Goal: Communication & Community: Answer question/provide support

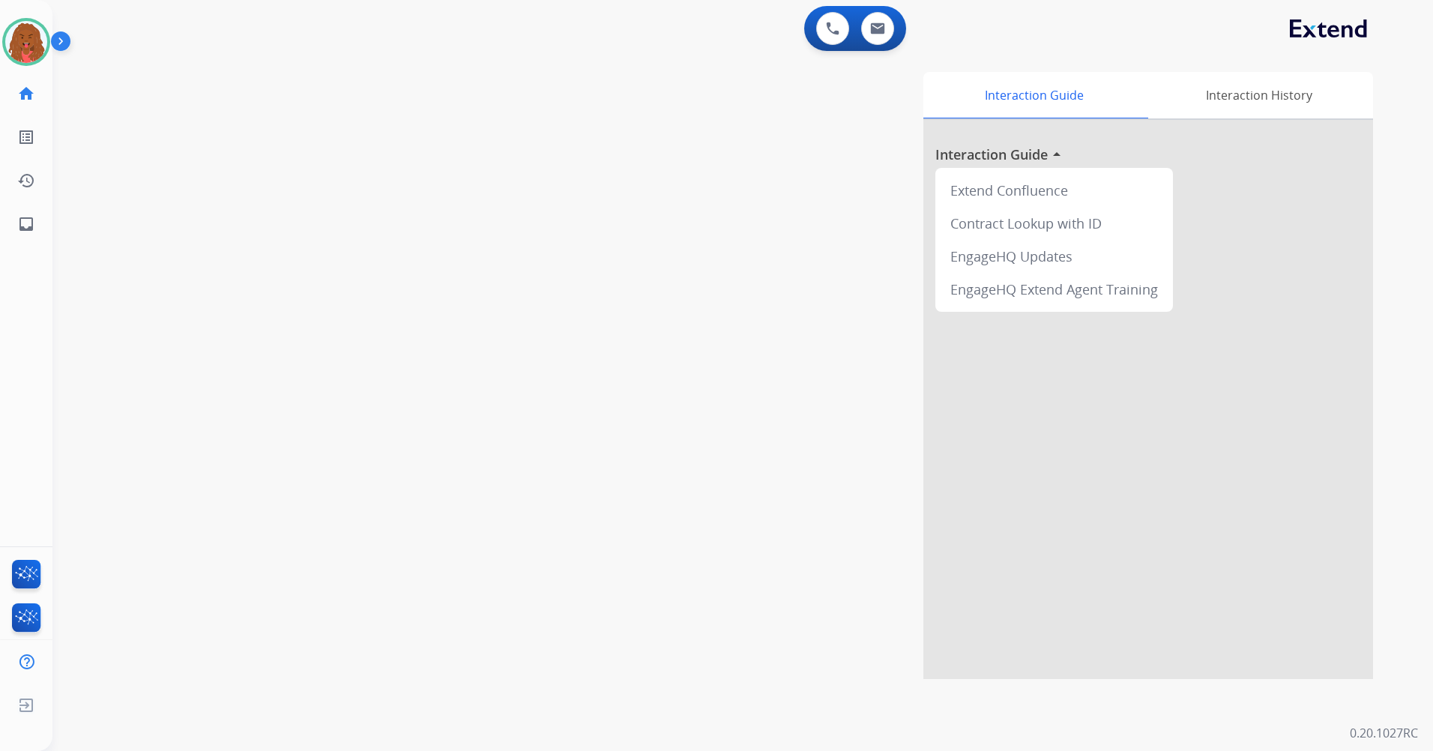
click at [411, 223] on div "swap_horiz Break voice bridge close_fullscreen Connect 3-Way Call merge_type Se…" at bounding box center [724, 366] width 1344 height 625
click at [886, 28] on button at bounding box center [877, 28] width 33 height 33
select select "**********"
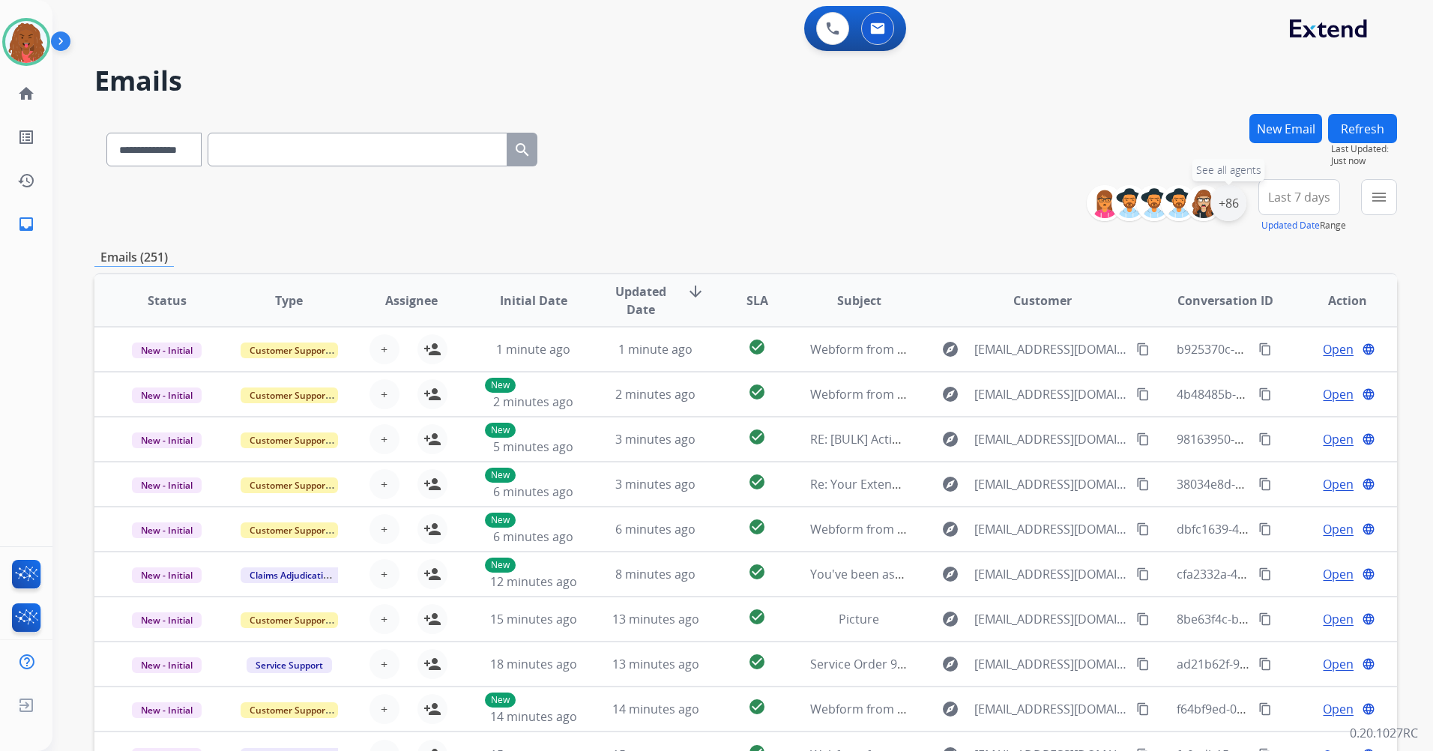
click at [1233, 202] on div "+86" at bounding box center [1228, 203] width 36 height 36
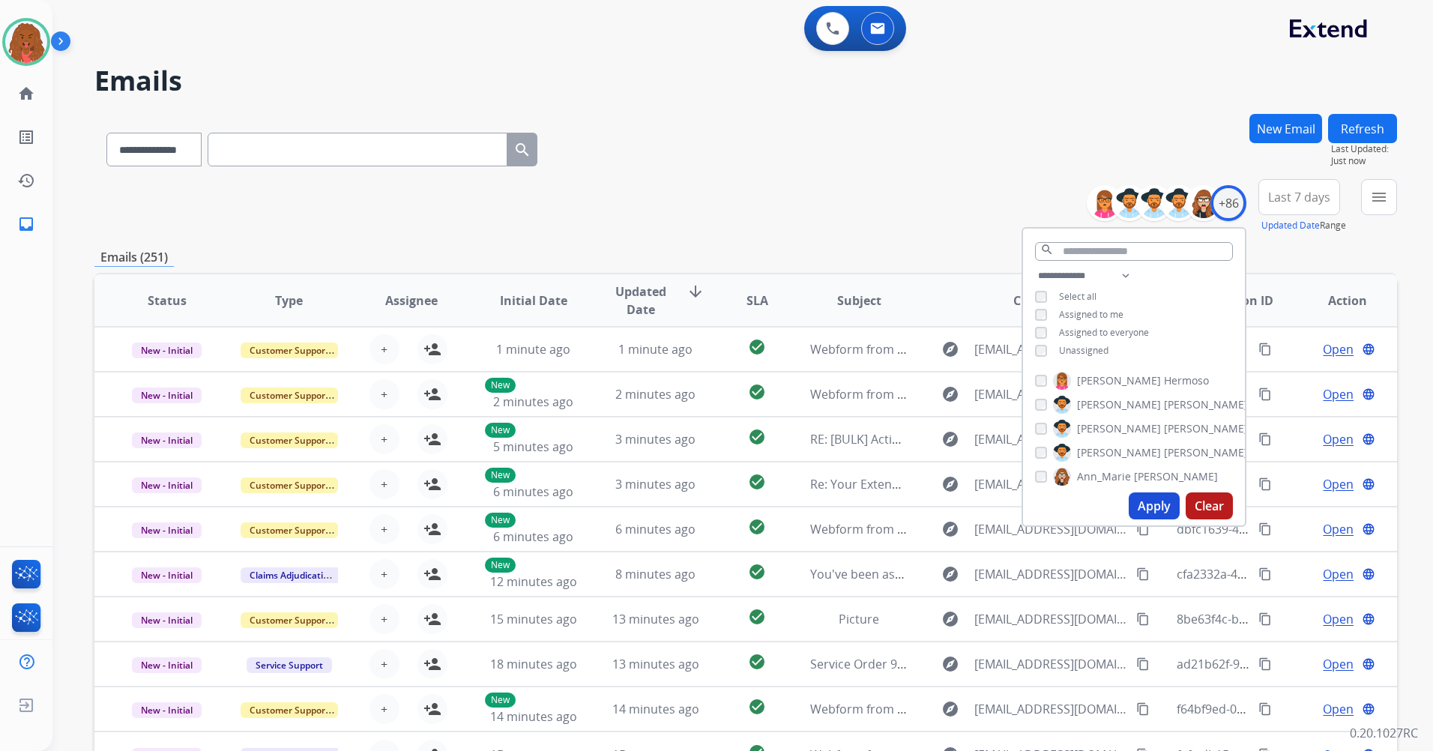
click at [1144, 506] on button "Apply" at bounding box center [1154, 505] width 51 height 27
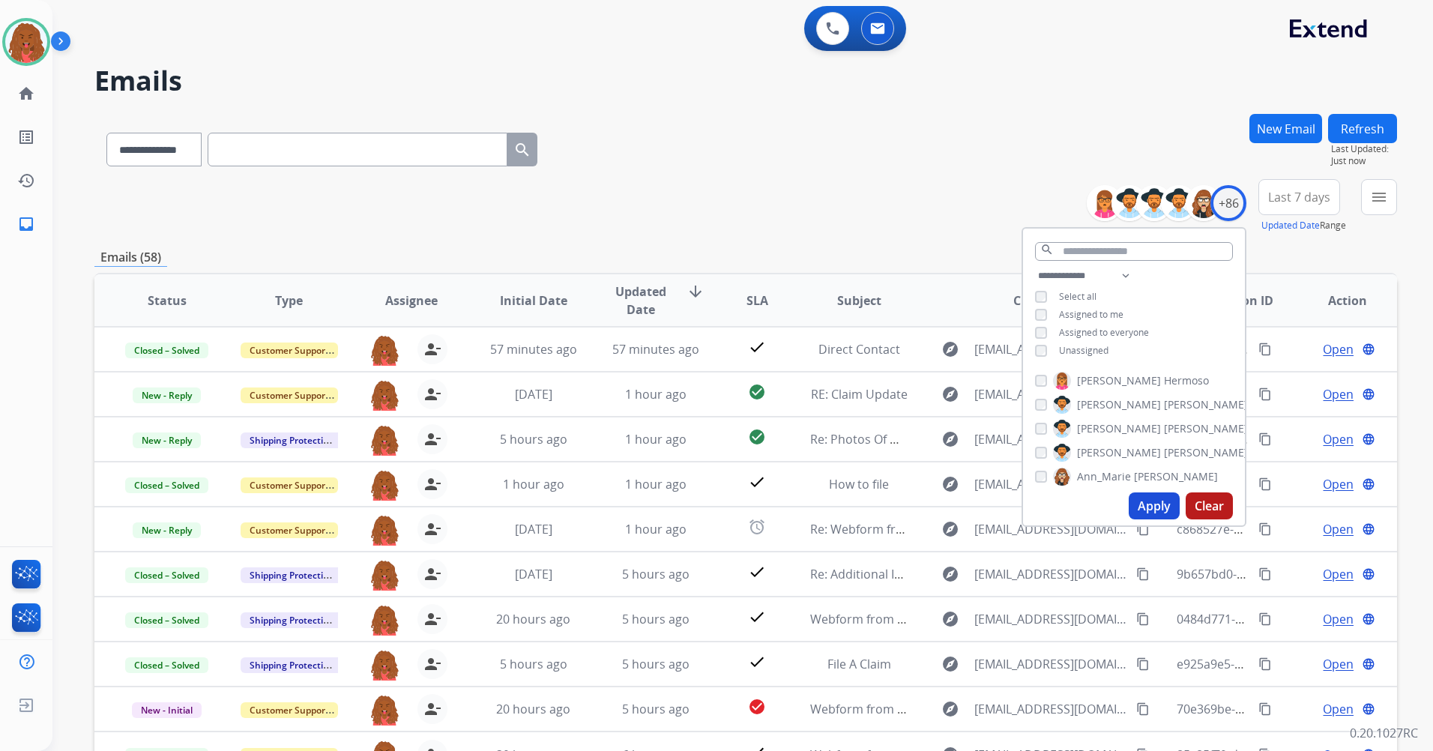
click at [1308, 207] on button "Last 7 days" at bounding box center [1299, 197] width 82 height 36
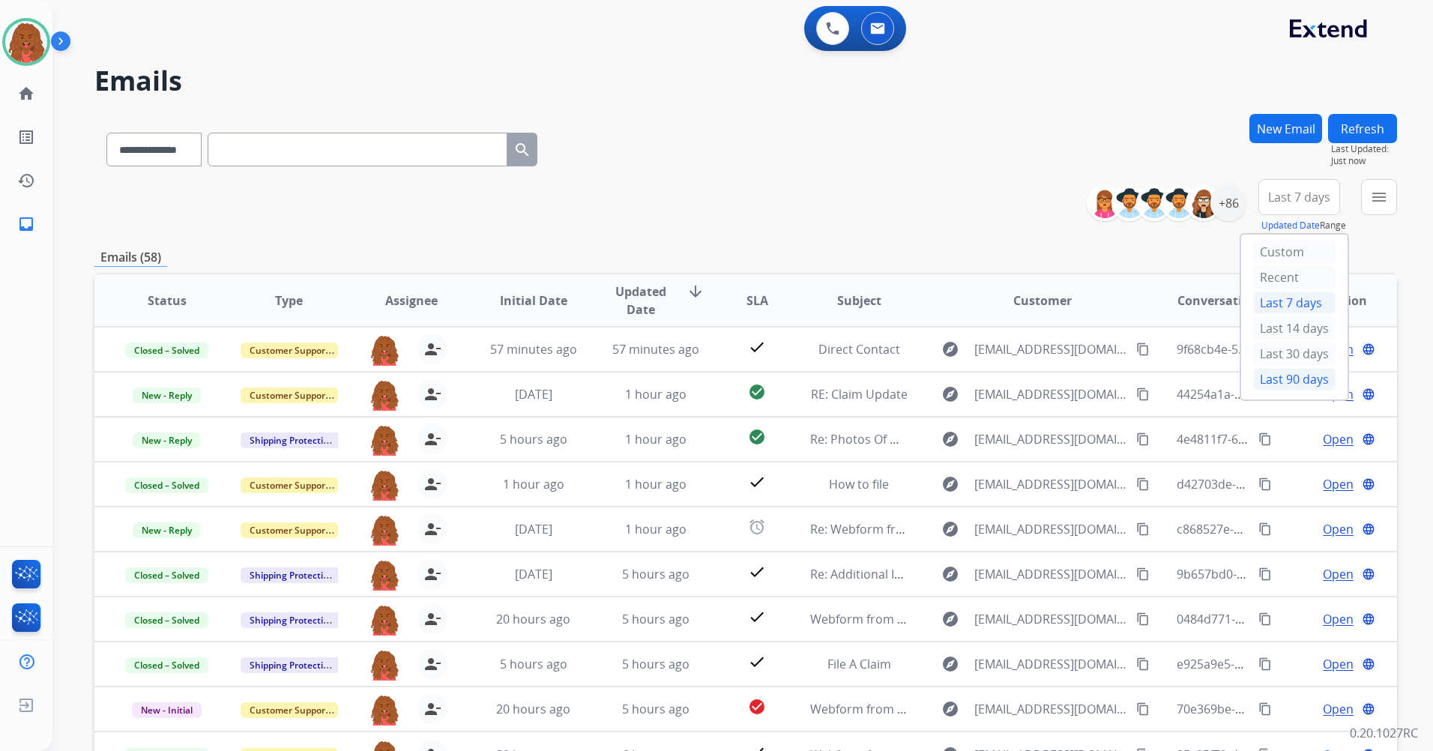
click at [1305, 378] on div "Last 90 days" at bounding box center [1294, 379] width 82 height 22
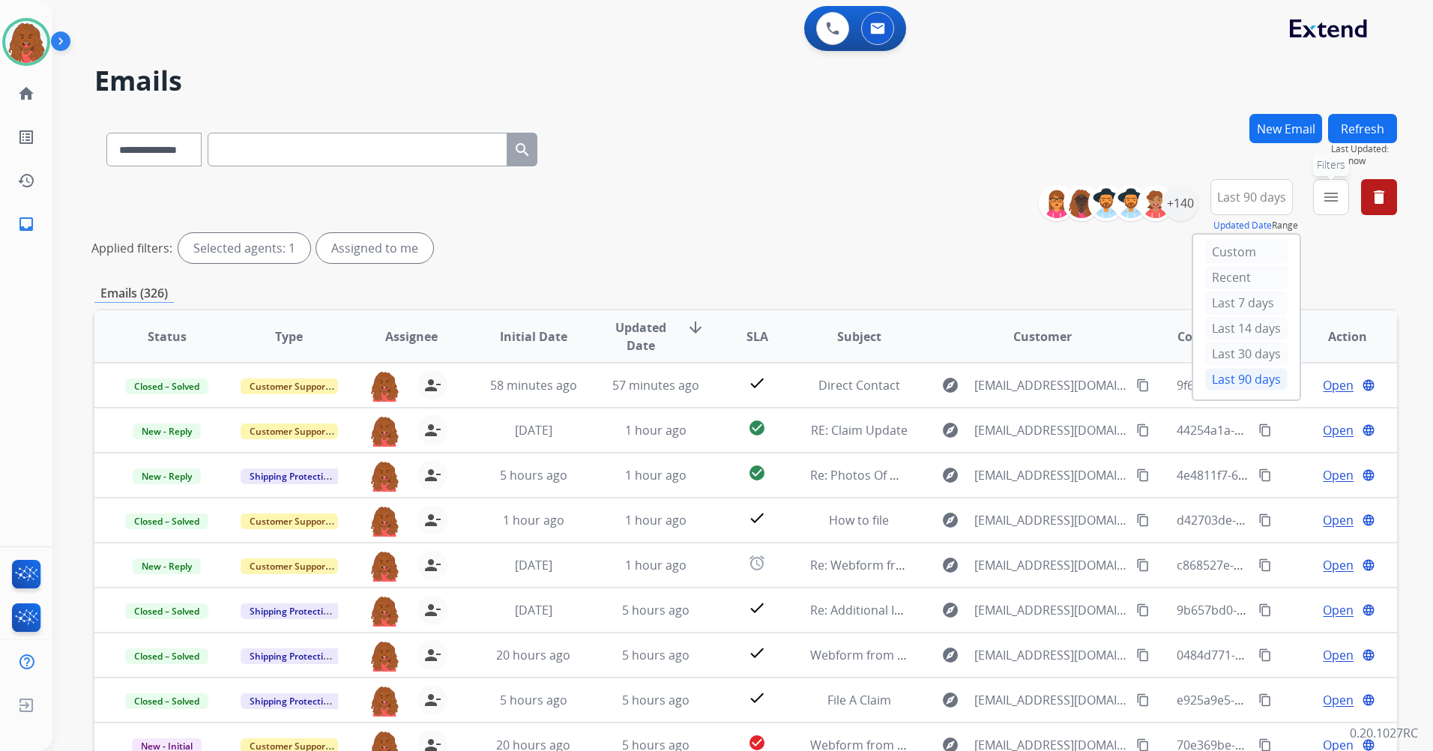
click at [1344, 202] on button "menu Filters" at bounding box center [1331, 197] width 36 height 36
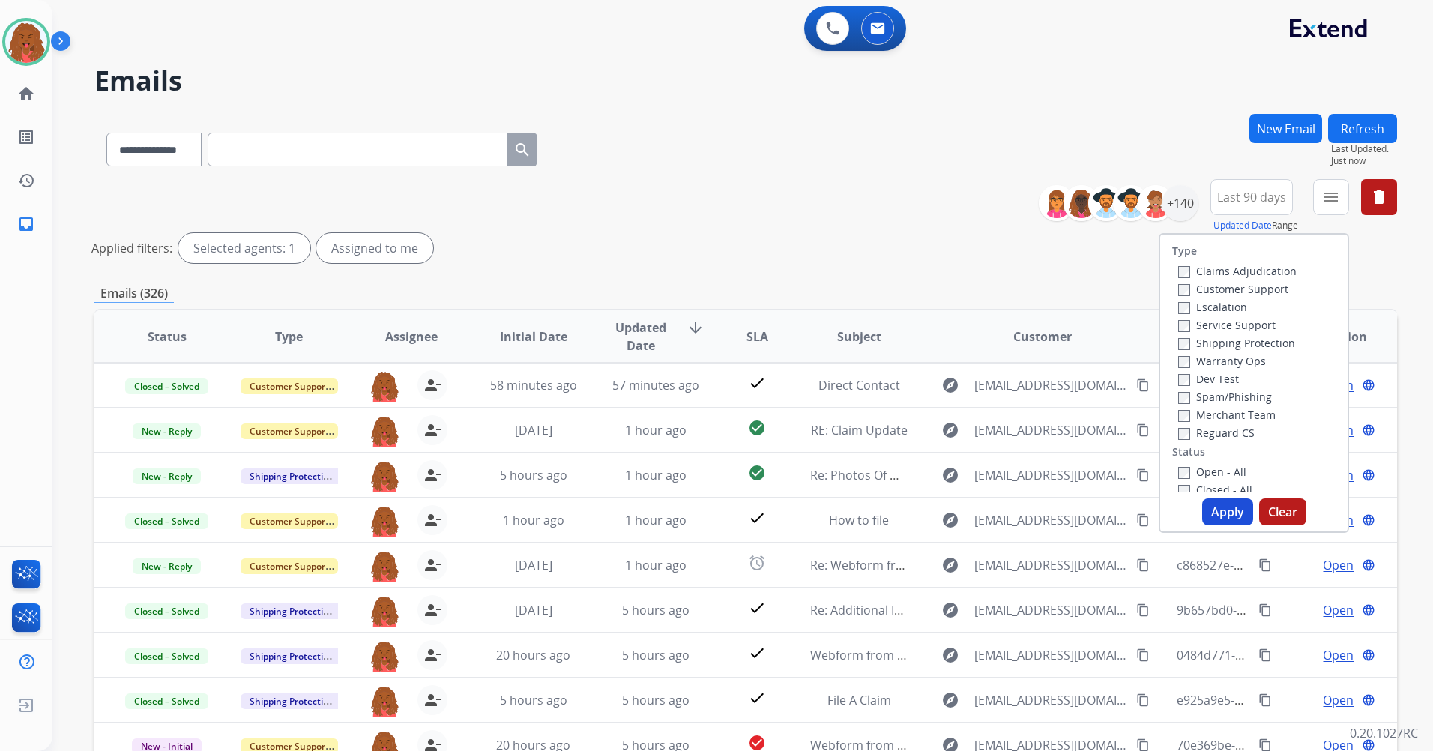
click at [1222, 292] on label "Customer Support" at bounding box center [1233, 289] width 110 height 14
click at [1212, 507] on button "Apply" at bounding box center [1227, 511] width 51 height 27
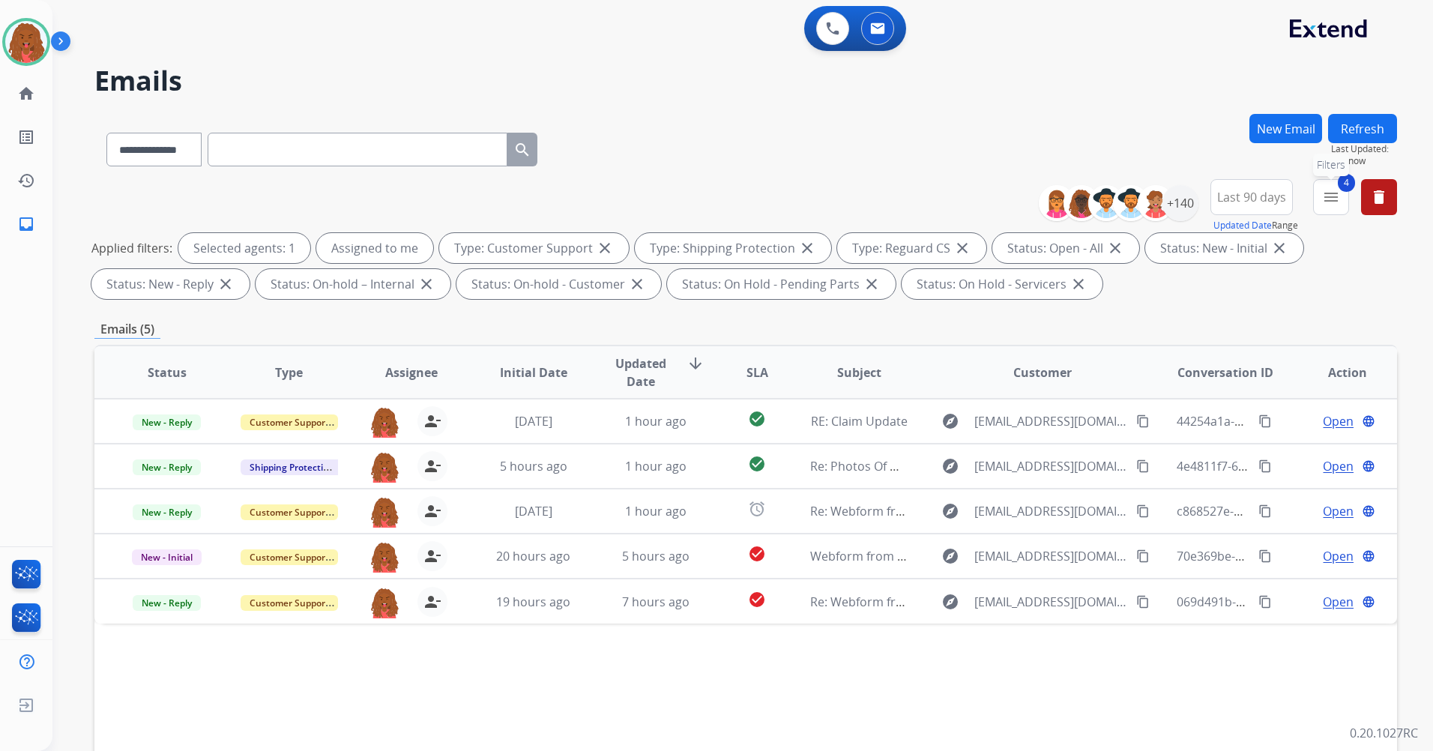
click at [1334, 212] on button "4 menu Filters" at bounding box center [1331, 197] width 36 height 36
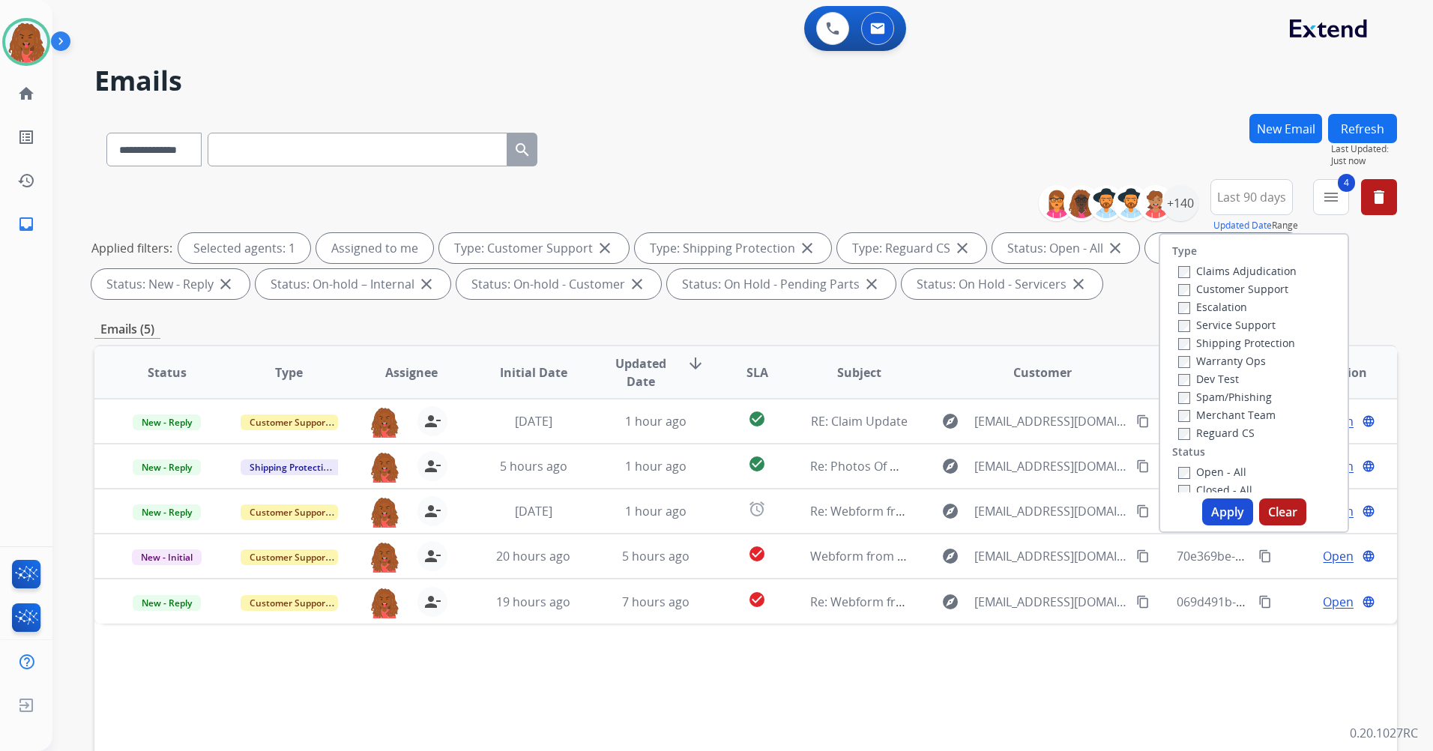
click at [1181, 485] on label "Closed - All" at bounding box center [1215, 490] width 74 height 14
click at [1213, 521] on button "Apply" at bounding box center [1227, 511] width 51 height 27
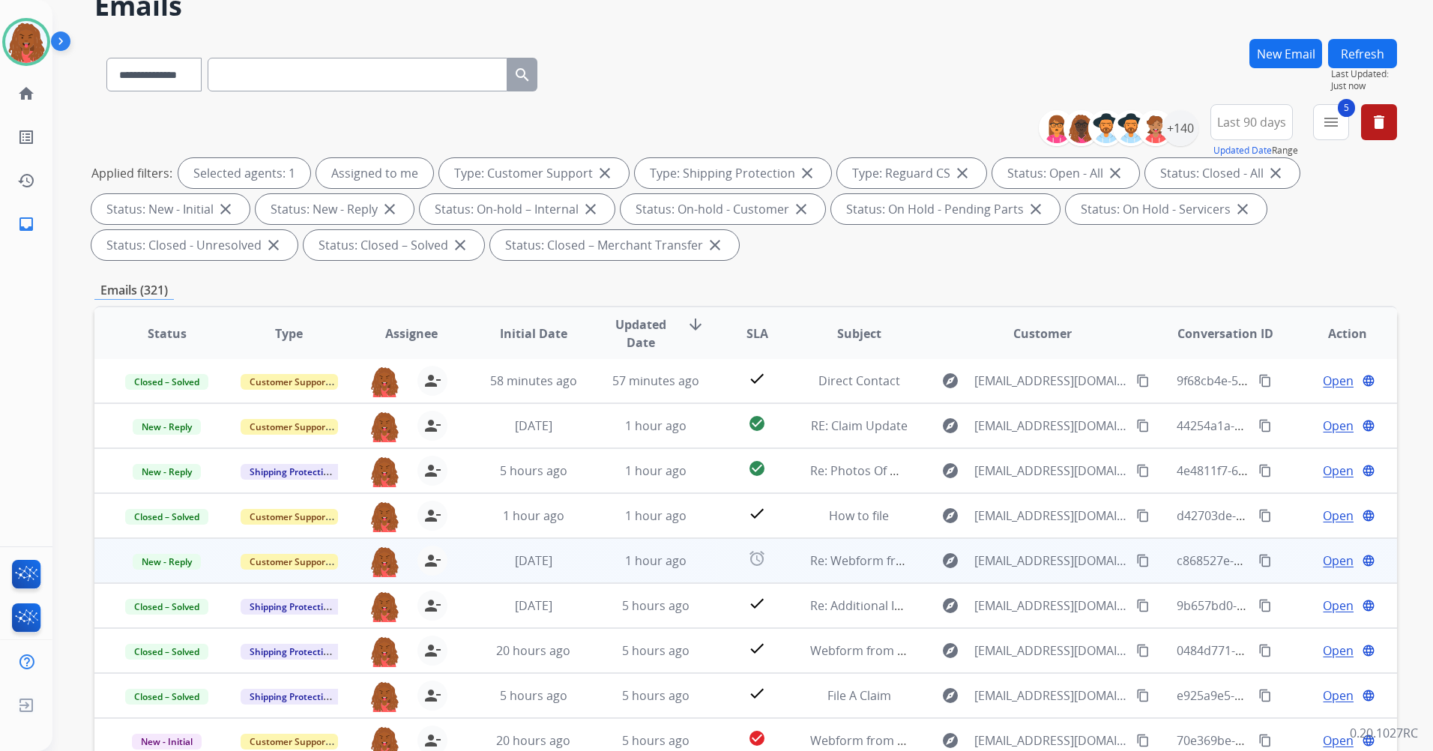
scroll to position [210, 0]
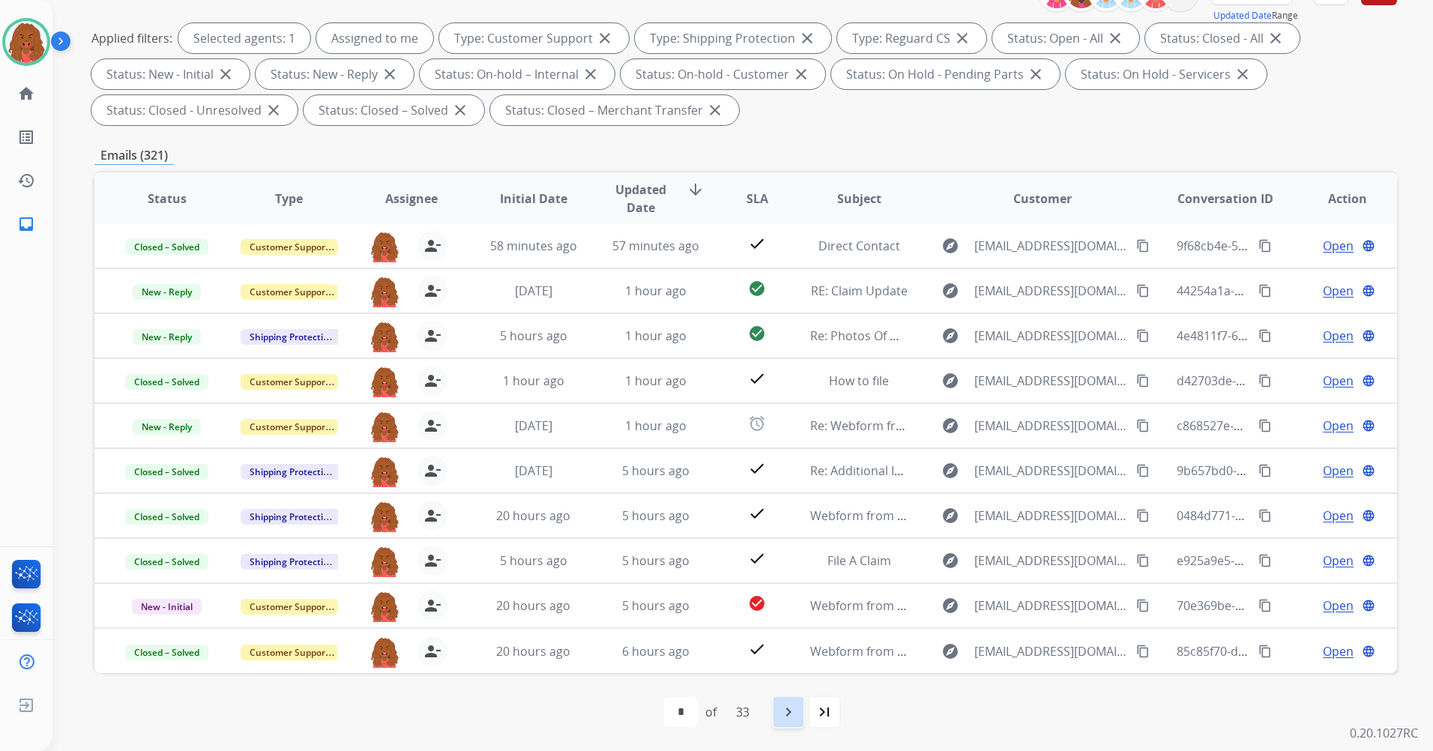
click at [797, 712] on mat-icon "navigate_next" at bounding box center [788, 712] width 18 height 18
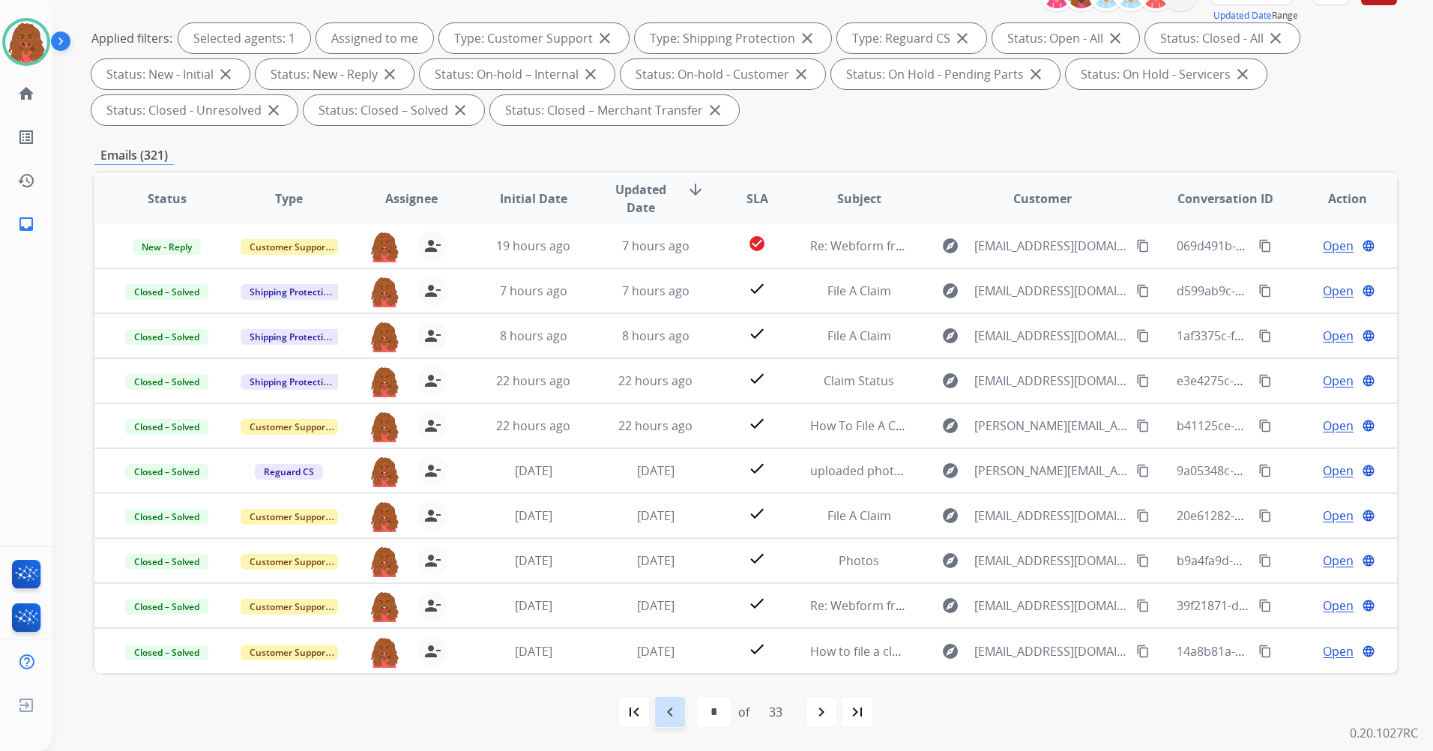
click at [674, 713] on mat-icon "navigate_before" at bounding box center [670, 712] width 18 height 18
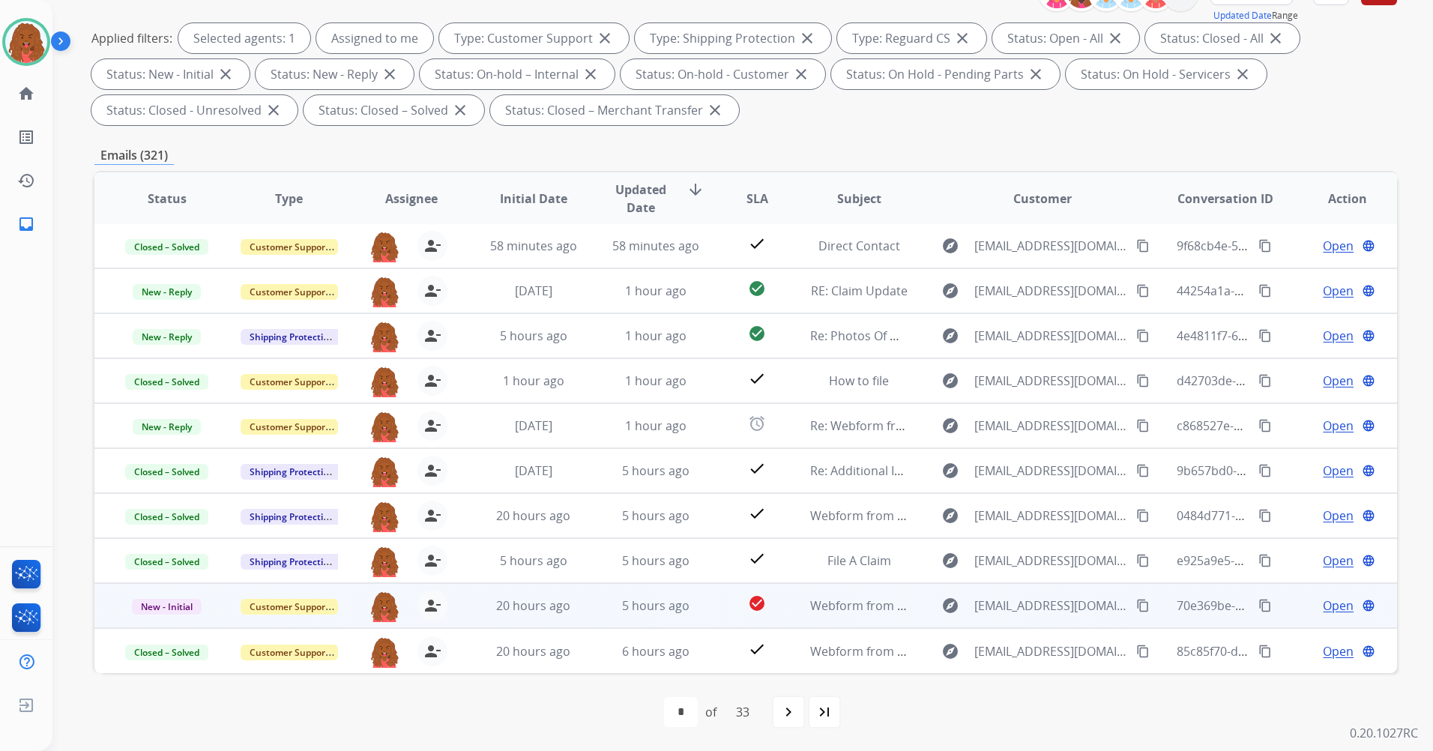
click at [1323, 613] on span "Open" at bounding box center [1338, 606] width 31 height 18
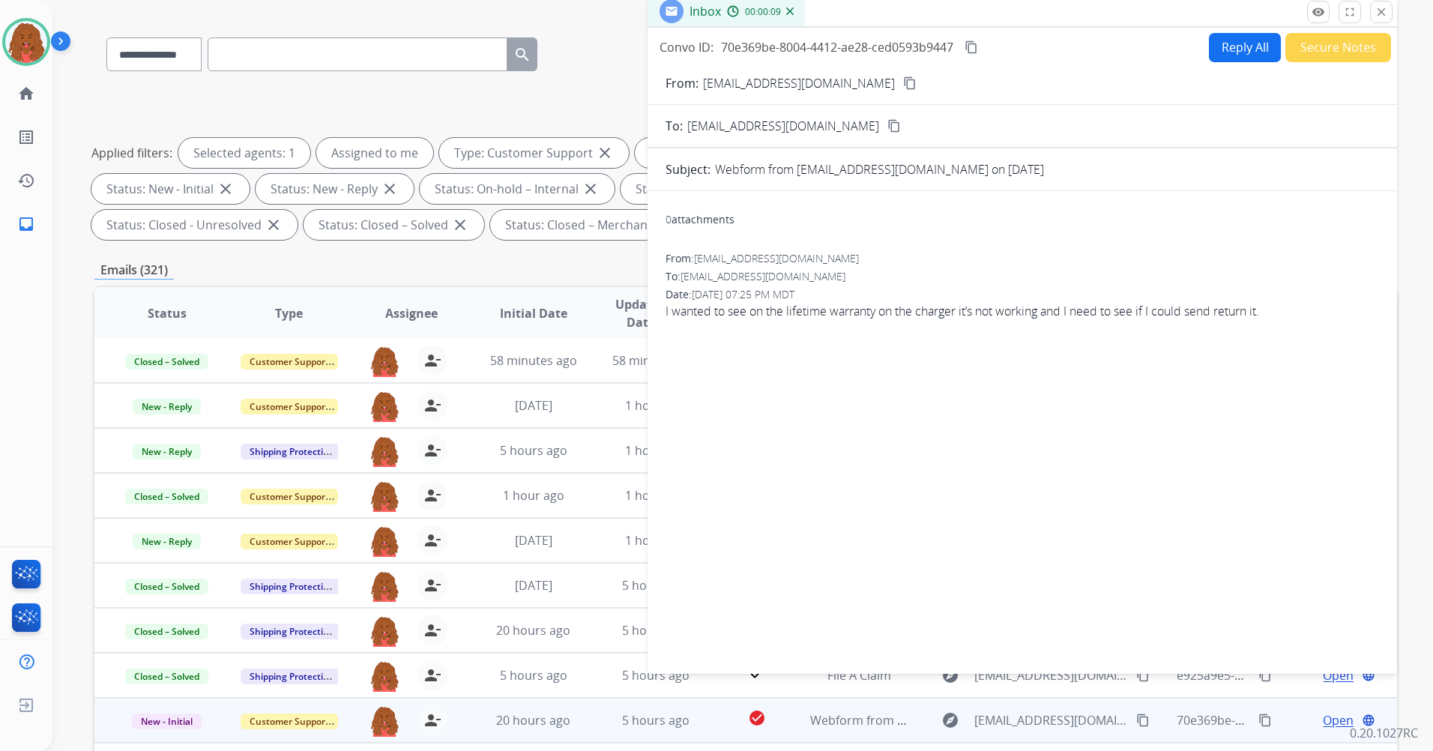
scroll to position [0, 0]
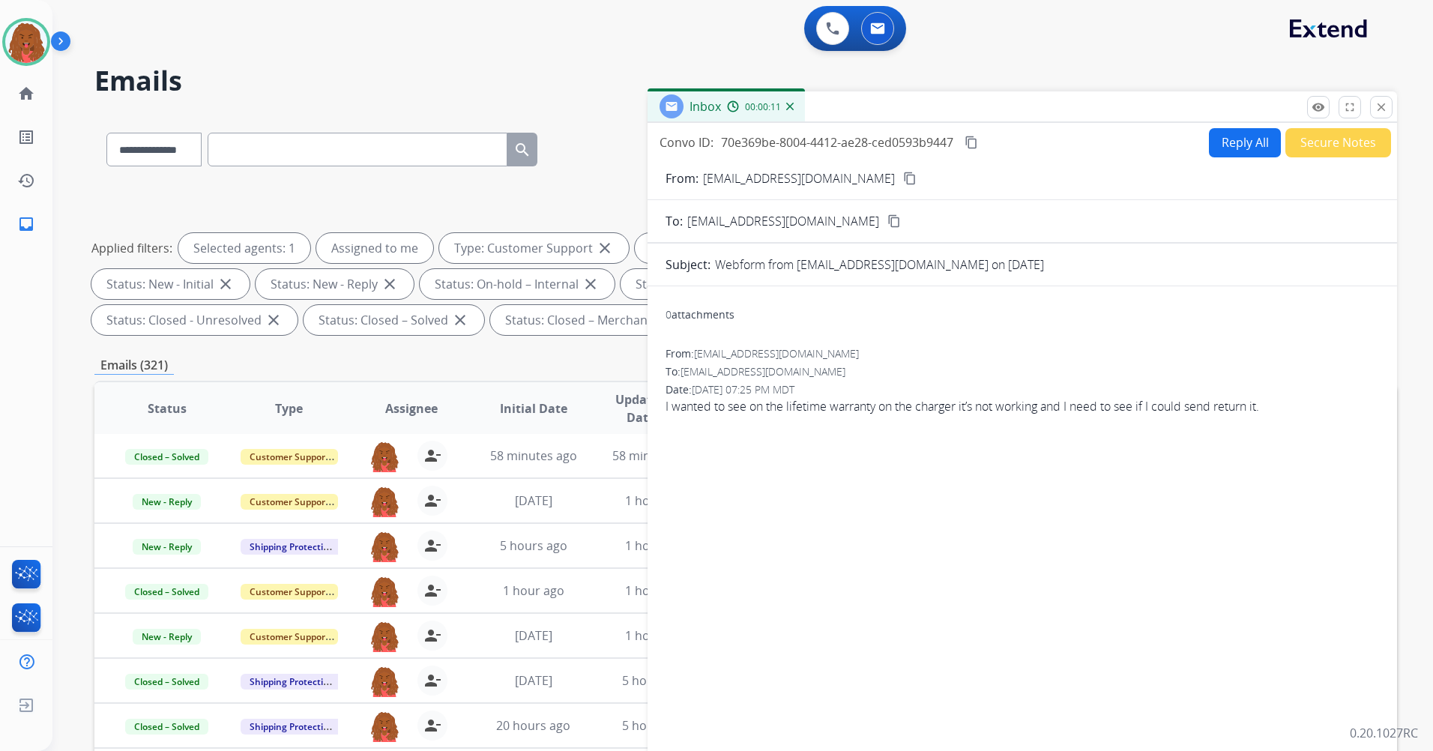
click at [1267, 143] on button "Reply All" at bounding box center [1245, 142] width 72 height 29
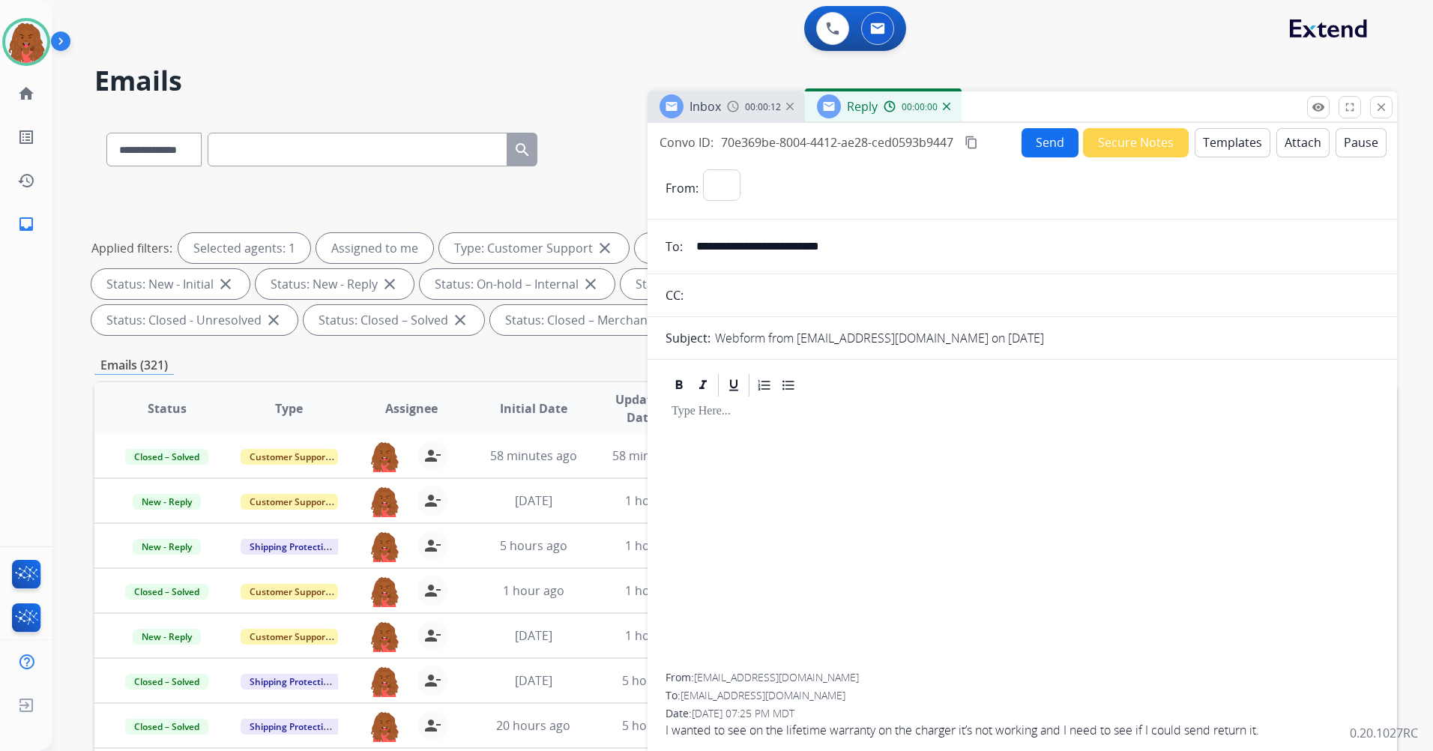
select select "**********"
click at [1209, 151] on button "Templates" at bounding box center [1233, 142] width 76 height 29
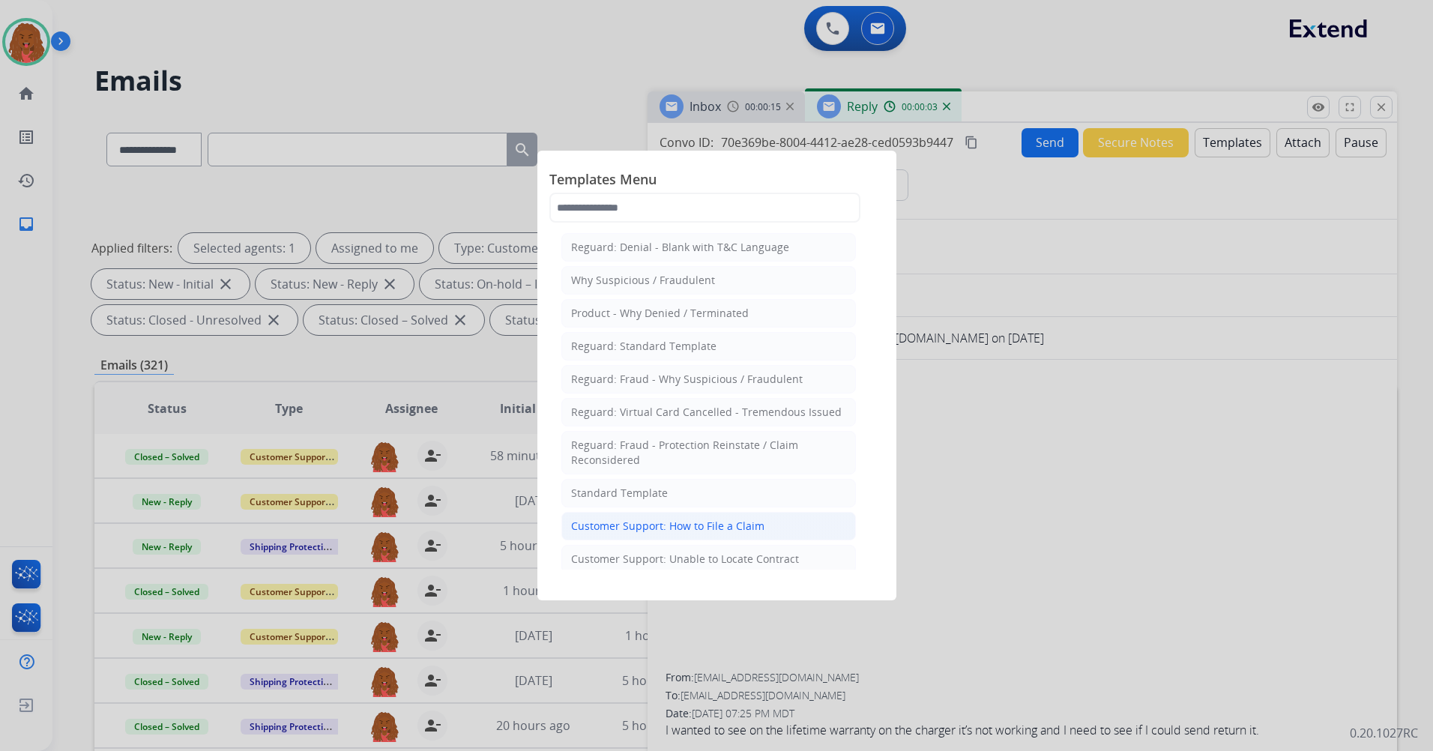
click at [662, 531] on div "Customer Support: How to File a Claim" at bounding box center [667, 526] width 193 height 15
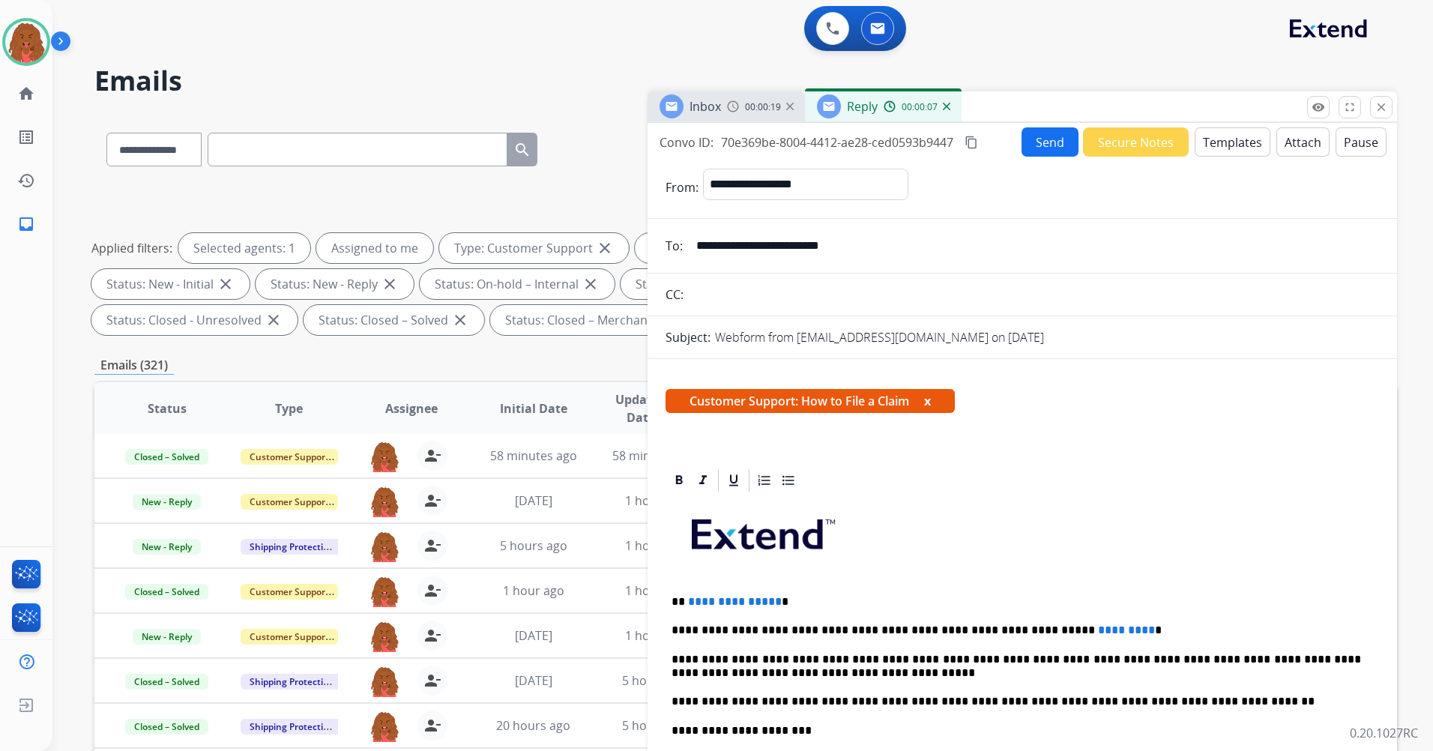
click at [769, 601] on span "**********" at bounding box center [735, 601] width 94 height 11
click at [779, 244] on input "**********" at bounding box center [1033, 246] width 692 height 30
click at [779, 245] on input "**********" at bounding box center [1033, 246] width 692 height 30
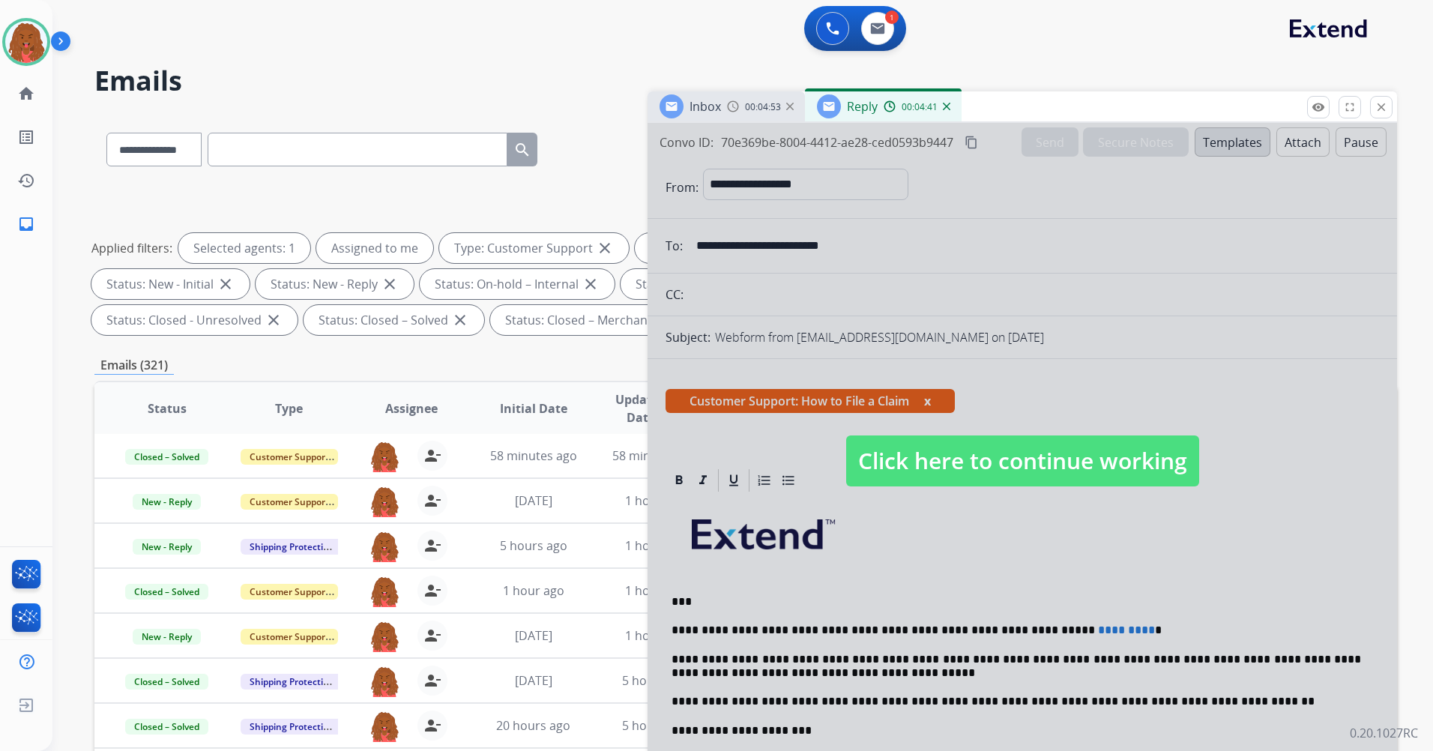
click at [1040, 351] on div at bounding box center [1021, 446] width 749 height 646
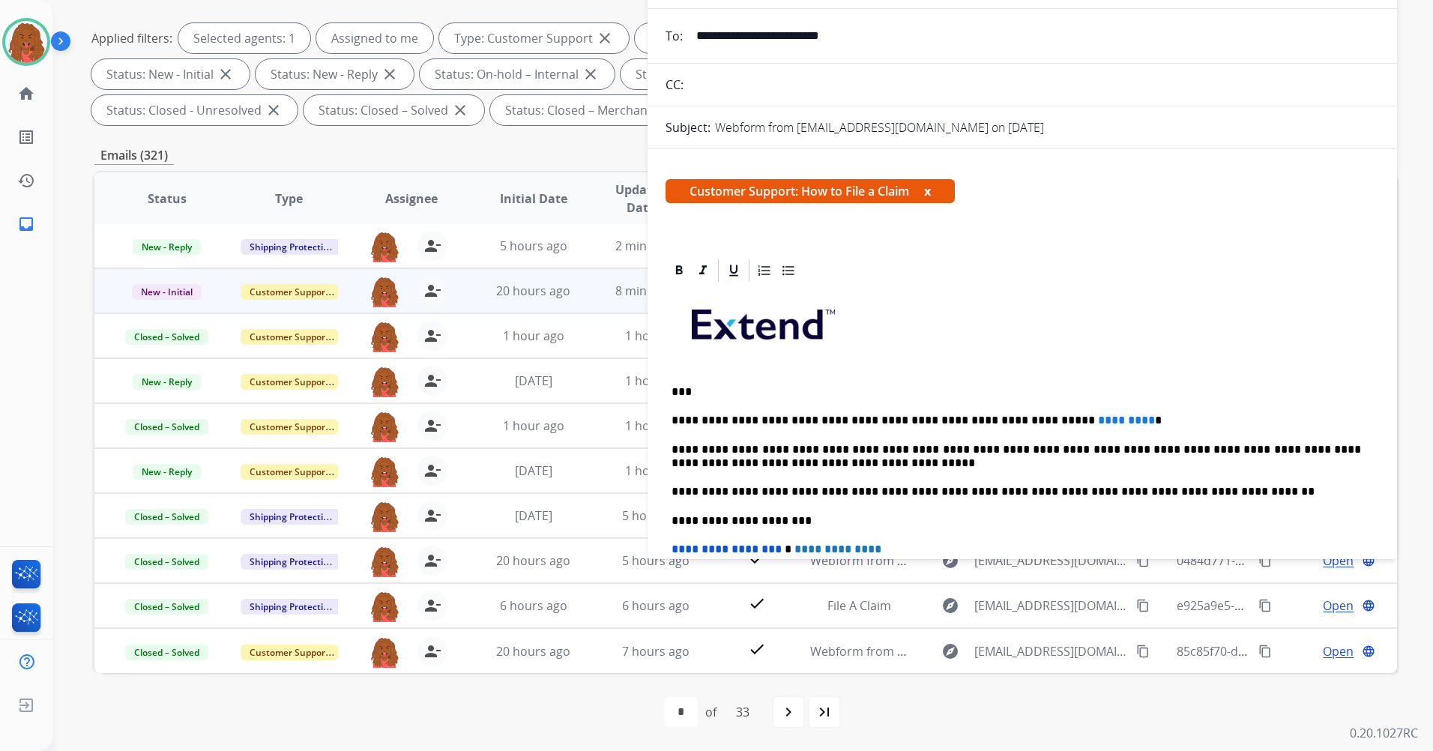
click at [683, 393] on p "***" at bounding box center [1015, 391] width 689 height 13
drag, startPoint x: 1080, startPoint y: 415, endPoint x: 1141, endPoint y: 438, distance: 65.0
click at [1081, 415] on p "**********" at bounding box center [1015, 420] width 689 height 13
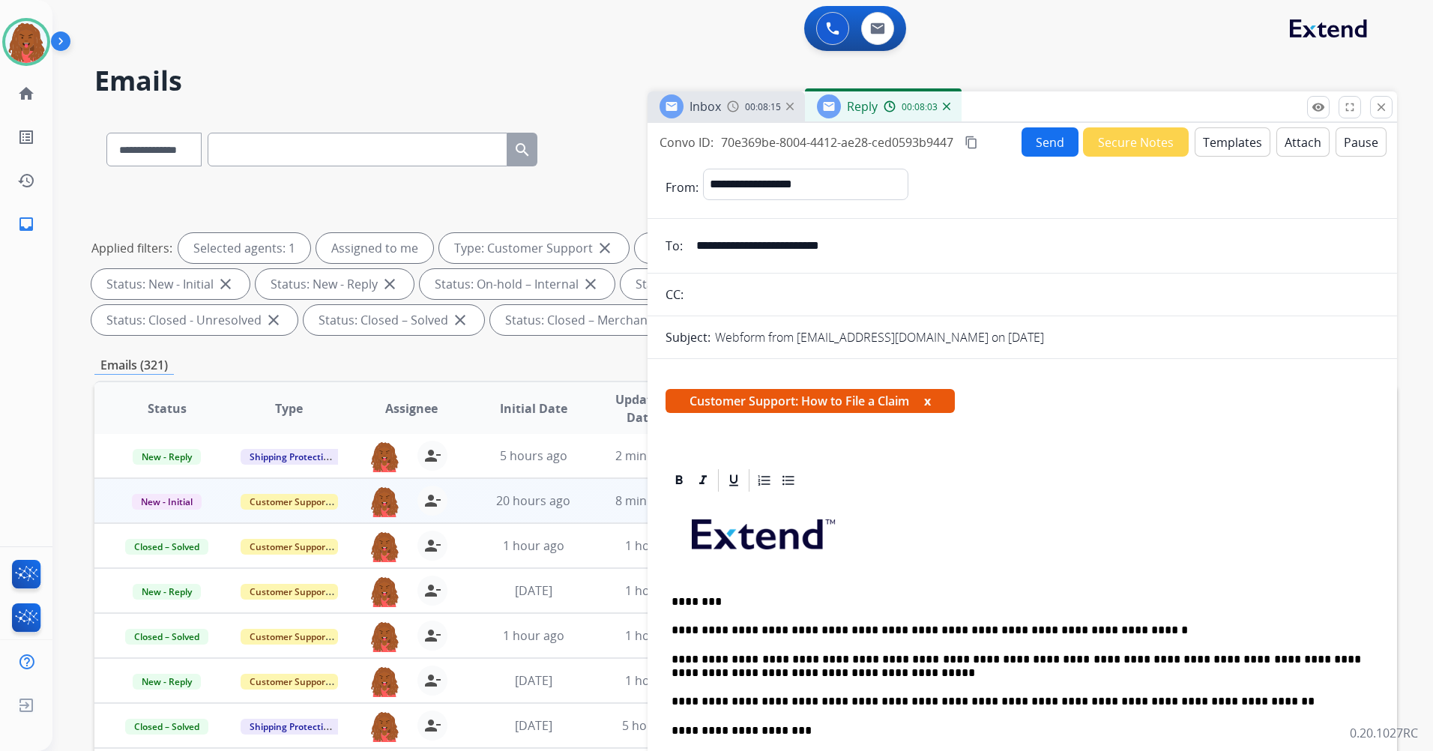
drag, startPoint x: 1038, startPoint y: 142, endPoint x: 1046, endPoint y: 137, distance: 9.4
click at [1046, 137] on button "Send" at bounding box center [1049, 141] width 57 height 29
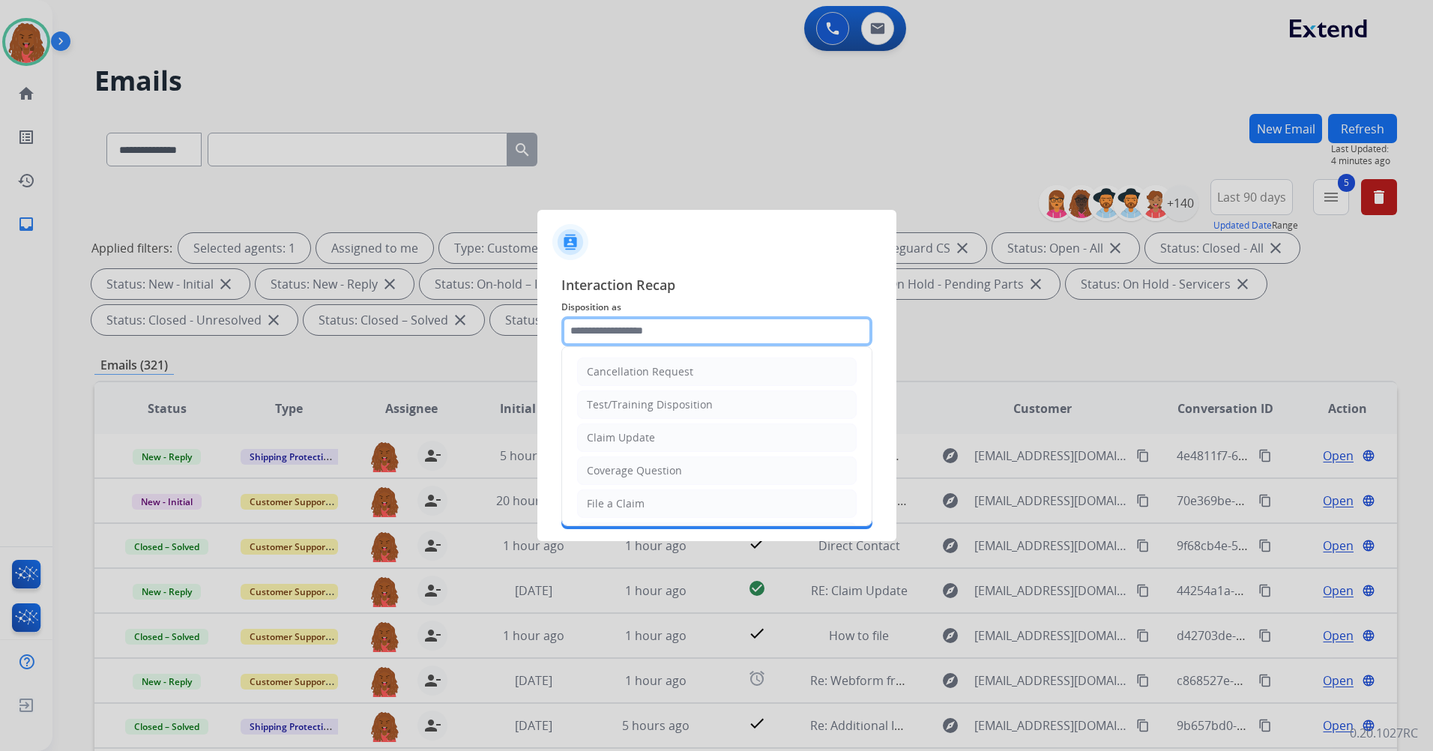
click at [713, 320] on input "text" at bounding box center [716, 331] width 311 height 30
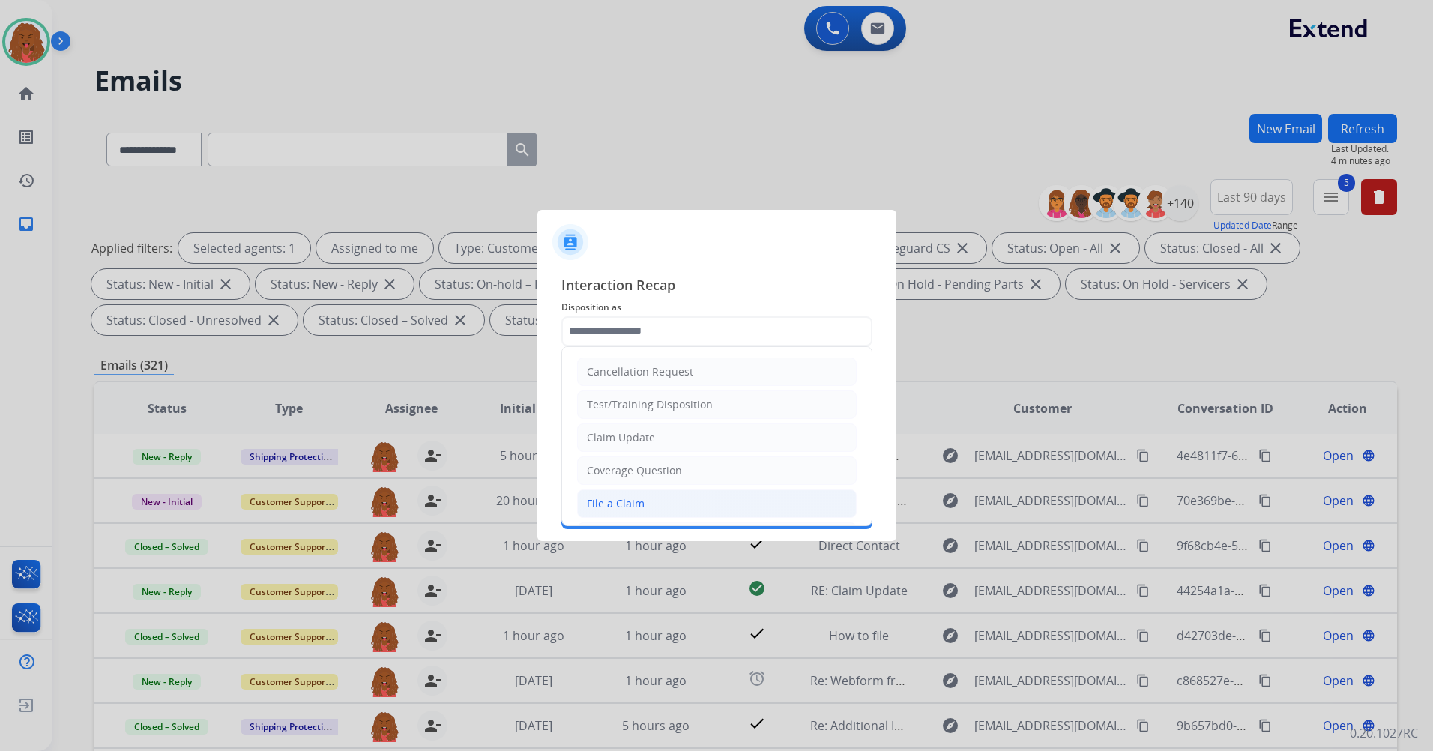
click at [685, 497] on li "File a Claim" at bounding box center [717, 503] width 280 height 28
type input "**********"
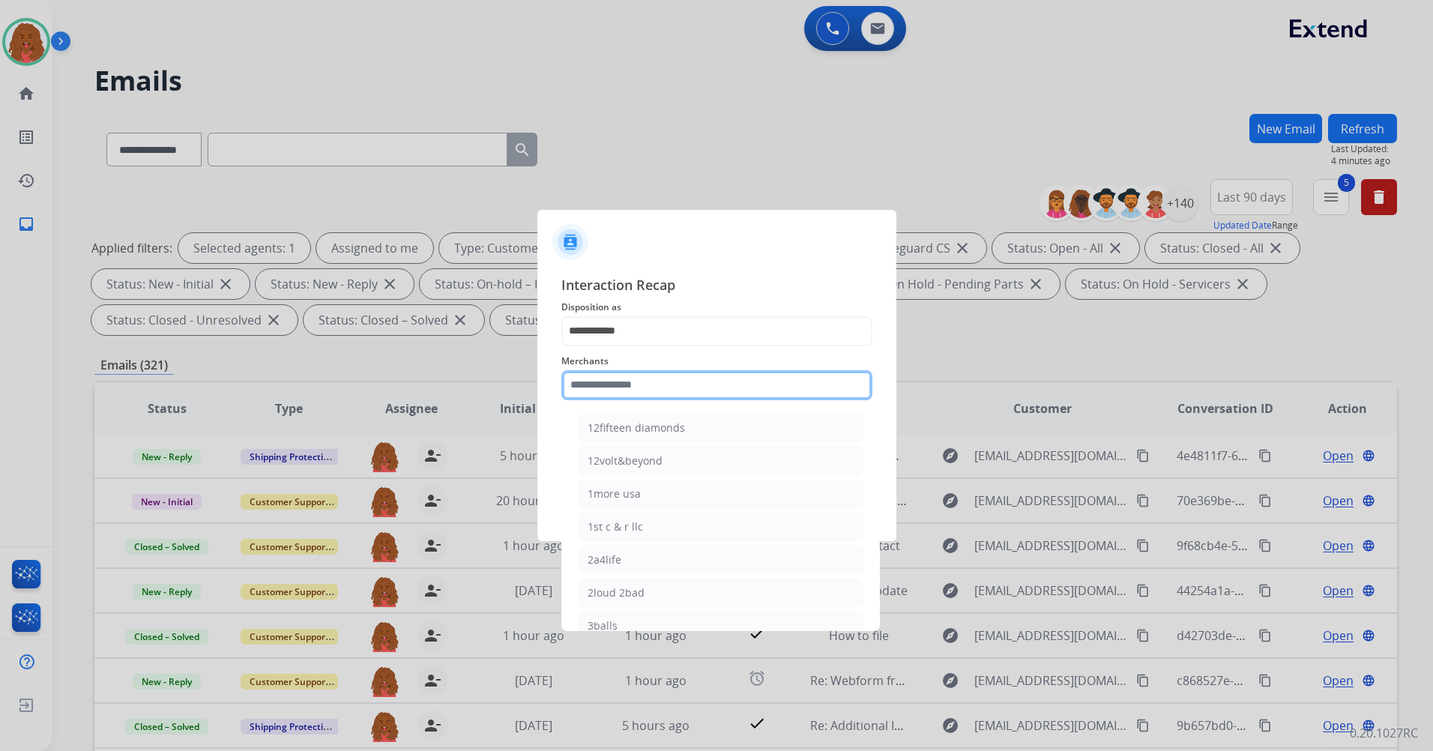
click at [671, 392] on input "text" at bounding box center [716, 385] width 311 height 30
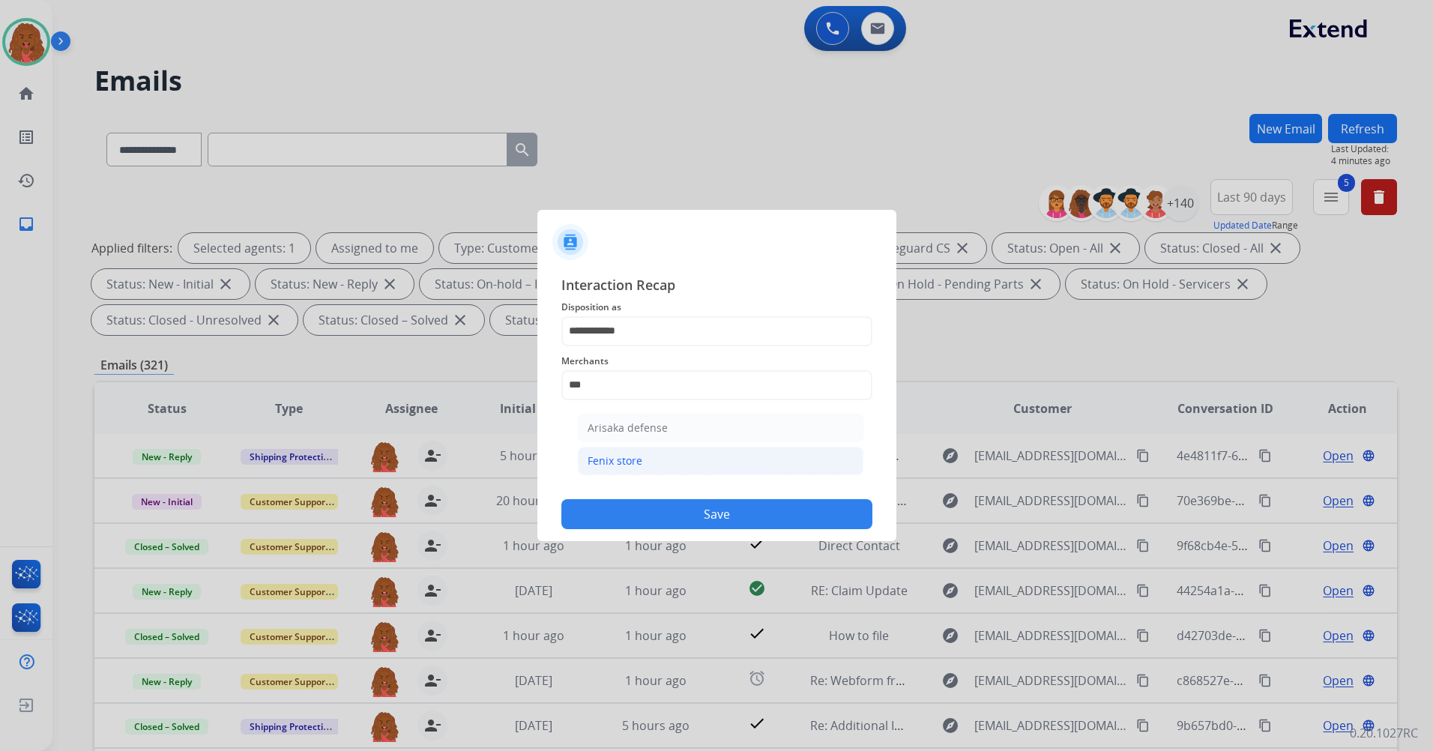
click at [636, 467] on div "Fenix store" at bounding box center [615, 460] width 55 height 15
type input "**********"
click at [640, 450] on input "text" at bounding box center [716, 445] width 311 height 30
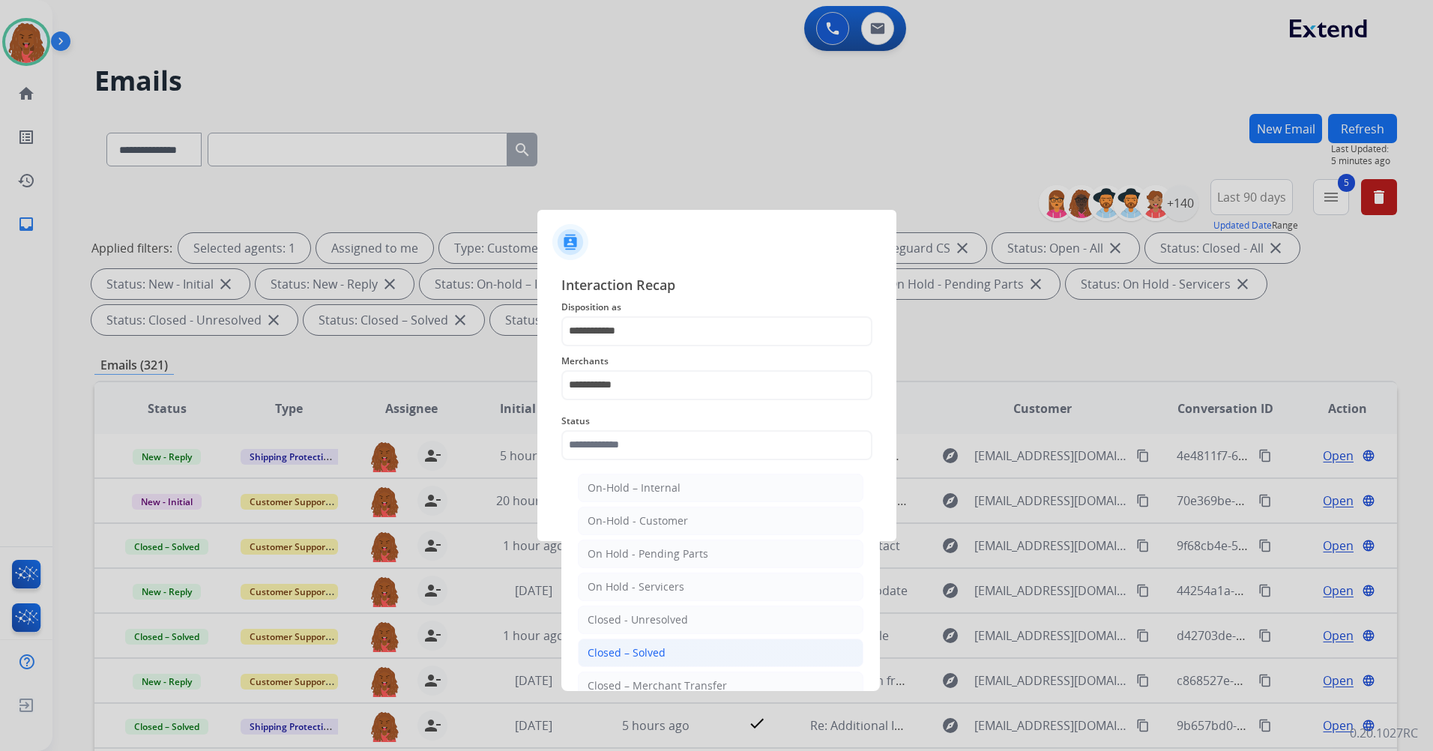
click at [662, 645] on div "Closed – Solved" at bounding box center [627, 652] width 78 height 15
type input "**********"
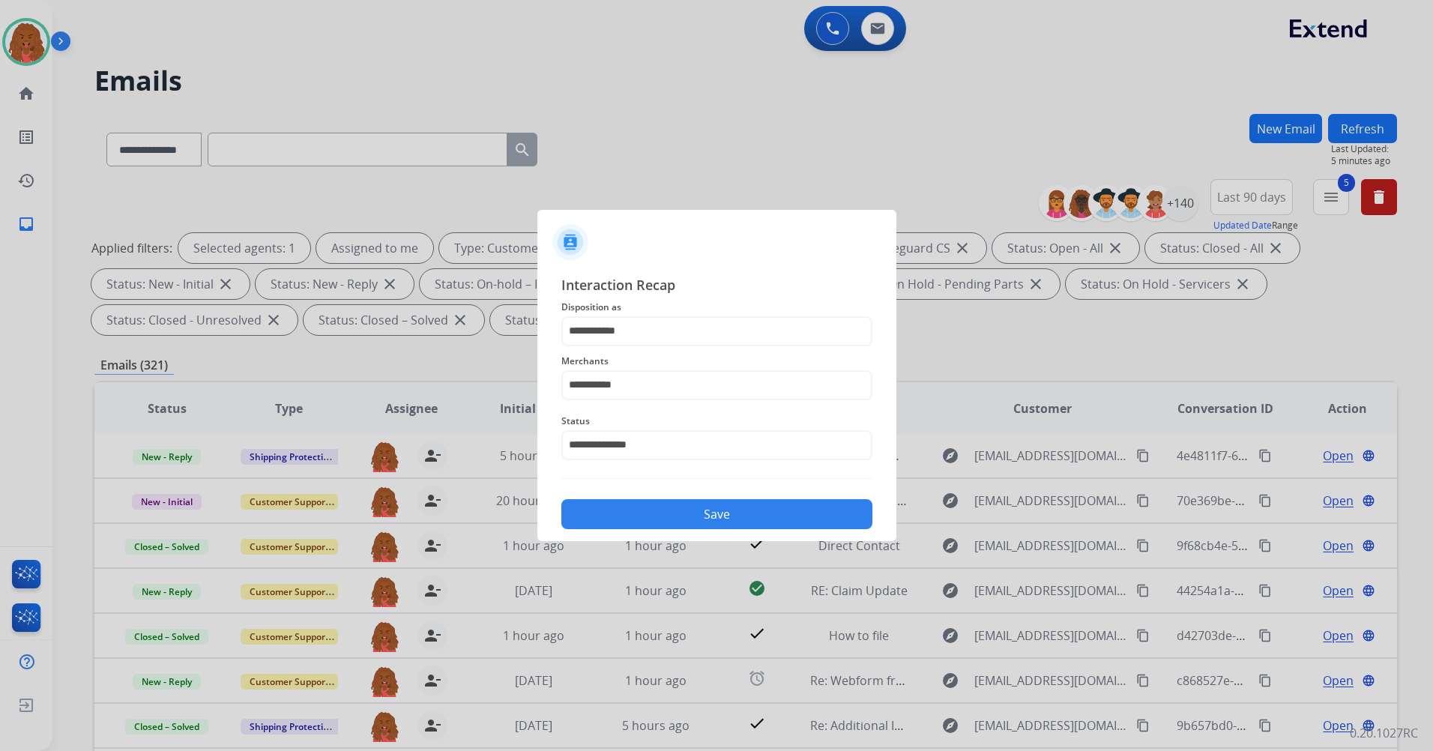
click at [720, 519] on button "Save" at bounding box center [716, 514] width 311 height 30
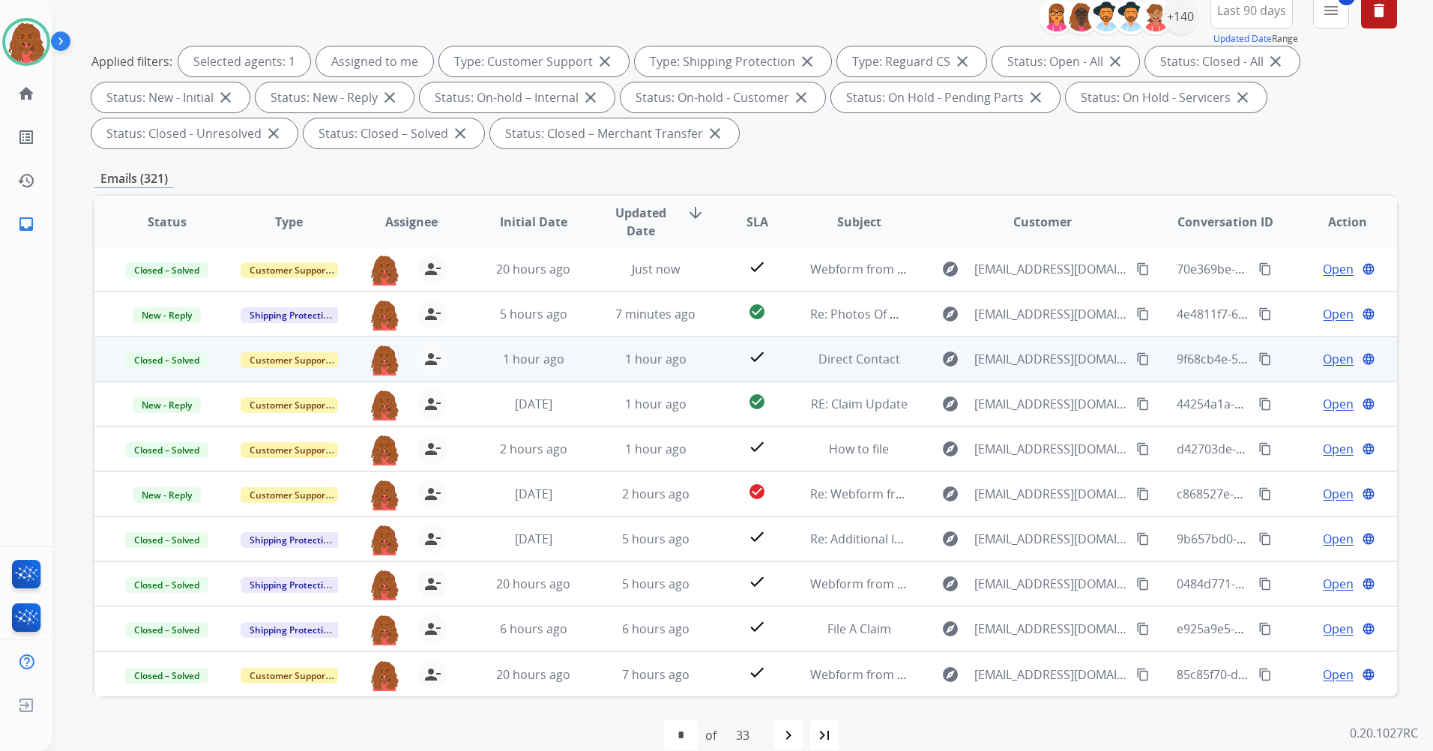
scroll to position [210, 0]
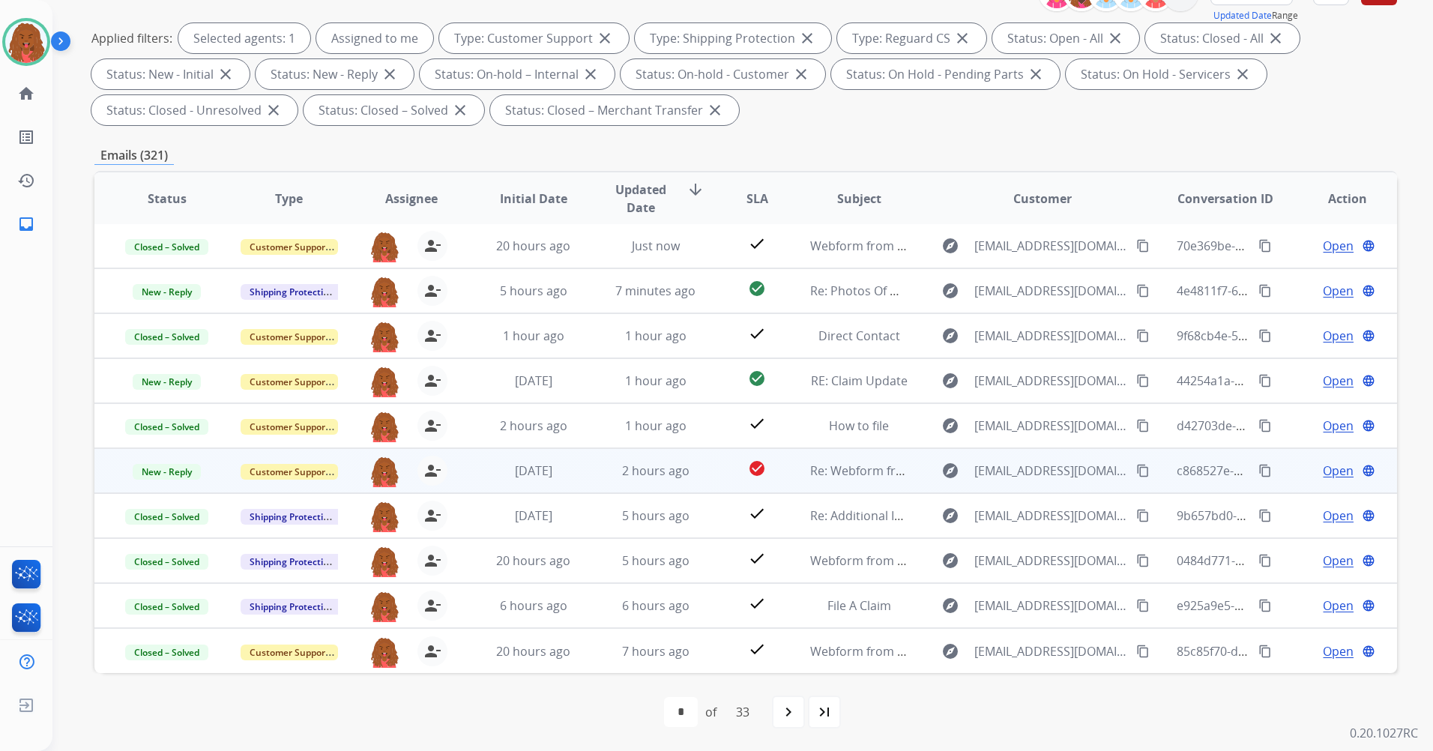
click at [1333, 467] on span "Open" at bounding box center [1338, 471] width 31 height 18
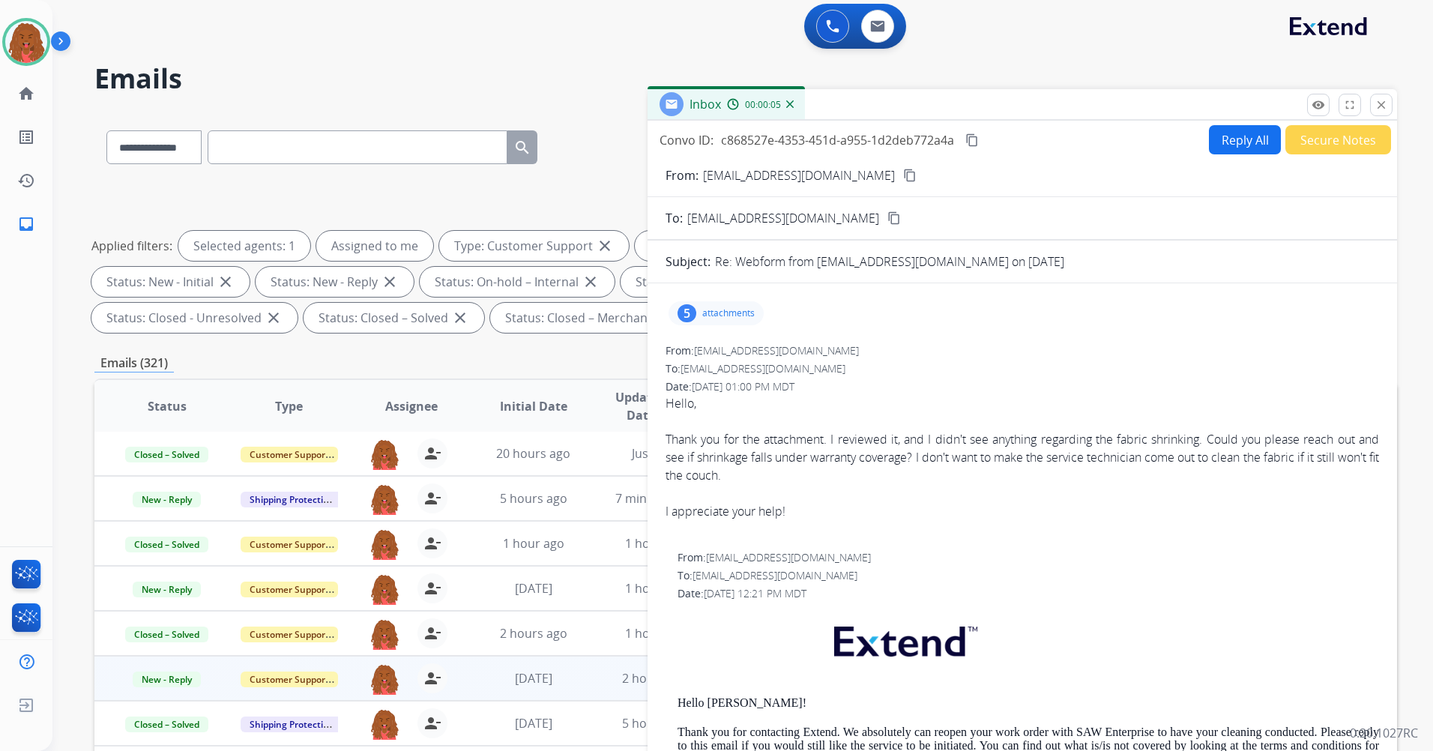
scroll to position [0, 0]
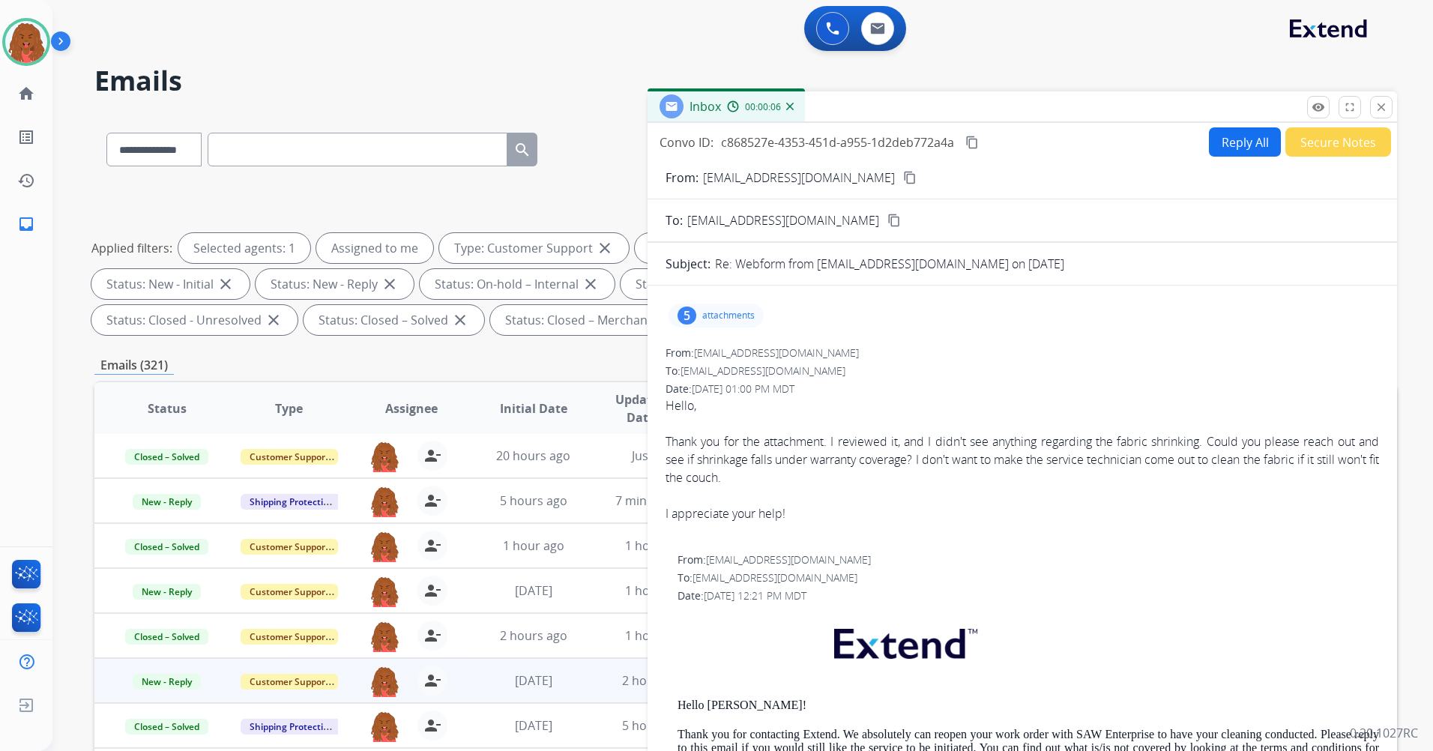
click at [1239, 136] on button "Reply All" at bounding box center [1245, 141] width 72 height 29
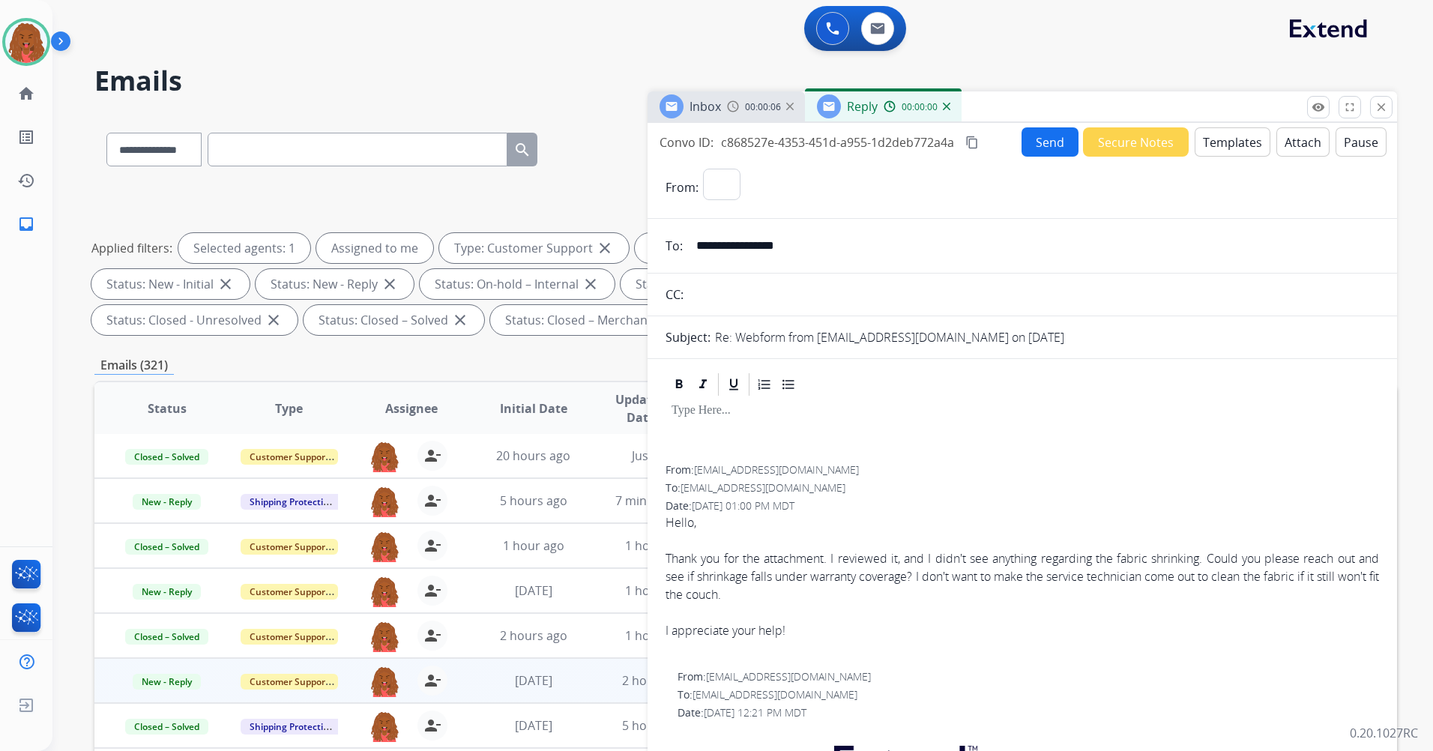
select select "**********"
click at [1236, 145] on button "Templates" at bounding box center [1233, 141] width 76 height 29
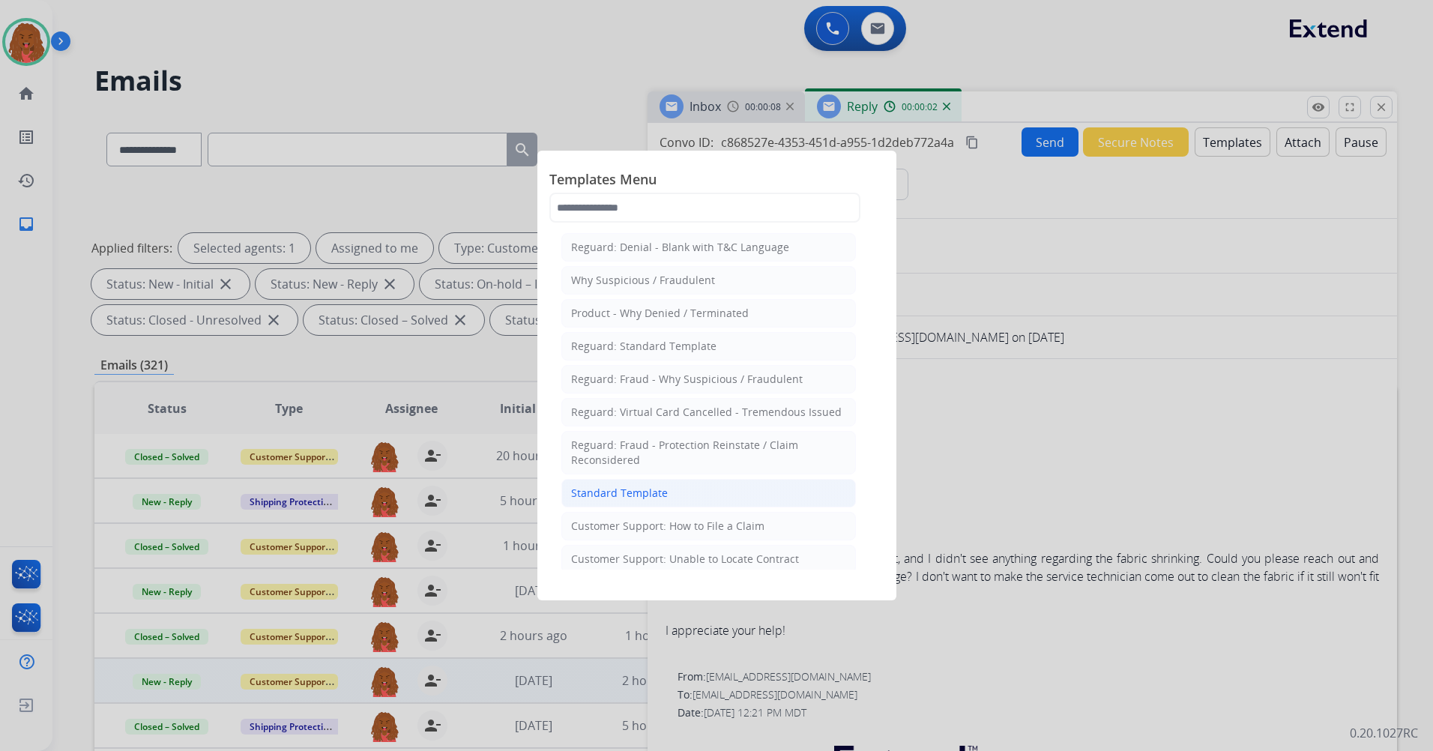
click at [652, 498] on div "Standard Template" at bounding box center [619, 493] width 97 height 15
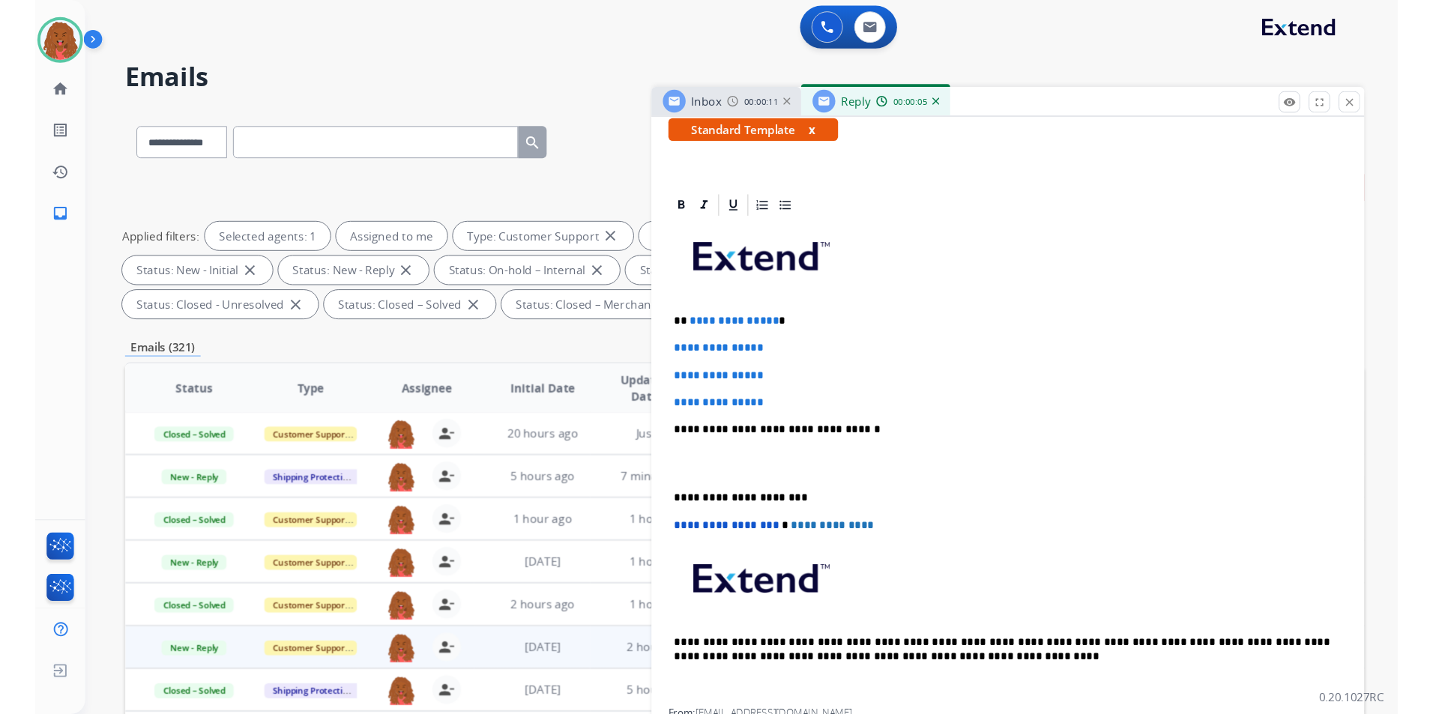
scroll to position [300, 0]
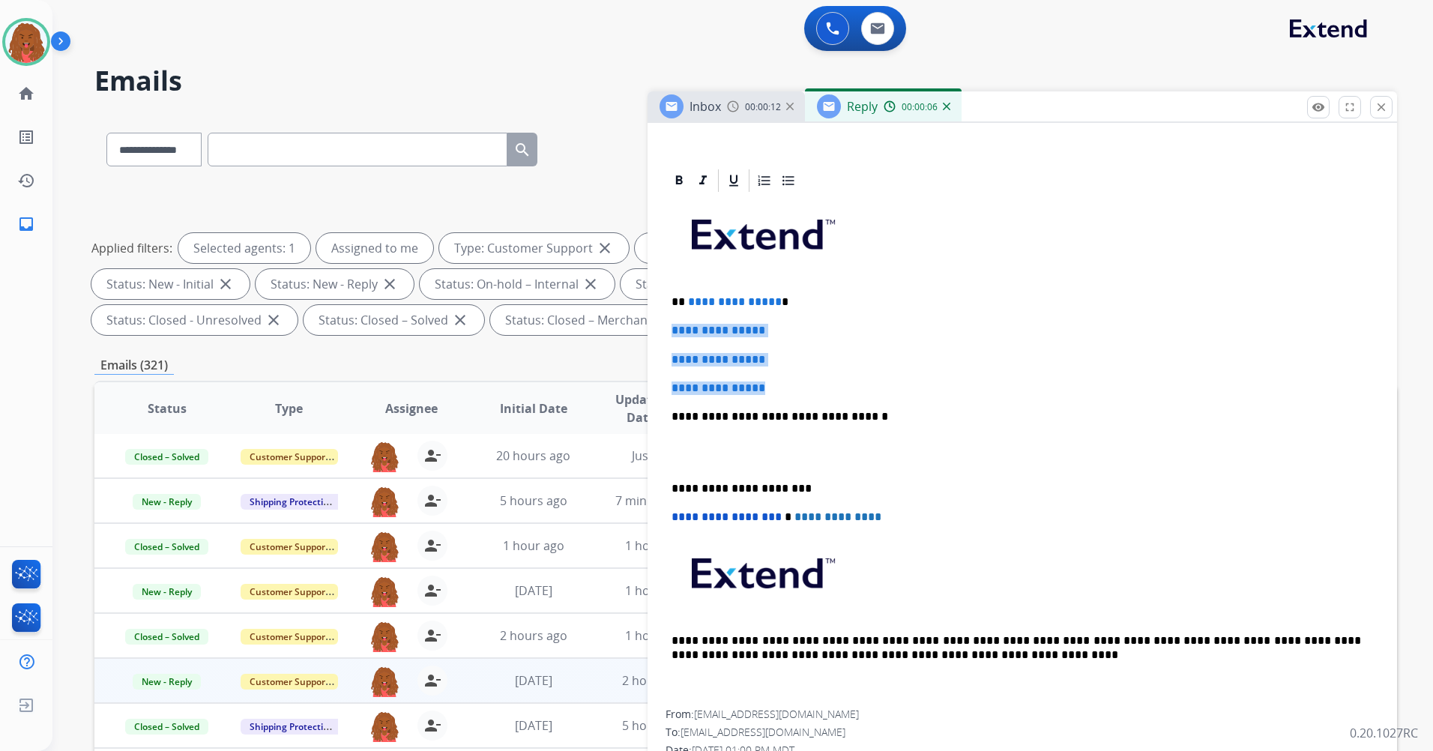
drag, startPoint x: 788, startPoint y: 384, endPoint x: 665, endPoint y: 323, distance: 137.7
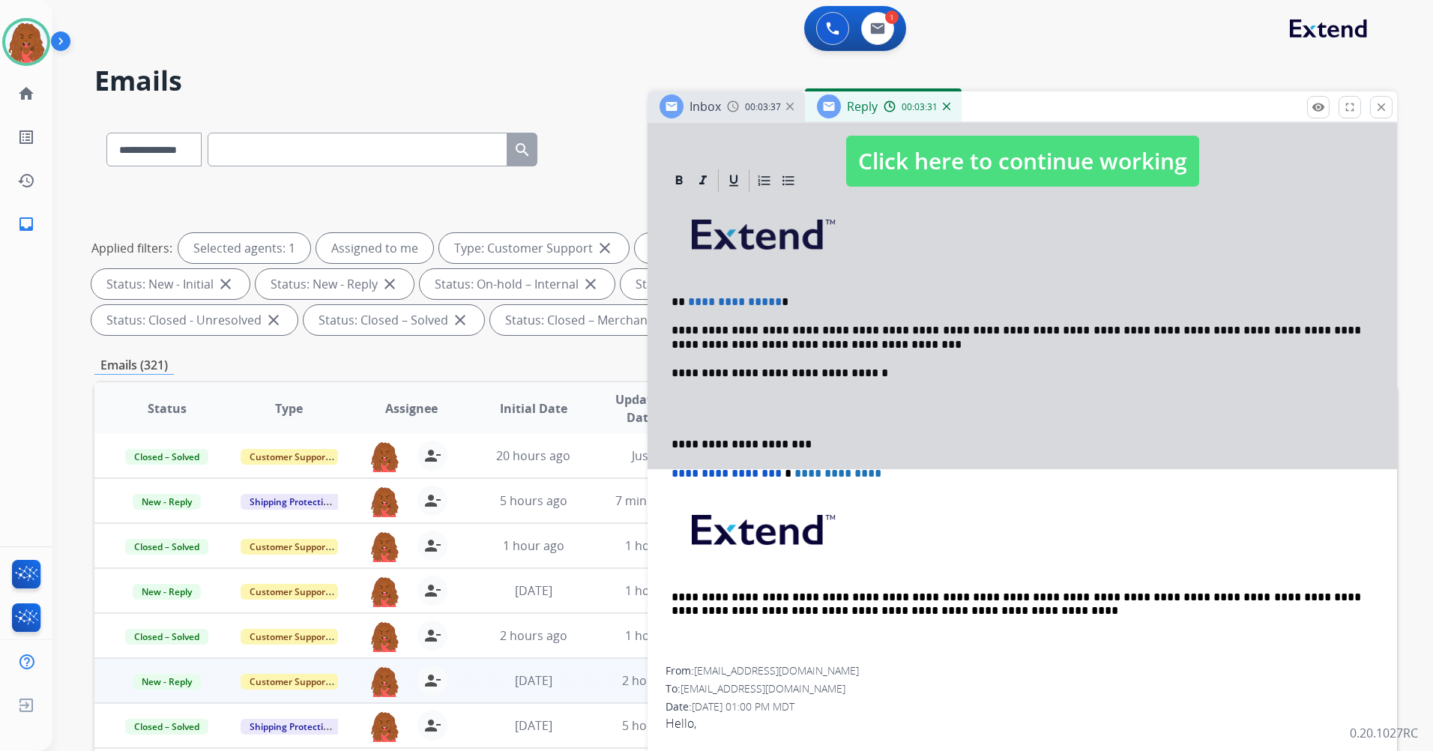
click at [859, 398] on div at bounding box center [1021, 146] width 749 height 646
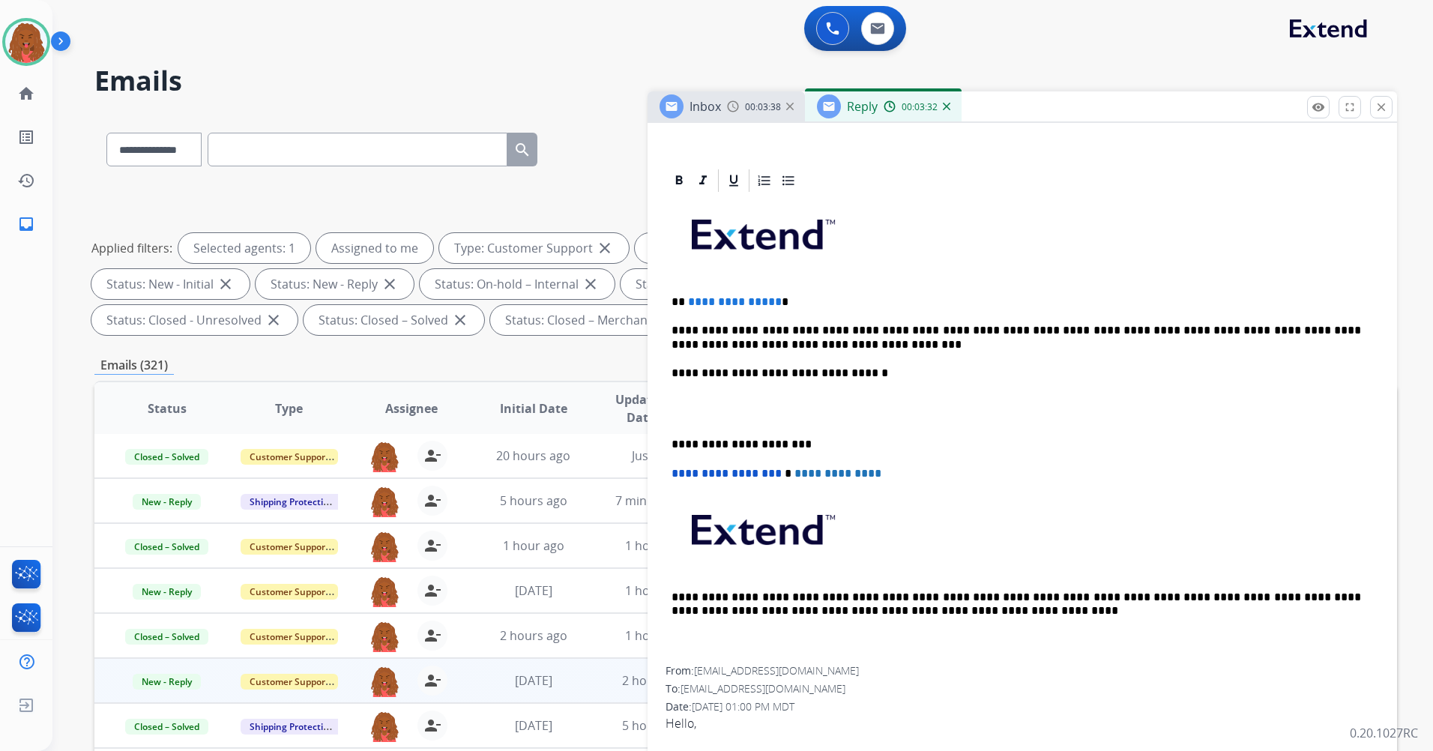
click at [775, 301] on p "**********" at bounding box center [1015, 301] width 689 height 13
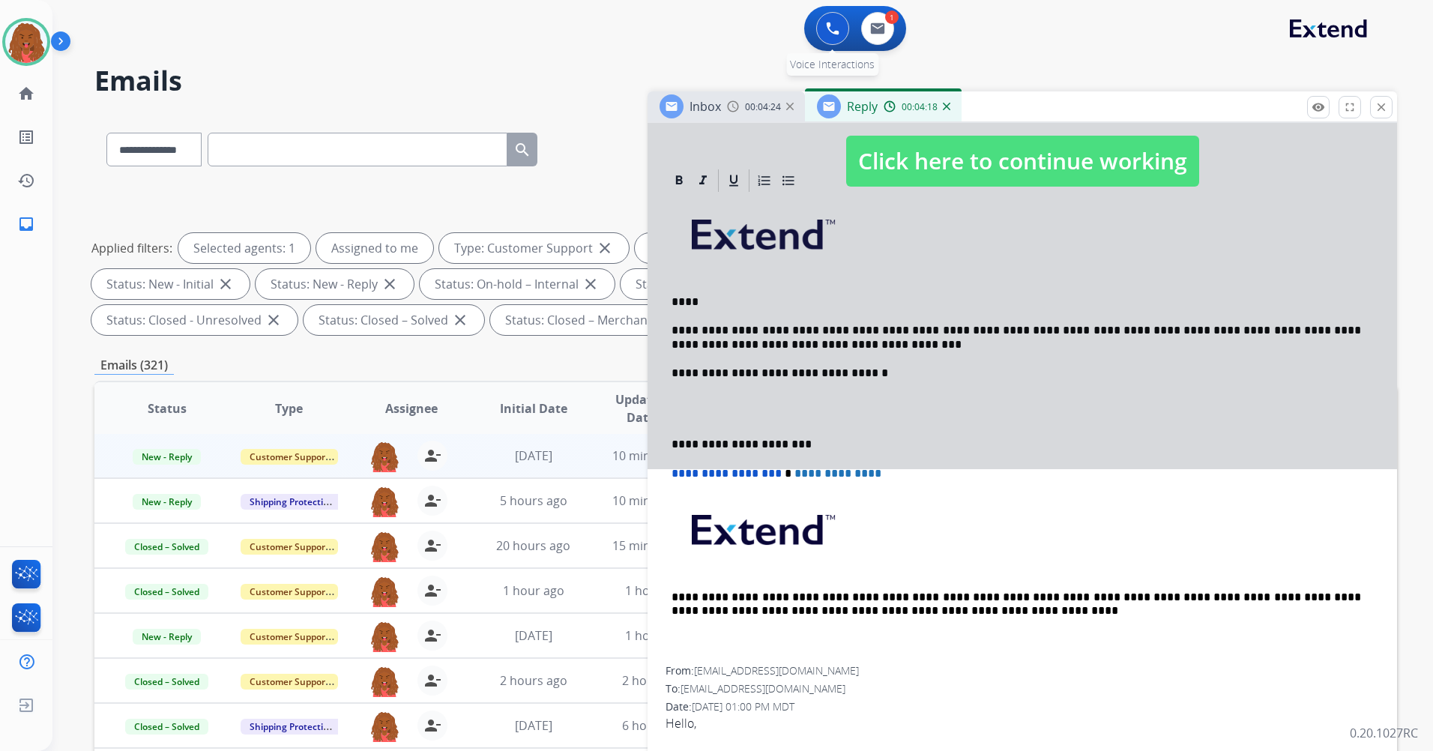
click at [825, 39] on button at bounding box center [832, 28] width 33 height 33
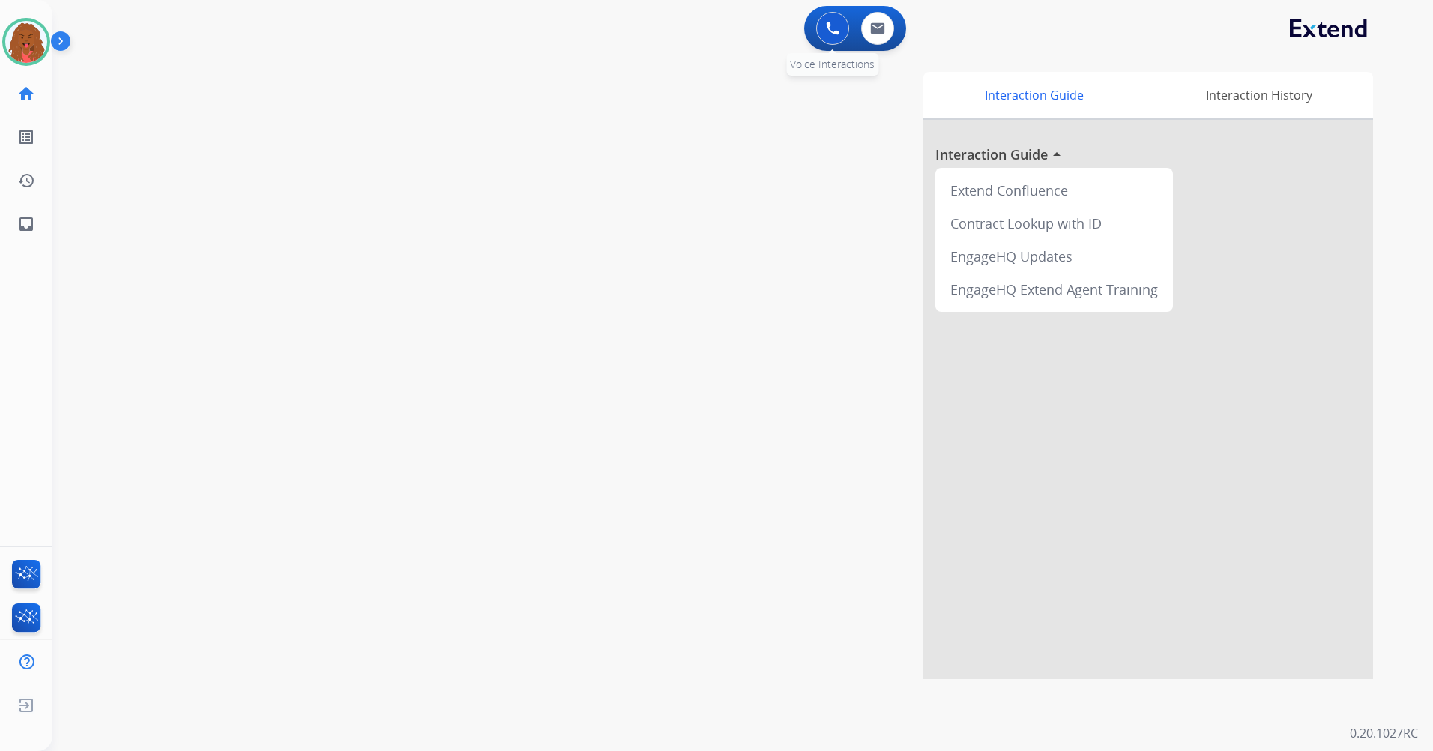
drag, startPoint x: 871, startPoint y: 47, endPoint x: 851, endPoint y: 44, distance: 20.5
click at [861, 44] on div "0 Voice Interactions 0 Email Interactions" at bounding box center [855, 28] width 102 height 45
click at [830, 43] on button at bounding box center [832, 28] width 33 height 33
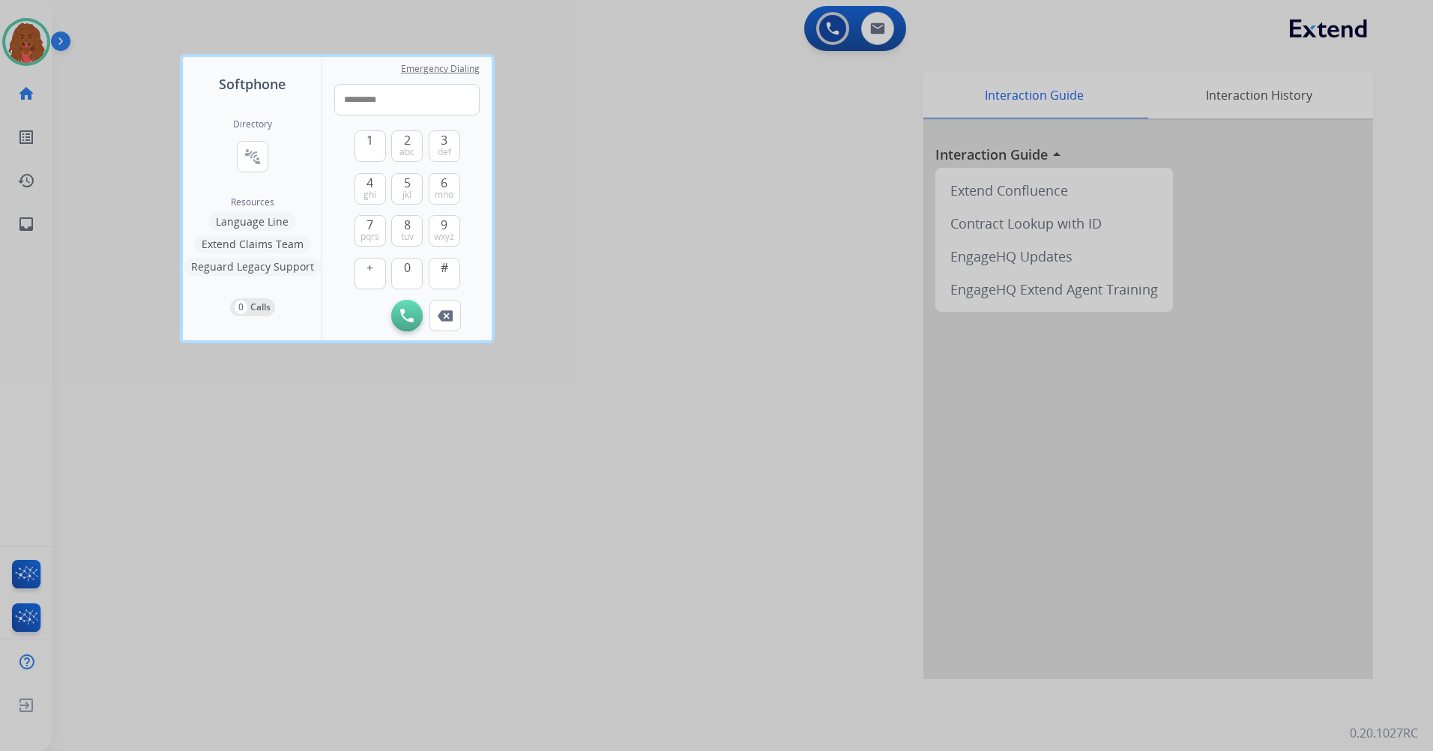
type input "**********"
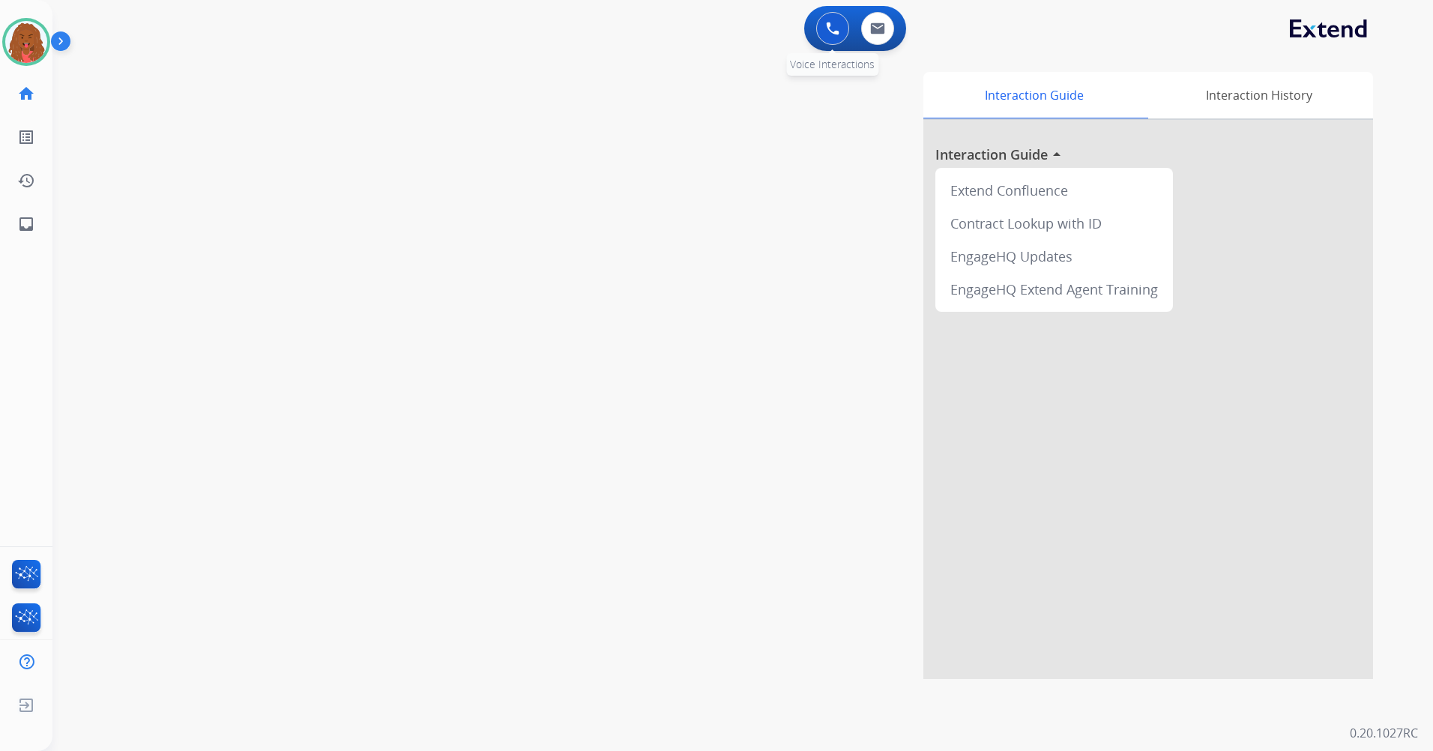
click at [823, 20] on button at bounding box center [832, 28] width 33 height 33
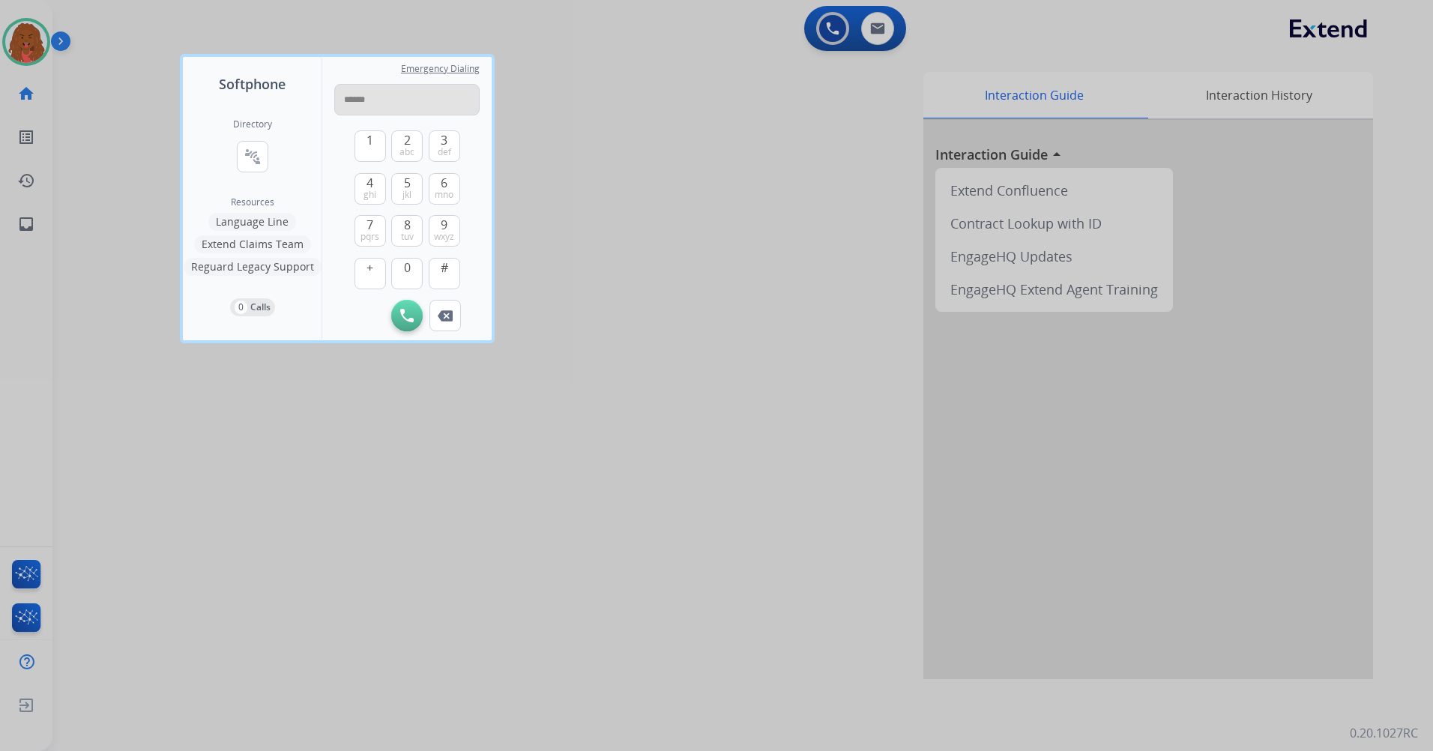
click at [360, 100] on input "******" at bounding box center [406, 99] width 145 height 31
click at [381, 103] on input "******" at bounding box center [406, 99] width 145 height 31
type input "**********"
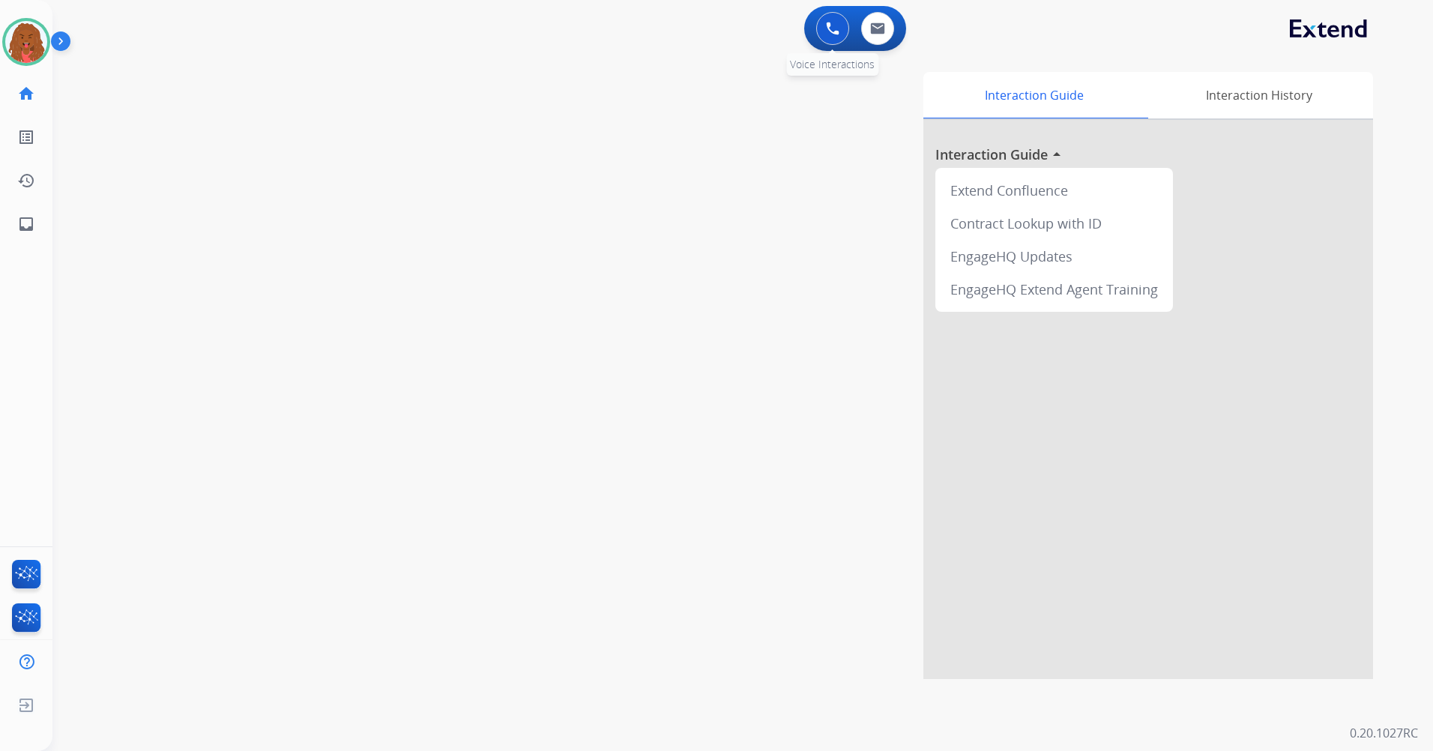
click at [839, 29] on button at bounding box center [832, 28] width 33 height 33
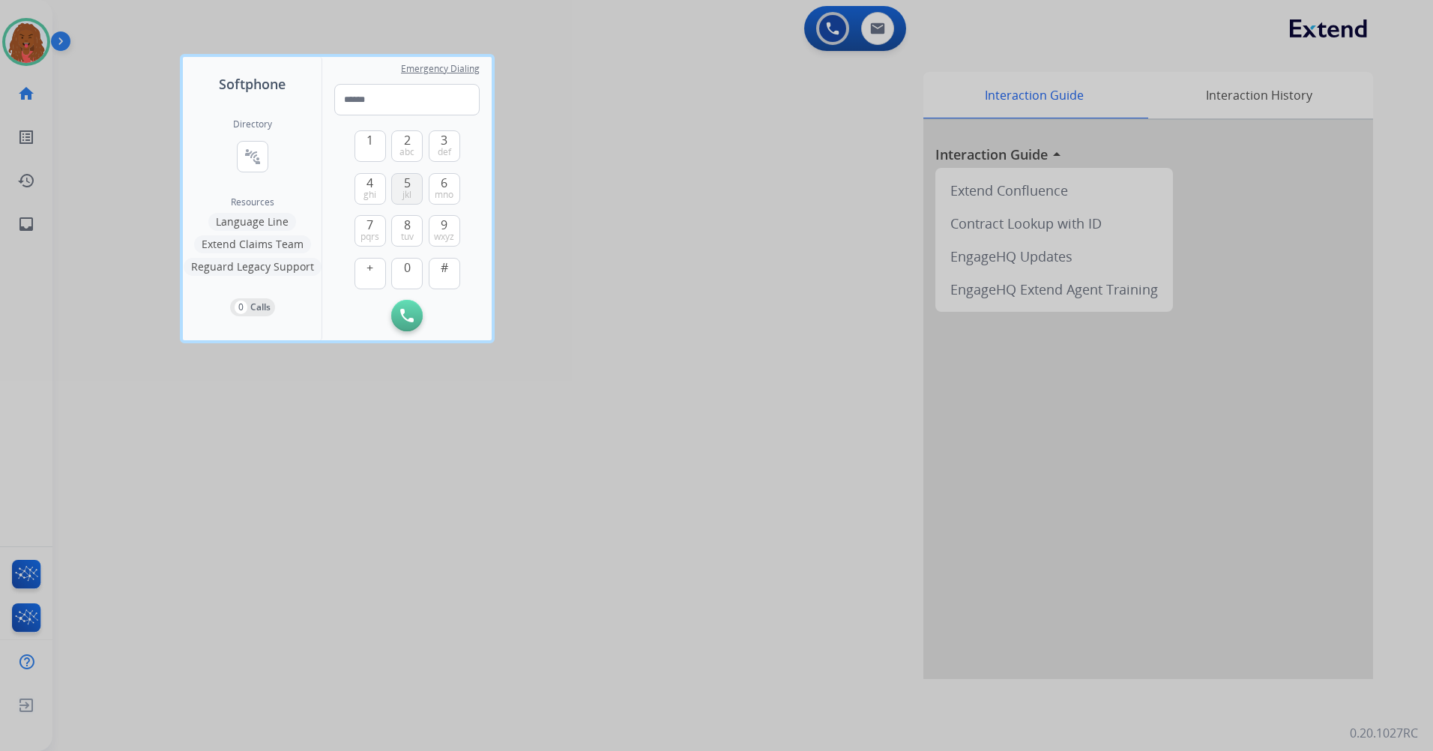
drag, startPoint x: 411, startPoint y: 144, endPoint x: 417, endPoint y: 192, distance: 48.3
click at [414, 157] on button "2 abc" at bounding box center [406, 145] width 31 height 31
click at [410, 206] on div "1 2 abc 3 def 4 ghi 5 jkl 6 mno 7 pqrs 8 tuv 9 wxyz + 0 #" at bounding box center [407, 207] width 106 height 184
drag, startPoint x: 410, startPoint y: 206, endPoint x: 406, endPoint y: 191, distance: 15.4
click at [407, 193] on span "jkl" at bounding box center [406, 195] width 9 height 12
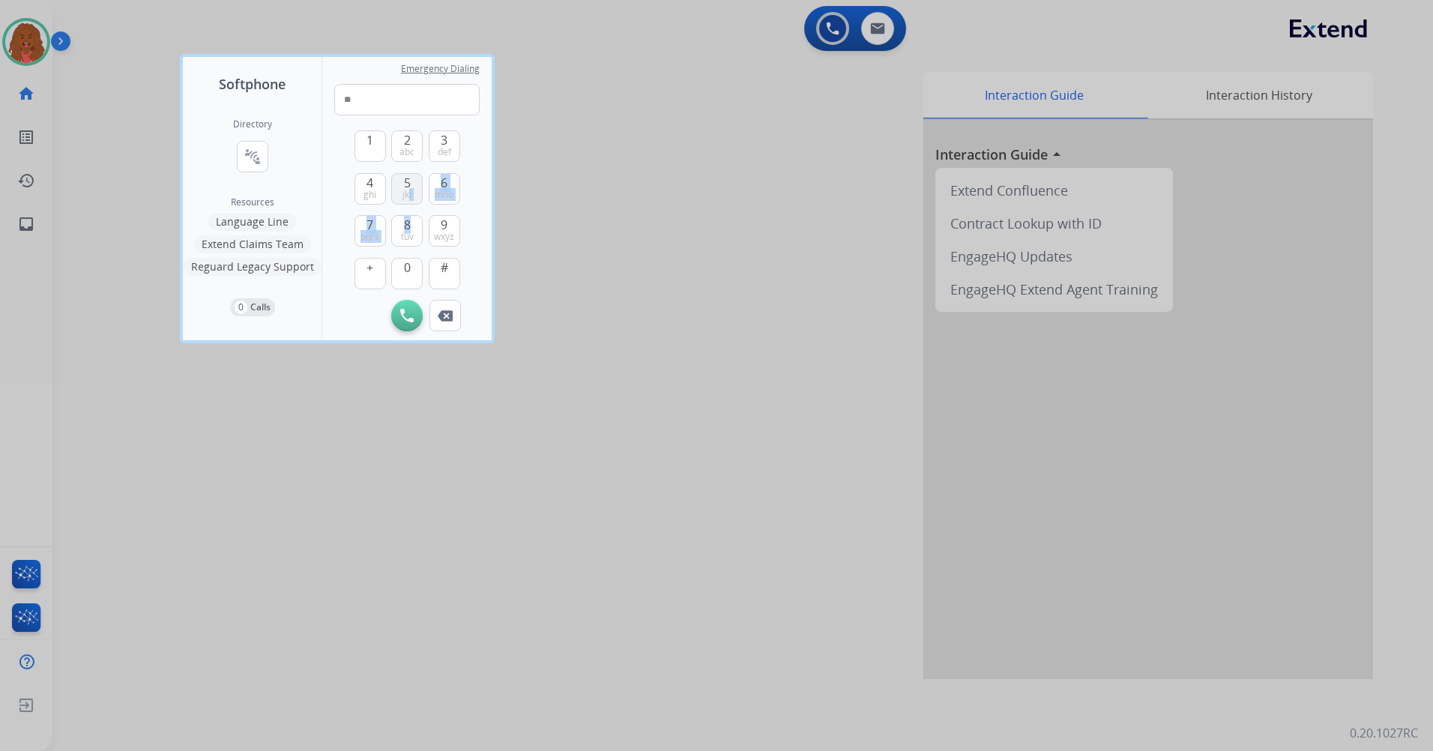
drag, startPoint x: 366, startPoint y: 186, endPoint x: 395, endPoint y: 182, distance: 28.7
click at [372, 186] on span "4" at bounding box center [369, 183] width 7 height 18
drag, startPoint x: 443, startPoint y: 156, endPoint x: 417, endPoint y: 191, distance: 43.5
click at [437, 169] on div "1 2 abc 3 def 4 ghi 5 jkl 6 mno 7 pqrs 8 tuv 9 wxyz + 0 #" at bounding box center [407, 207] width 106 height 184
click at [409, 225] on span "8" at bounding box center [407, 225] width 7 height 18
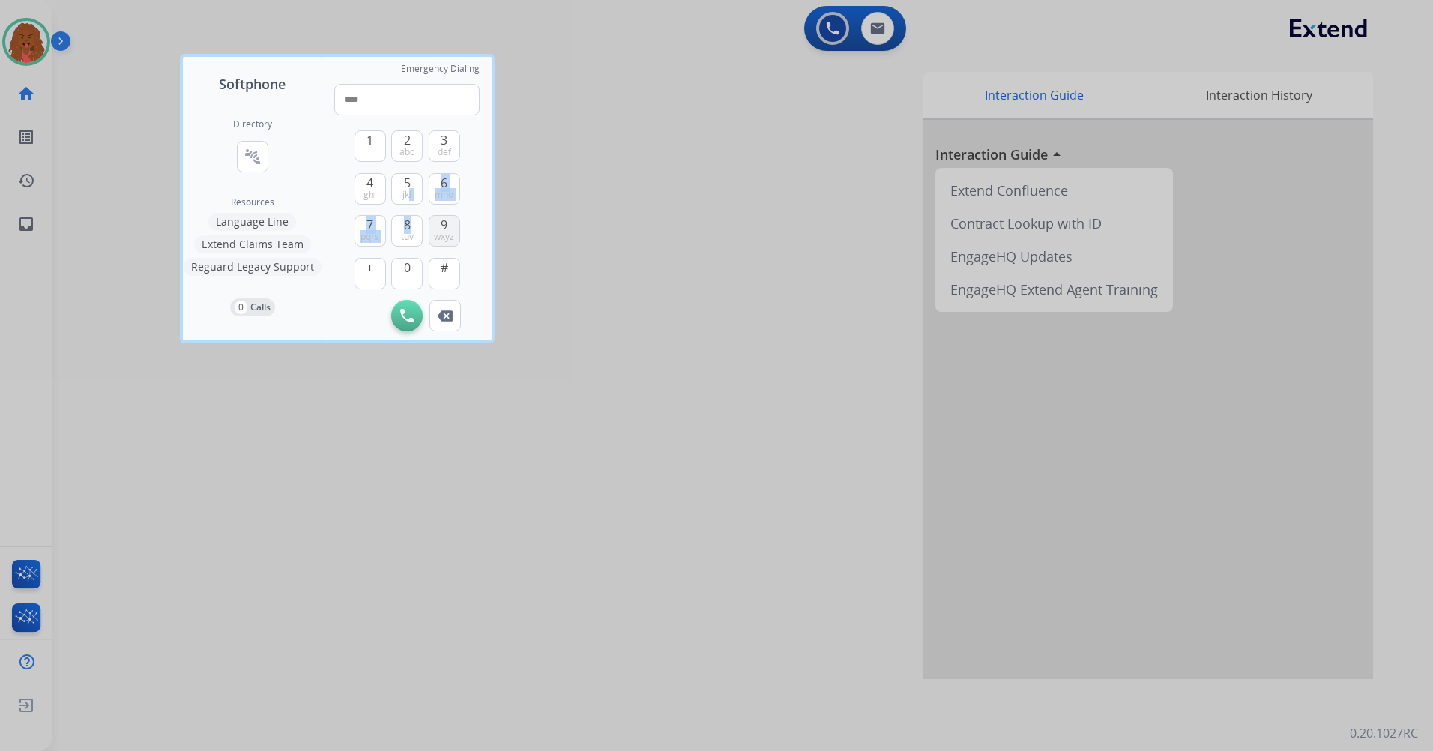
click at [431, 225] on button "9 wxyz" at bounding box center [444, 230] width 31 height 31
drag, startPoint x: 411, startPoint y: 192, endPoint x: 438, endPoint y: 174, distance: 32.4
click at [411, 191] on span "jkl" at bounding box center [406, 195] width 9 height 12
click at [442, 160] on button "3 def" at bounding box center [444, 145] width 31 height 31
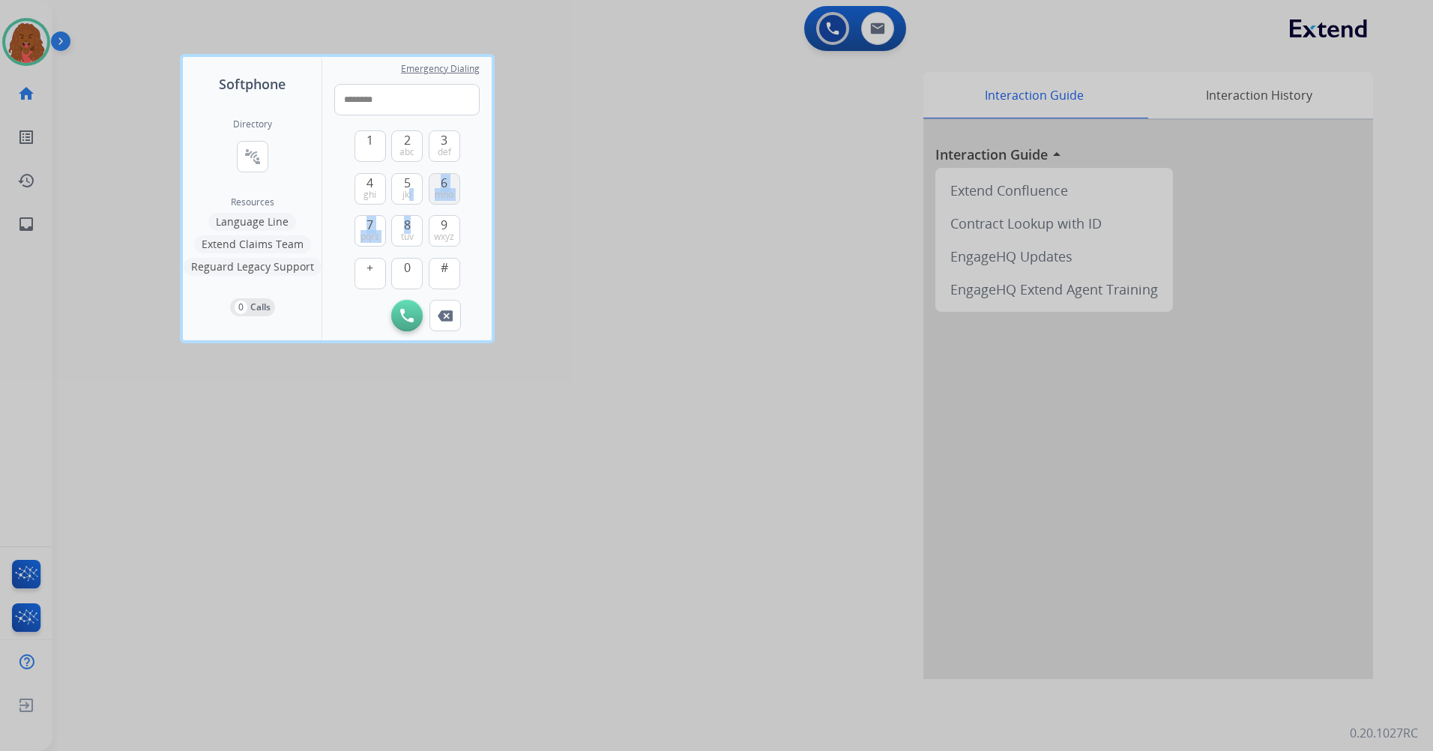
drag, startPoint x: 442, startPoint y: 160, endPoint x: 452, endPoint y: 195, distance: 36.5
click at [452, 195] on span "mno" at bounding box center [444, 195] width 19 height 12
click at [444, 324] on button "Remove Number" at bounding box center [444, 315] width 31 height 31
click at [445, 324] on button "Remove Number" at bounding box center [444, 315] width 31 height 31
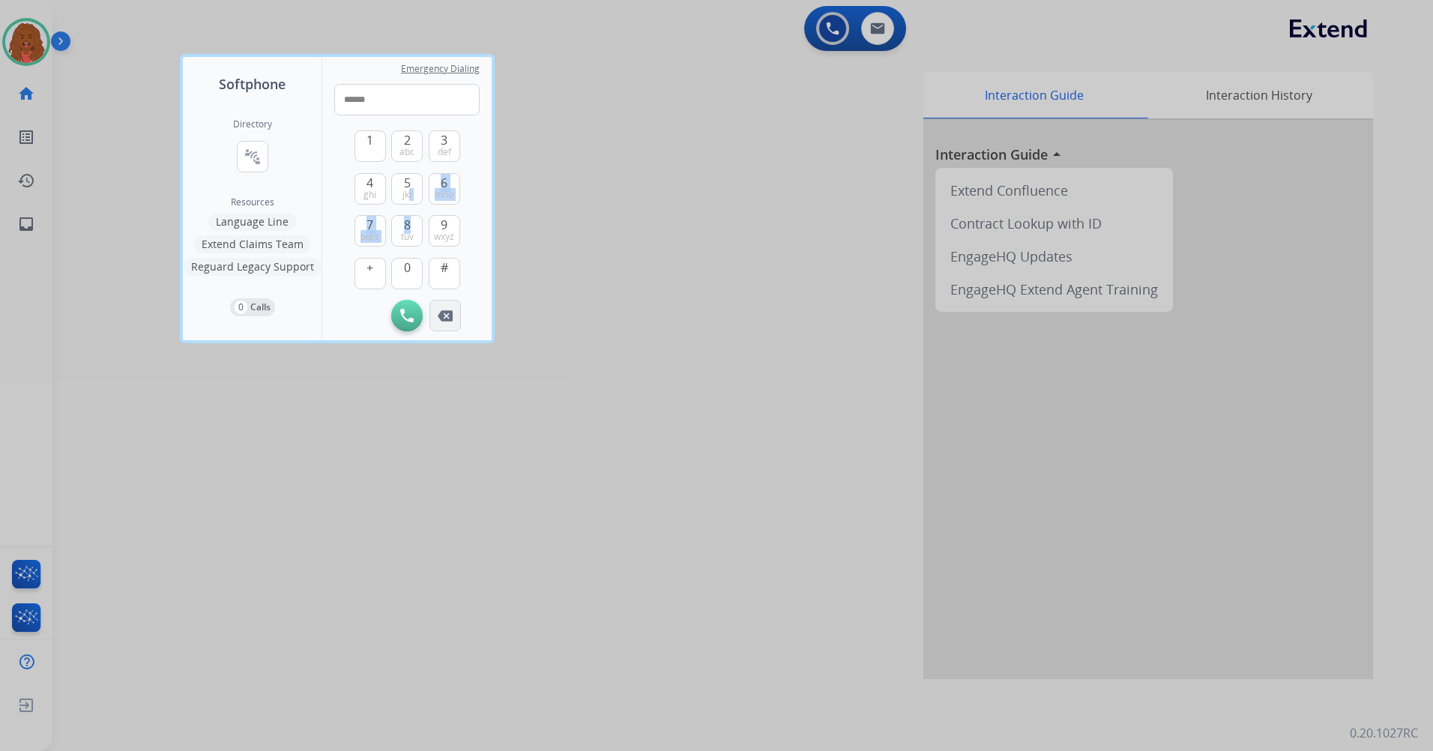
click at [446, 324] on button "Remove Number" at bounding box center [444, 315] width 31 height 31
click at [450, 322] on button "Remove Number" at bounding box center [444, 315] width 31 height 31
drag, startPoint x: 450, startPoint y: 322, endPoint x: 445, endPoint y: 148, distance: 174.7
click at [445, 147] on span "def" at bounding box center [444, 152] width 13 height 12
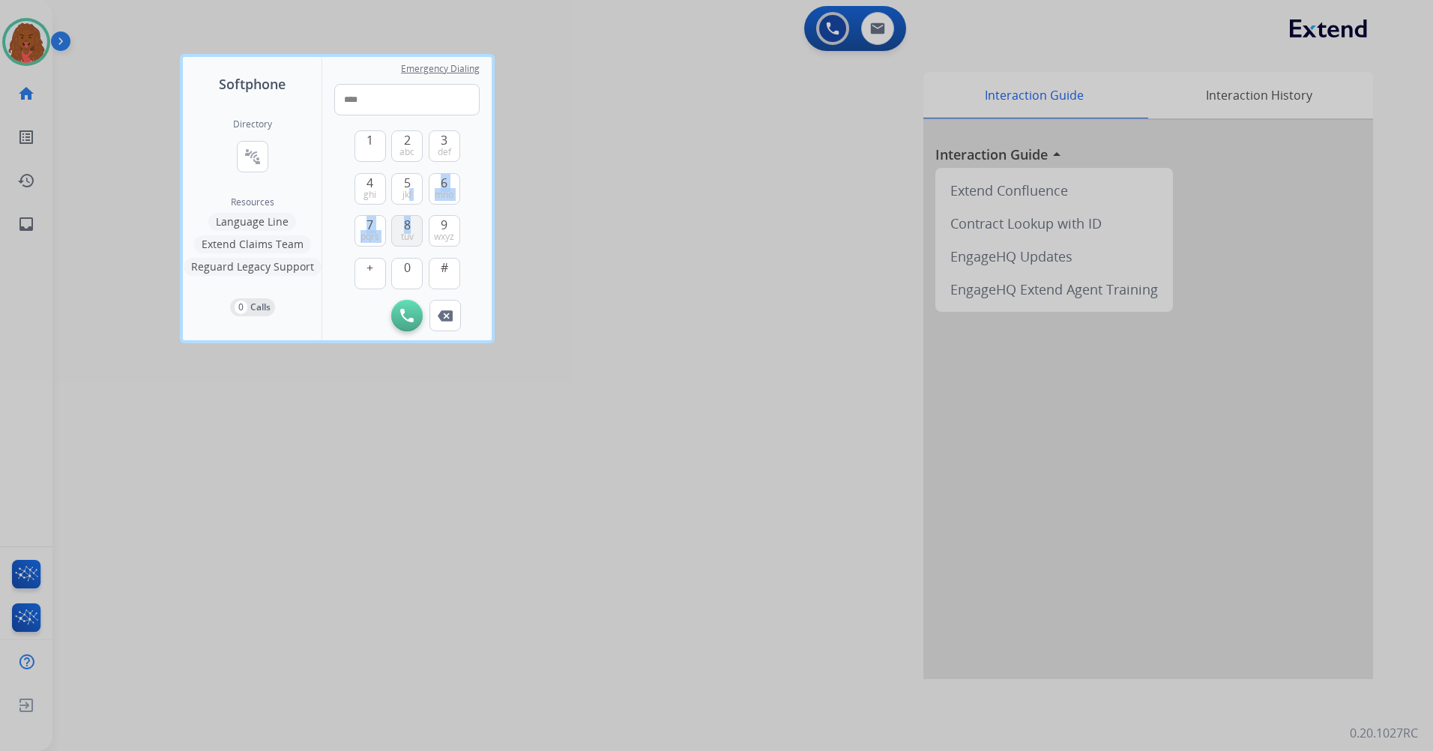
click at [405, 229] on span "8" at bounding box center [407, 225] width 7 height 18
click at [439, 226] on button "9 wxyz" at bounding box center [444, 230] width 31 height 31
click at [409, 203] on button "5 jkl" at bounding box center [406, 188] width 31 height 31
click at [447, 146] on span "def" at bounding box center [444, 152] width 13 height 12
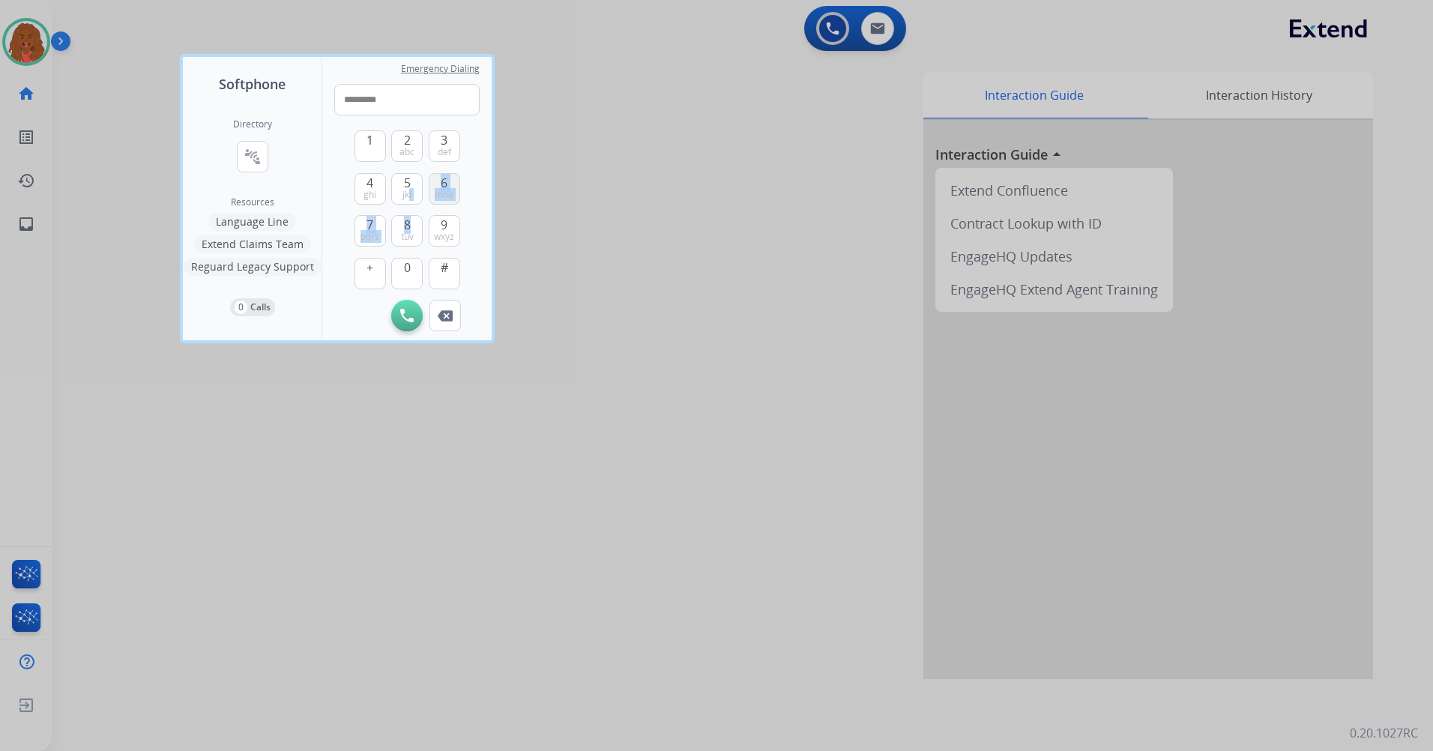
drag, startPoint x: 447, startPoint y: 145, endPoint x: 444, endPoint y: 191, distance: 45.8
click at [444, 191] on span "mno" at bounding box center [444, 195] width 19 height 12
type input "**********"
click at [417, 320] on button "Initiate Call" at bounding box center [406, 315] width 31 height 31
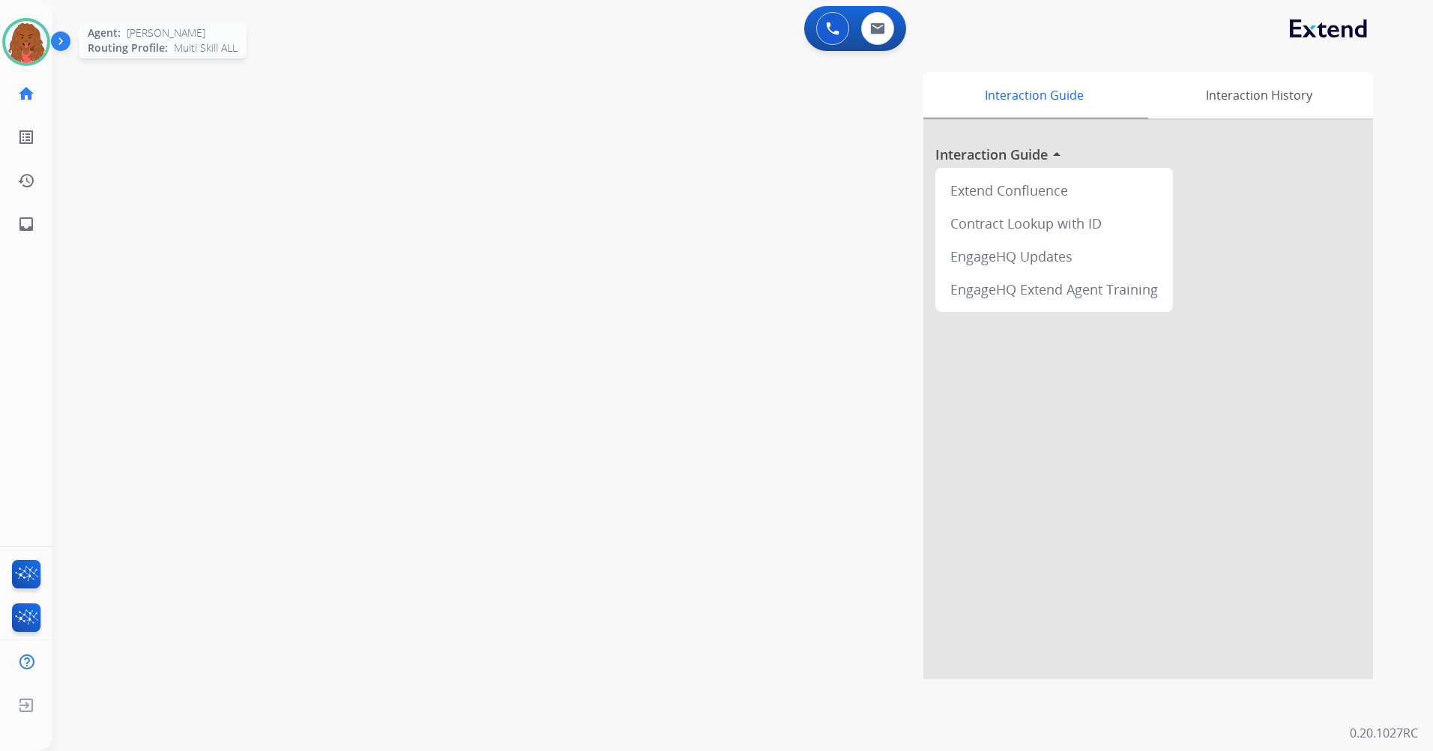
click at [22, 38] on img at bounding box center [26, 42] width 42 height 42
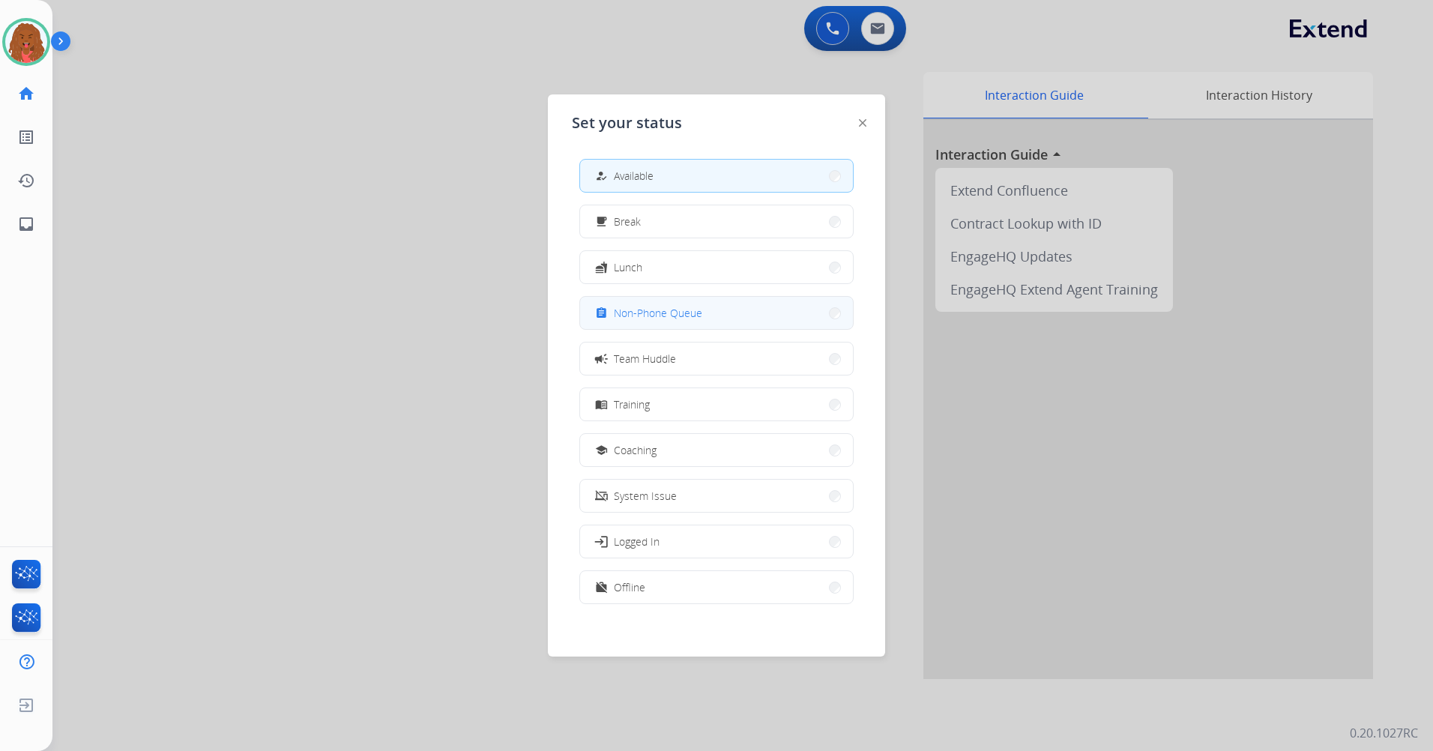
click at [672, 314] on span "Non-Phone Queue" at bounding box center [658, 313] width 88 height 16
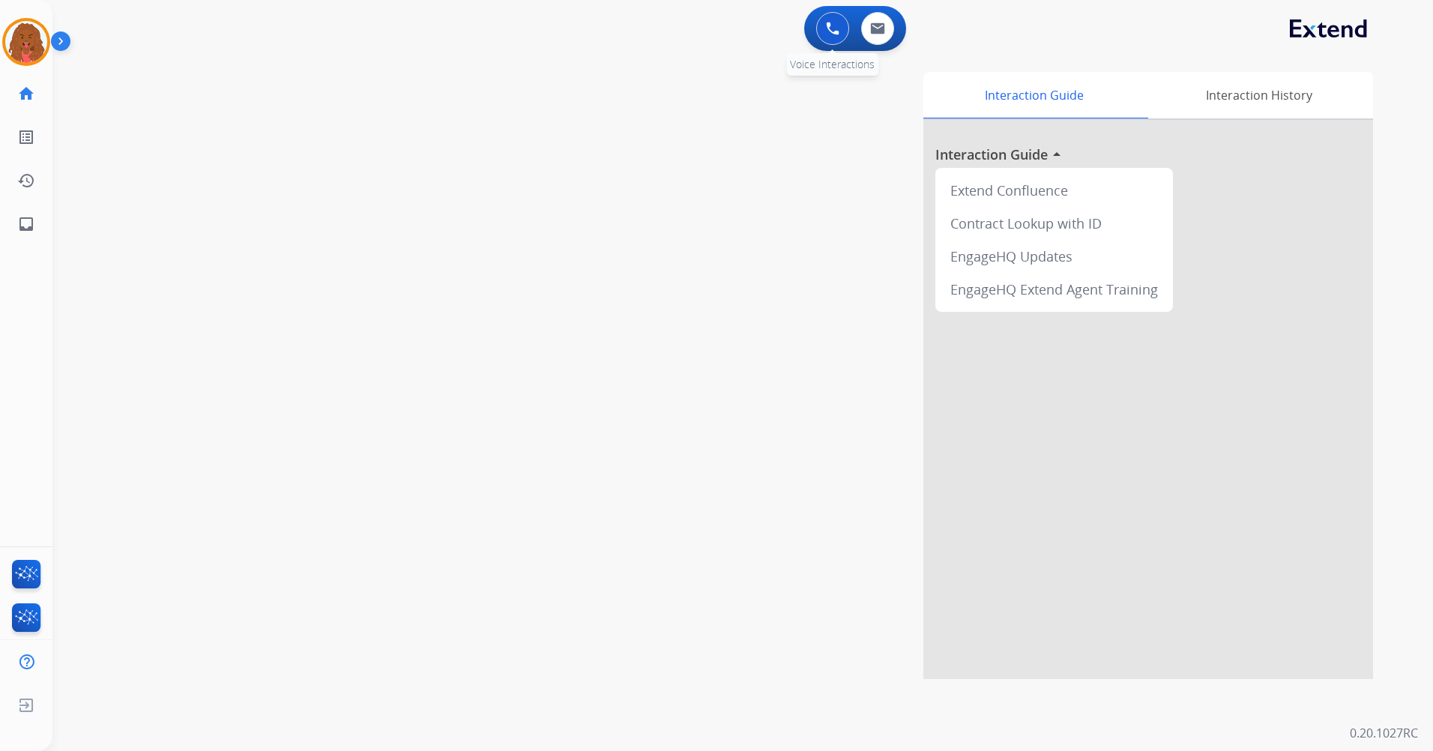
click at [821, 23] on button at bounding box center [832, 28] width 33 height 33
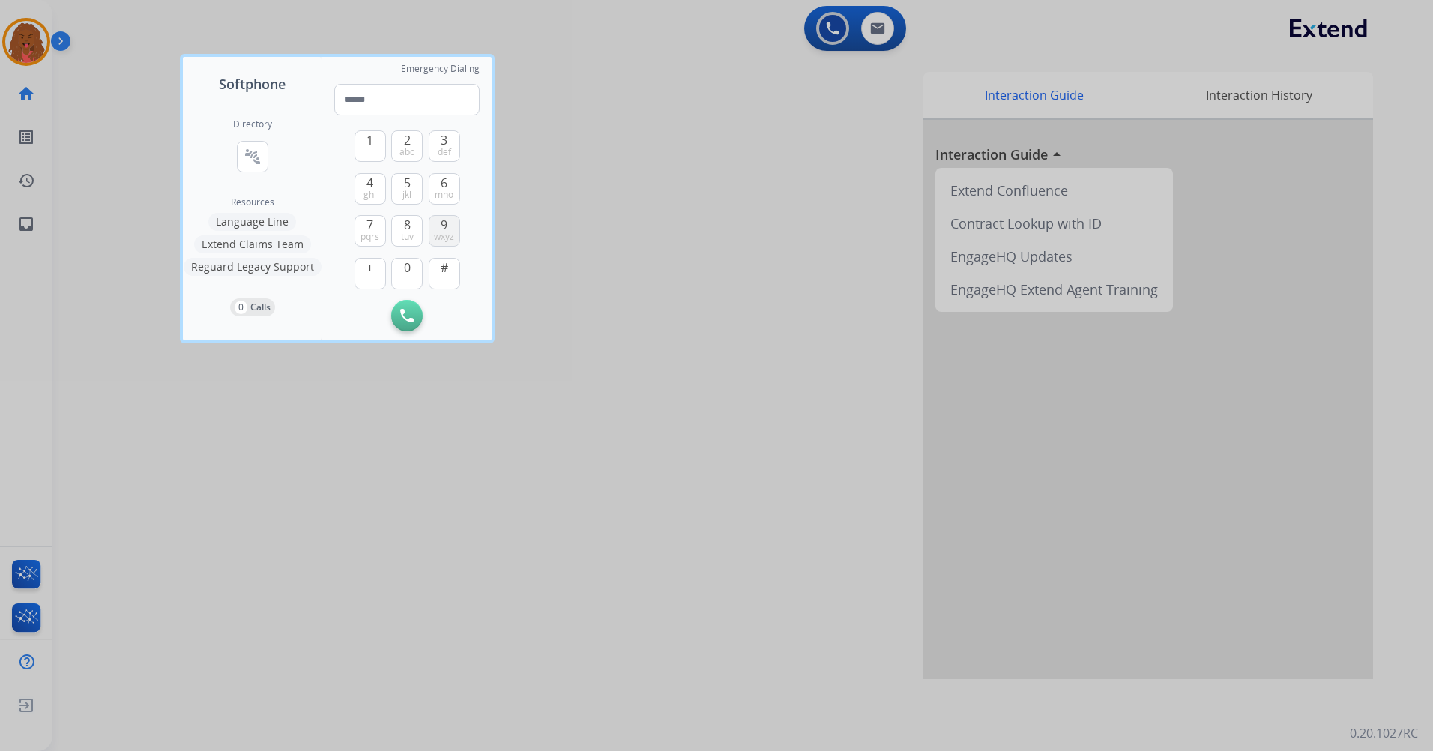
click at [432, 240] on button "9 wxyz" at bounding box center [444, 230] width 31 height 31
click at [394, 178] on button "5 jkl" at bounding box center [406, 188] width 31 height 31
click at [442, 189] on span "mno" at bounding box center [444, 195] width 19 height 12
click at [405, 146] on span "abc" at bounding box center [406, 152] width 15 height 12
click at [405, 268] on span "0" at bounding box center [407, 268] width 7 height 18
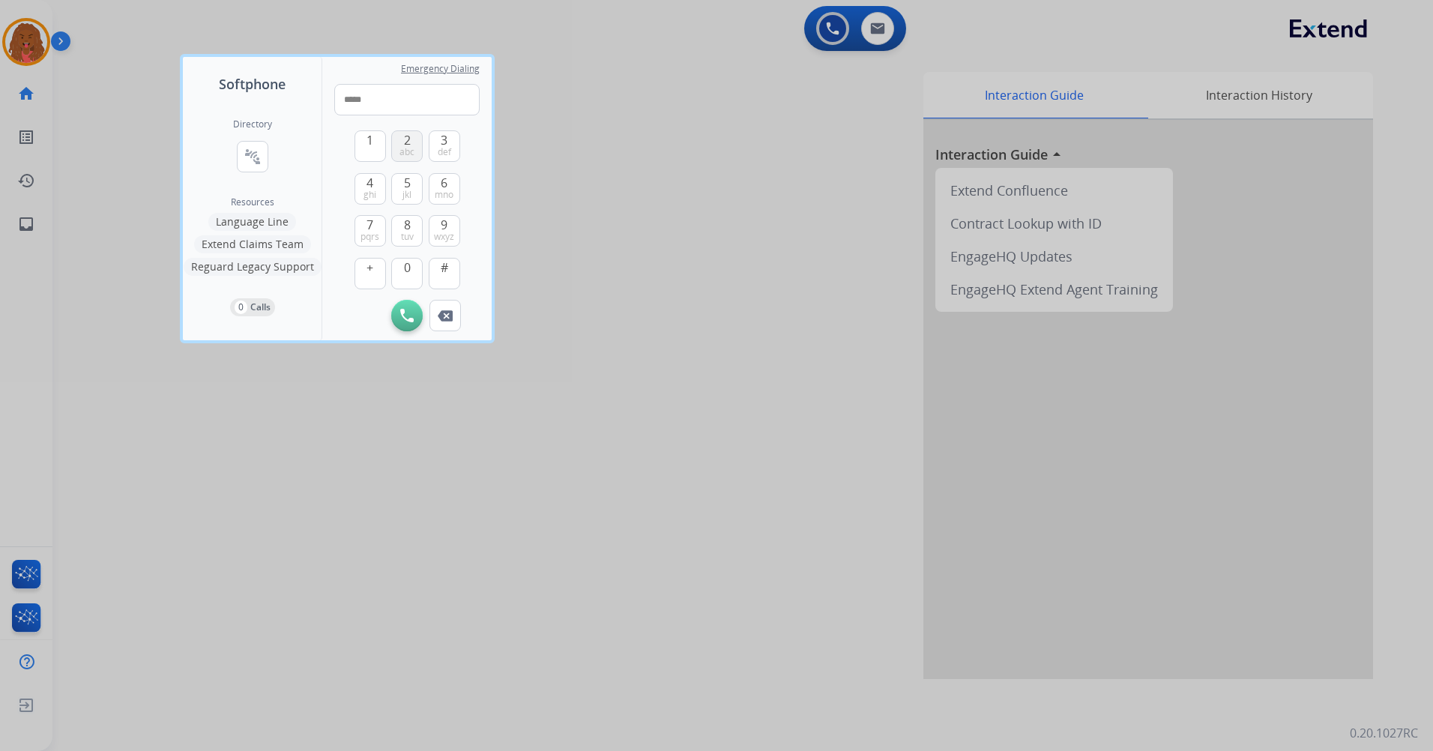
drag, startPoint x: 407, startPoint y: 142, endPoint x: 462, endPoint y: 184, distance: 68.9
click at [413, 148] on button "2 abc" at bounding box center [406, 145] width 31 height 31
drag, startPoint x: 462, startPoint y: 184, endPoint x: 450, endPoint y: 184, distance: 11.3
click at [461, 184] on div "1 2 abc 3 def 4 ghi 5 jkl 6 mno 7 pqrs 8 tuv 9 wxyz + 0 # Initiate Call Remove …" at bounding box center [406, 223] width 145 height 216
click at [449, 184] on button "6 mno" at bounding box center [444, 188] width 31 height 31
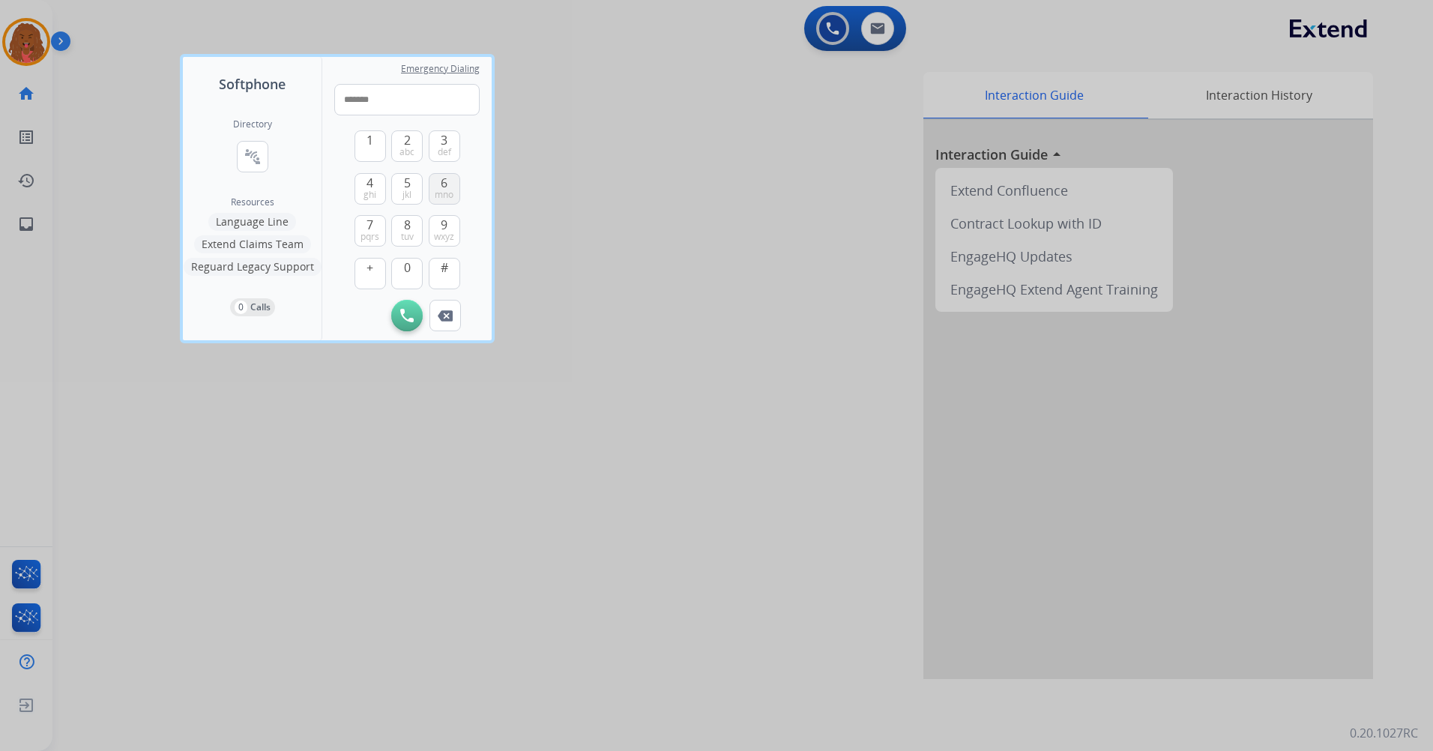
click at [449, 184] on button "6 mno" at bounding box center [444, 188] width 31 height 31
click at [403, 272] on button "0" at bounding box center [406, 273] width 31 height 31
click at [405, 273] on span "0" at bounding box center [407, 268] width 7 height 18
type input "**********"
click at [418, 323] on button "Initiate Call" at bounding box center [406, 315] width 31 height 31
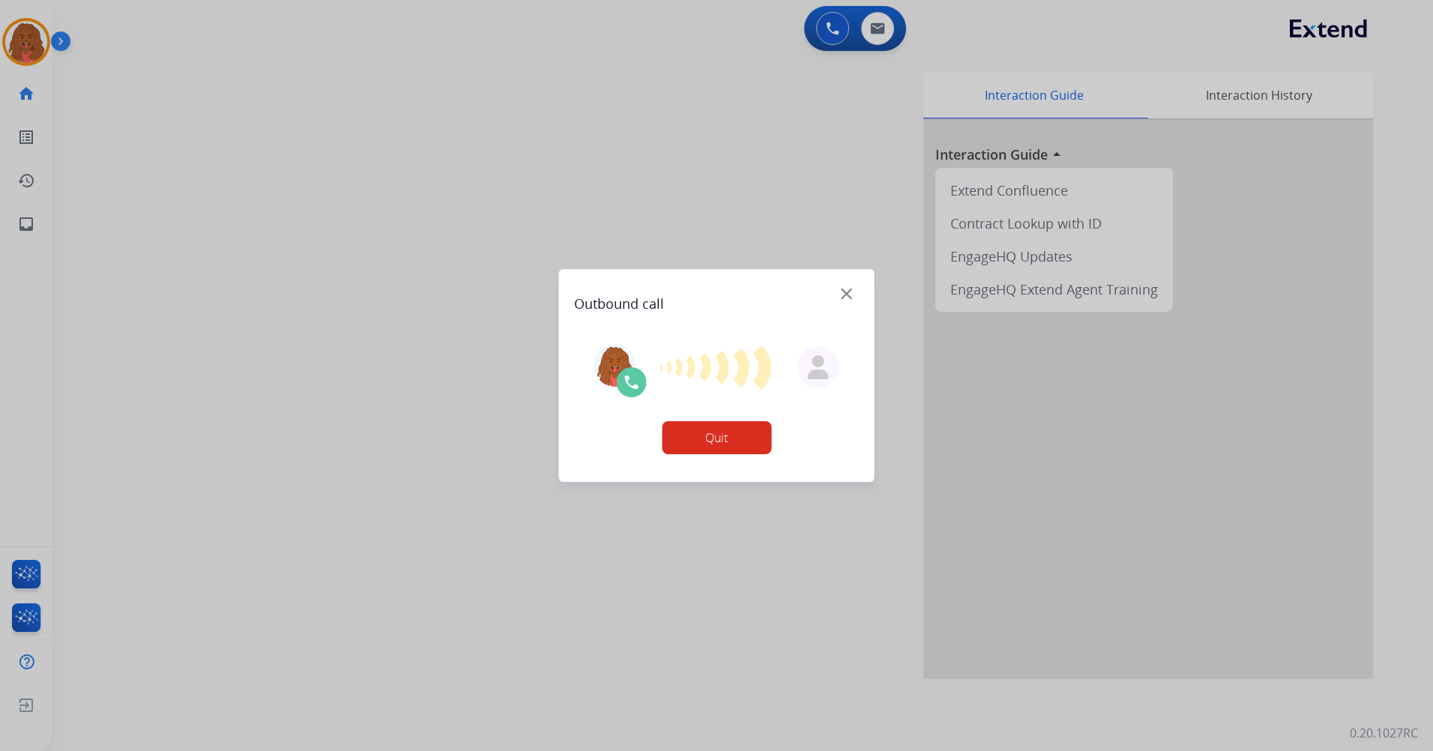
click at [719, 440] on button "Quit" at bounding box center [716, 437] width 109 height 33
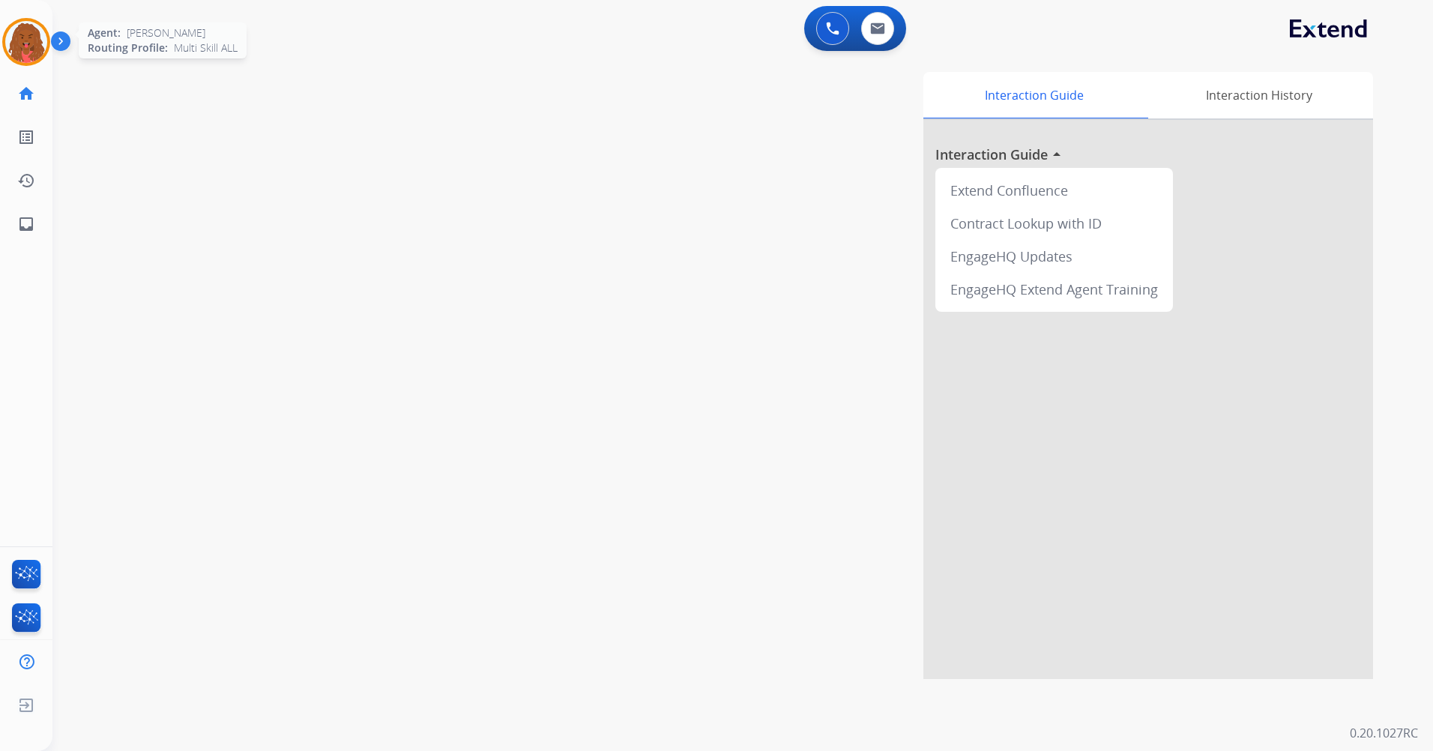
click at [4, 33] on div at bounding box center [26, 42] width 48 height 48
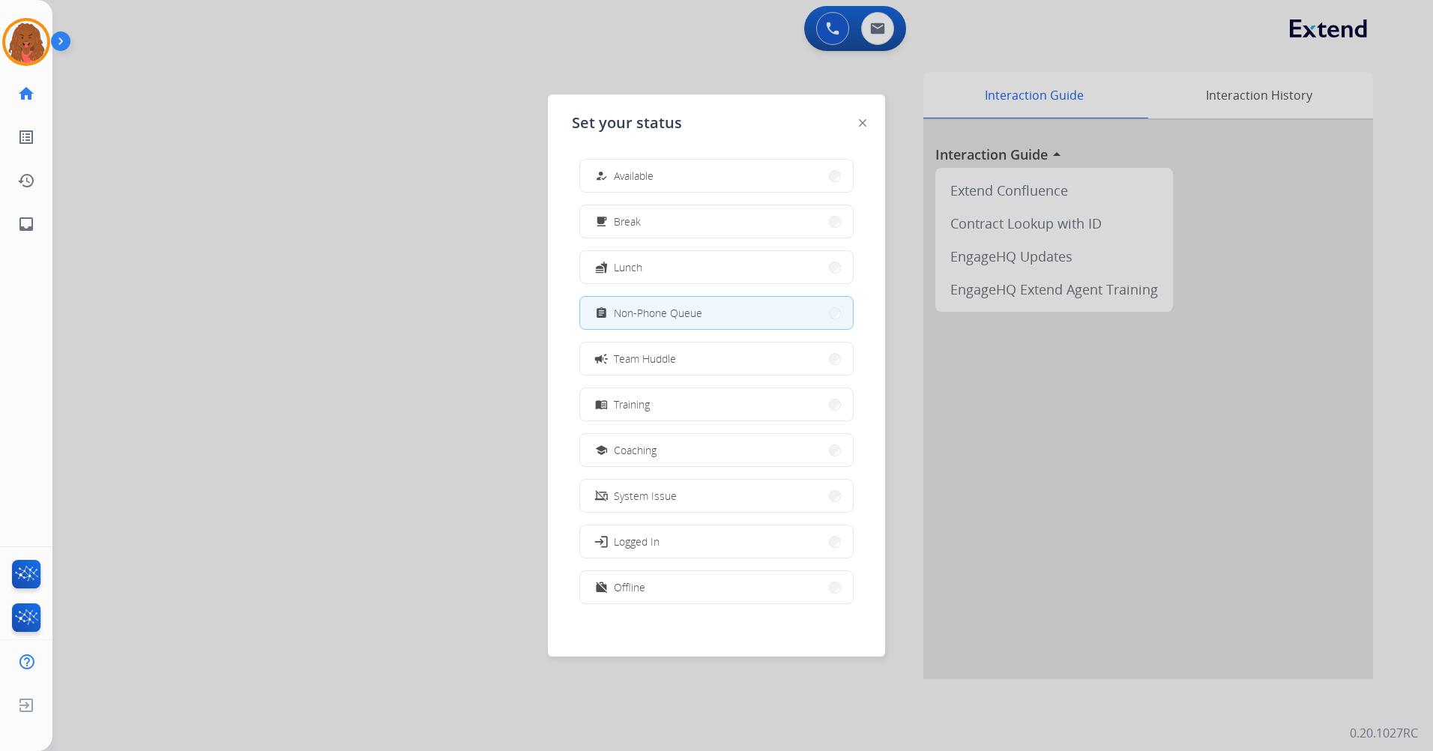
click at [483, 280] on div at bounding box center [716, 375] width 1433 height 751
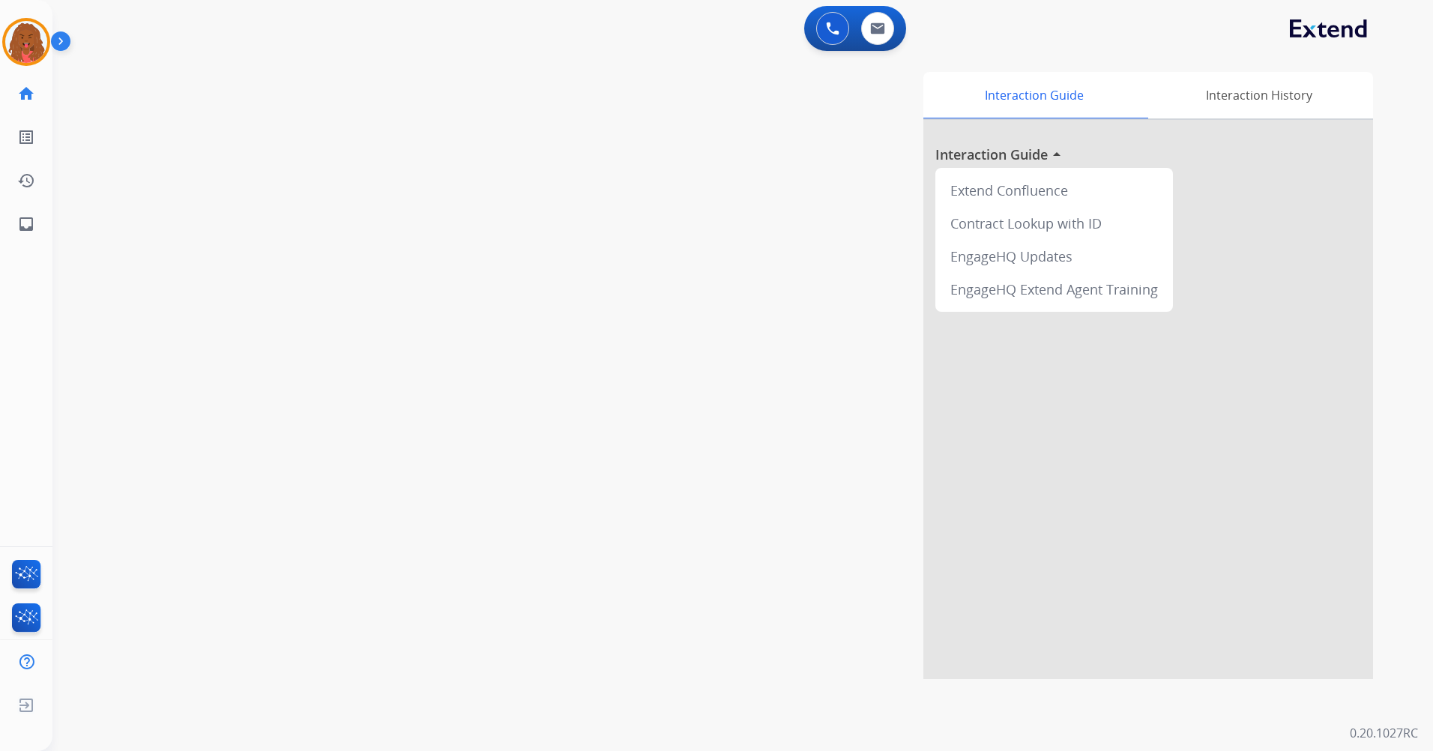
click at [434, 88] on div "swap_horiz Break voice bridge close_fullscreen Connect 3-Way Call merge_type Se…" at bounding box center [724, 366] width 1344 height 625
click at [28, 41] on img at bounding box center [26, 42] width 42 height 42
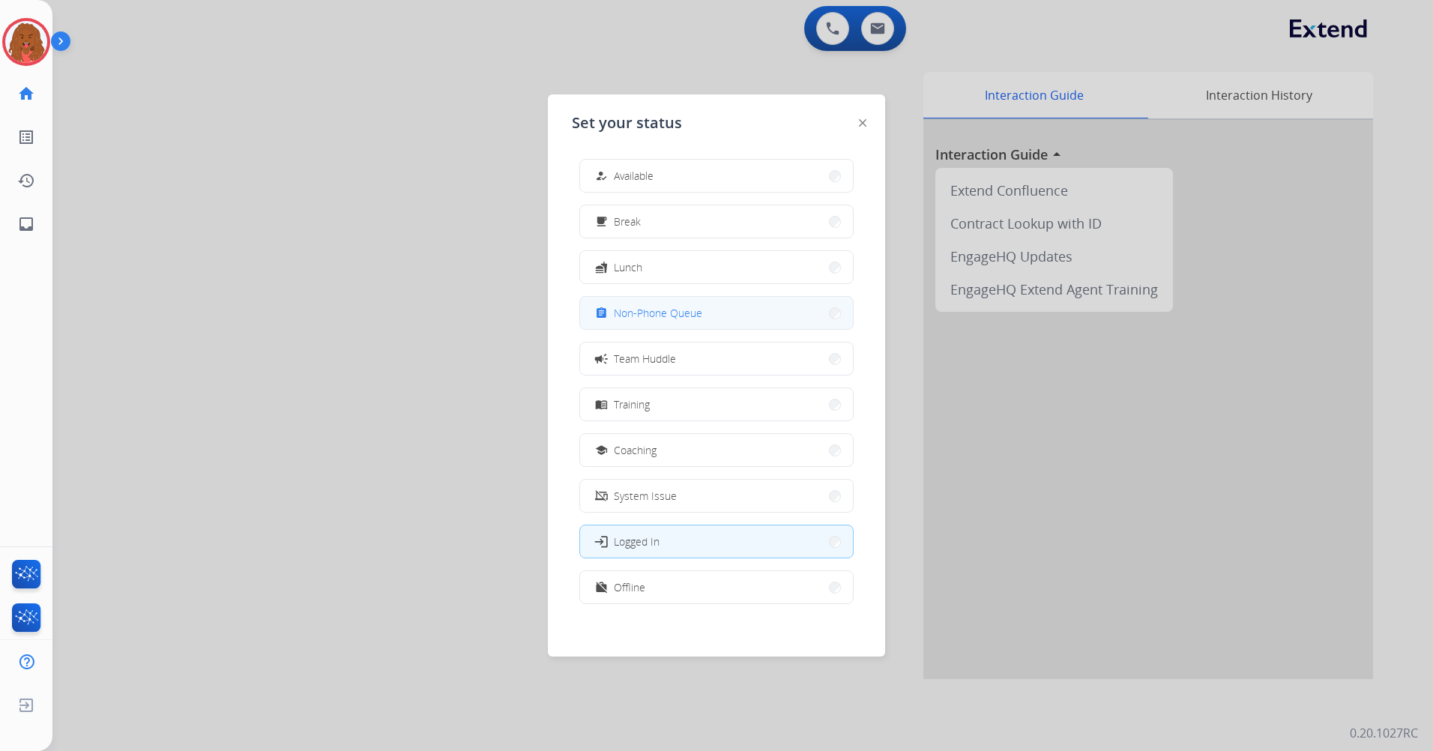
click at [651, 326] on button "assignment Non-Phone Queue" at bounding box center [716, 313] width 273 height 32
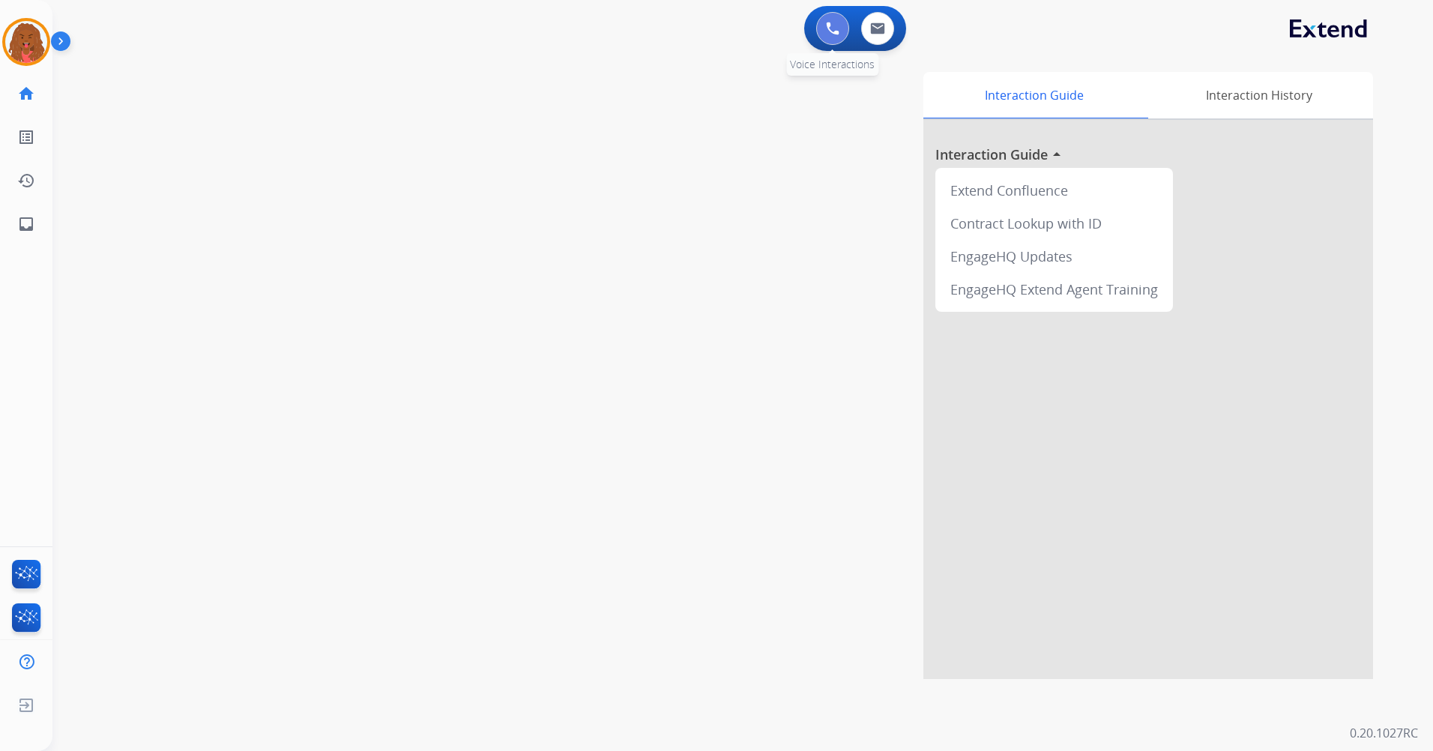
click at [836, 16] on button at bounding box center [832, 28] width 33 height 33
click at [818, 13] on div "0 Voice Interactions" at bounding box center [832, 28] width 45 height 33
click at [836, 24] on img at bounding box center [832, 28] width 13 height 13
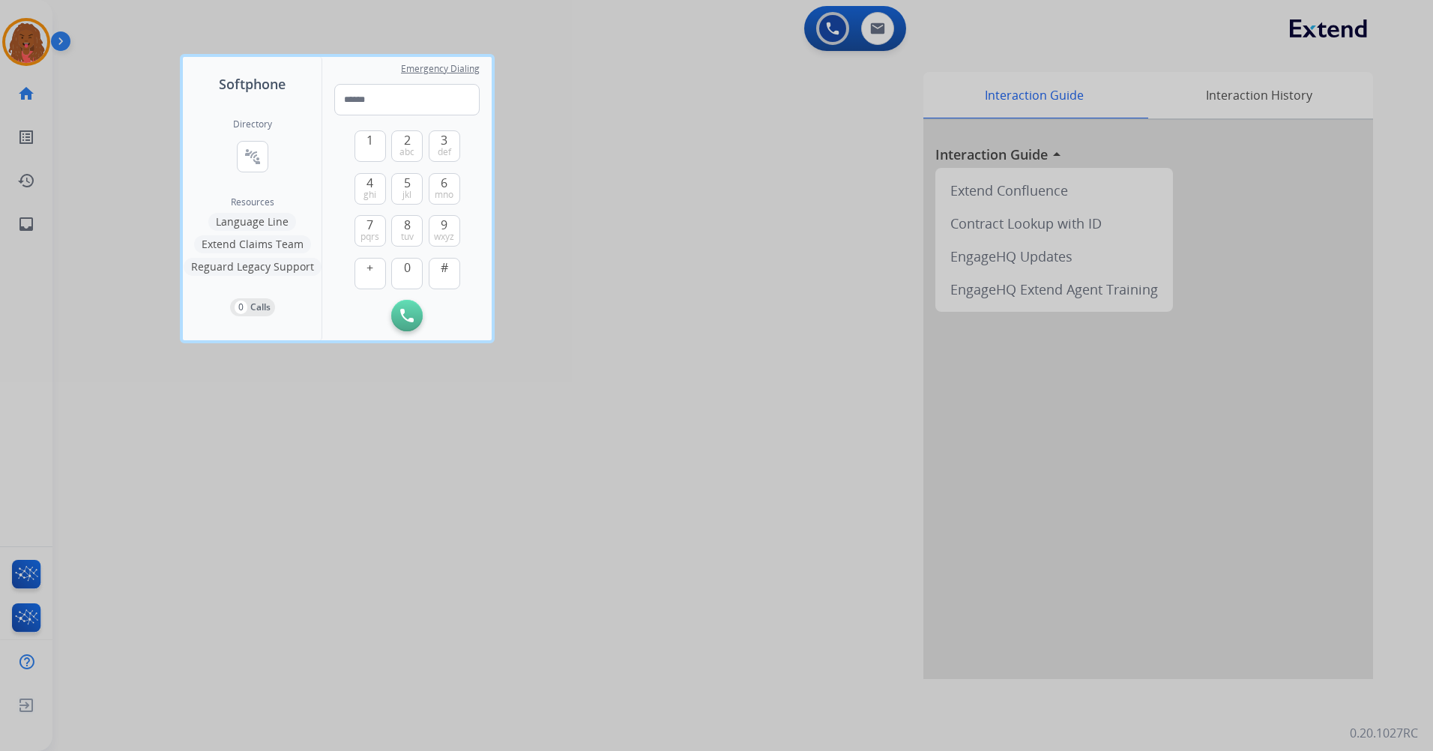
drag, startPoint x: 453, startPoint y: 217, endPoint x: 426, endPoint y: 199, distance: 32.6
click at [445, 213] on div "1 2 abc 3 def 4 ghi 5 jkl 6 mno 7 pqrs 8 tuv 9 wxyz + 0 #" at bounding box center [407, 207] width 106 height 184
drag, startPoint x: 409, startPoint y: 187, endPoint x: 437, endPoint y: 183, distance: 28.1
click at [422, 184] on div "5 jkl" at bounding box center [406, 188] width 31 height 31
click at [441, 234] on span "wxyz" at bounding box center [444, 237] width 20 height 12
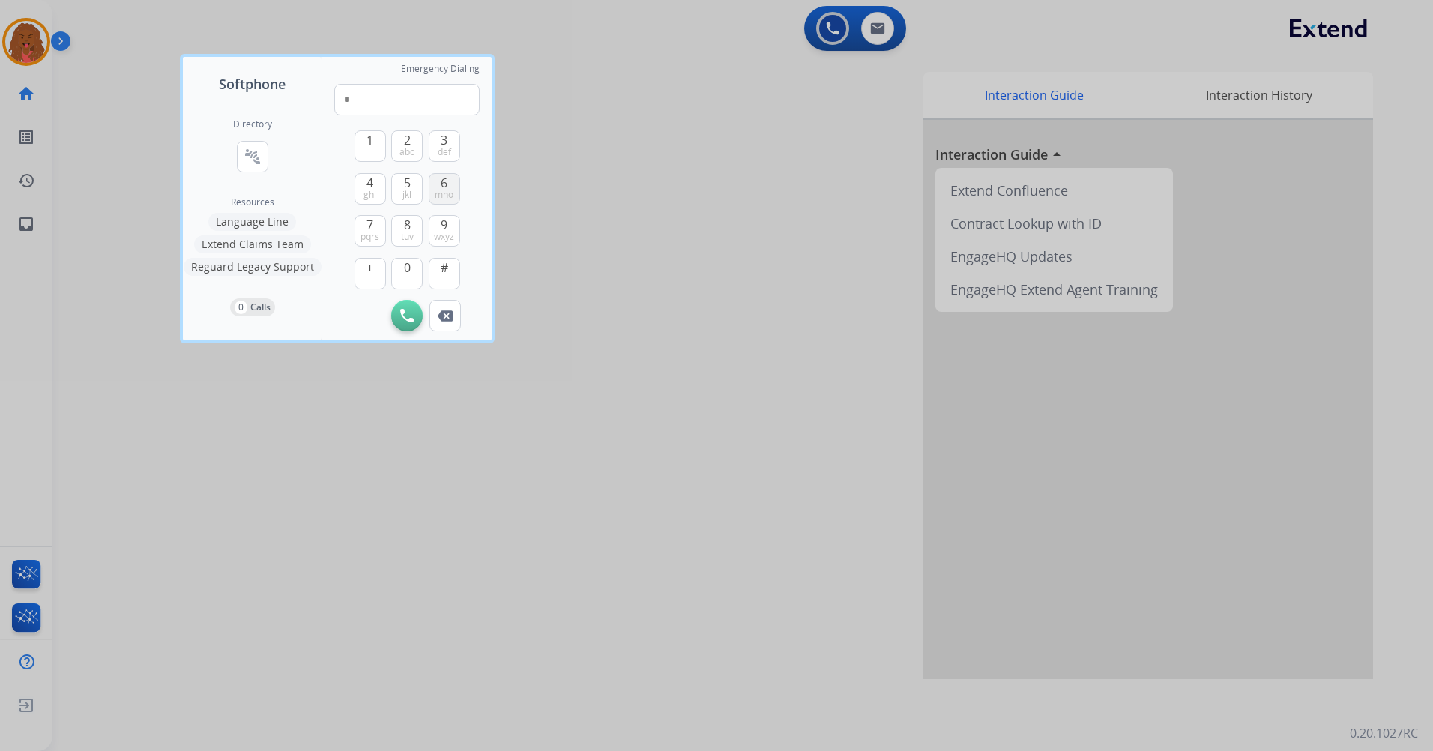
drag, startPoint x: 409, startPoint y: 187, endPoint x: 456, endPoint y: 191, distance: 47.4
click at [412, 187] on button "5 jkl" at bounding box center [406, 188] width 31 height 31
click at [439, 189] on span "mno" at bounding box center [444, 195] width 19 height 12
drag, startPoint x: 399, startPoint y: 148, endPoint x: 424, endPoint y: 186, distance: 44.9
click at [399, 148] on button "2 abc" at bounding box center [406, 145] width 31 height 31
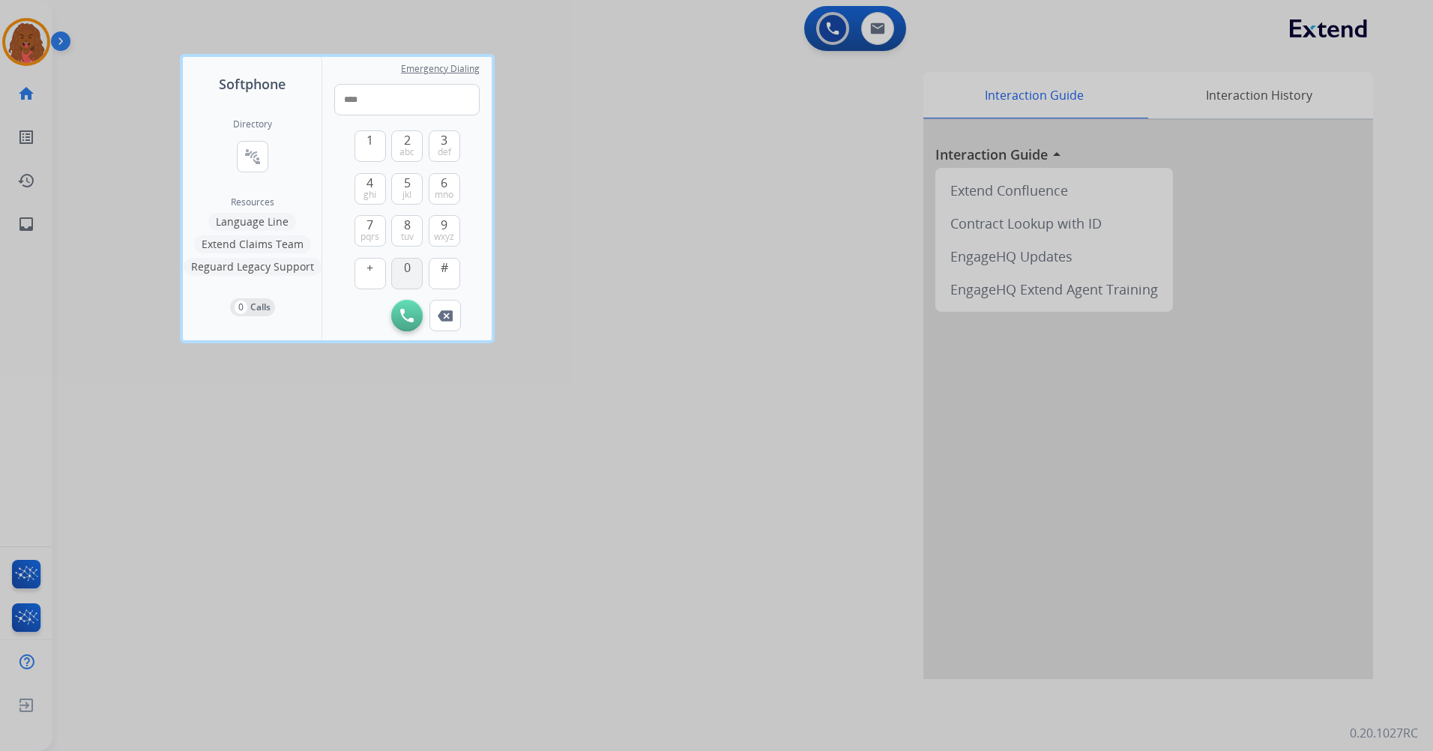
click at [417, 264] on button "0" at bounding box center [406, 273] width 31 height 31
click at [405, 147] on span "abc" at bounding box center [406, 152] width 15 height 12
click at [438, 194] on span "mno" at bounding box center [444, 195] width 19 height 12
click at [407, 270] on span "0" at bounding box center [407, 268] width 7 height 18
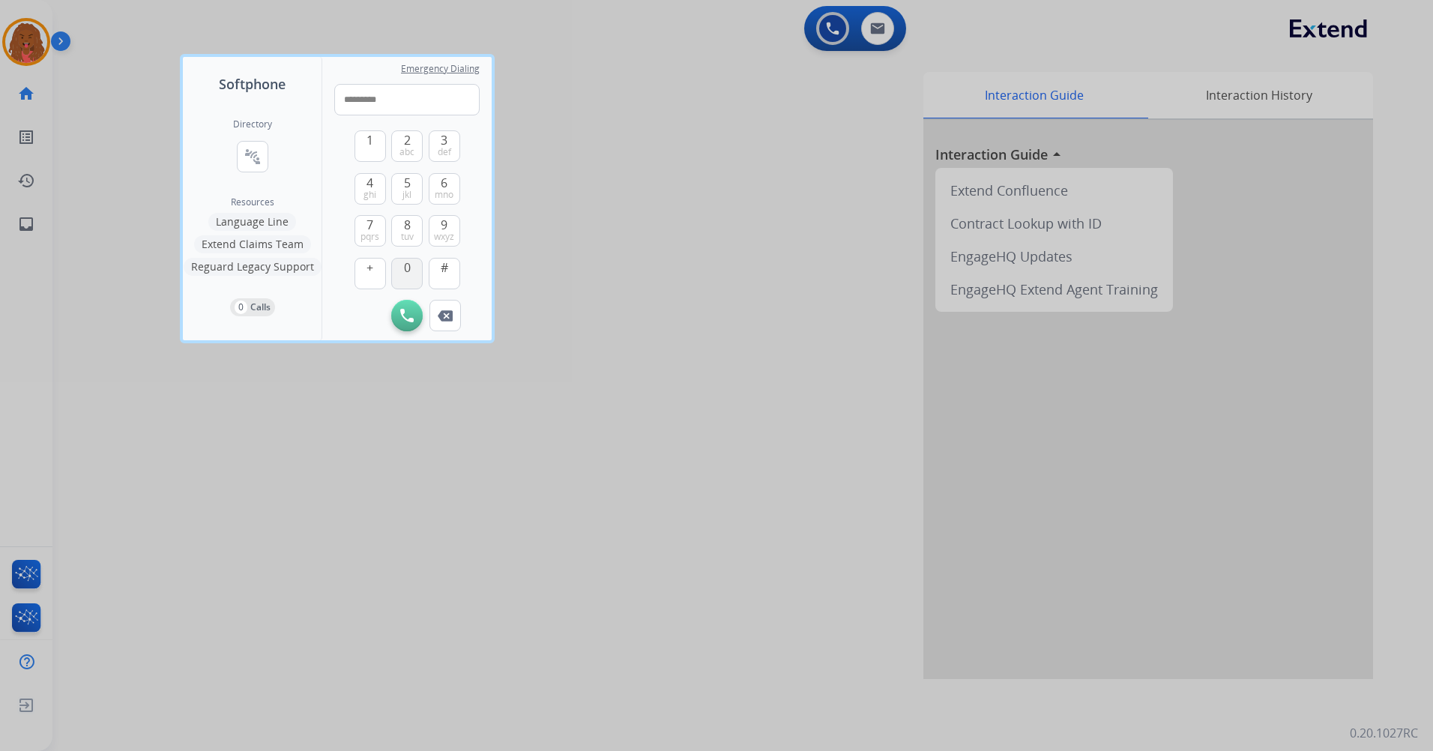
click at [407, 270] on span "0" at bounding box center [407, 268] width 7 height 18
type input "**********"
click at [408, 312] on img at bounding box center [406, 315] width 13 height 13
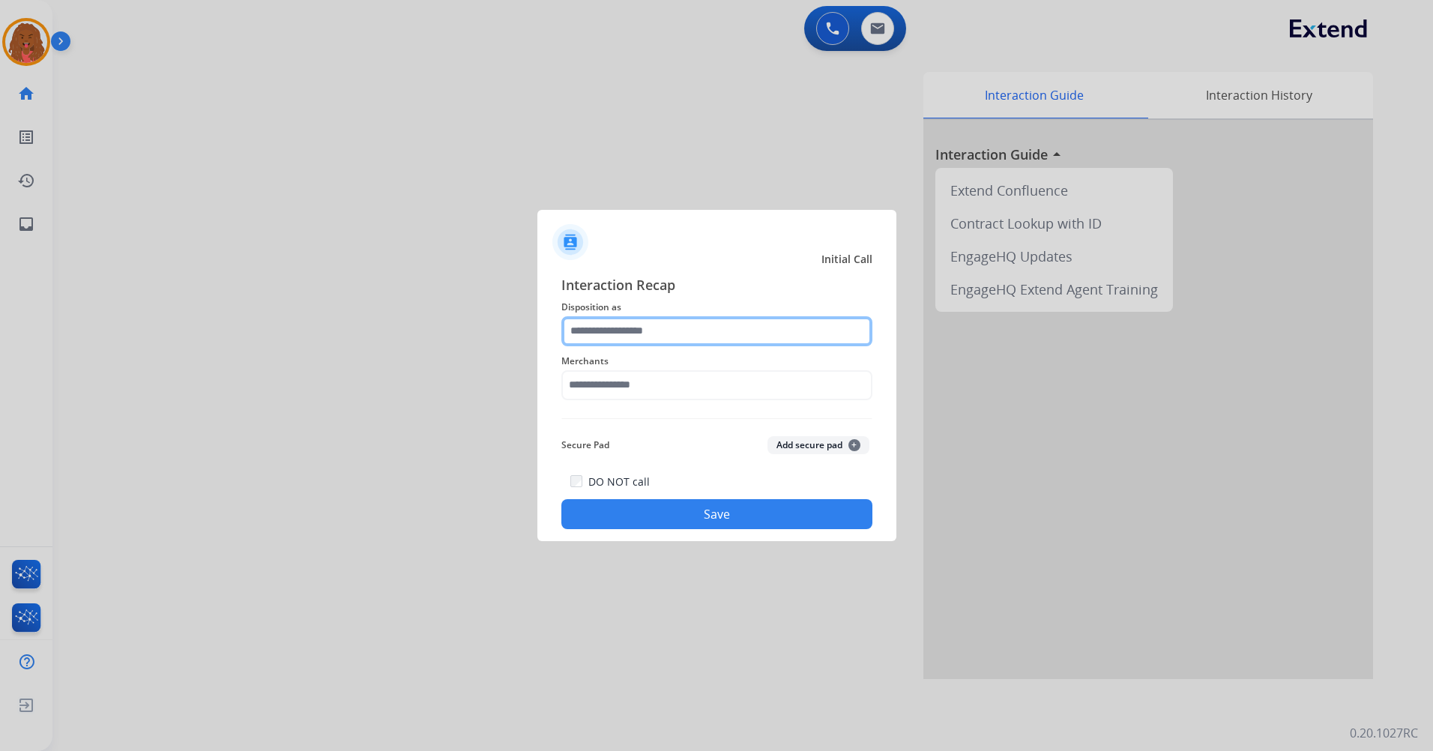
click at [728, 318] on input "text" at bounding box center [716, 331] width 311 height 30
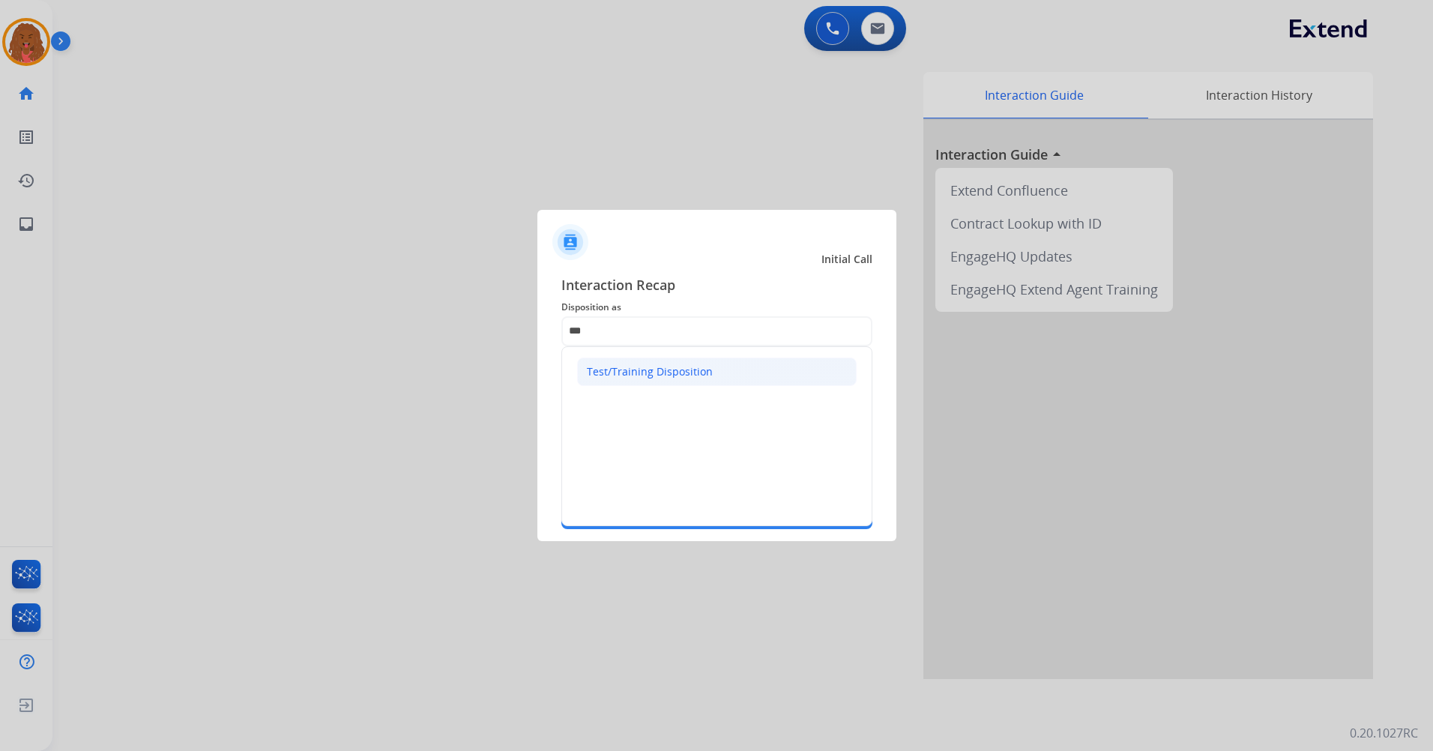
click at [670, 374] on div "Test/Training Disposition" at bounding box center [650, 371] width 126 height 15
type input "**********"
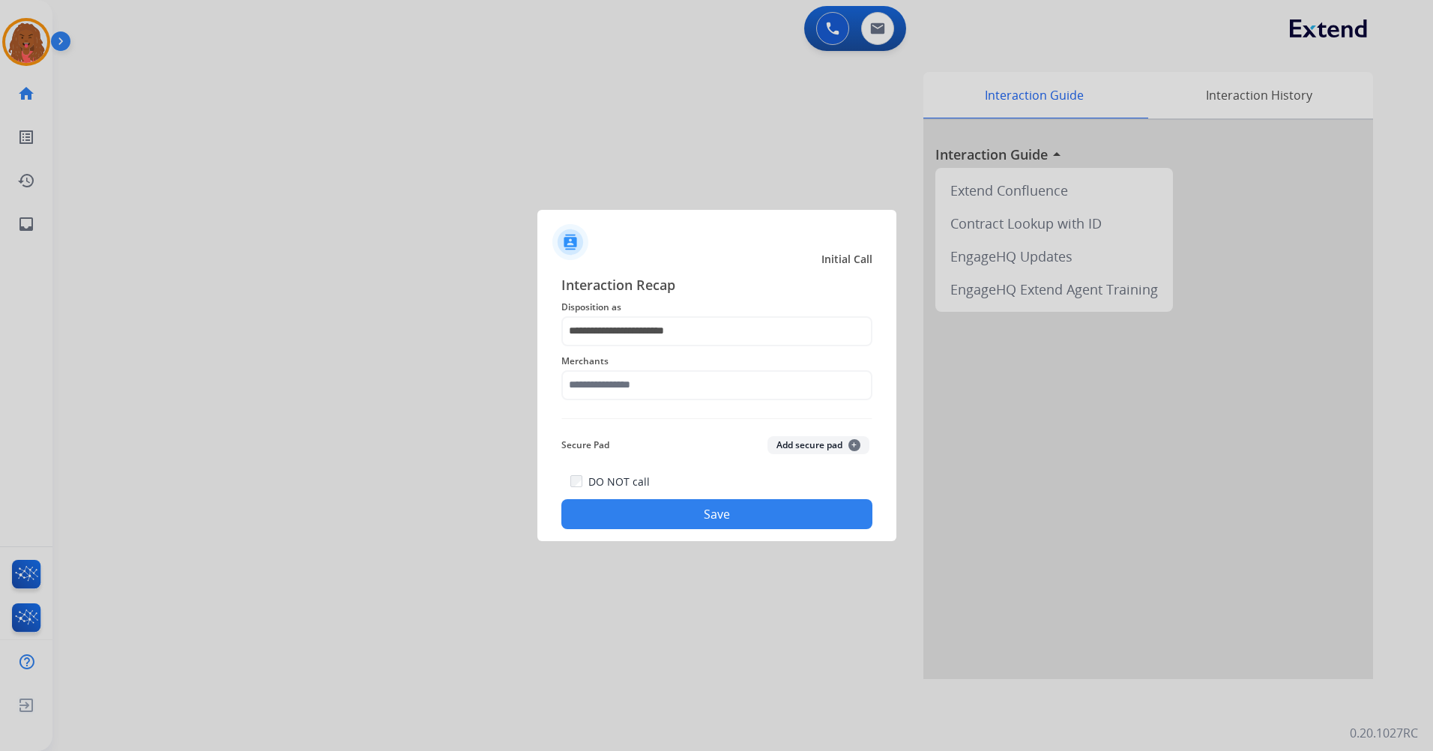
click at [664, 403] on div "Merchants" at bounding box center [716, 376] width 311 height 60
click at [662, 393] on input "text" at bounding box center [716, 385] width 311 height 30
drag, startPoint x: 641, startPoint y: 417, endPoint x: 664, endPoint y: 475, distance: 61.9
click at [641, 417] on li "Not found" at bounding box center [721, 428] width 286 height 28
type input "*********"
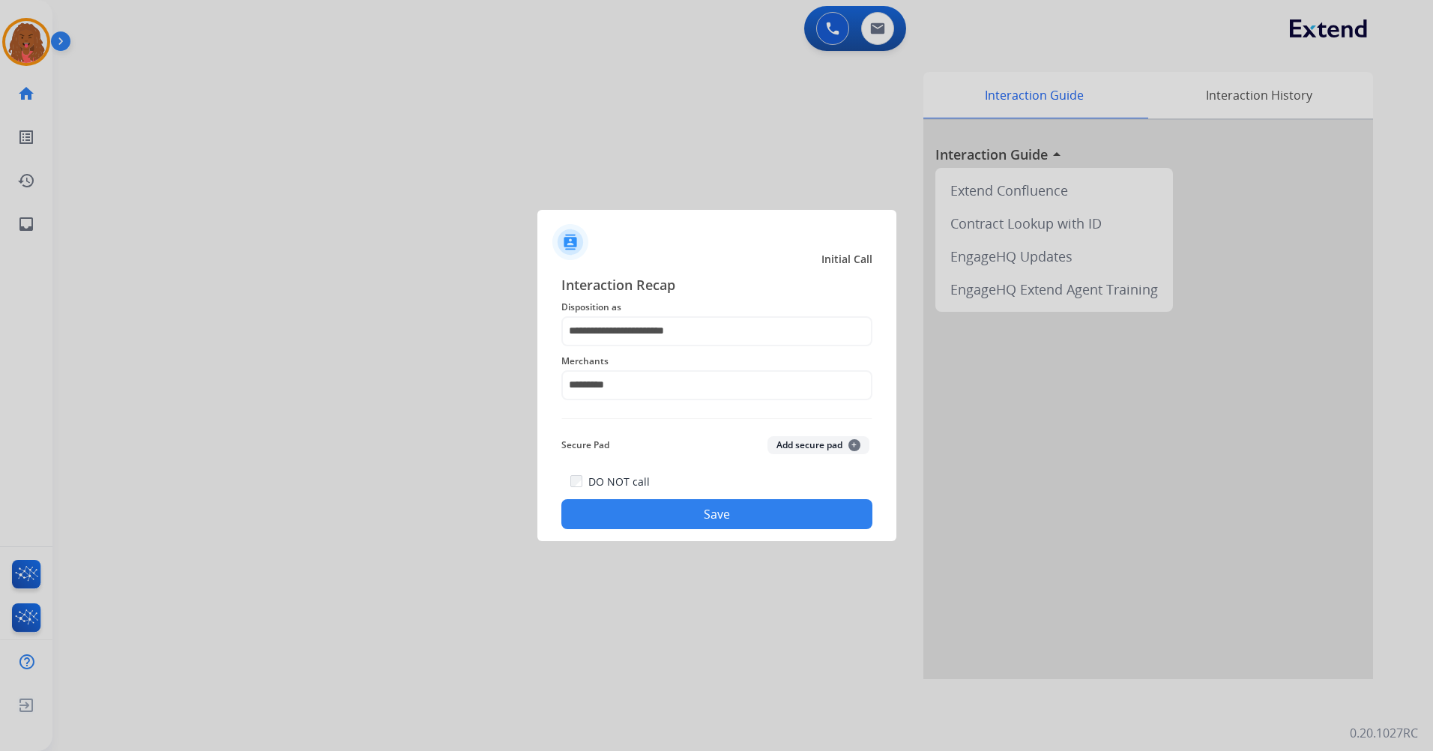
click at [670, 514] on button "Save" at bounding box center [716, 514] width 311 height 30
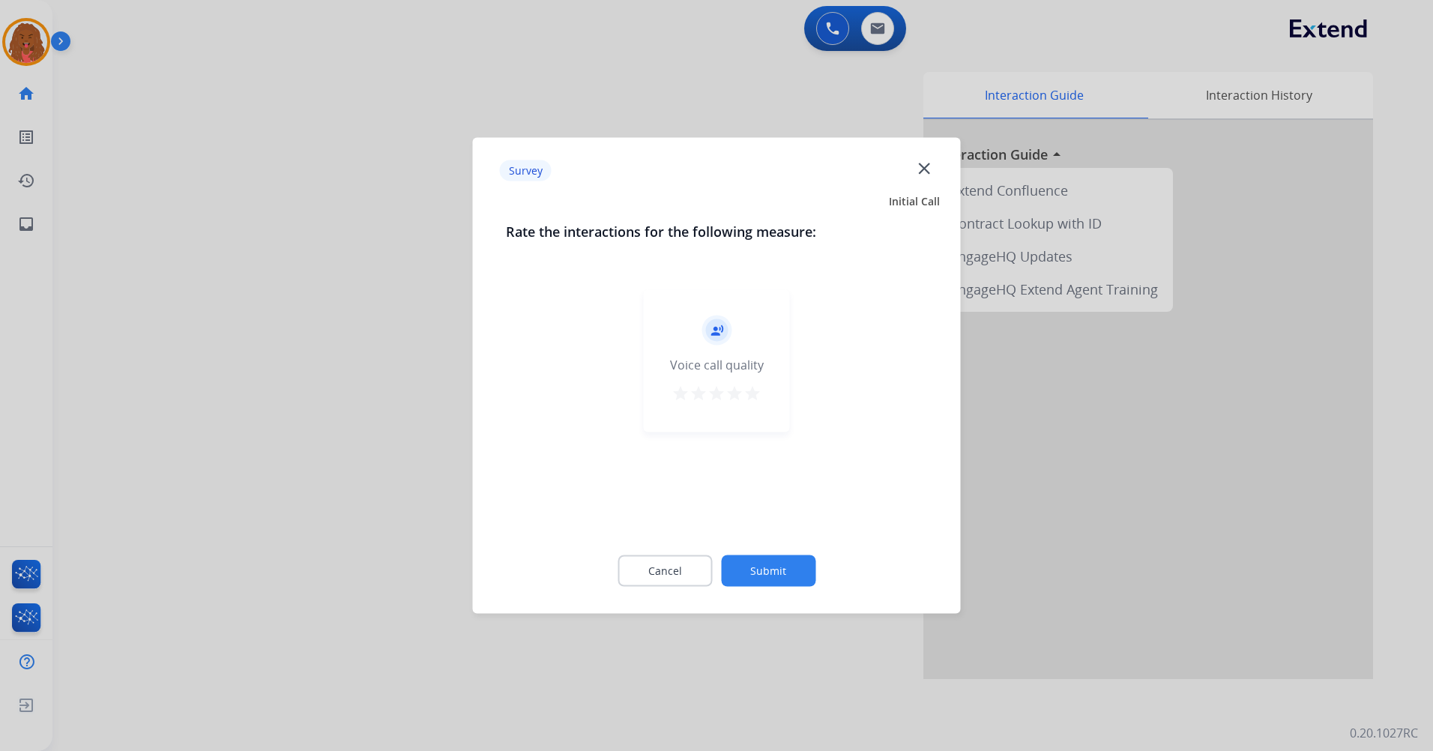
click at [776, 563] on button "Submit" at bounding box center [768, 570] width 94 height 31
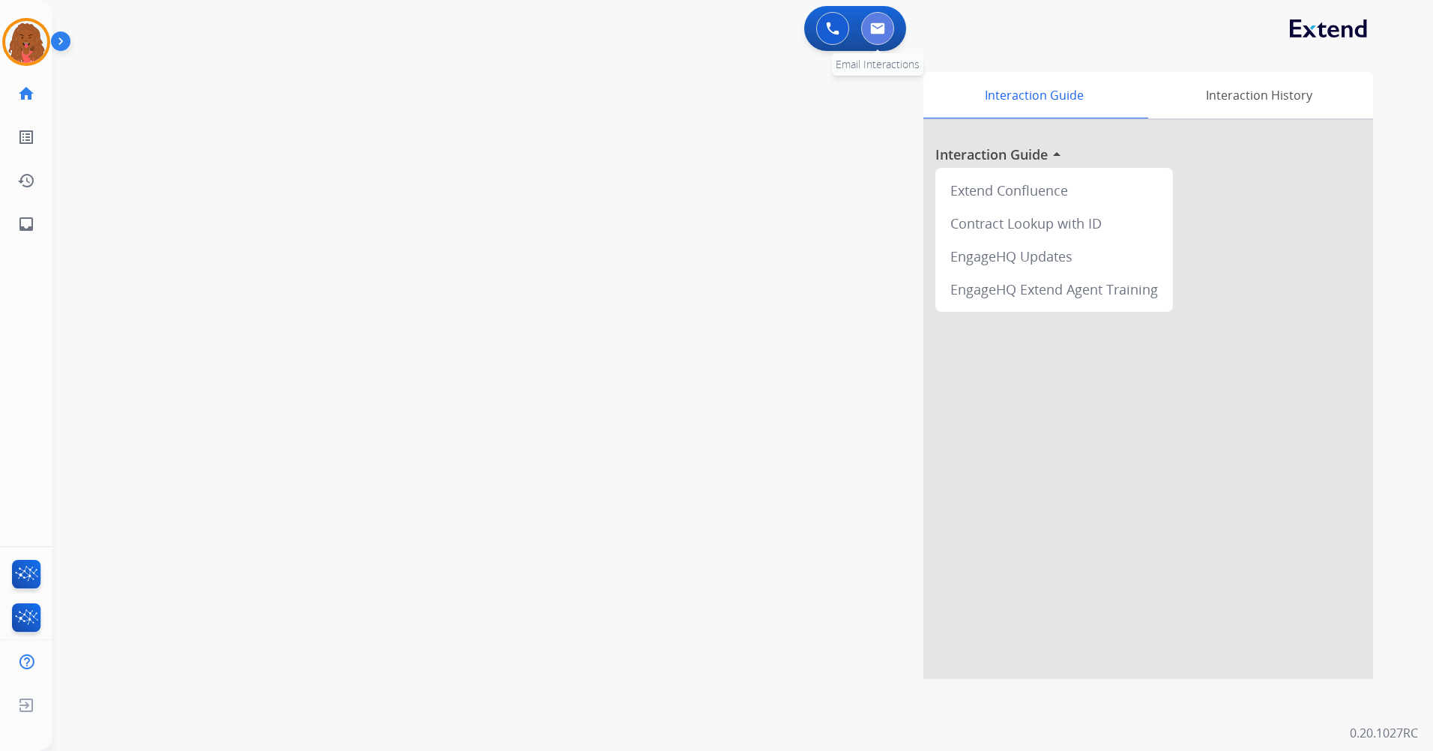
click at [869, 28] on button at bounding box center [877, 28] width 33 height 33
select select "**********"
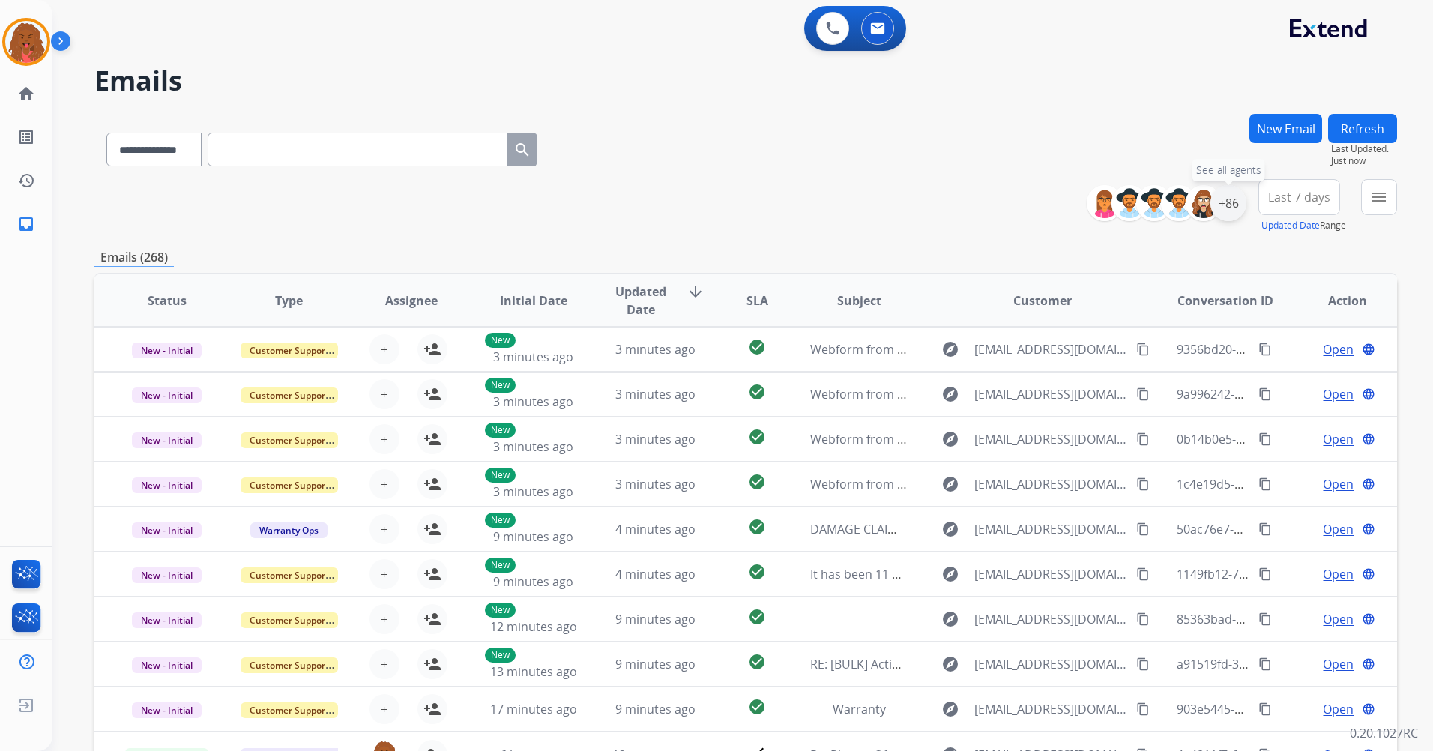
drag, startPoint x: 1217, startPoint y: 210, endPoint x: 1211, endPoint y: 229, distance: 20.4
click at [1216, 211] on div "+86" at bounding box center [1228, 203] width 36 height 36
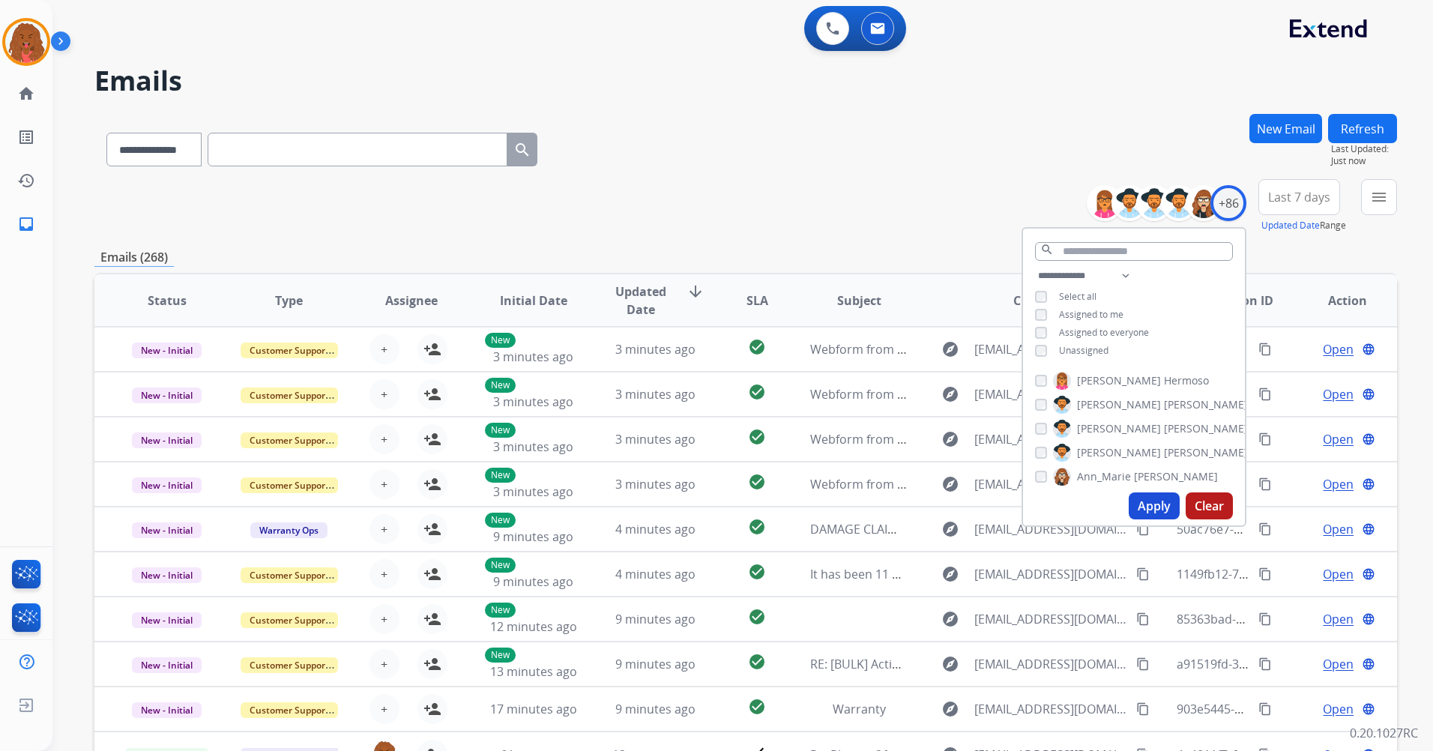
click at [1093, 342] on div "**********" at bounding box center [1134, 315] width 222 height 96
click at [1095, 346] on span "Unassigned" at bounding box center [1083, 350] width 49 height 13
click at [1156, 511] on button "Apply" at bounding box center [1154, 505] width 51 height 27
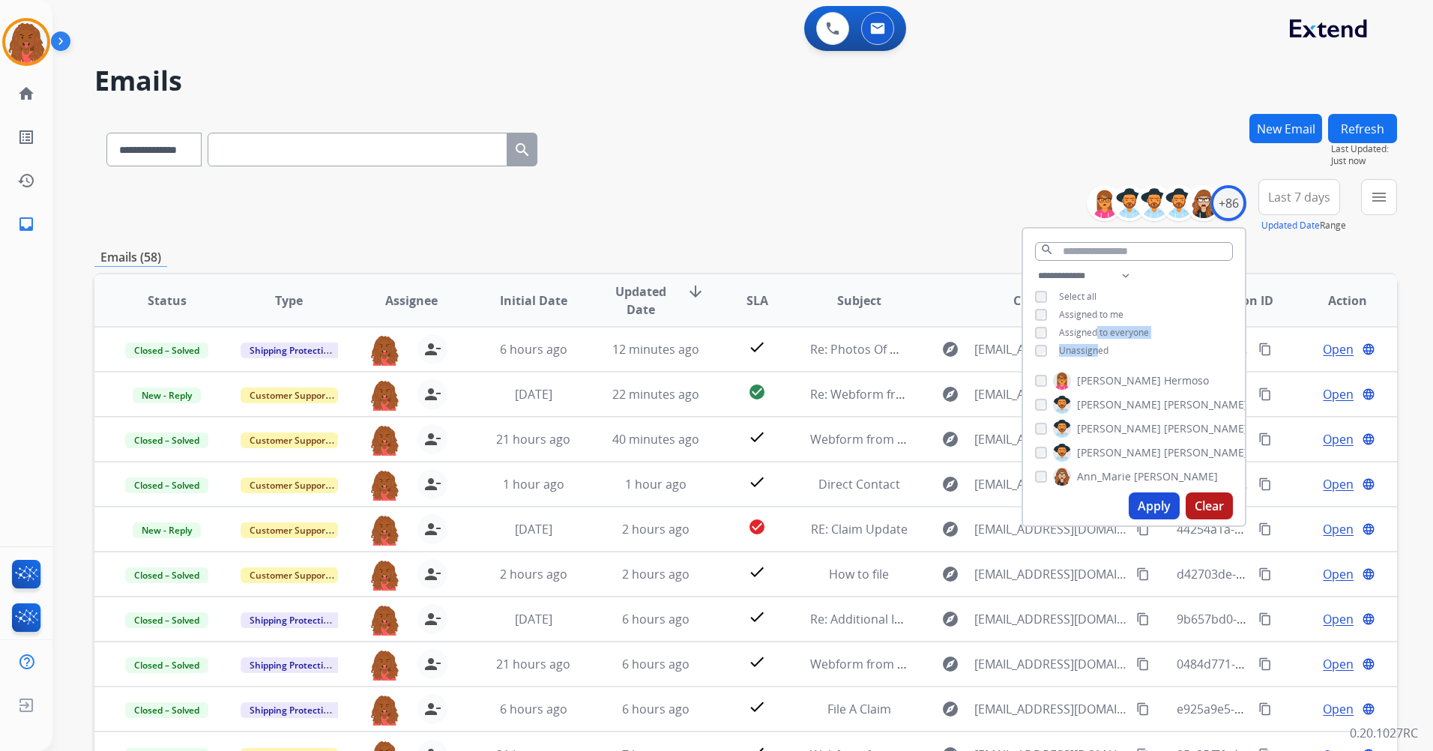
drag, startPoint x: 1320, startPoint y: 195, endPoint x: 1156, endPoint y: 155, distance: 168.1
click at [1314, 180] on button "Last 7 days" at bounding box center [1299, 197] width 82 height 36
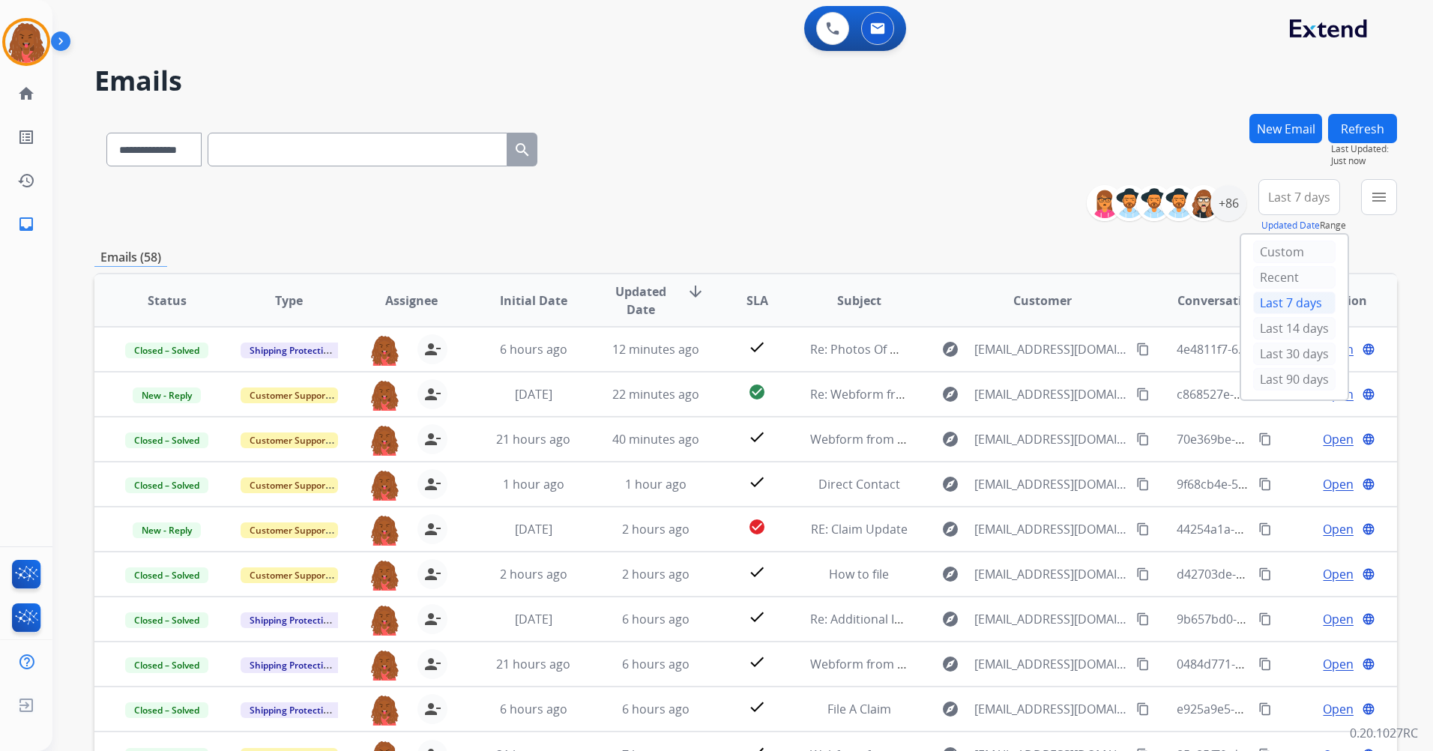
click at [1310, 375] on div "Last 90 days" at bounding box center [1294, 379] width 82 height 22
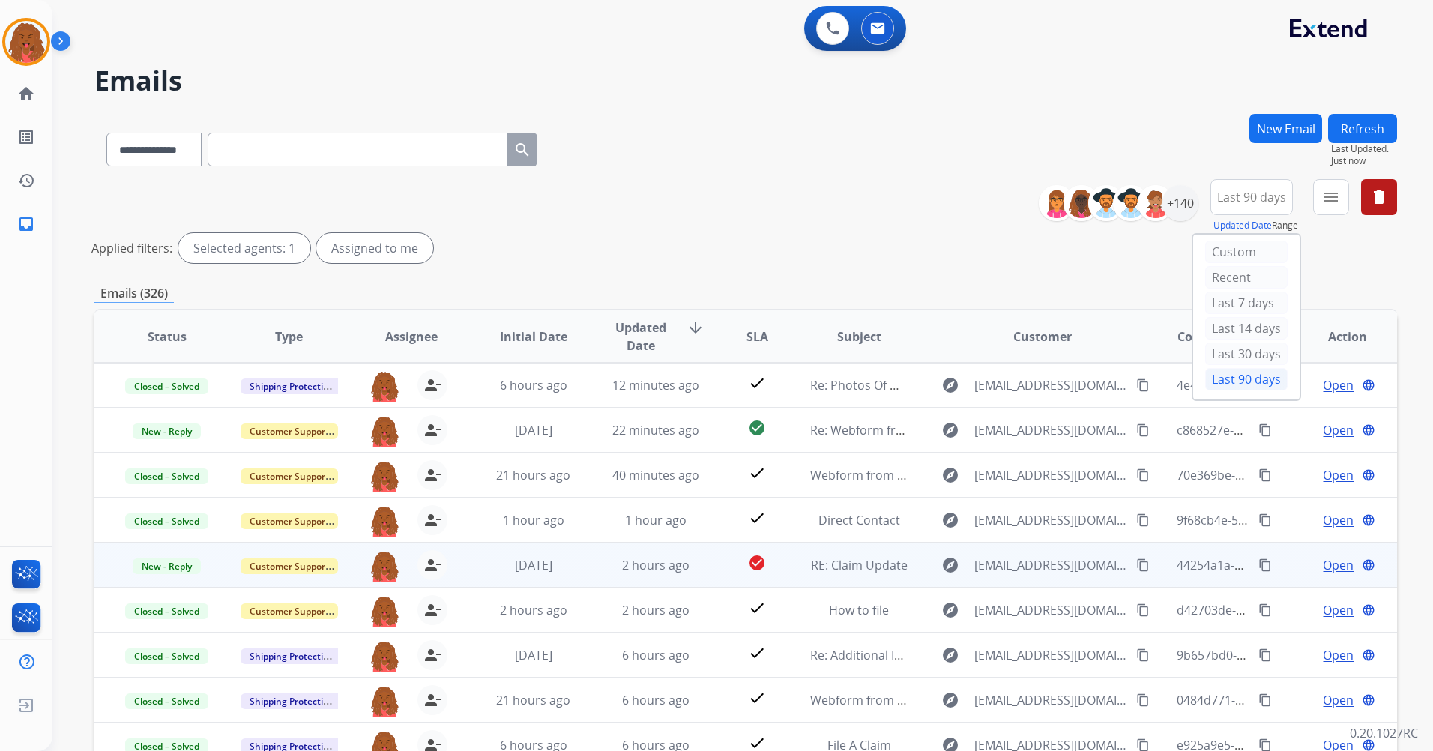
click at [1332, 565] on span "Open" at bounding box center [1338, 565] width 31 height 18
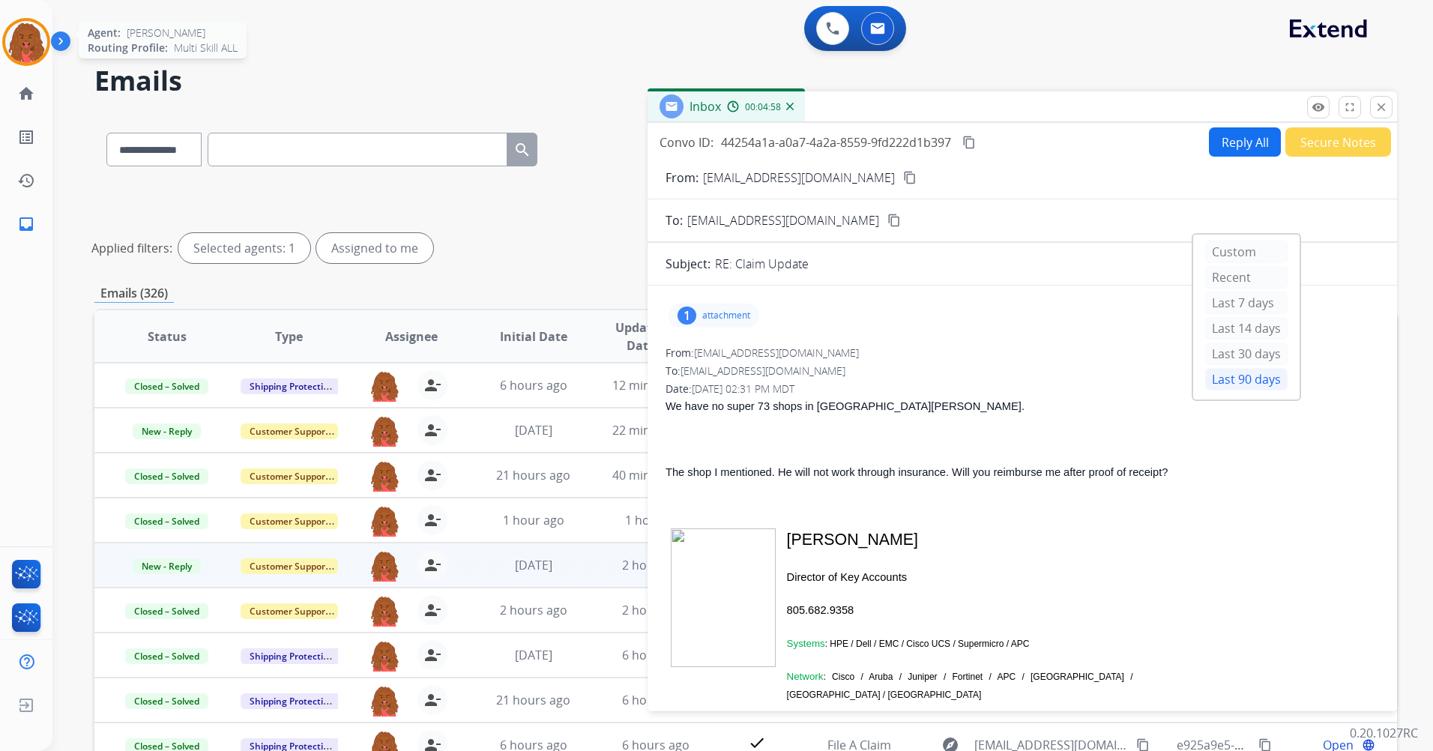
click at [40, 34] on img at bounding box center [26, 42] width 42 height 42
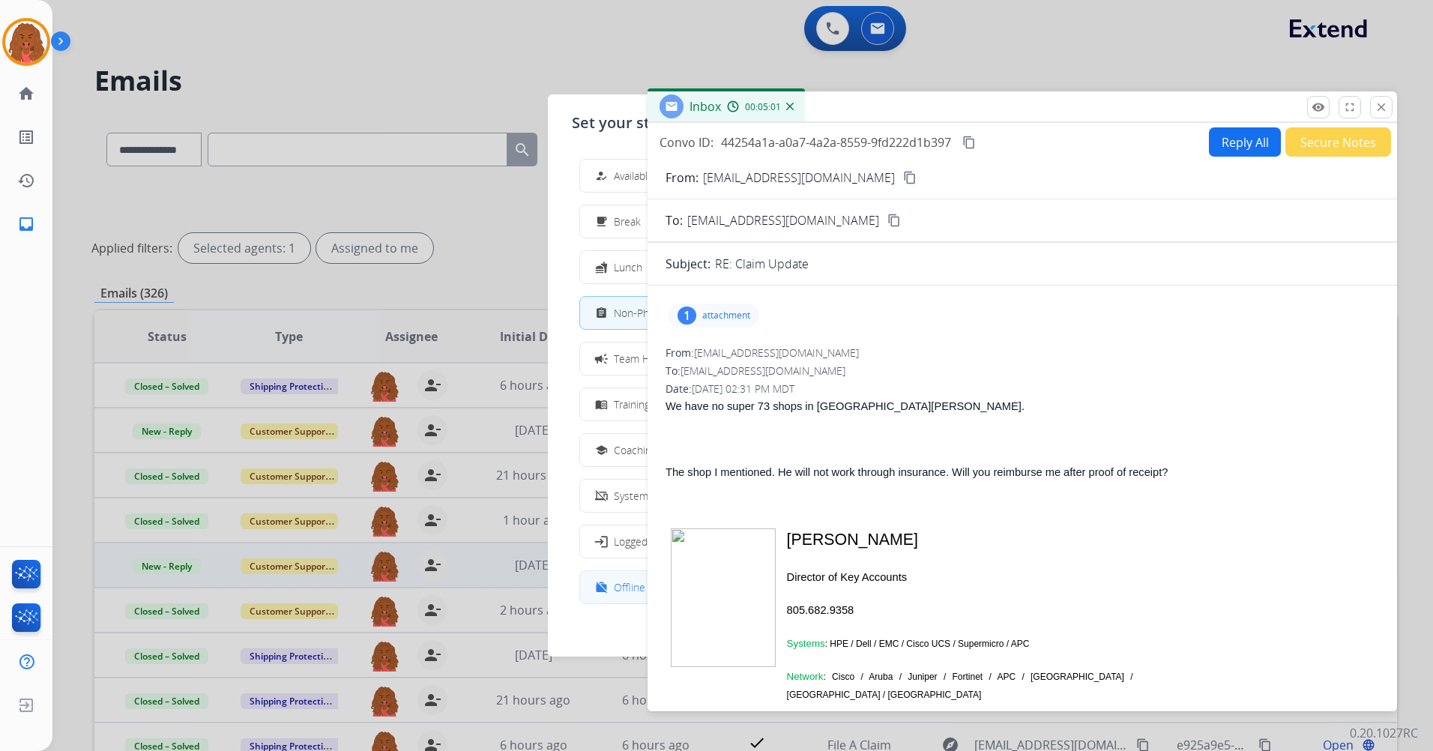
click at [622, 592] on span "Offline" at bounding box center [629, 587] width 31 height 16
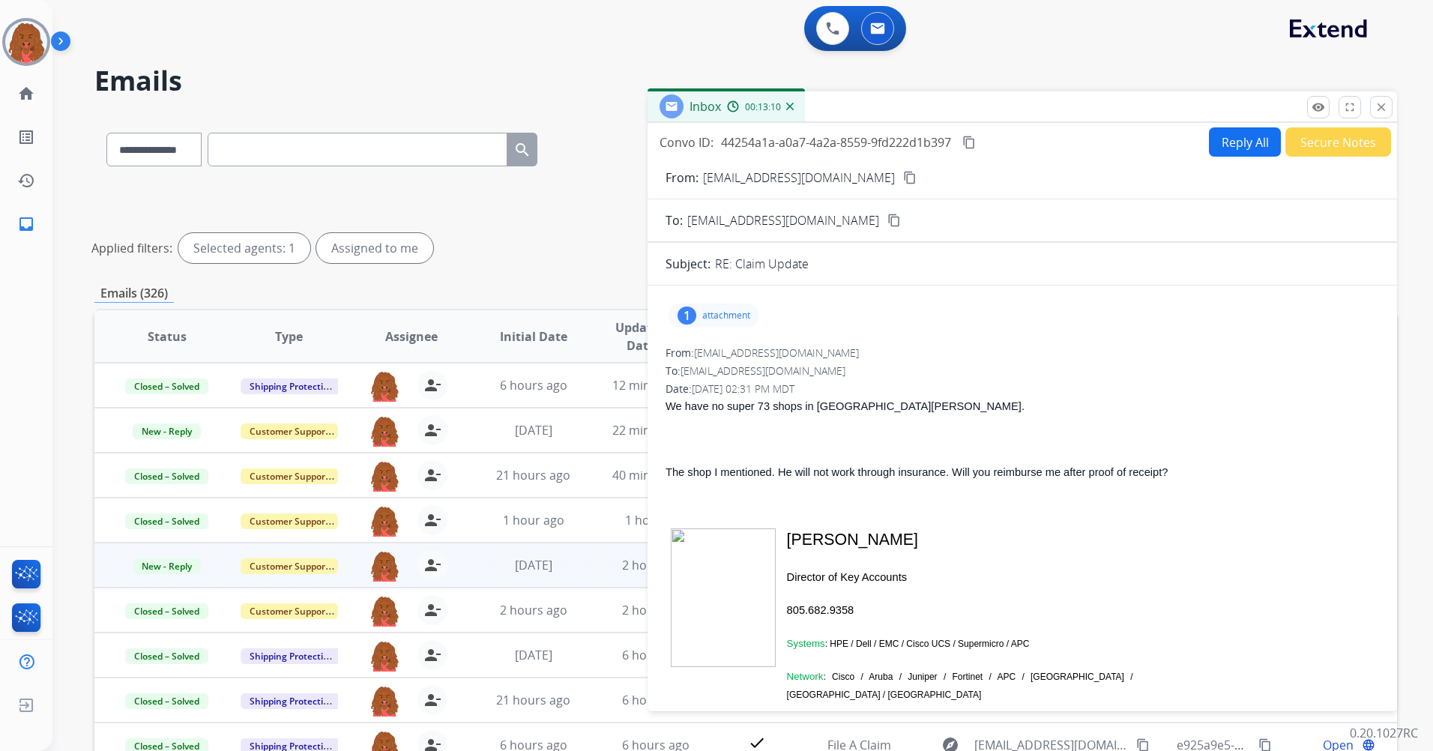
click at [1247, 142] on button "Reply All" at bounding box center [1245, 141] width 72 height 29
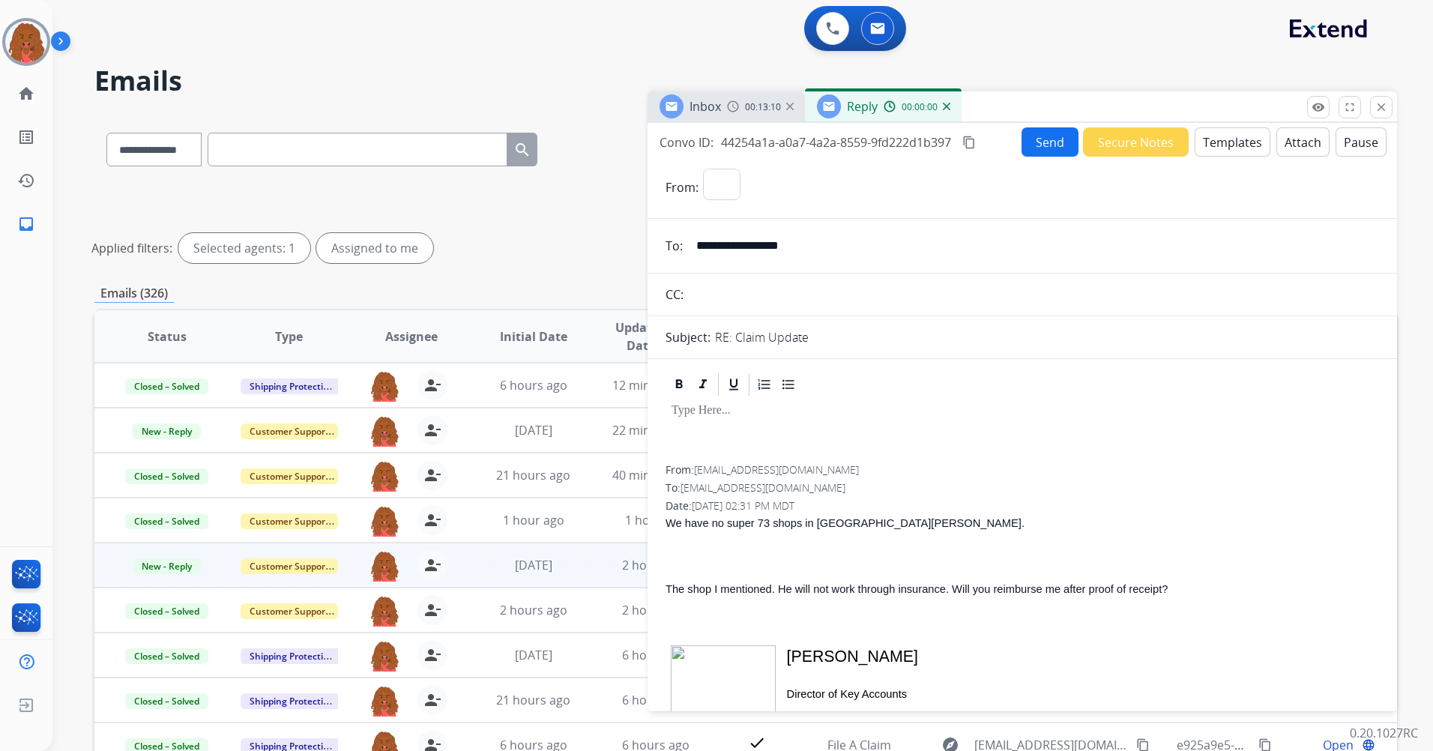
select select "**********"
click at [1226, 148] on button "Templates" at bounding box center [1233, 141] width 76 height 29
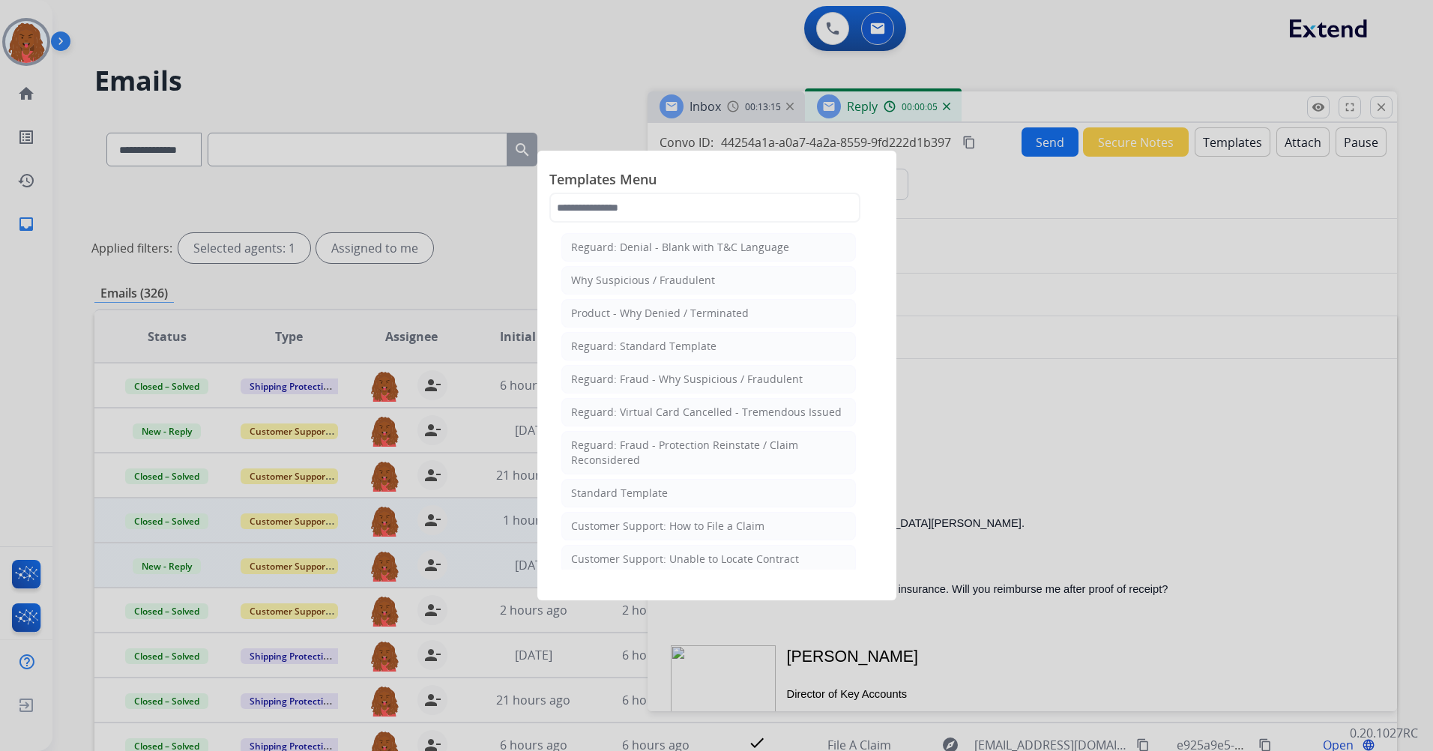
click at [644, 503] on li "Standard Template" at bounding box center [708, 493] width 295 height 28
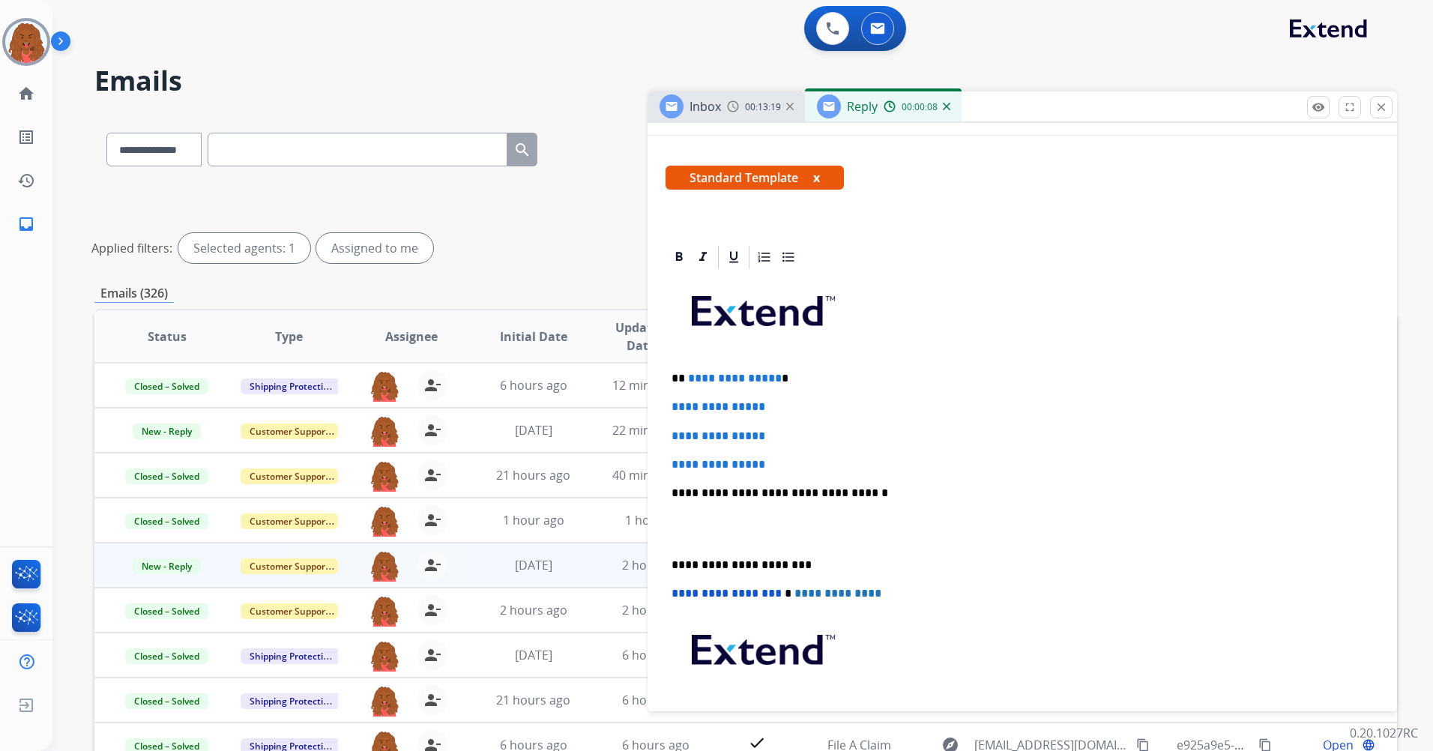
scroll to position [225, 0]
drag, startPoint x: 786, startPoint y: 475, endPoint x: 740, endPoint y: 456, distance: 50.1
click at [740, 456] on div "**********" at bounding box center [1021, 527] width 713 height 516
click at [796, 470] on div "**********" at bounding box center [1021, 527] width 713 height 516
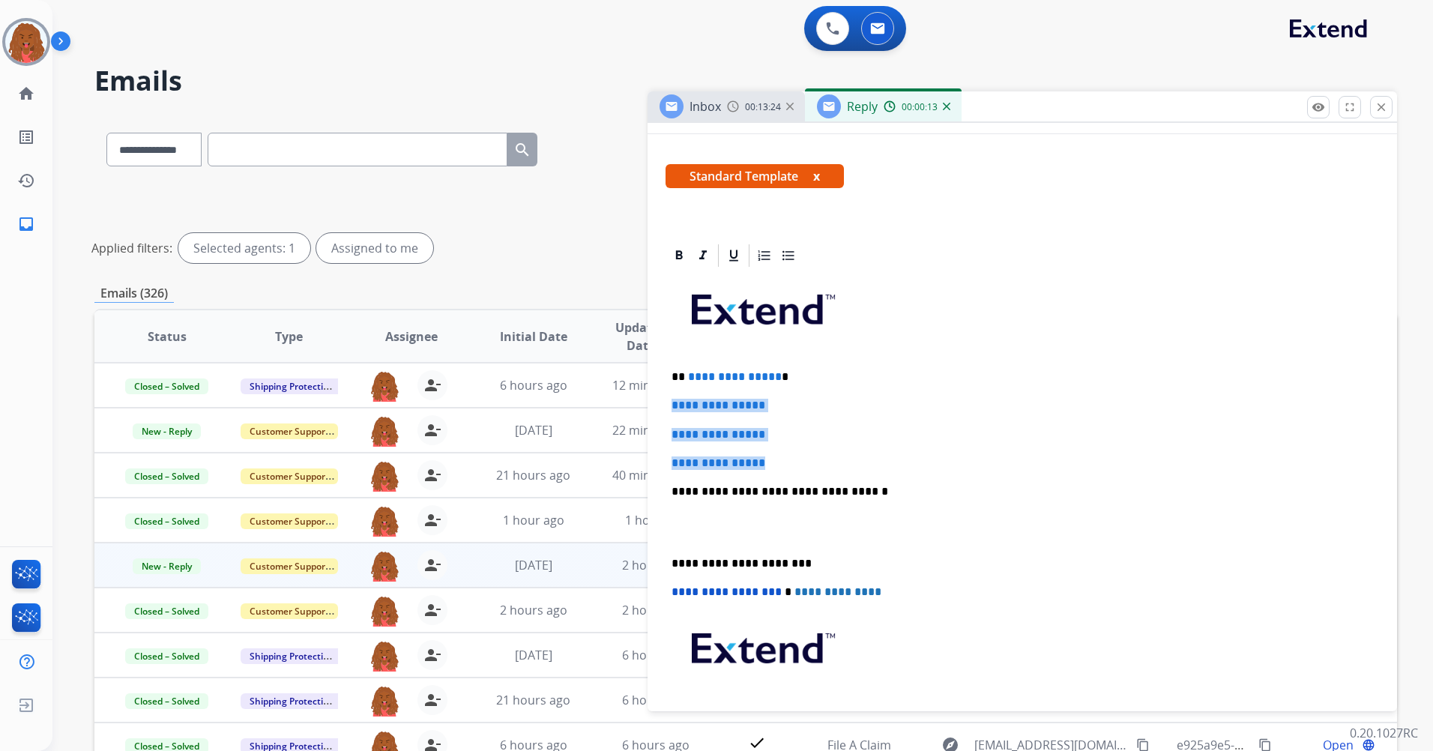
drag, startPoint x: 777, startPoint y: 459, endPoint x: 662, endPoint y: 396, distance: 131.8
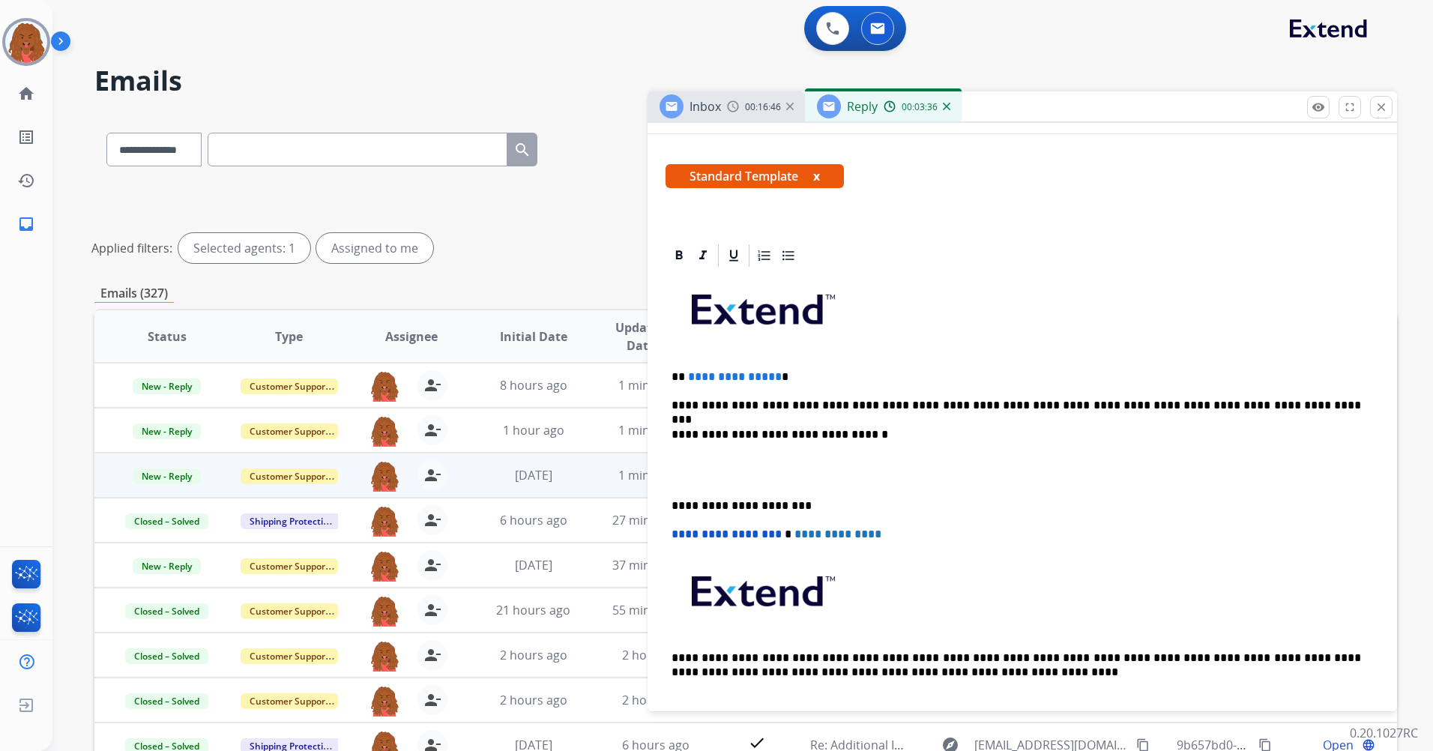
click at [769, 377] on span "**********" at bounding box center [735, 376] width 94 height 11
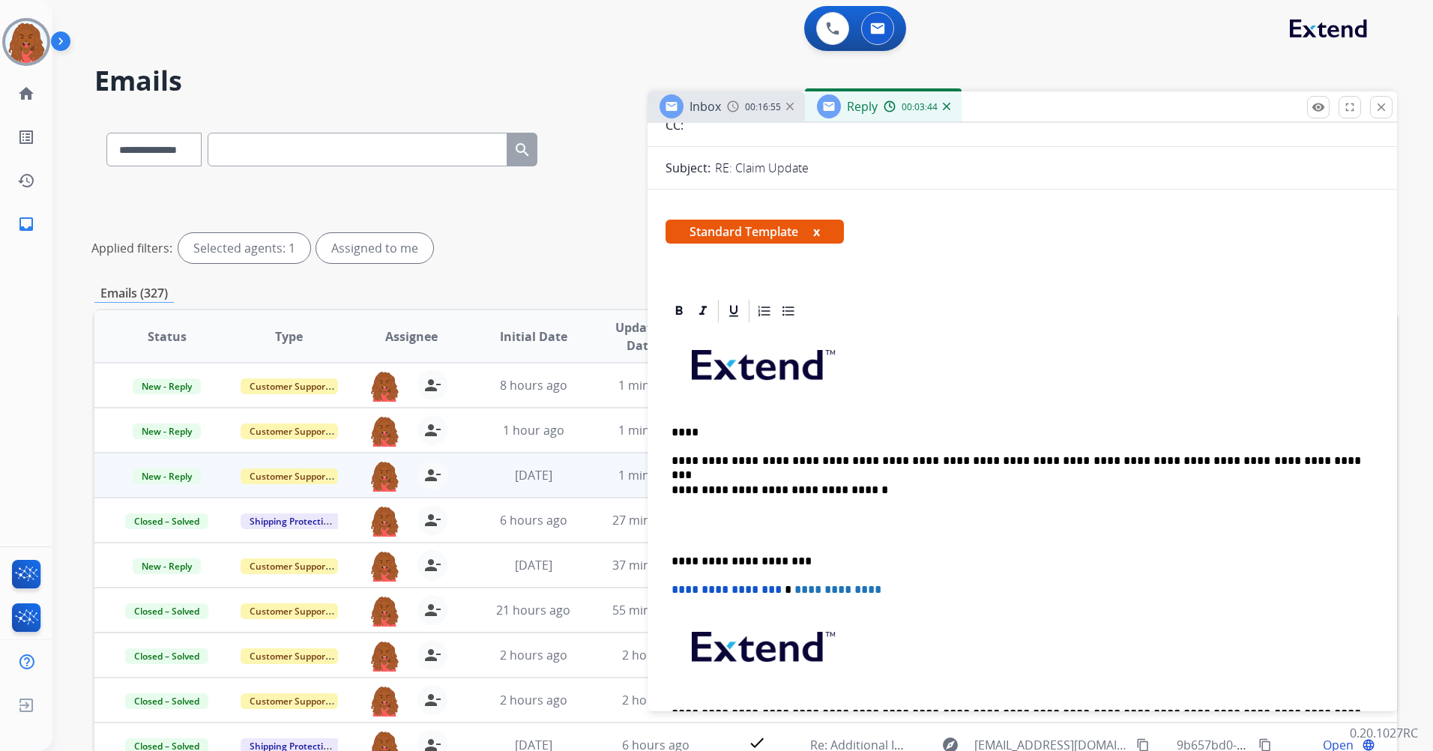
scroll to position [150, 0]
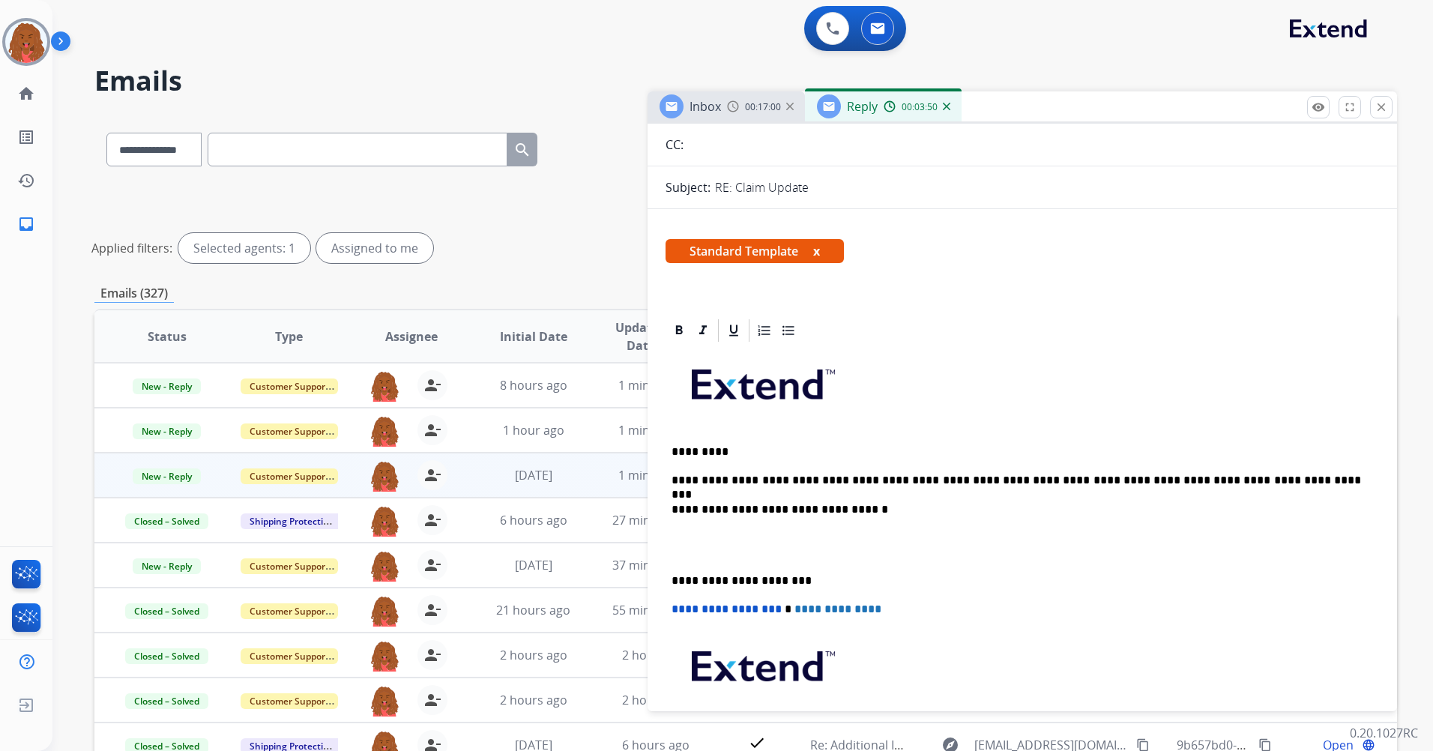
click at [1281, 474] on p "**********" at bounding box center [1015, 480] width 689 height 13
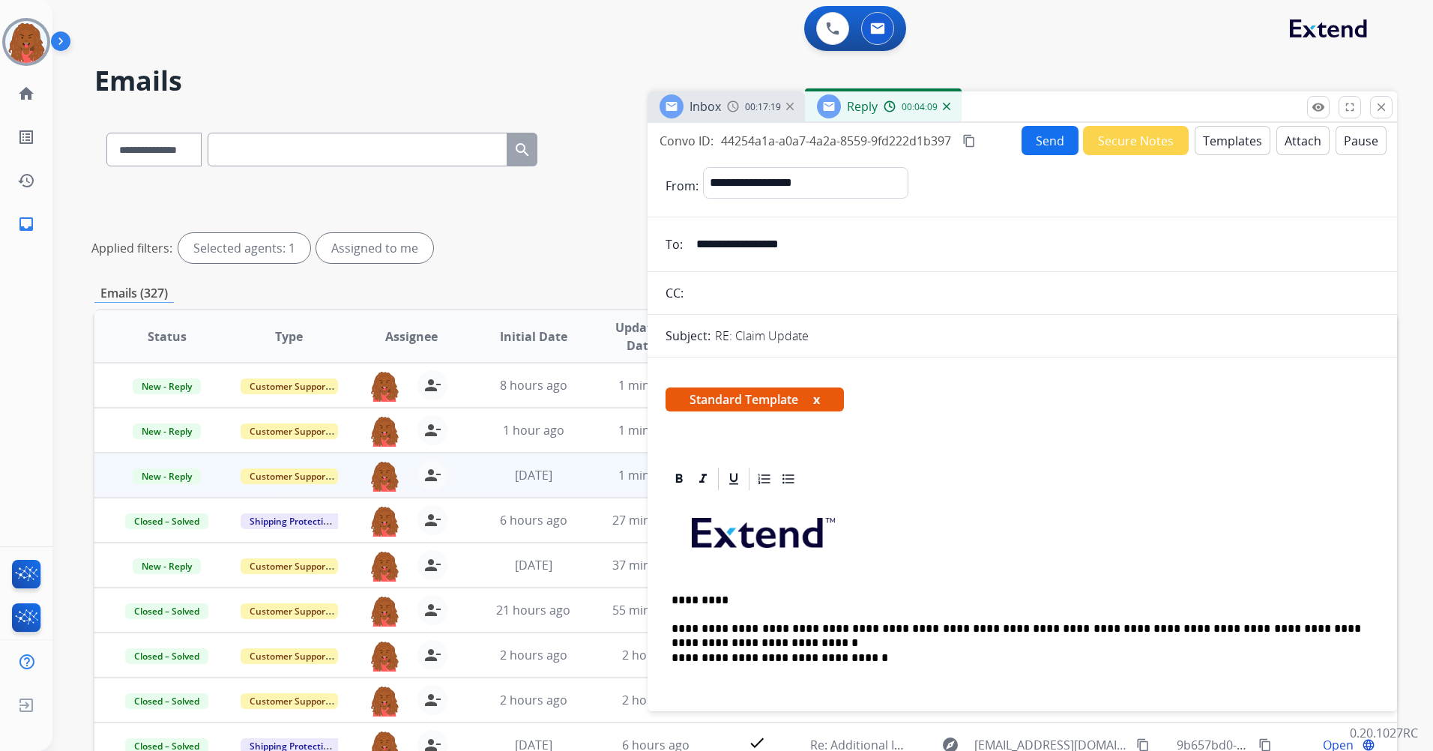
scroll to position [0, 0]
click at [1049, 150] on button "Send" at bounding box center [1049, 141] width 57 height 29
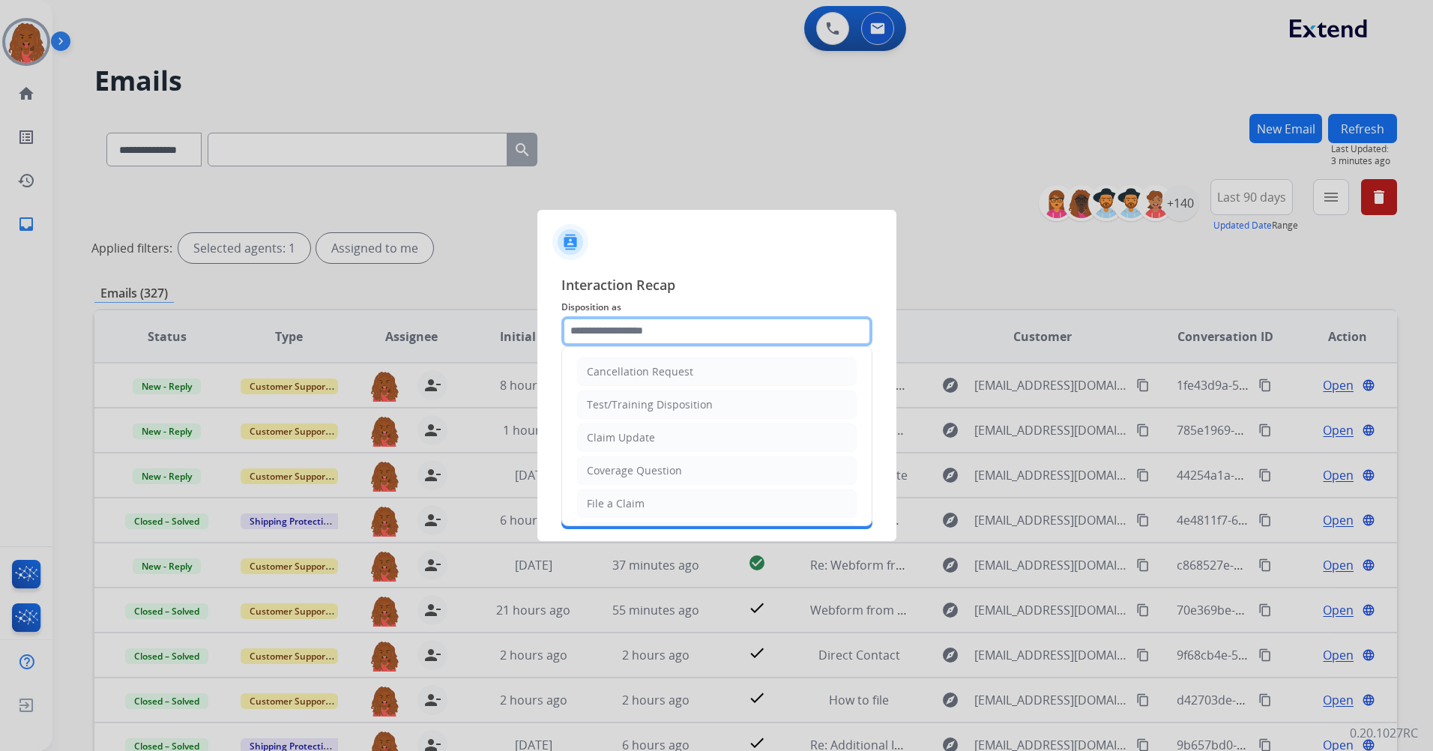
click at [618, 345] on div "Cancellation Request Test/Training Disposition Claim Update Coverage Question F…" at bounding box center [716, 331] width 311 height 30
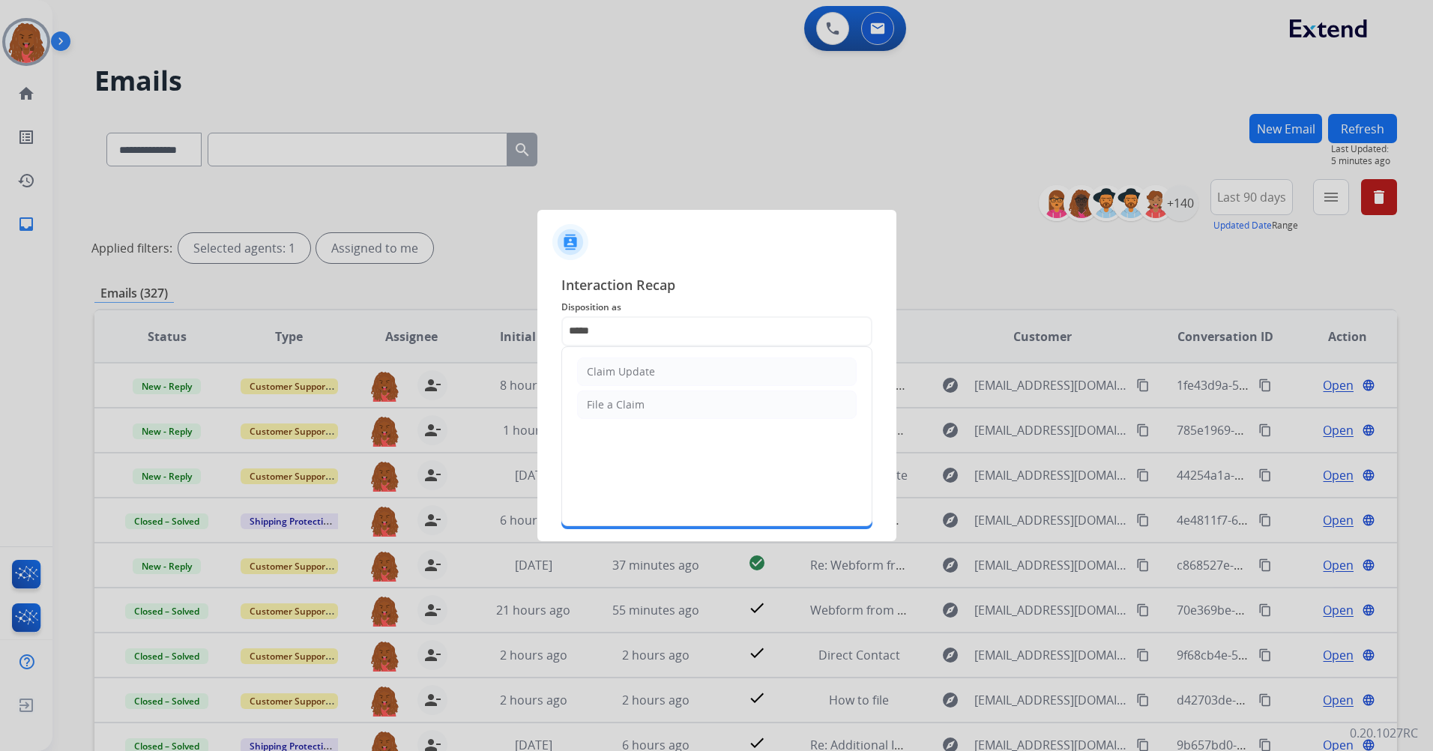
click at [683, 368] on li "Claim Update" at bounding box center [717, 371] width 280 height 28
type input "**********"
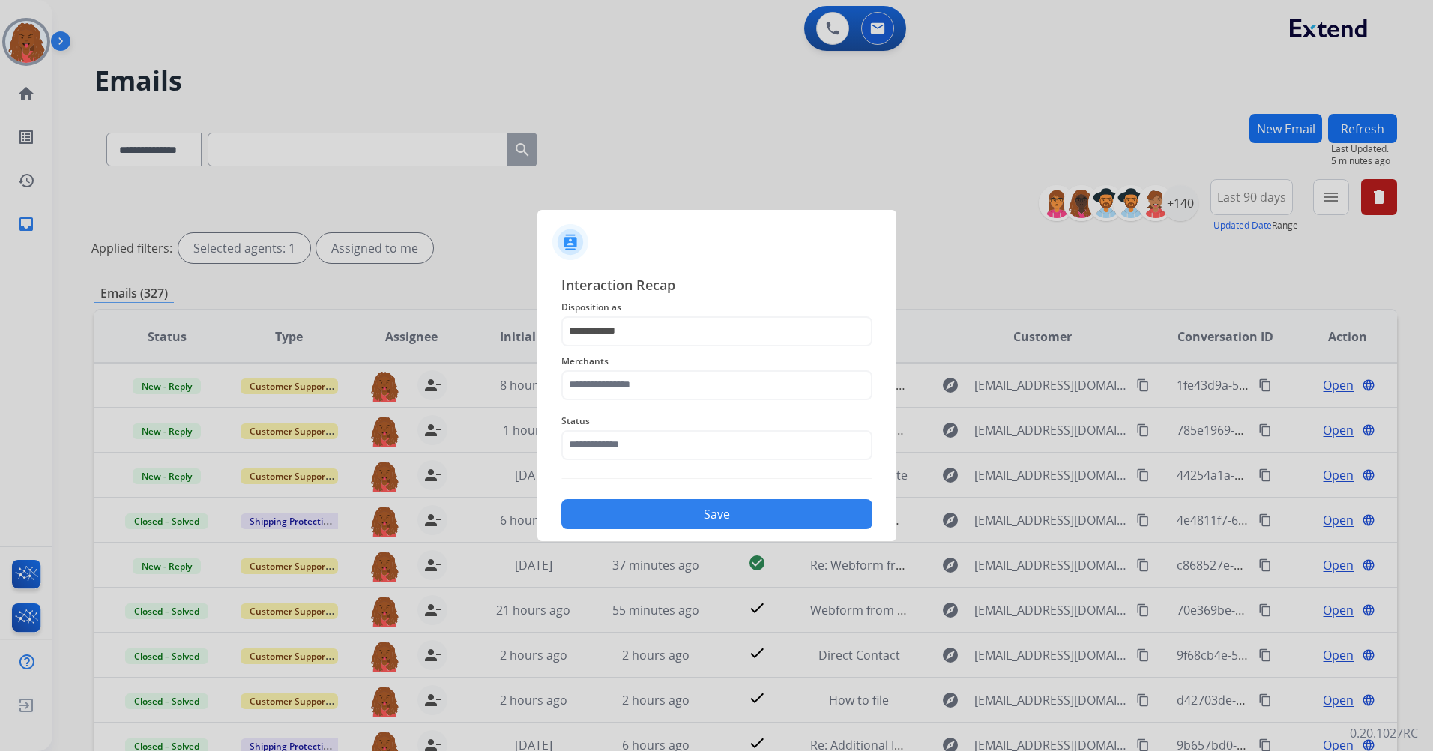
click at [650, 402] on div "Merchants" at bounding box center [716, 376] width 311 height 60
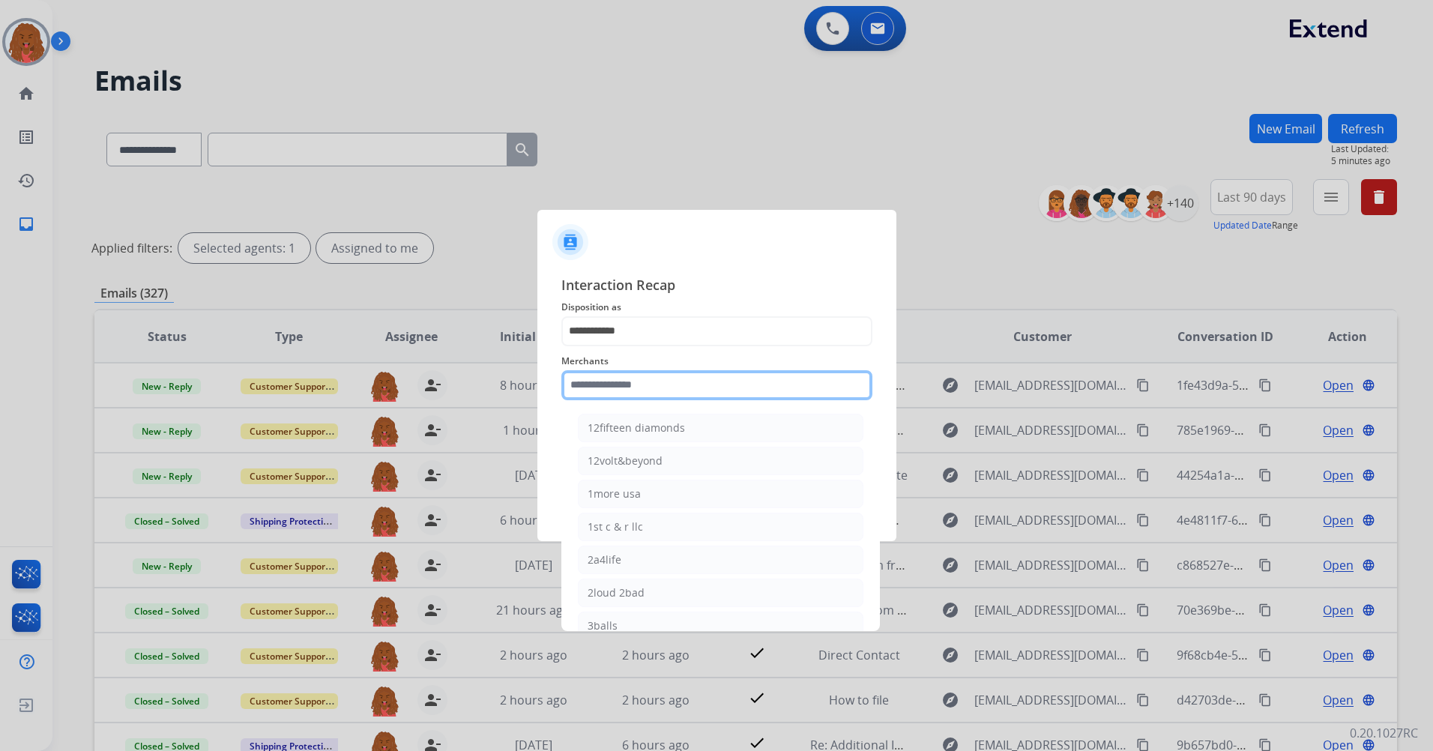
click at [649, 398] on input "text" at bounding box center [716, 385] width 311 height 30
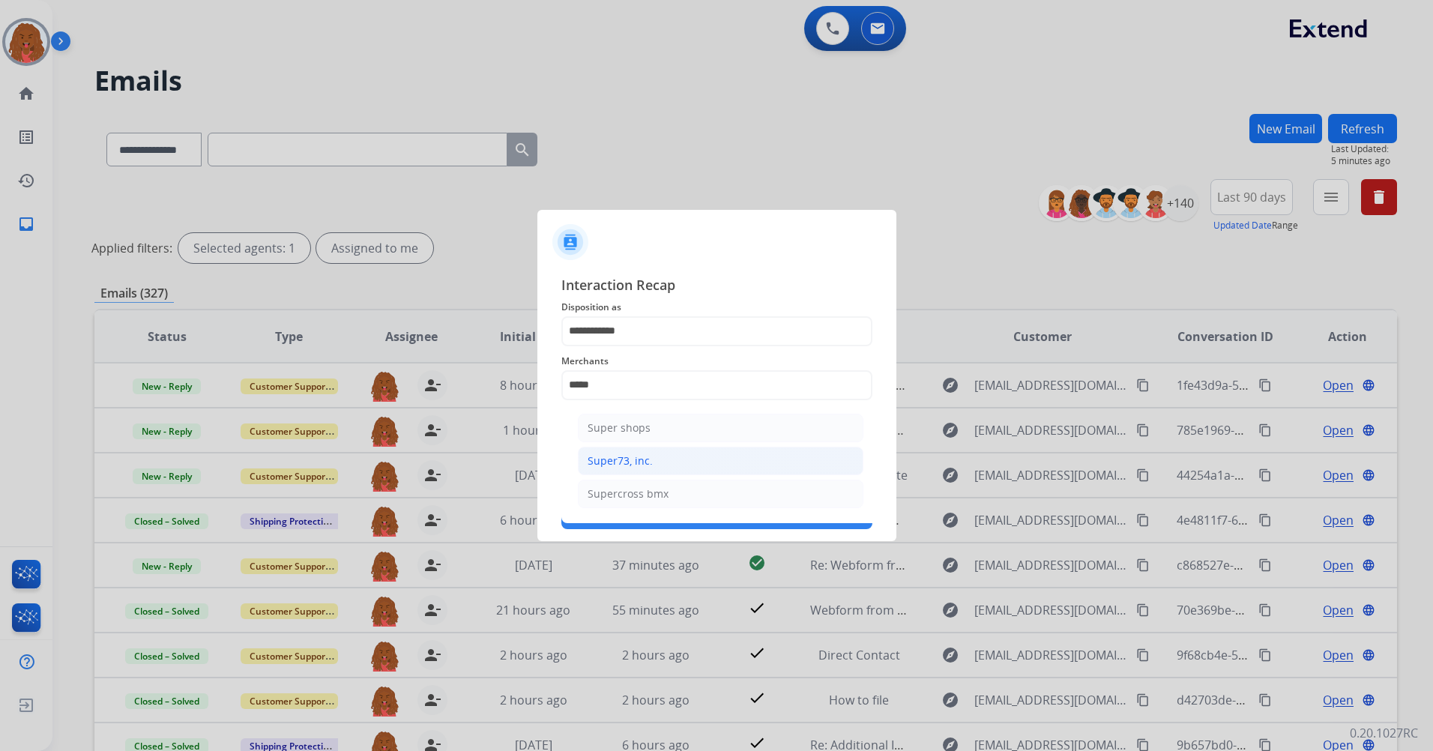
click at [690, 466] on li "Super73, inc." at bounding box center [721, 461] width 286 height 28
type input "**********"
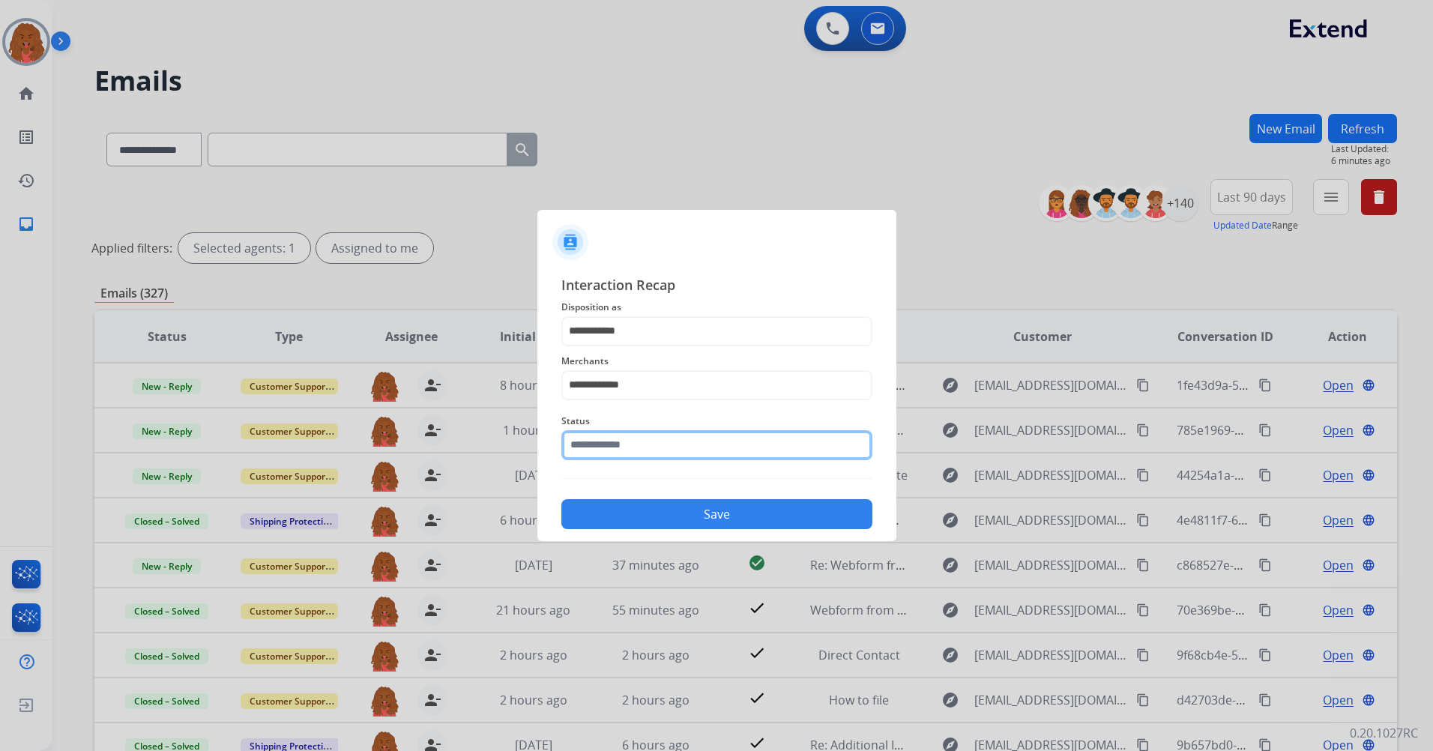
click at [681, 437] on input "text" at bounding box center [716, 445] width 311 height 30
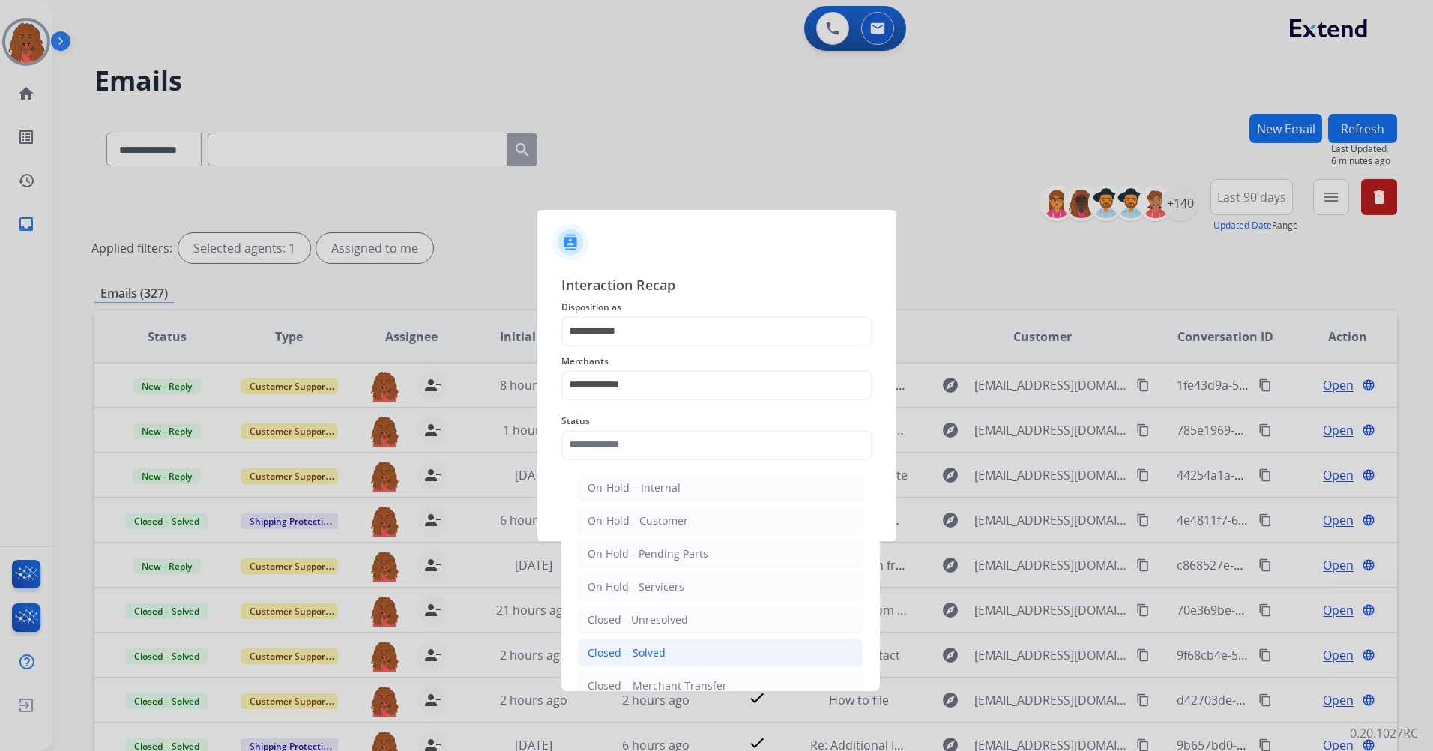
click at [665, 658] on li "Closed – Solved" at bounding box center [721, 652] width 286 height 28
type input "**********"
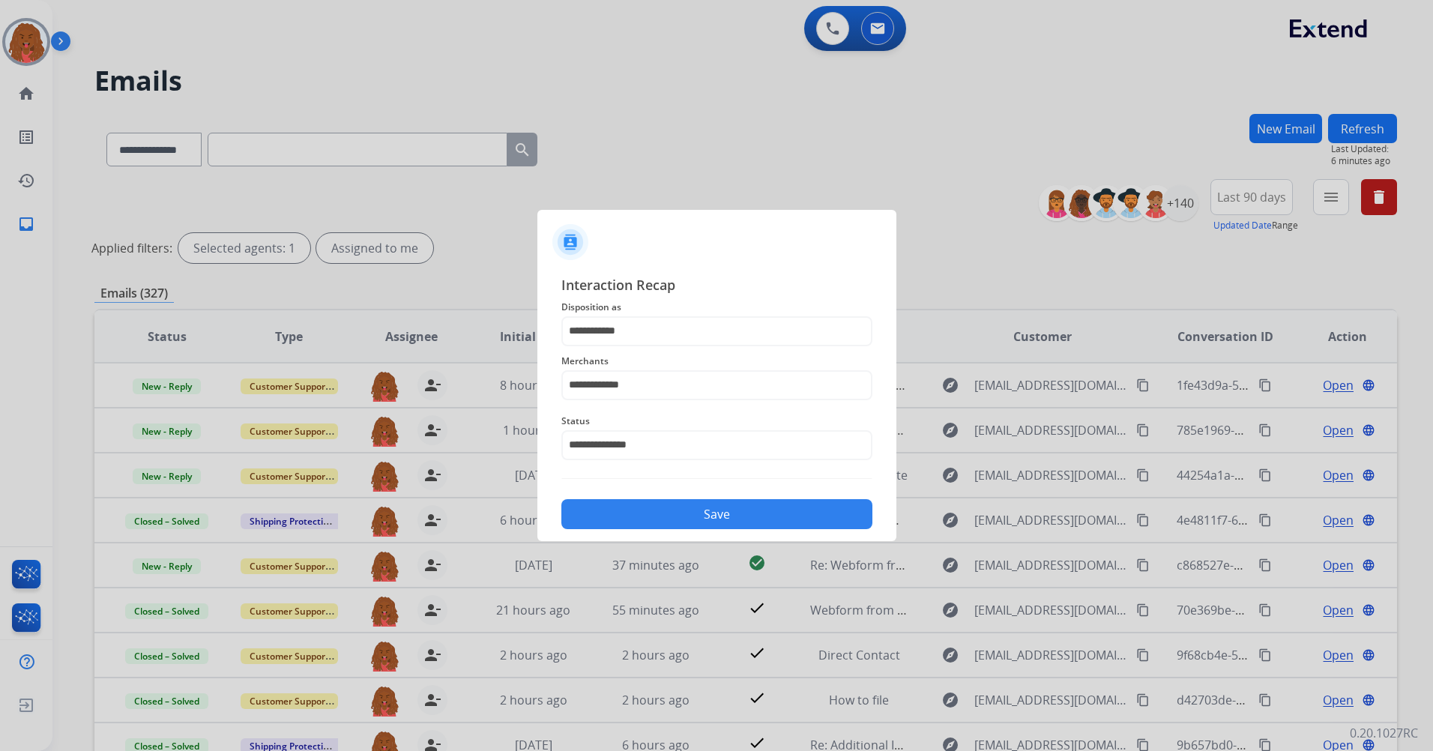
click at [674, 507] on button "Save" at bounding box center [716, 514] width 311 height 30
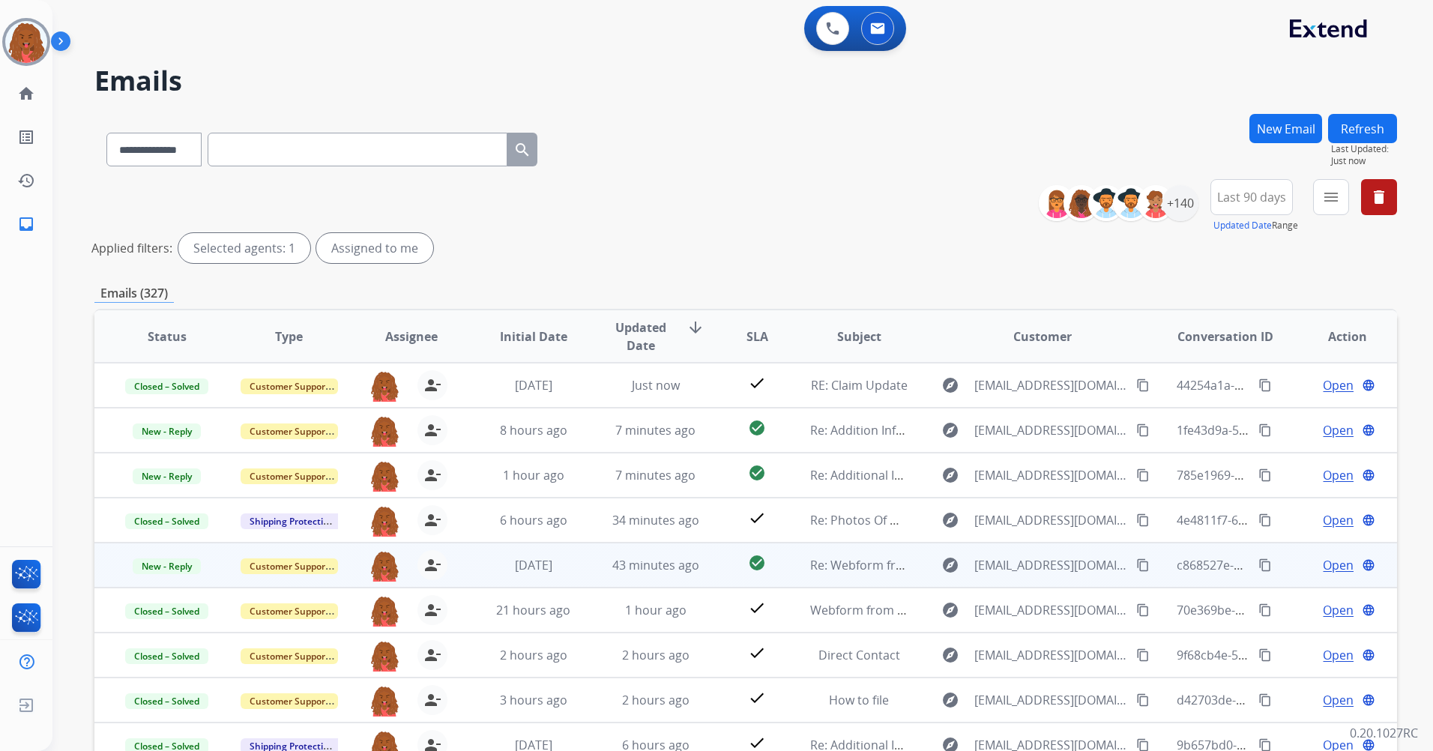
click at [1324, 564] on span "Open" at bounding box center [1338, 565] width 31 height 18
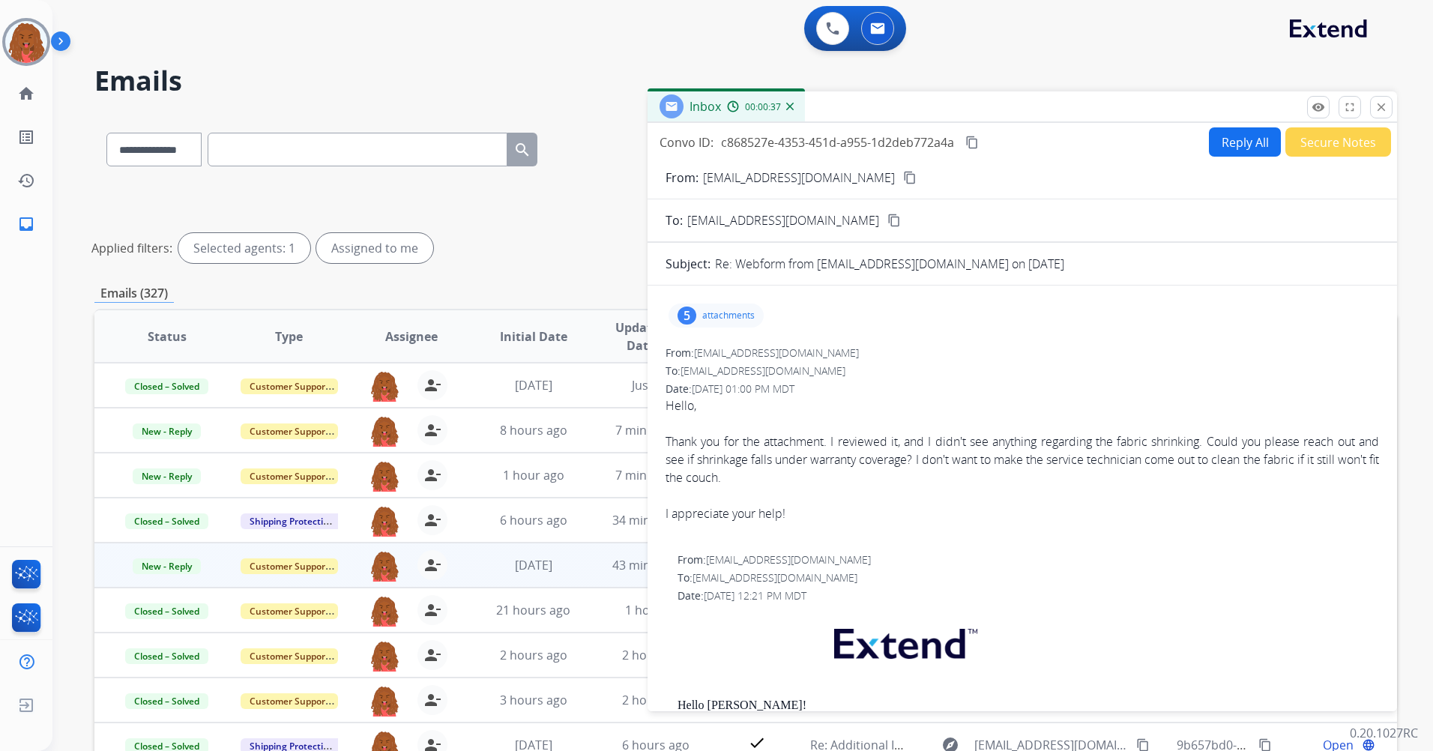
click at [974, 143] on mat-icon "content_copy" at bounding box center [971, 142] width 13 height 13
click at [903, 175] on mat-icon "content_copy" at bounding box center [909, 177] width 13 height 13
click at [397, 160] on input "text" at bounding box center [358, 150] width 300 height 34
drag, startPoint x: 412, startPoint y: 154, endPoint x: 404, endPoint y: 157, distance: 8.8
paste input "**********"
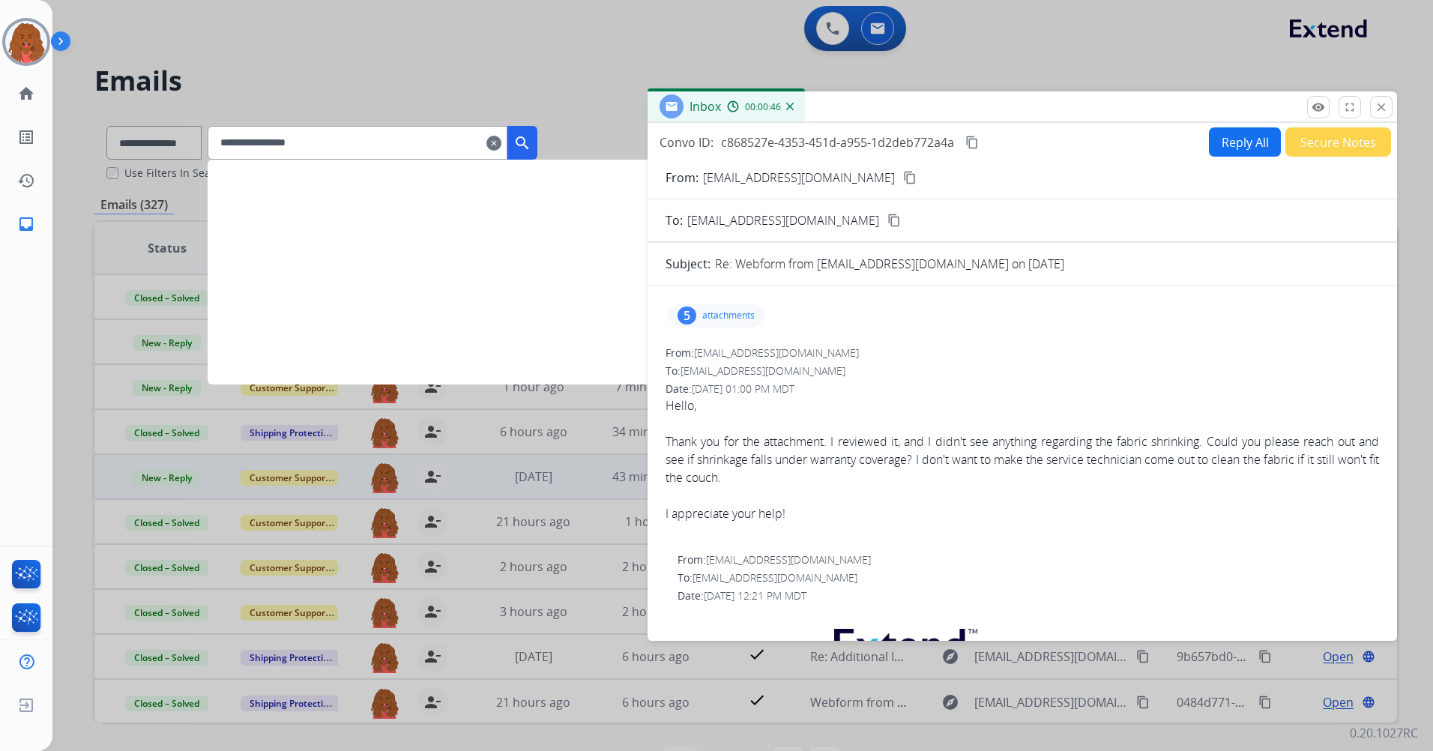
type input "**********"
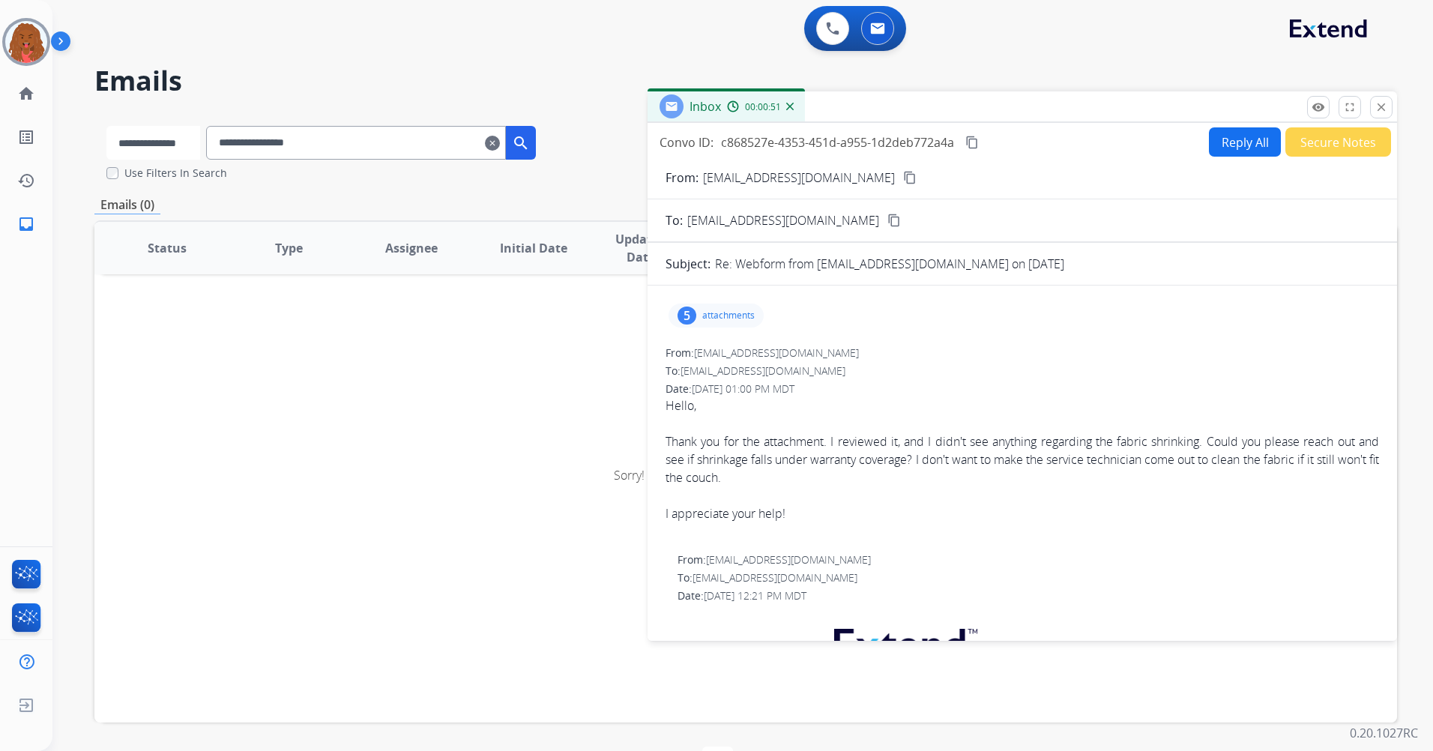
click at [200, 138] on select "**********" at bounding box center [153, 143] width 94 height 34
select select "**********"
click at [106, 126] on select "**********" at bounding box center [153, 143] width 94 height 34
click at [531, 141] on mat-icon "search" at bounding box center [522, 143] width 18 height 18
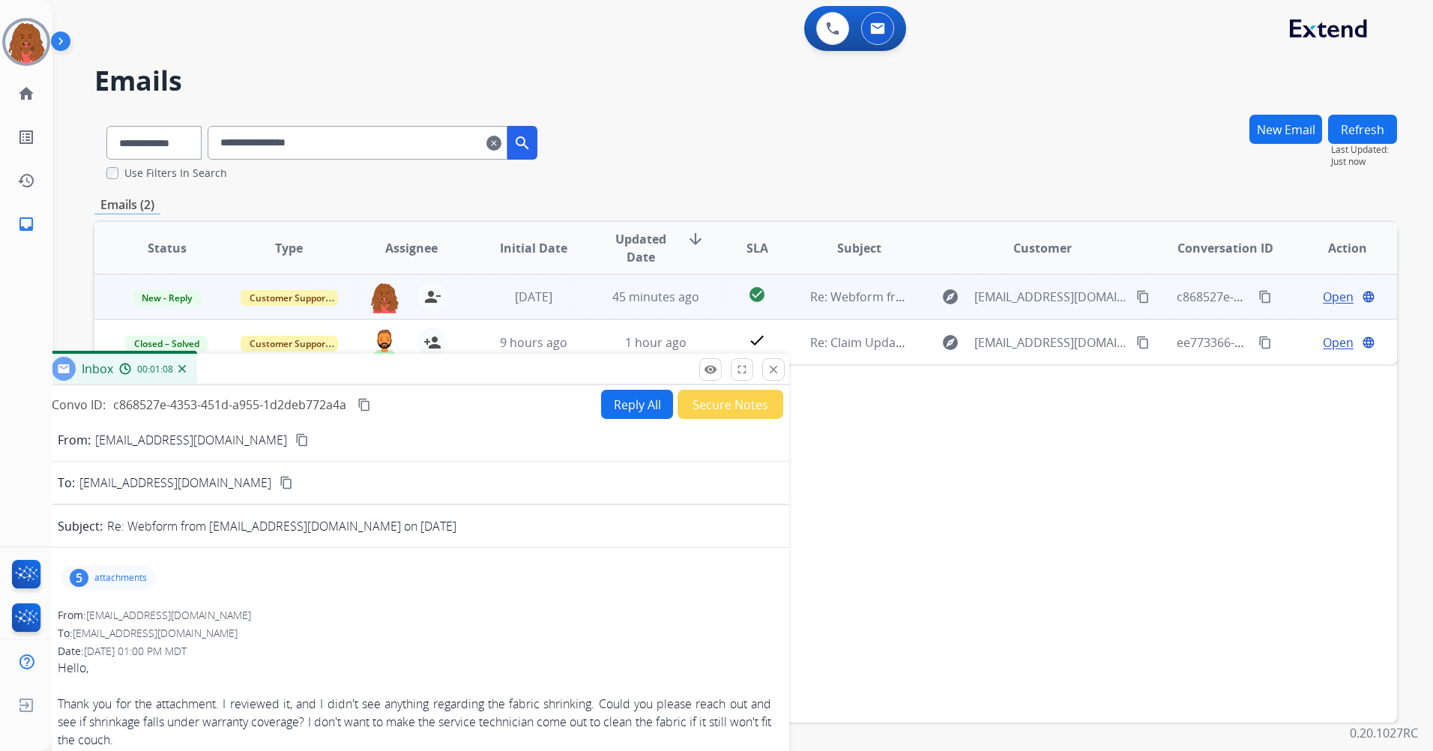
drag, startPoint x: 994, startPoint y: 114, endPoint x: 387, endPoint y: 376, distance: 661.9
click at [387, 376] on div "Inbox 00:01:08" at bounding box center [414, 369] width 749 height 31
click at [1323, 298] on span "Open" at bounding box center [1338, 297] width 31 height 18
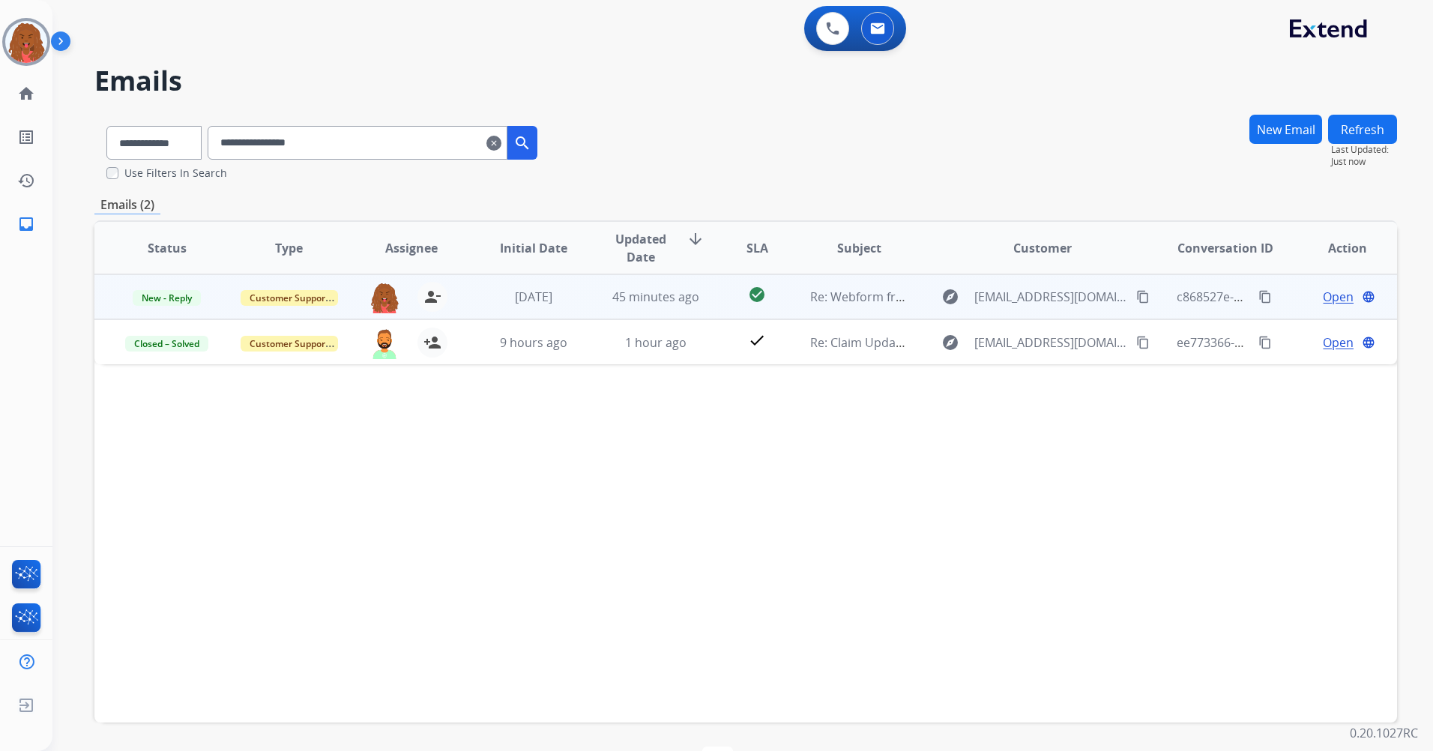
click at [1323, 305] on span "Open" at bounding box center [1338, 297] width 31 height 18
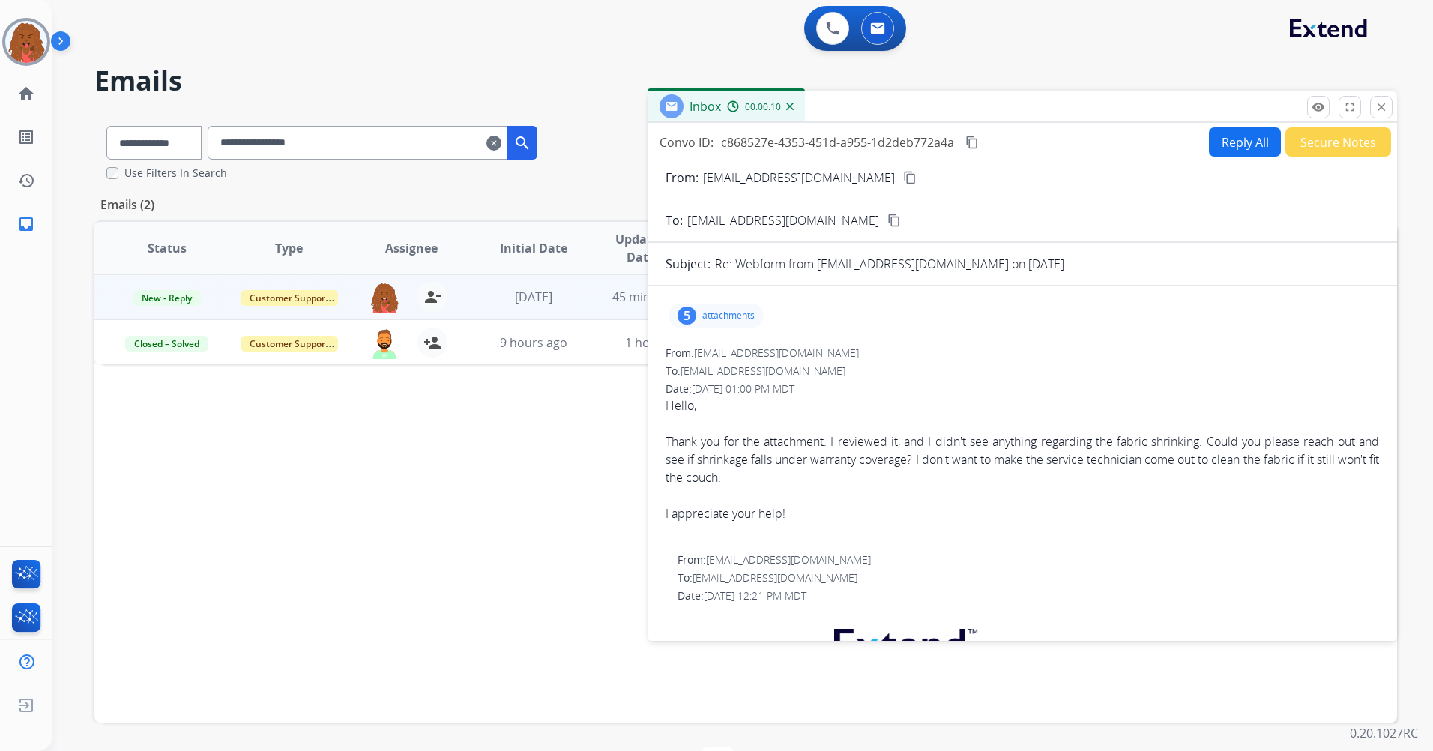
click at [1253, 137] on button "Reply All" at bounding box center [1245, 141] width 72 height 29
click at [1234, 136] on button "Reply All" at bounding box center [1245, 141] width 72 height 29
click at [1154, 377] on div "To: support@extend.com" at bounding box center [1021, 370] width 713 height 15
click at [1237, 138] on button "Reply All" at bounding box center [1245, 141] width 72 height 29
click at [1383, 139] on div "Convo ID: c868527e-4353-451d-a955-1d2deb772a4a content_copy Reply All Secure No…" at bounding box center [1021, 141] width 749 height 29
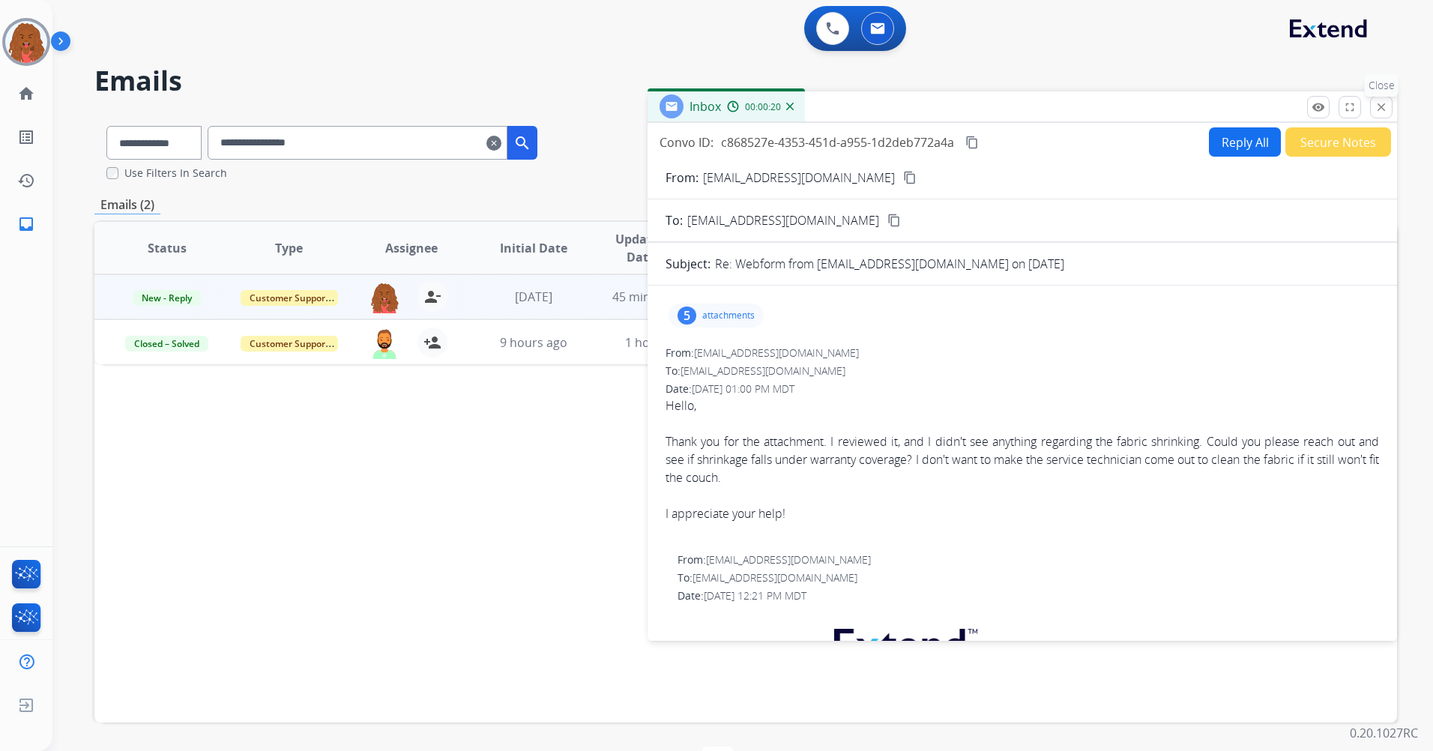
click at [1381, 115] on button "close Close" at bounding box center [1381, 107] width 22 height 22
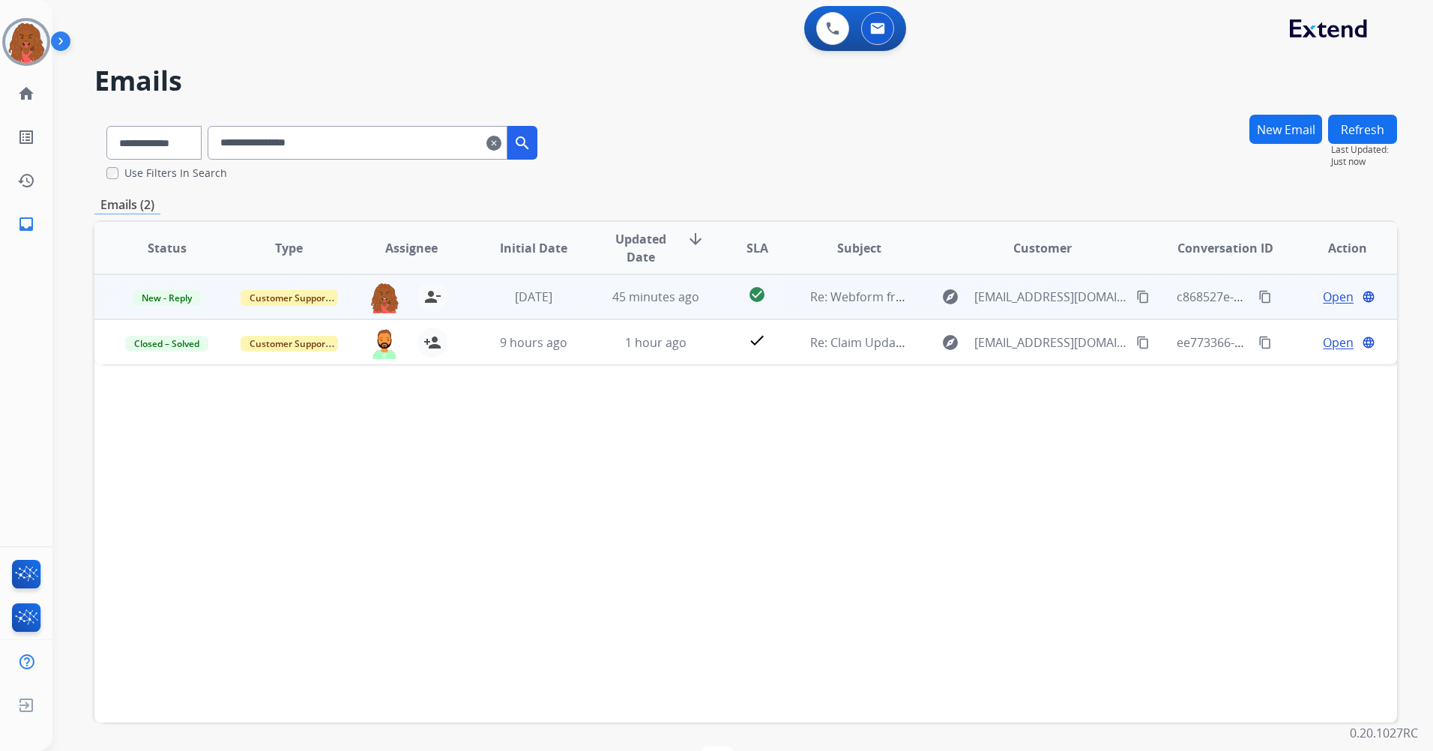
drag, startPoint x: 1332, startPoint y: 298, endPoint x: 1331, endPoint y: 291, distance: 7.5
click at [1331, 291] on span "Open" at bounding box center [1338, 297] width 31 height 18
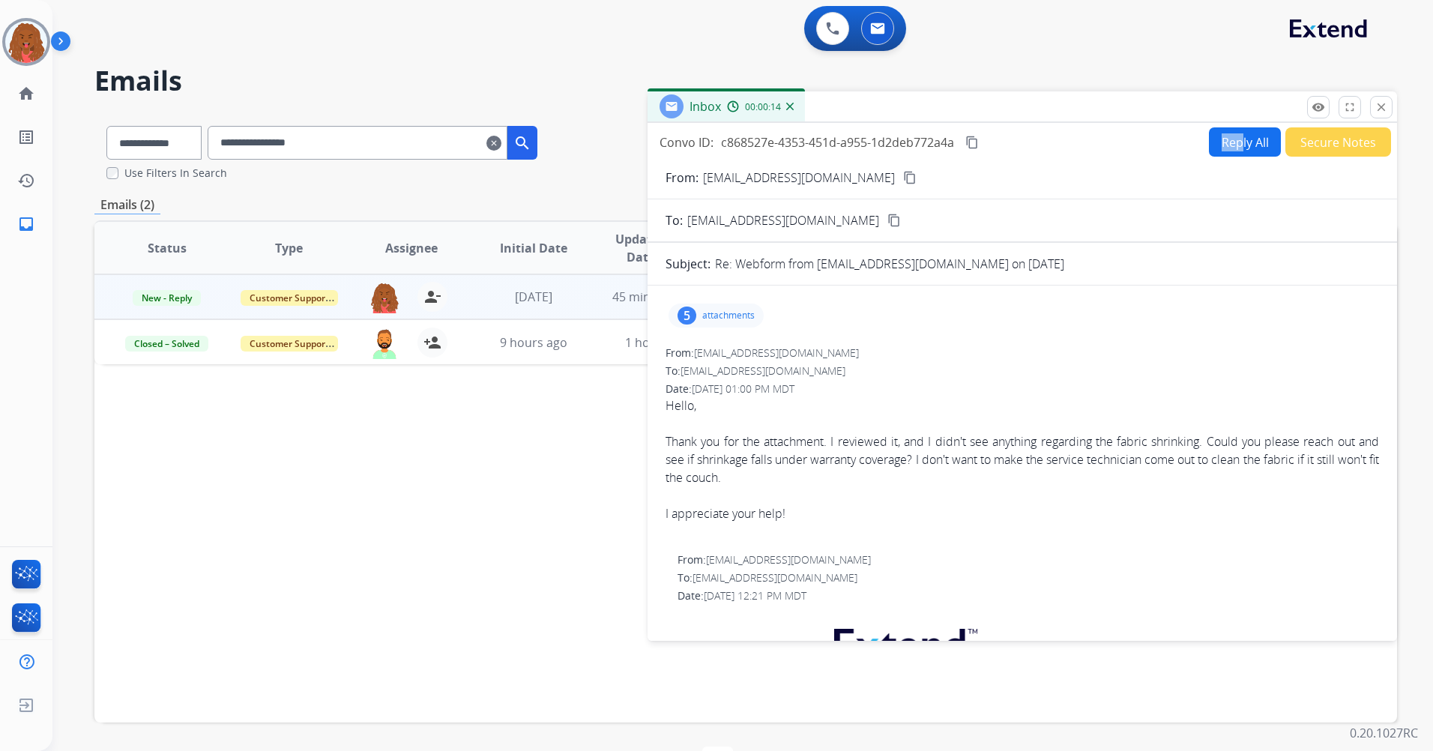
click at [1232, 136] on div "Convo ID: c868527e-4353-451d-a955-1d2deb772a4a content_copy Reply All Secure No…" at bounding box center [1021, 379] width 749 height 512
click at [1231, 141] on button "Reply All" at bounding box center [1245, 141] width 72 height 29
click at [1232, 139] on button "Reply All" at bounding box center [1245, 141] width 72 height 29
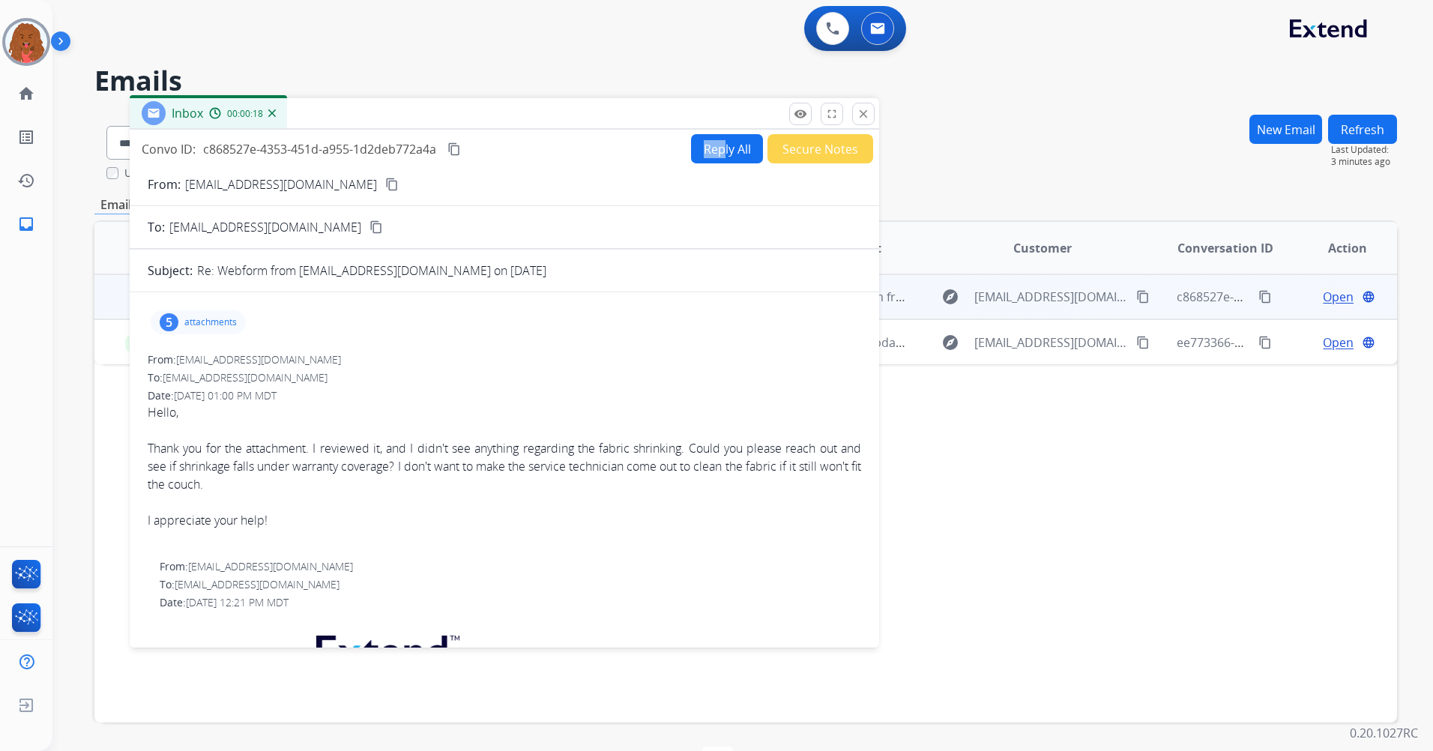
drag, startPoint x: 1232, startPoint y: 139, endPoint x: 596, endPoint y: 118, distance: 636.6
click at [596, 118] on div "Inbox 00:00:18" at bounding box center [504, 113] width 749 height 31
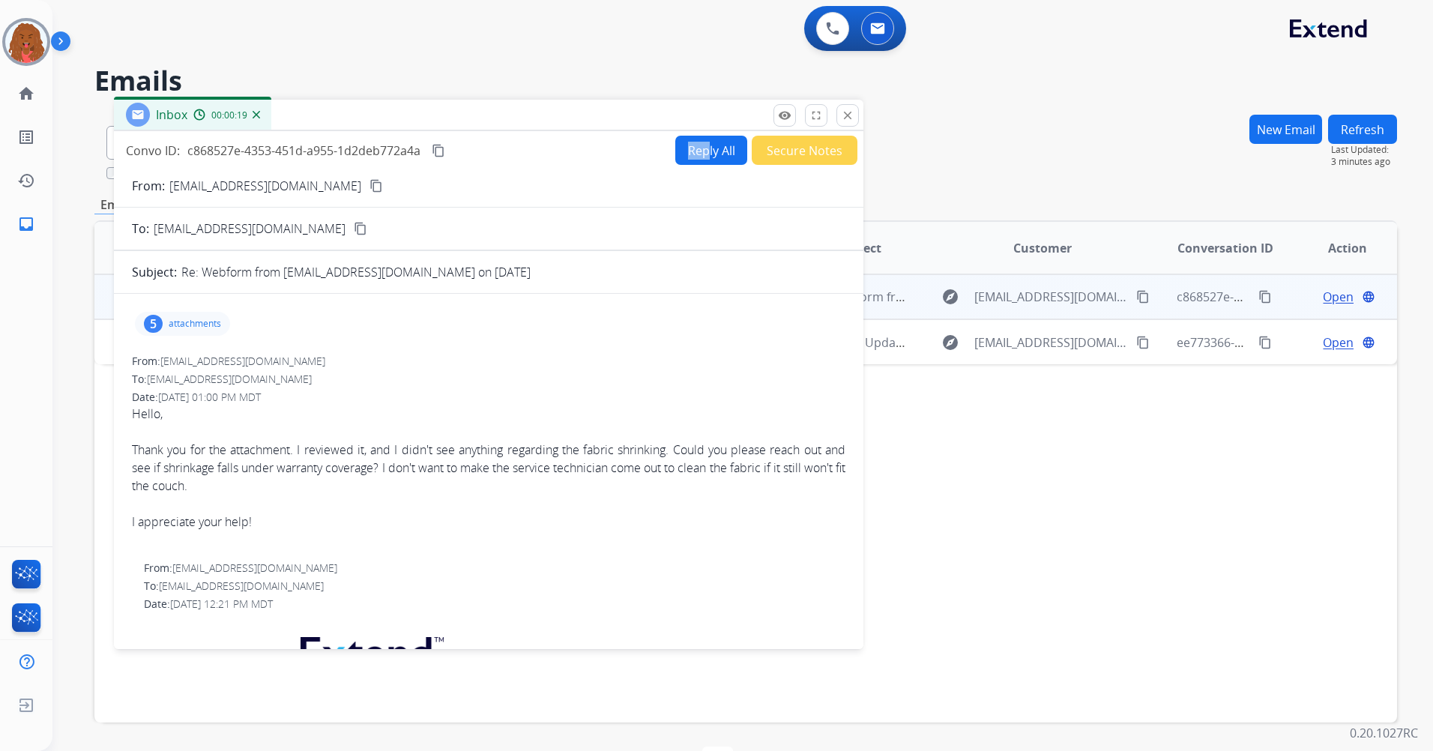
click at [708, 145] on button "Reply All" at bounding box center [711, 150] width 72 height 29
click at [707, 149] on button "Reply All" at bounding box center [711, 150] width 72 height 29
click at [708, 119] on div "Inbox 00:00:21" at bounding box center [488, 115] width 749 height 31
click at [706, 125] on div "Inbox 00:00:21" at bounding box center [488, 115] width 749 height 31
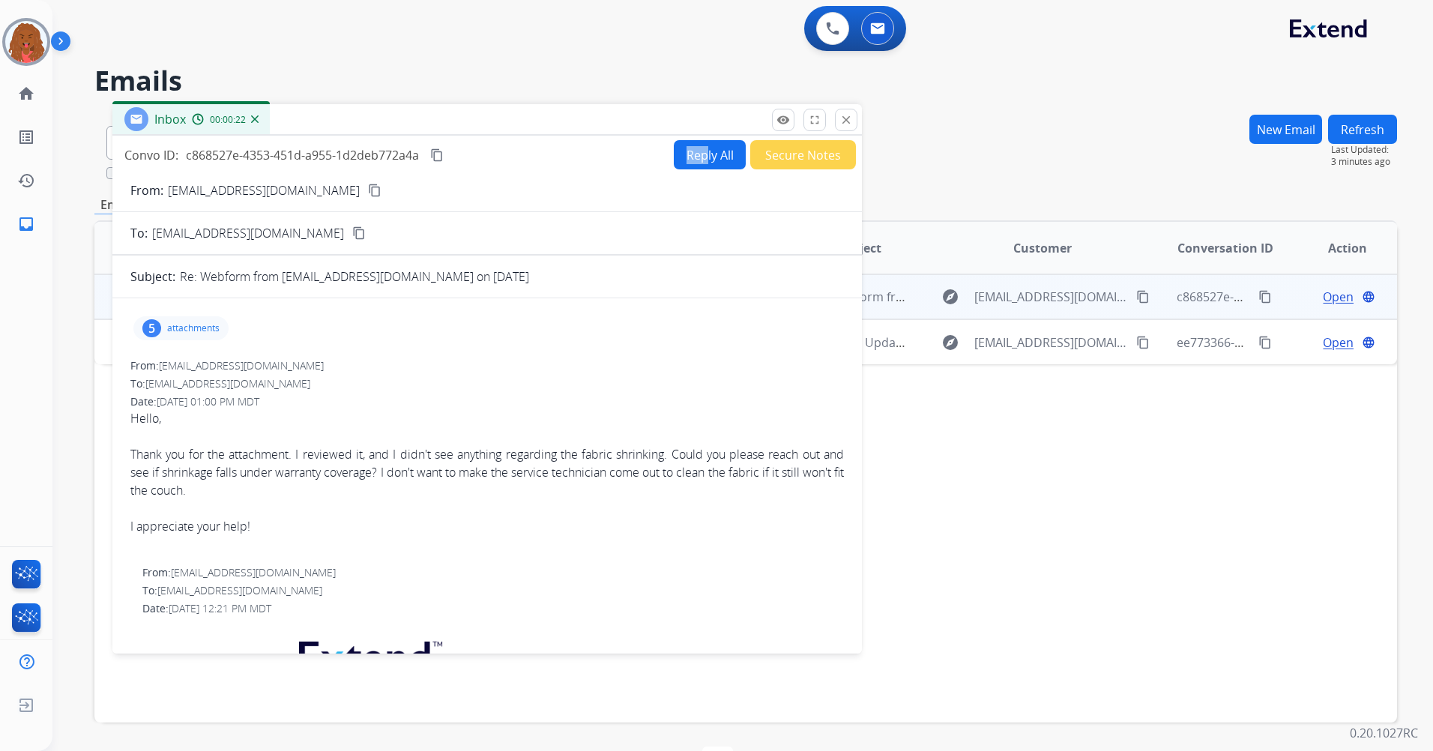
drag, startPoint x: 706, startPoint y: 125, endPoint x: 711, endPoint y: 153, distance: 28.2
click at [711, 153] on button "Reply All" at bounding box center [710, 154] width 72 height 29
click at [710, 154] on button "Reply All" at bounding box center [710, 154] width 72 height 29
click at [707, 156] on button "Reply All" at bounding box center [710, 154] width 72 height 29
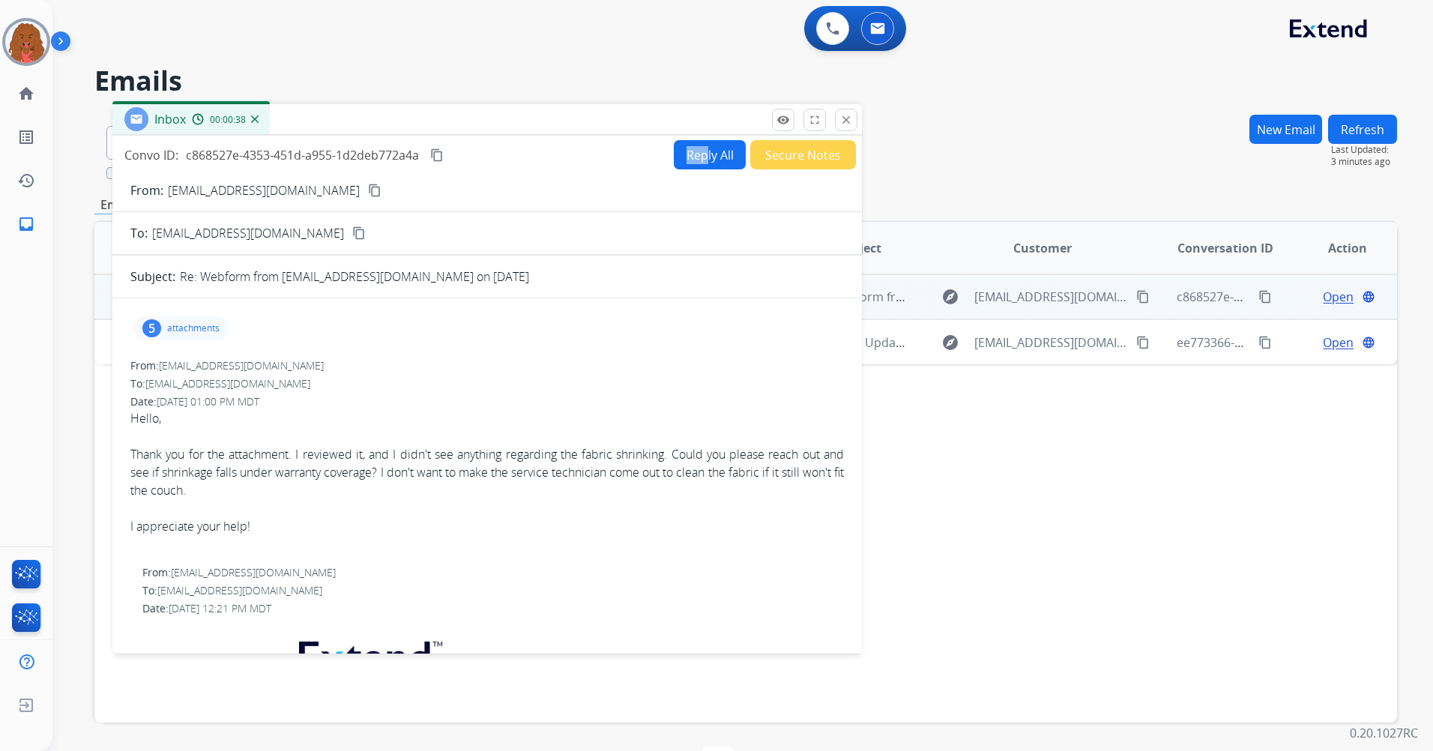
click at [698, 160] on button "Reply All" at bounding box center [710, 154] width 72 height 29
click at [697, 158] on button "Reply All" at bounding box center [710, 154] width 72 height 29
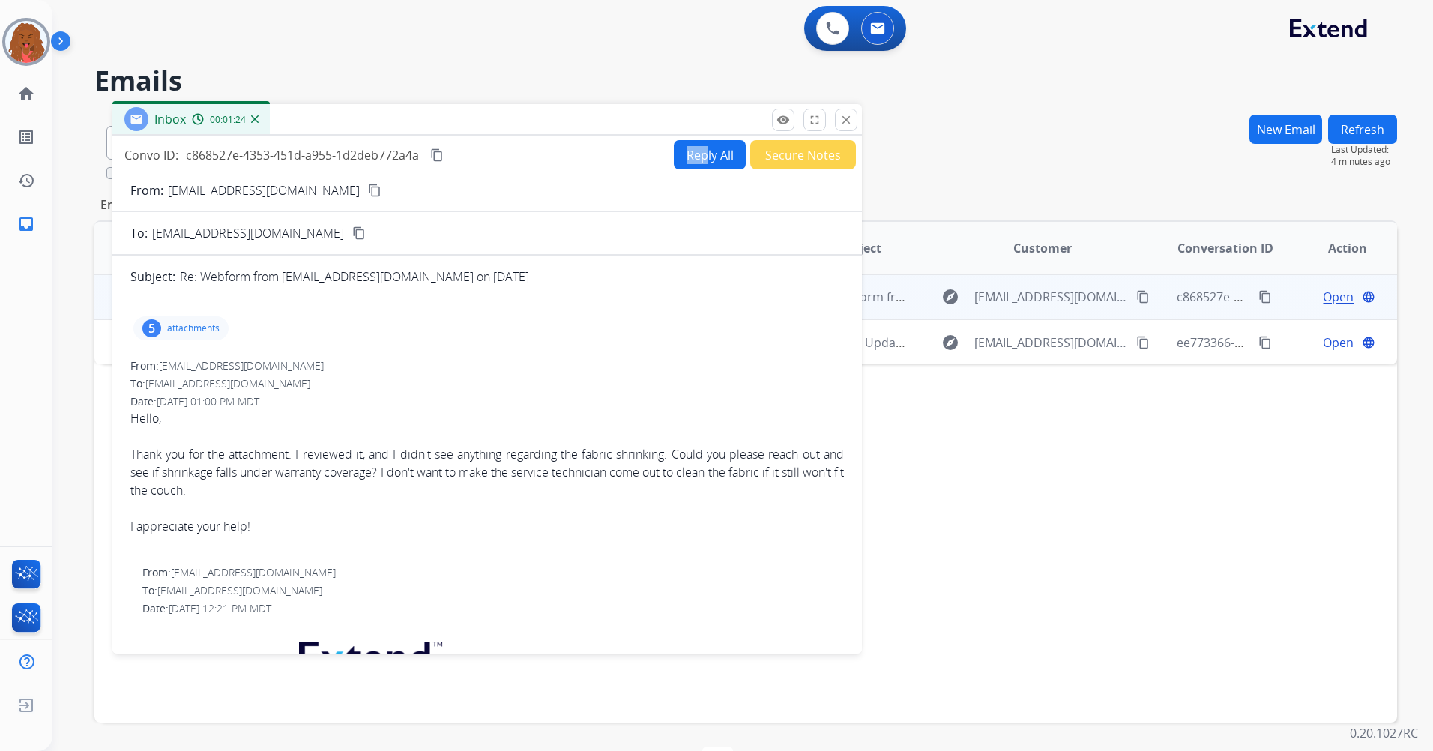
click at [697, 157] on button "Reply All" at bounding box center [710, 154] width 72 height 29
click at [698, 156] on button "Reply All" at bounding box center [710, 154] width 72 height 29
drag, startPoint x: 701, startPoint y: 155, endPoint x: 750, endPoint y: 139, distance: 51.2
click at [728, 143] on button "Reply All" at bounding box center [710, 154] width 72 height 29
drag, startPoint x: 752, startPoint y: 139, endPoint x: 764, endPoint y: 131, distance: 14.1
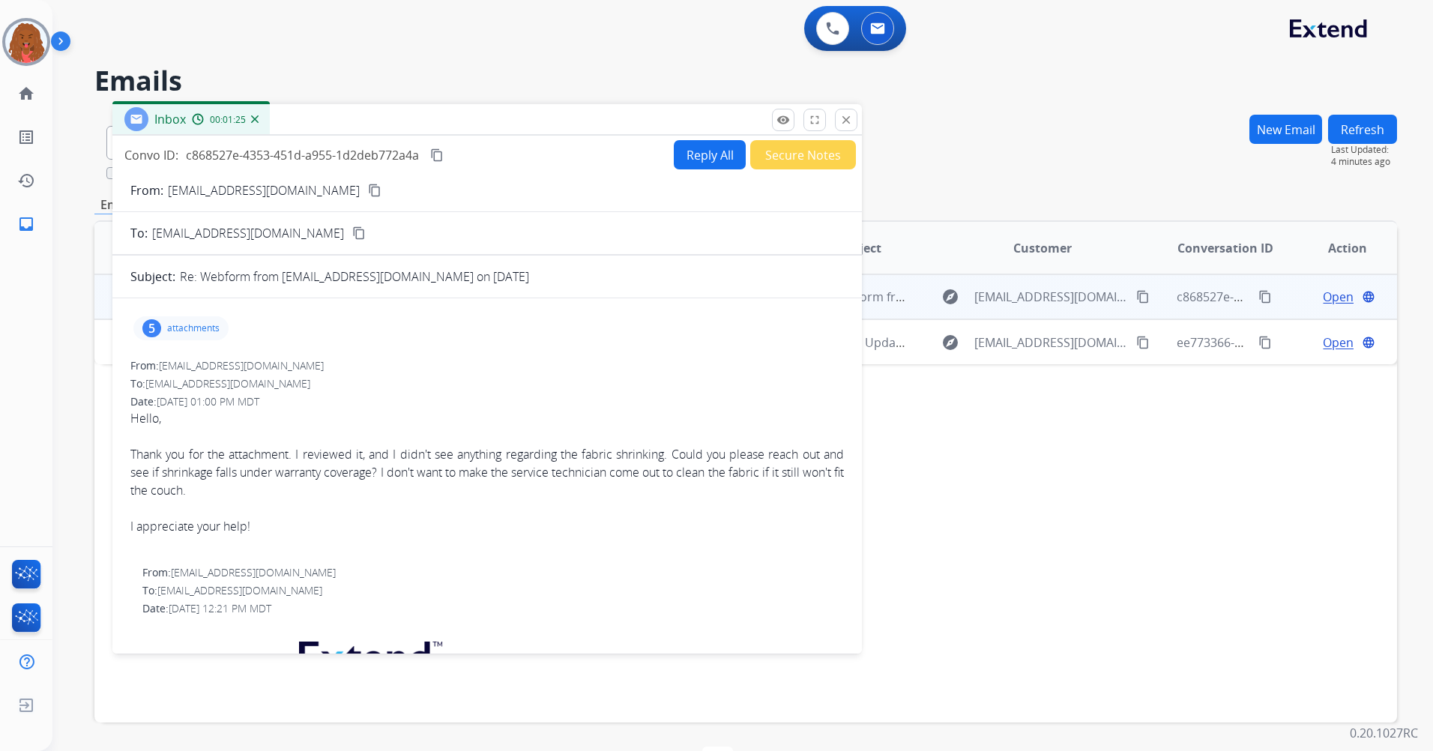
click at [758, 135] on div "Inbox 00:01:25 Convo ID: c868527e-4353-451d-a955-1d2deb772a4a content_copy Repl…" at bounding box center [486, 378] width 749 height 549
drag, startPoint x: 764, startPoint y: 131, endPoint x: 776, endPoint y: 124, distance: 14.8
click at [764, 131] on div "Inbox 00:01:25" at bounding box center [486, 119] width 749 height 31
click at [692, 153] on button "Reply All" at bounding box center [710, 154] width 72 height 29
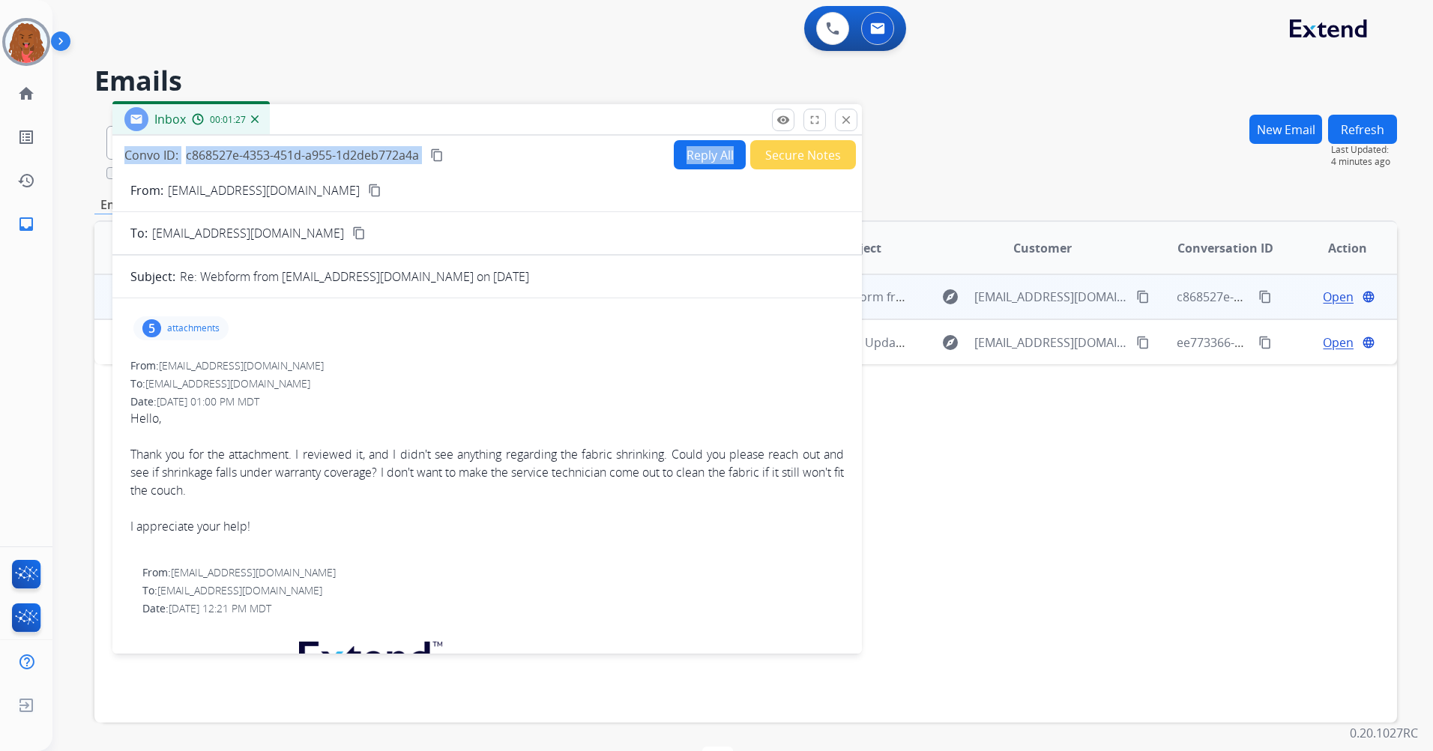
click at [692, 153] on button "Reply All" at bounding box center [710, 154] width 72 height 29
click at [693, 152] on button "Reply All" at bounding box center [710, 154] width 72 height 29
click at [695, 152] on button "Reply All" at bounding box center [710, 154] width 72 height 29
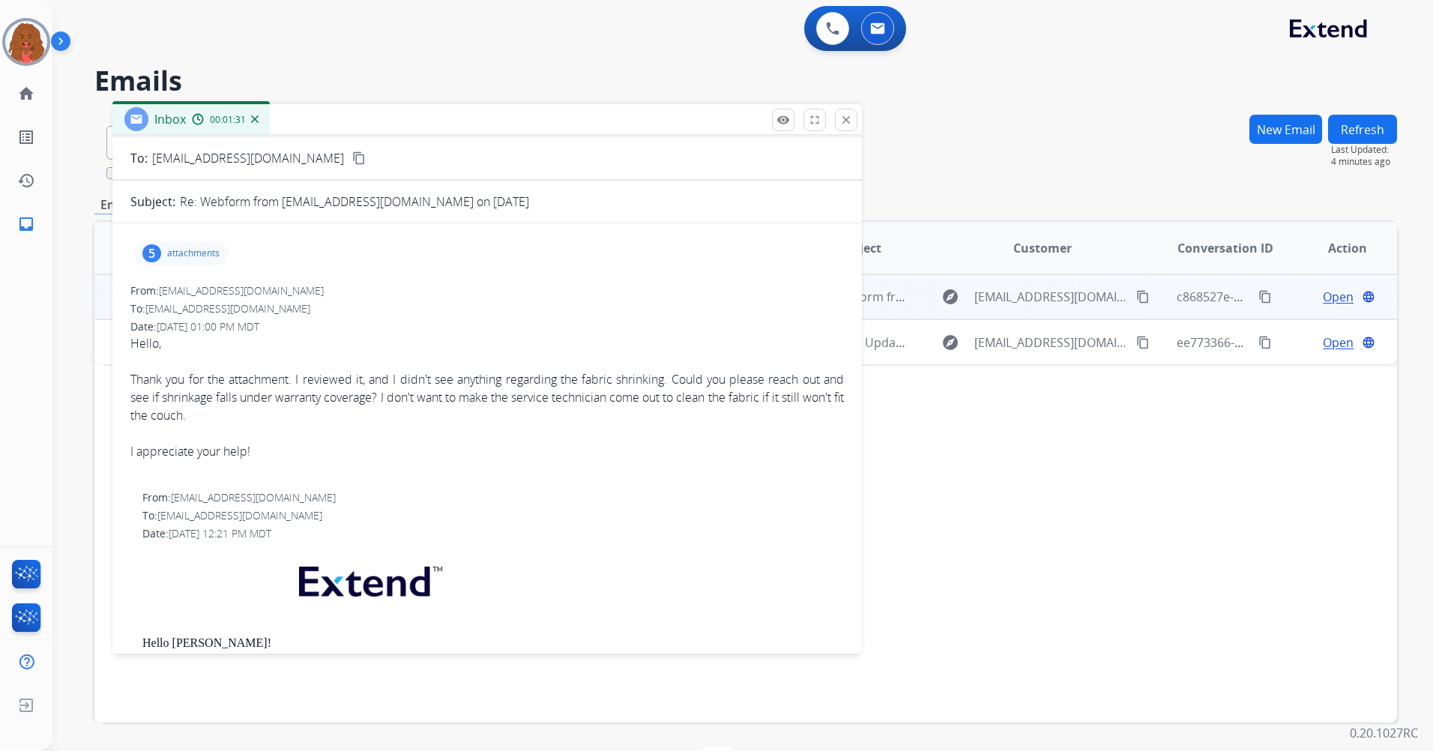
click at [487, 392] on div "Thank you for the attachment. I reviewed it, and I didn't see anything regardin…" at bounding box center [486, 397] width 713 height 54
click at [440, 379] on div "Thank you for the attachment. I reviewed it, and I didn't see anything regardin…" at bounding box center [486, 397] width 713 height 54
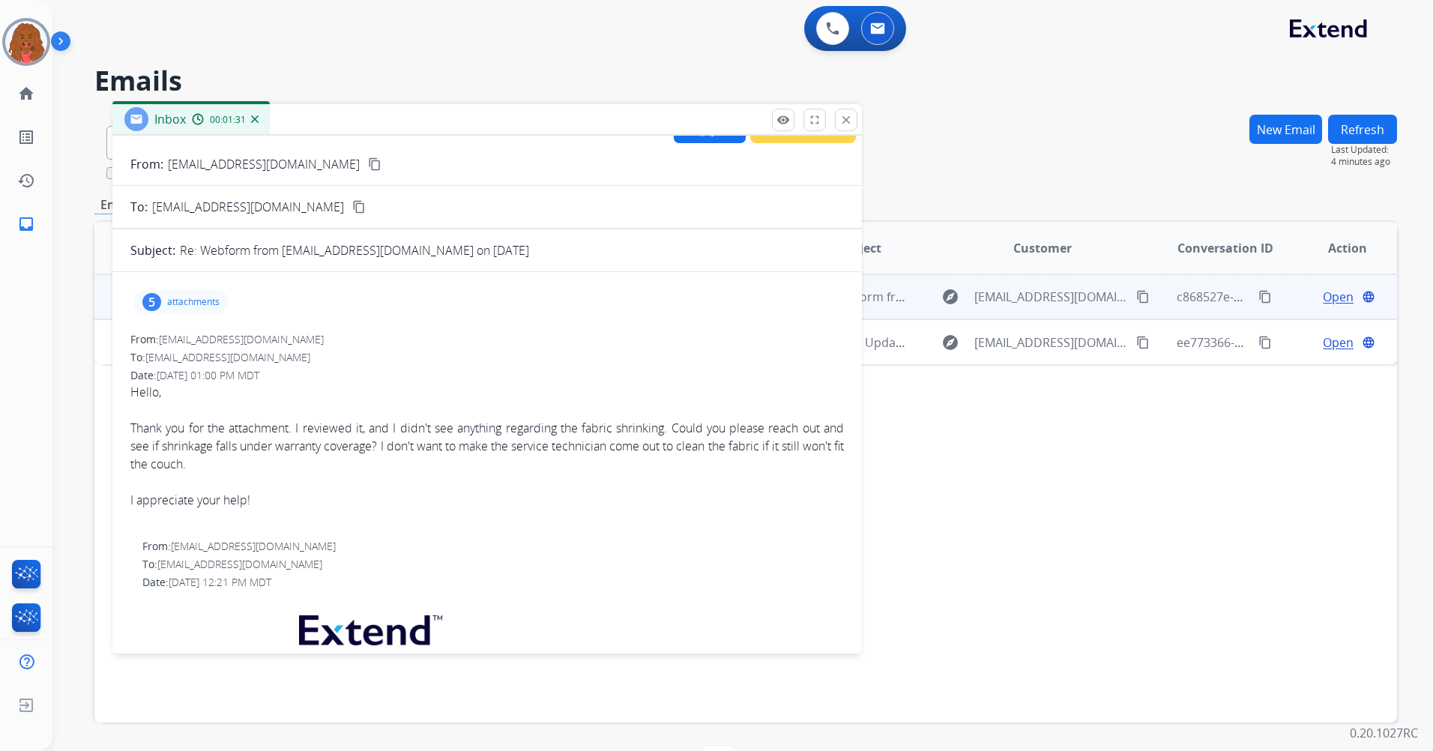
scroll to position [0, 0]
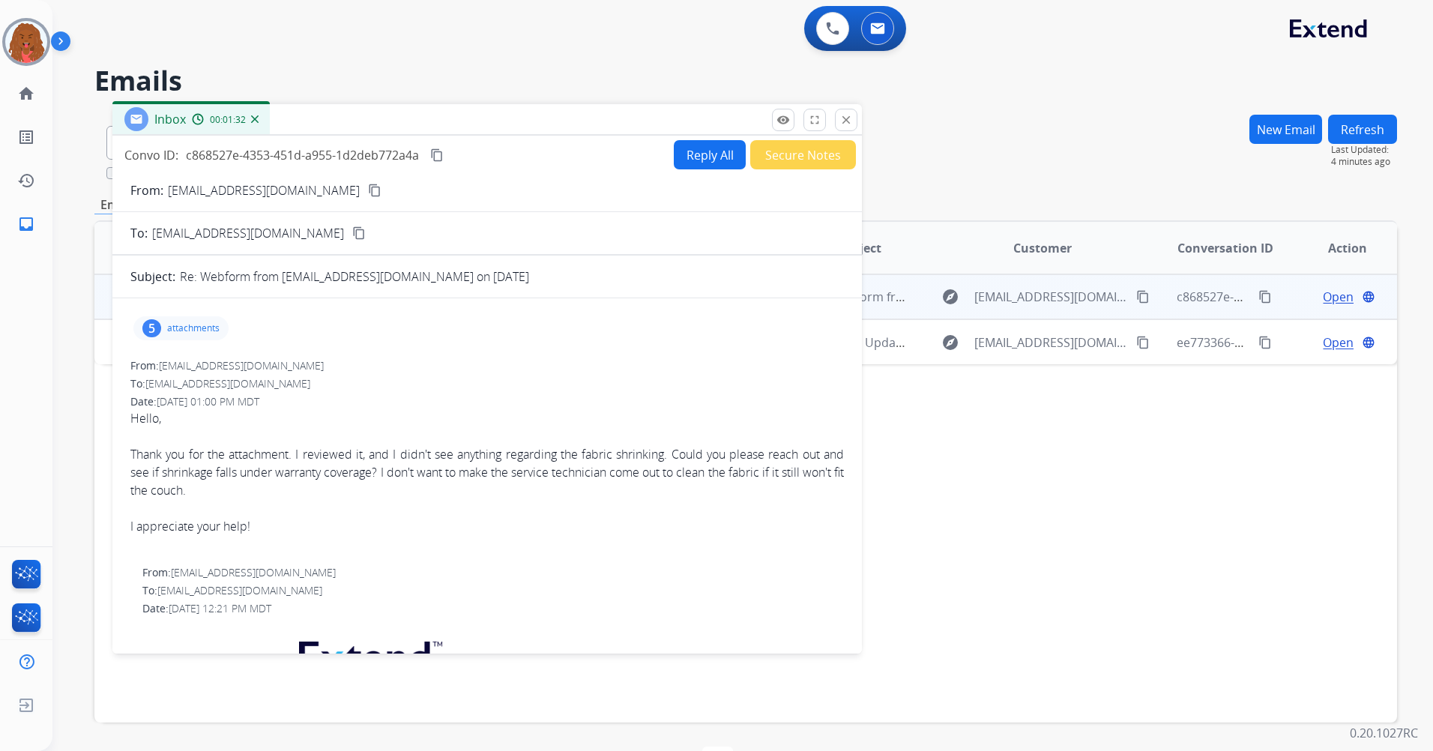
click at [649, 161] on div "Convo ID: c868527e-4353-451d-a955-1d2deb772a4a content_copy Reply All Secure No…" at bounding box center [486, 154] width 749 height 29
click at [695, 148] on button "Reply All" at bounding box center [710, 154] width 72 height 29
click at [842, 125] on mat-icon "close" at bounding box center [845, 119] width 13 height 13
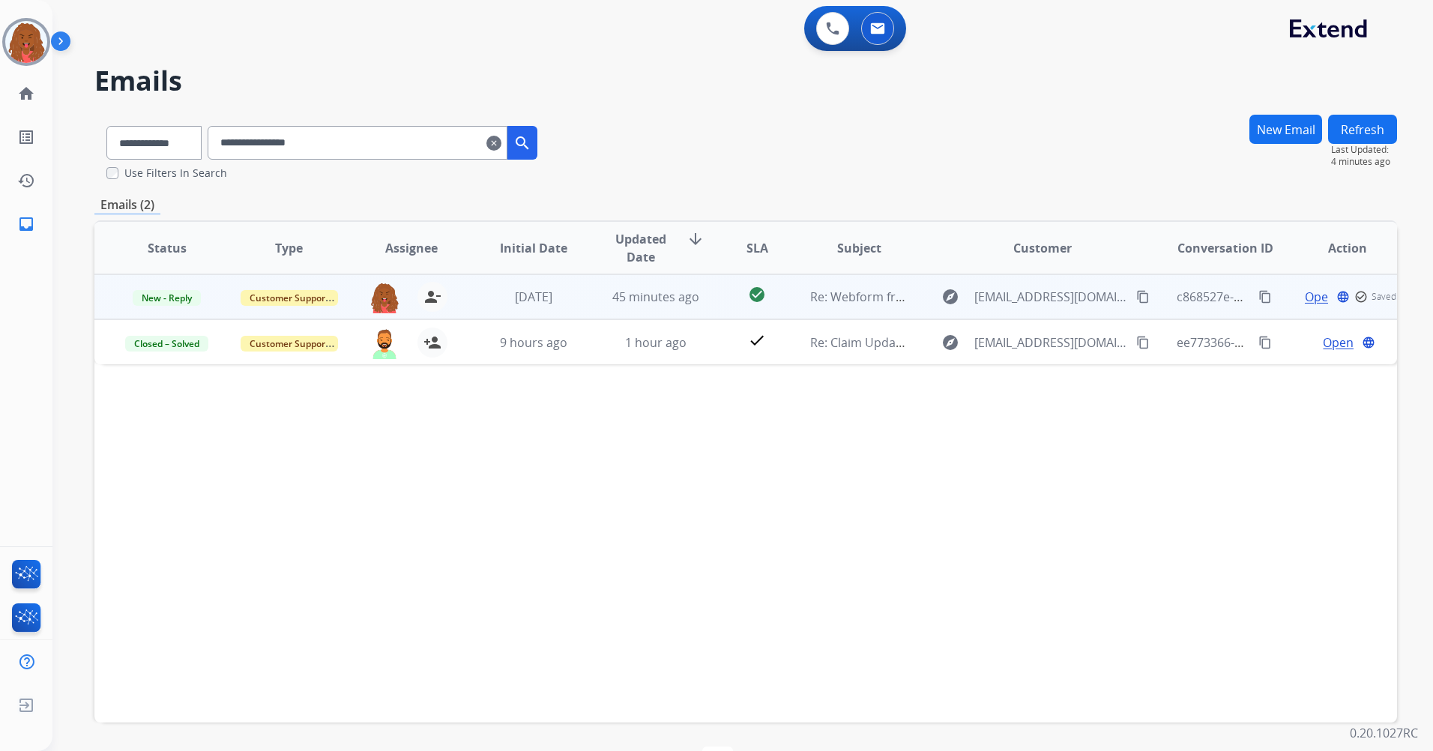
click at [1306, 298] on span "Open" at bounding box center [1320, 297] width 31 height 18
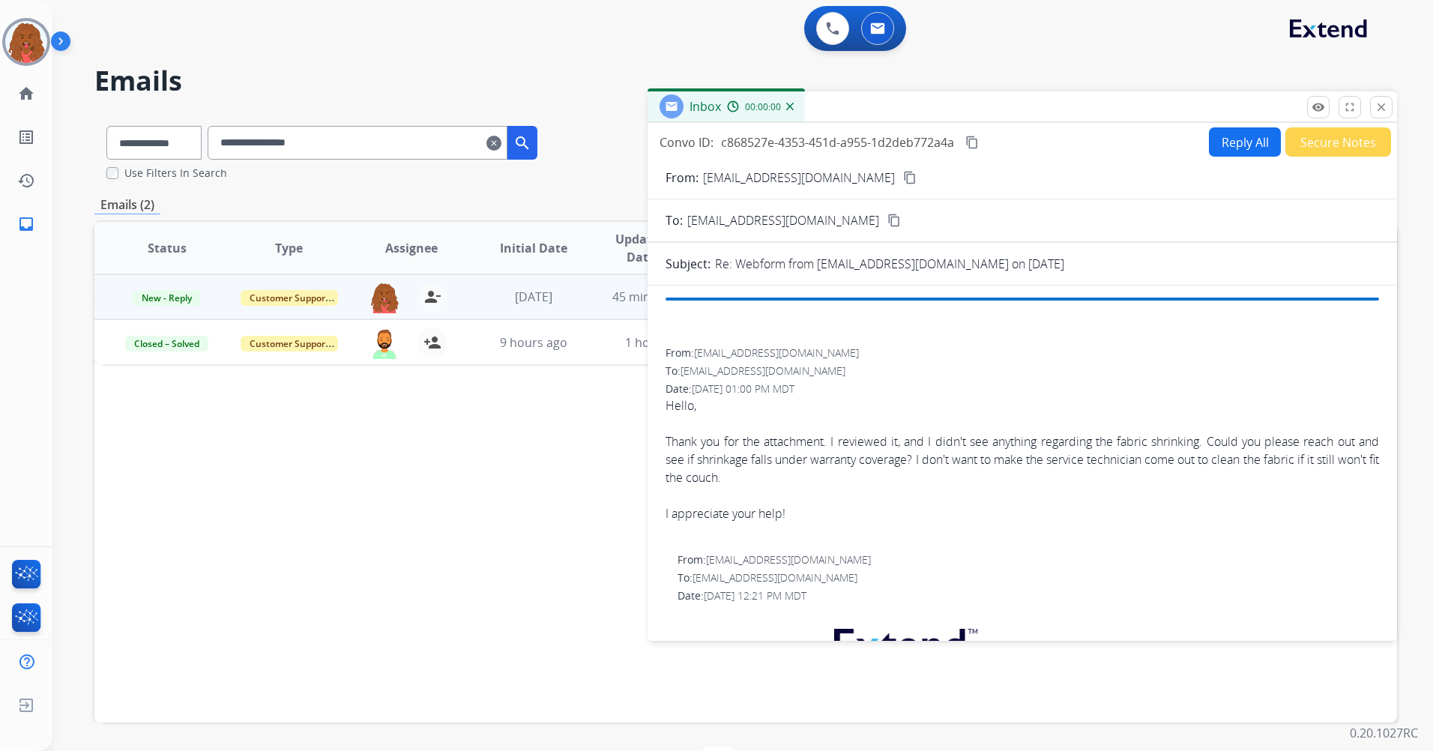
click at [1209, 136] on button "Reply All" at bounding box center [1245, 141] width 72 height 29
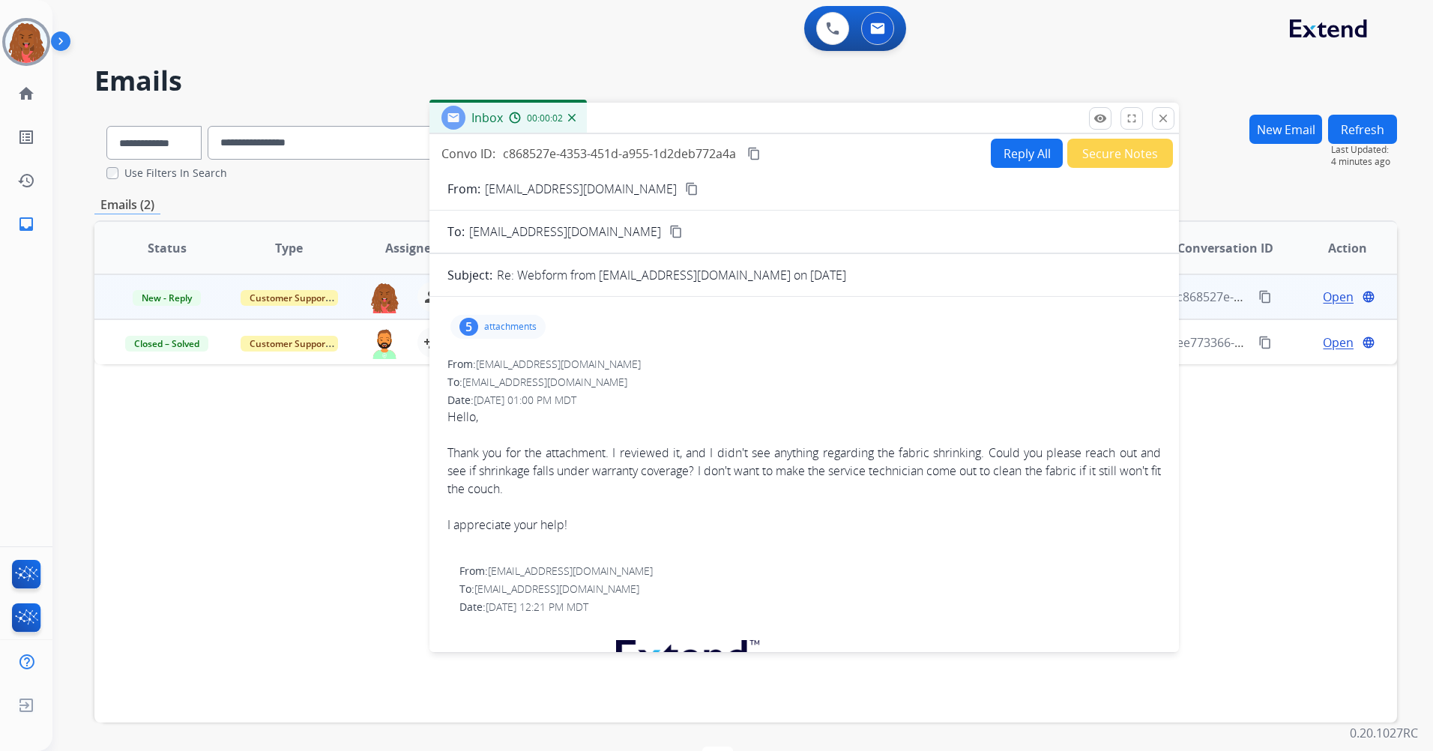
drag, startPoint x: 1159, startPoint y: 104, endPoint x: 1013, endPoint y: 129, distance: 147.5
click at [943, 115] on div "Inbox 00:00:02" at bounding box center [803, 118] width 749 height 31
click at [1041, 155] on button "Reply All" at bounding box center [1026, 153] width 72 height 29
click at [1078, 155] on button "Secure Notes" at bounding box center [1119, 153] width 106 height 29
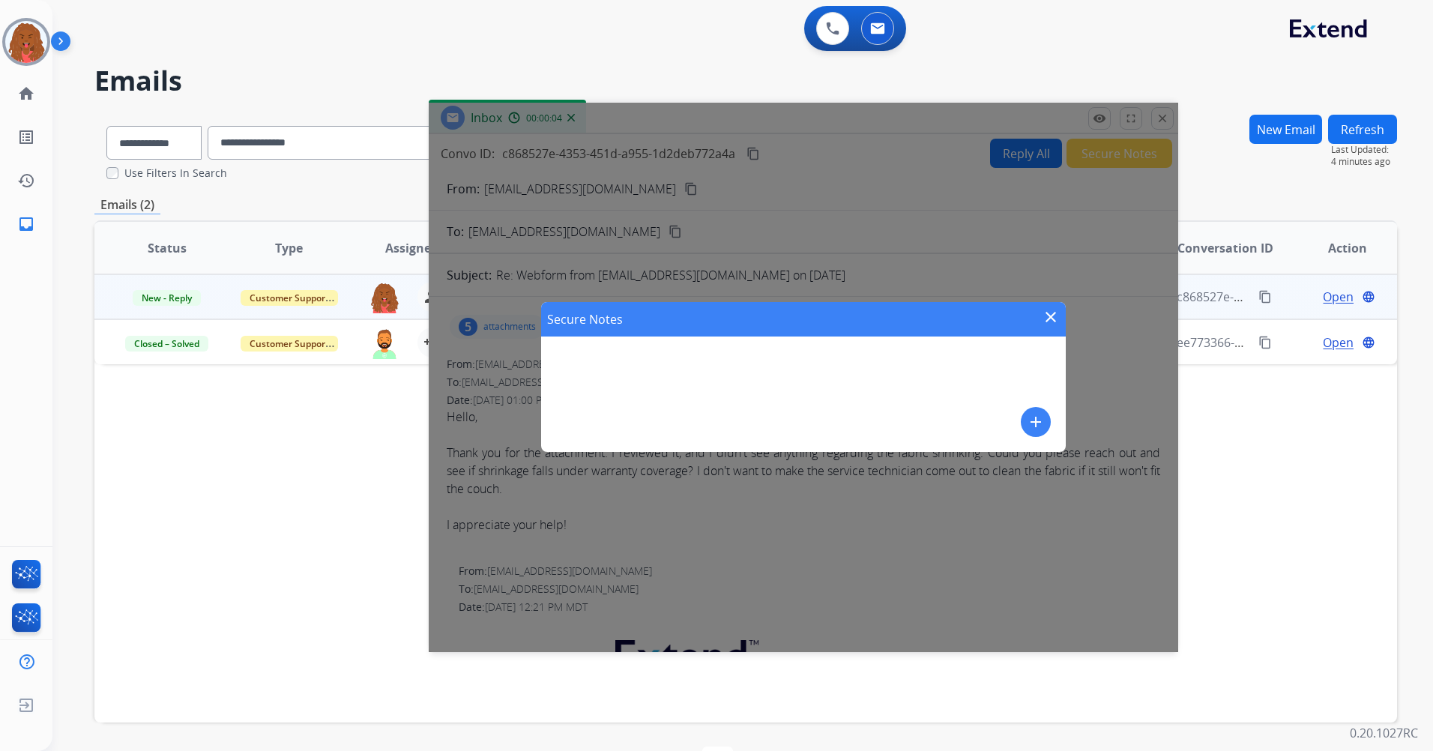
click at [1046, 314] on mat-icon "close" at bounding box center [1051, 317] width 18 height 18
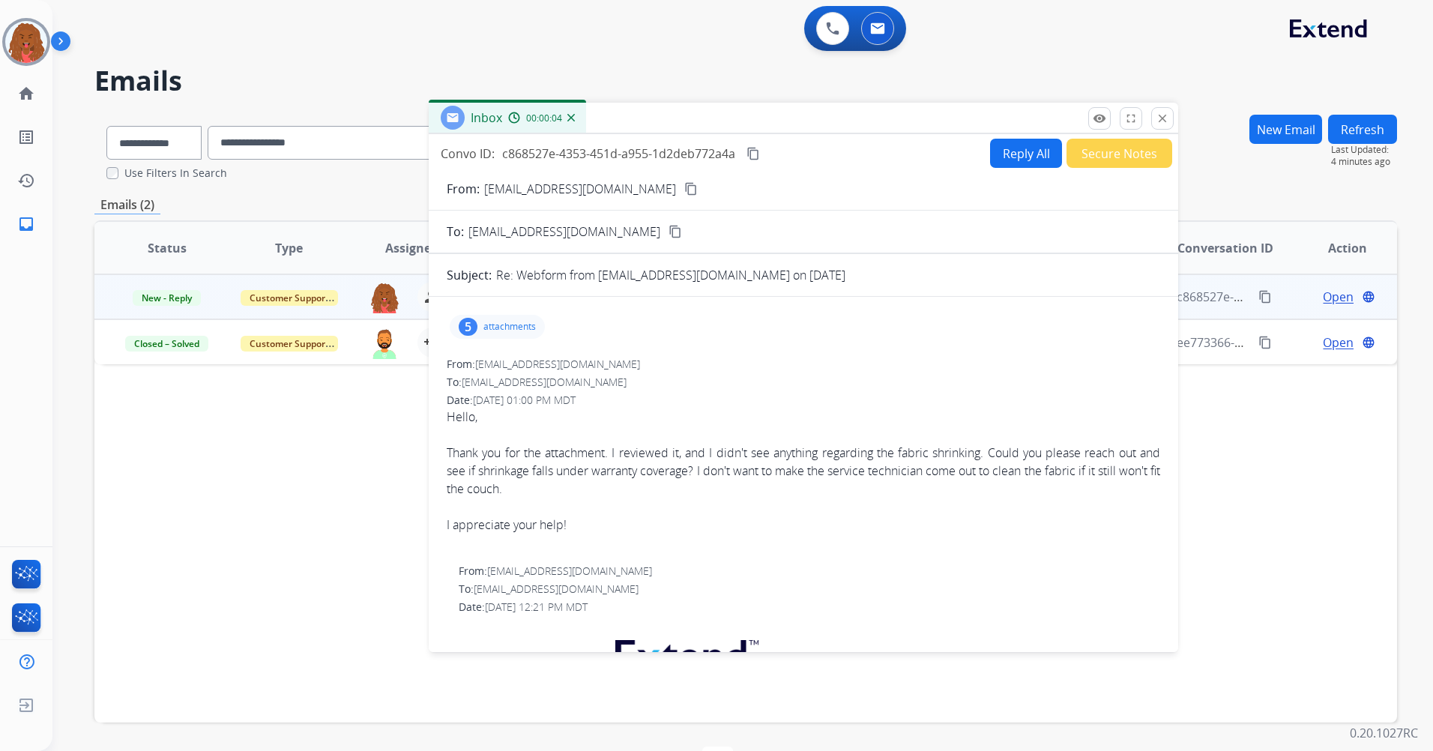
click at [1005, 157] on button "Reply All" at bounding box center [1026, 153] width 72 height 29
click at [1156, 112] on mat-icon "close" at bounding box center [1162, 118] width 13 height 13
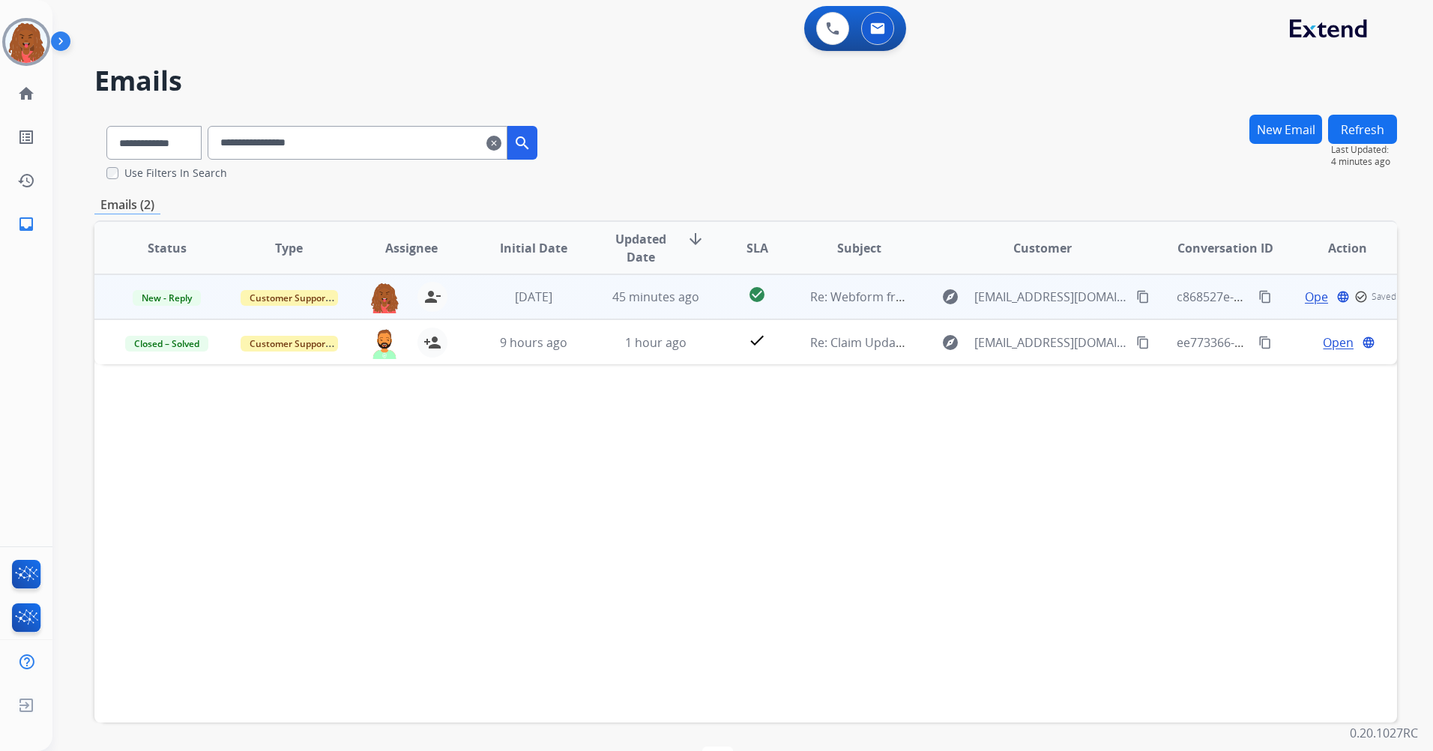
click at [1136, 292] on mat-icon "content_copy" at bounding box center [1142, 296] width 13 height 13
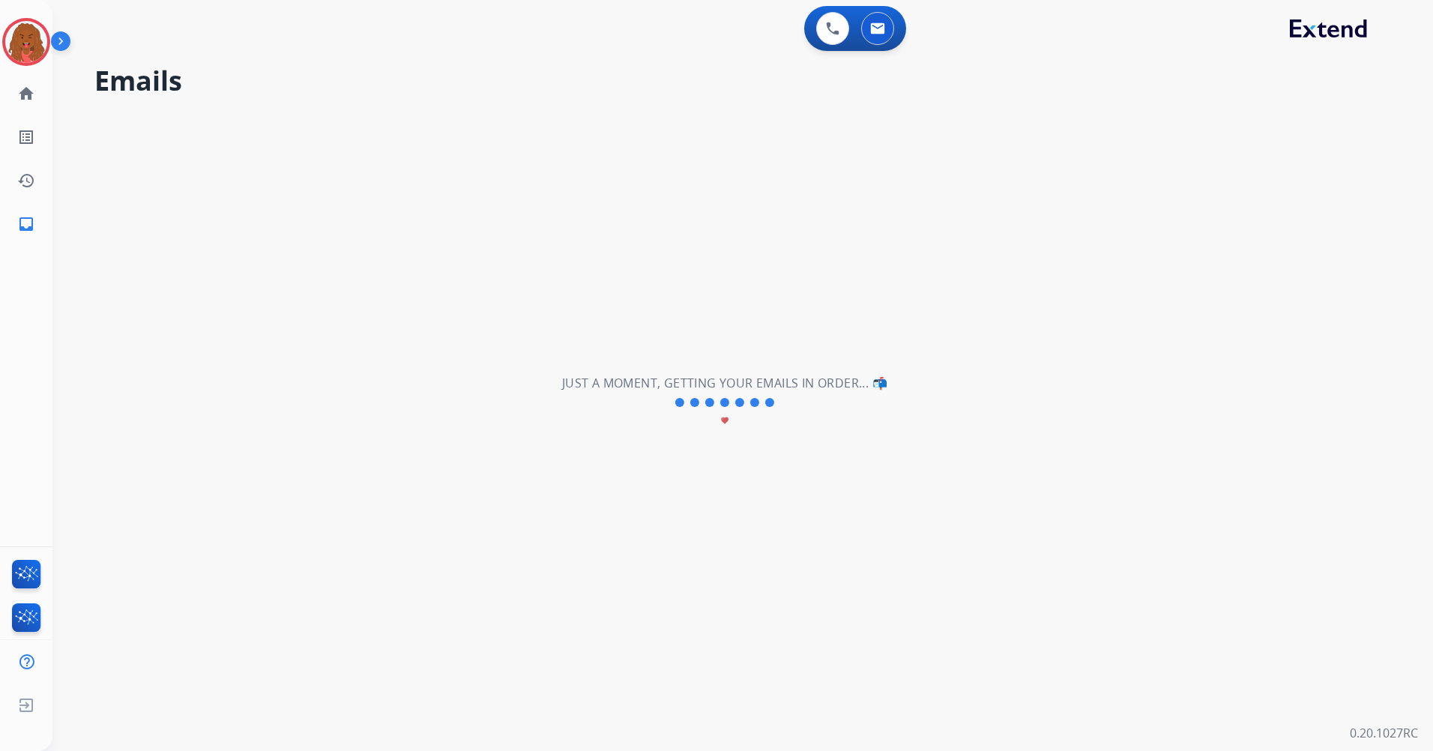
click at [37, 41] on img at bounding box center [26, 42] width 42 height 42
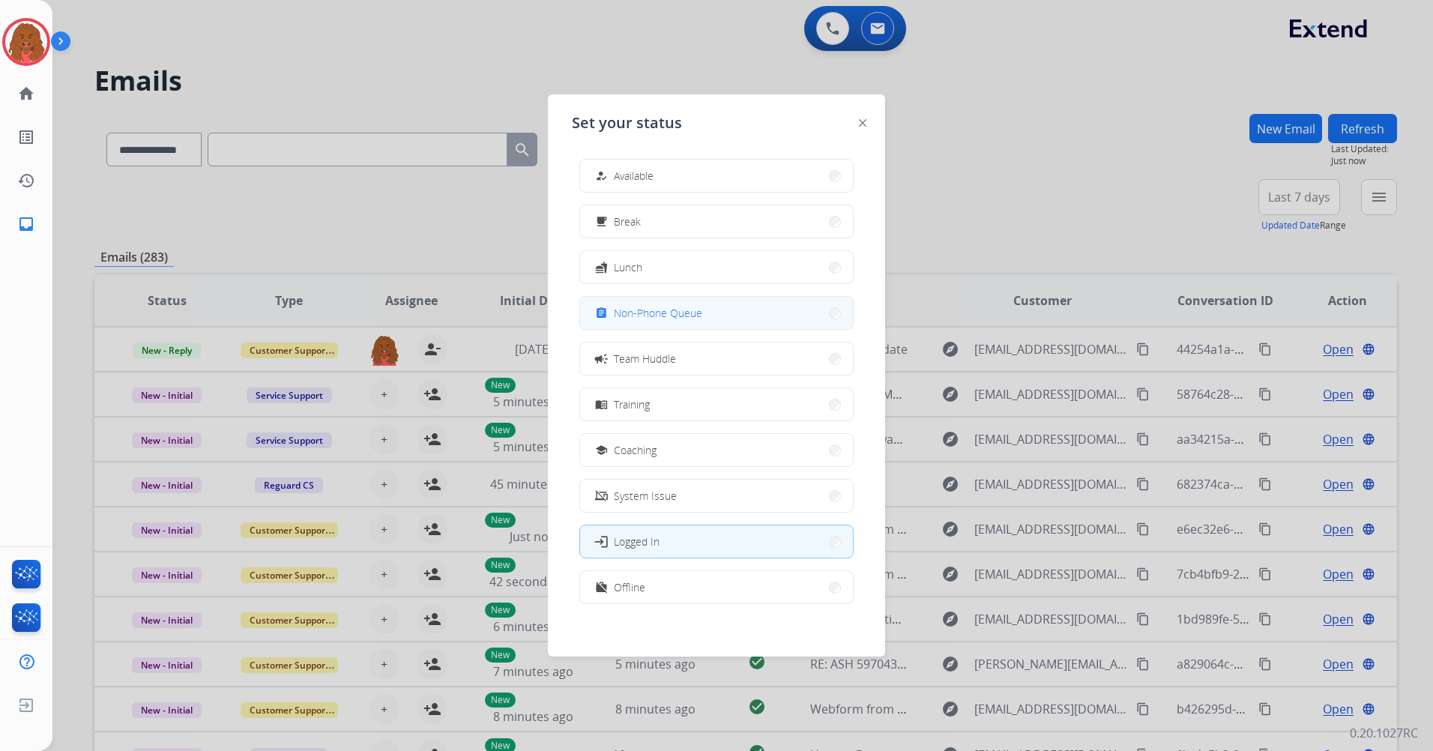
click at [632, 313] on span "Non-Phone Queue" at bounding box center [658, 313] width 88 height 16
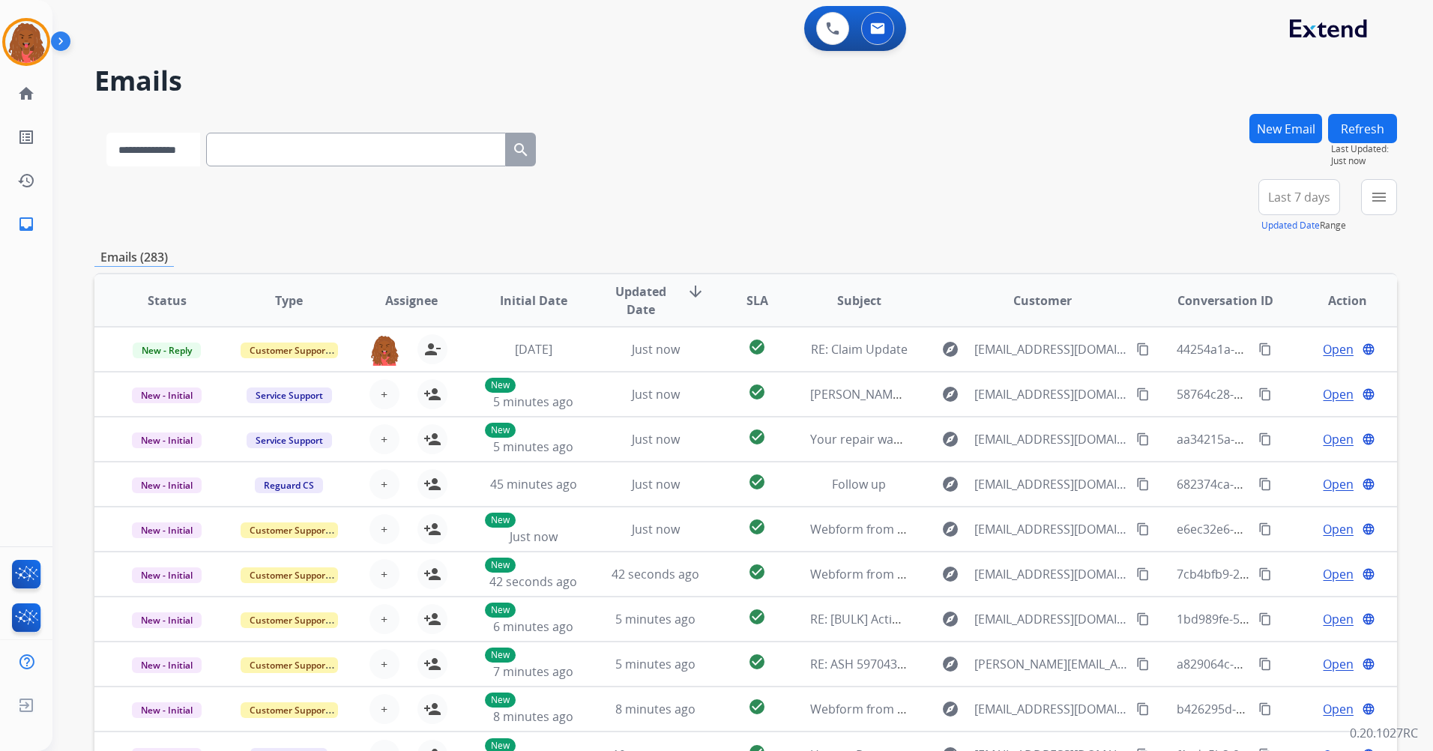
drag, startPoint x: 183, startPoint y: 148, endPoint x: 198, endPoint y: 169, distance: 25.2
click at [183, 148] on select "**********" at bounding box center [153, 150] width 94 height 34
select select "**********"
click at [106, 133] on select "**********" at bounding box center [153, 150] width 94 height 34
paste input "**********"
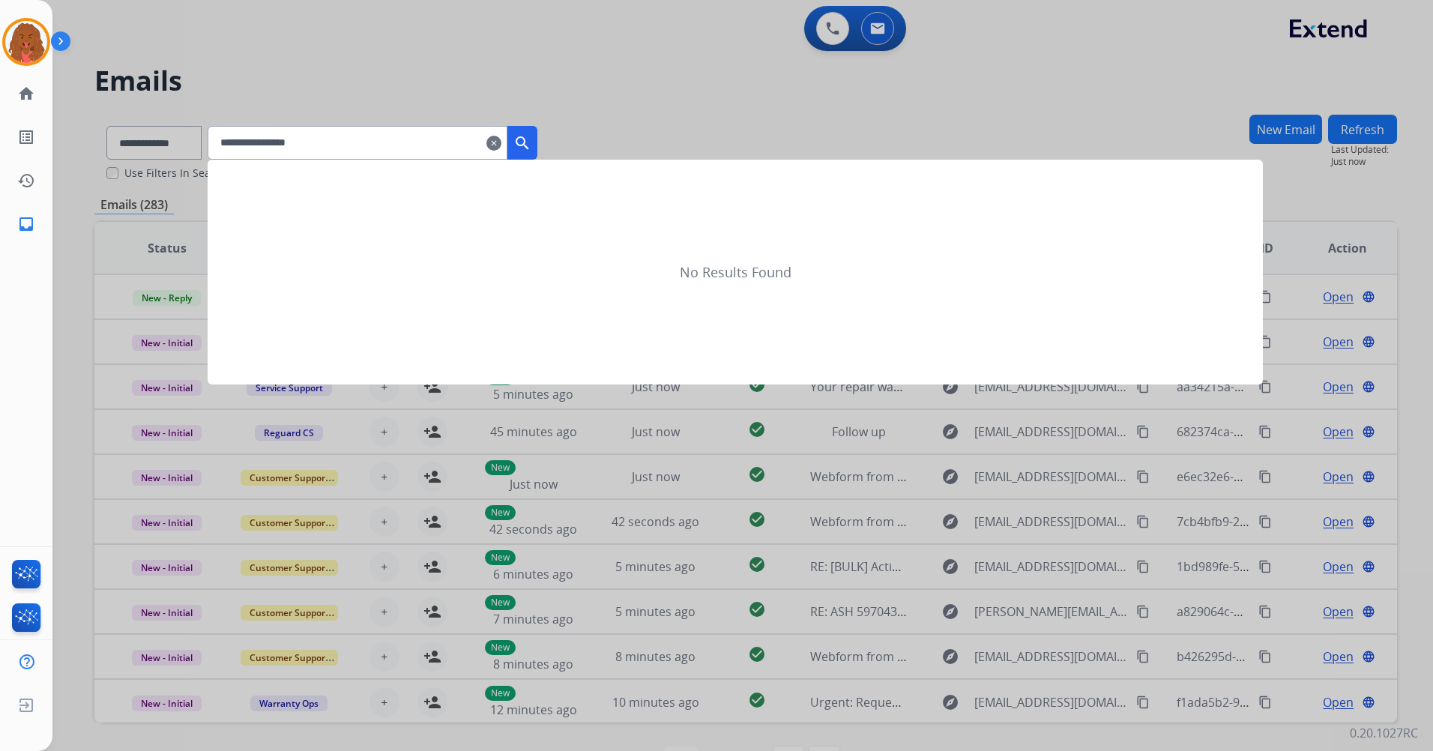
type input "**********"
click at [531, 136] on mat-icon "search" at bounding box center [522, 143] width 18 height 18
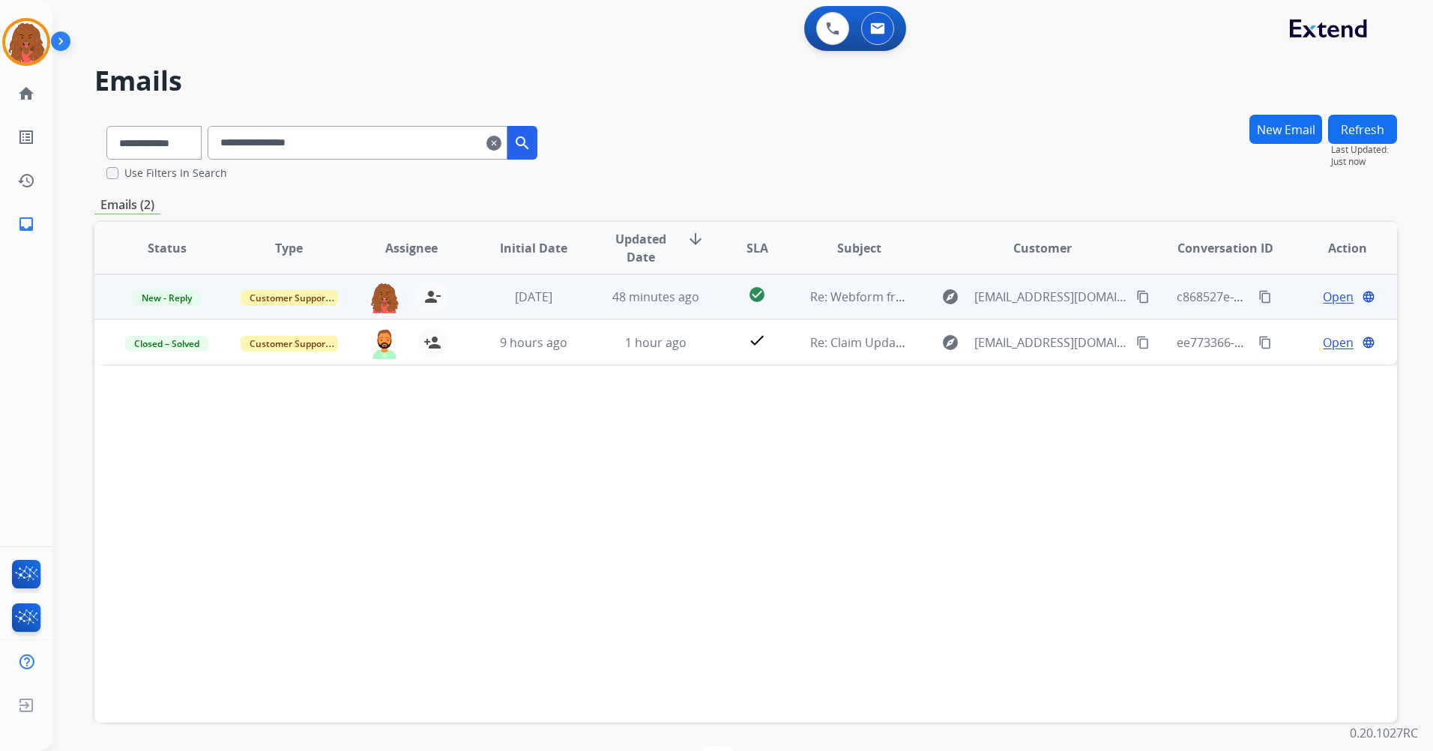
click at [1328, 302] on span "Open" at bounding box center [1338, 297] width 31 height 18
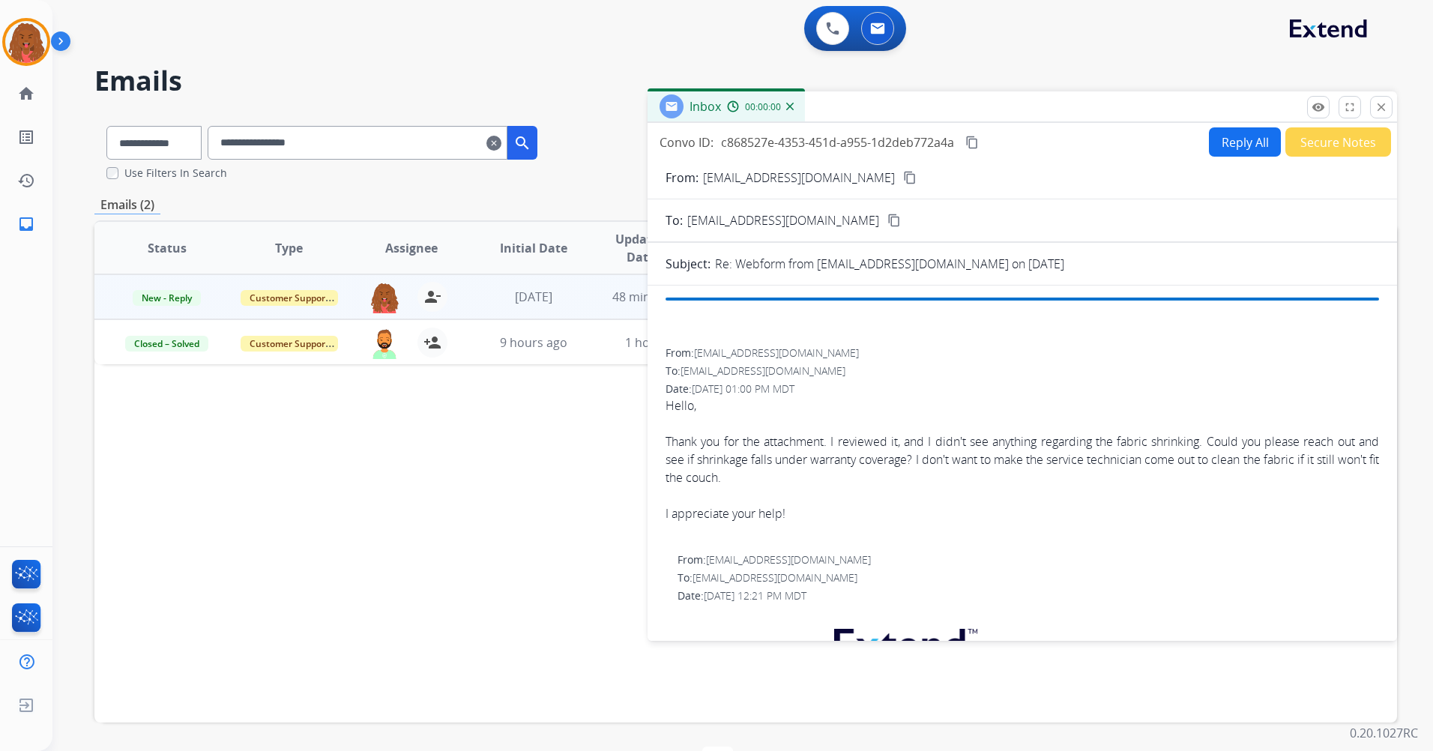
click at [1226, 151] on button "Reply All" at bounding box center [1245, 141] width 72 height 29
select select "**********"
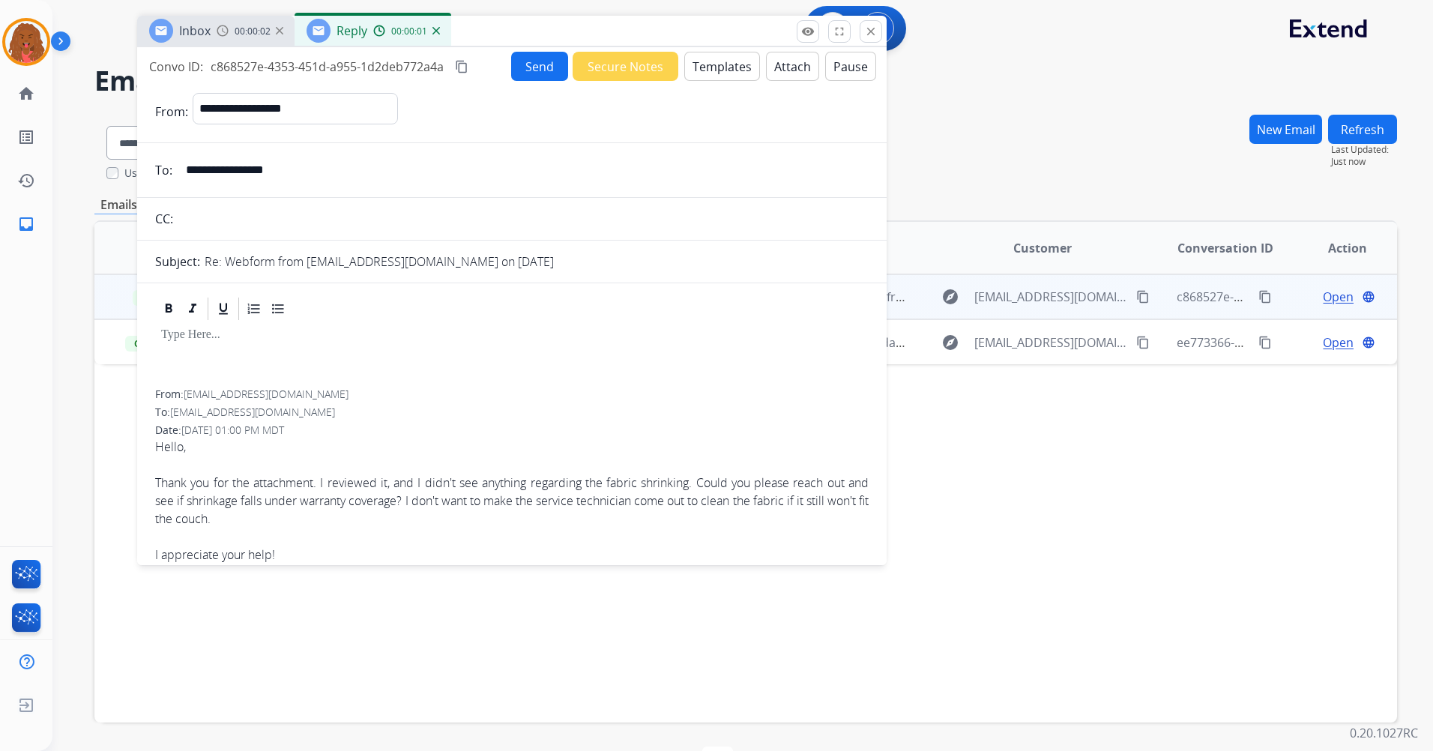
drag, startPoint x: 832, startPoint y: 69, endPoint x: 673, endPoint y: 34, distance: 162.6
click at [673, 34] on div "Inbox 00:00:02 Reply 00:00:01" at bounding box center [511, 31] width 749 height 31
click at [711, 65] on button "Templates" at bounding box center [722, 66] width 76 height 29
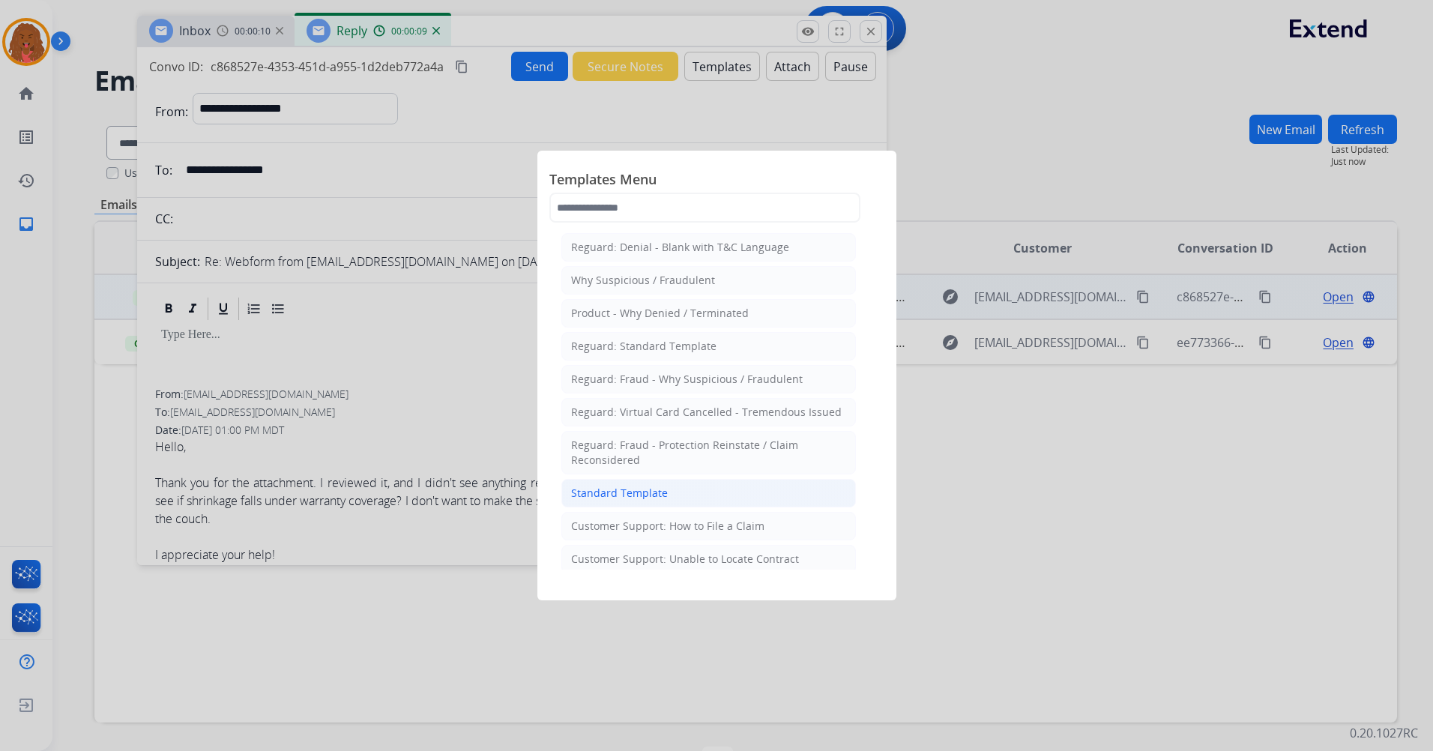
click at [704, 504] on li "Standard Template" at bounding box center [708, 493] width 295 height 28
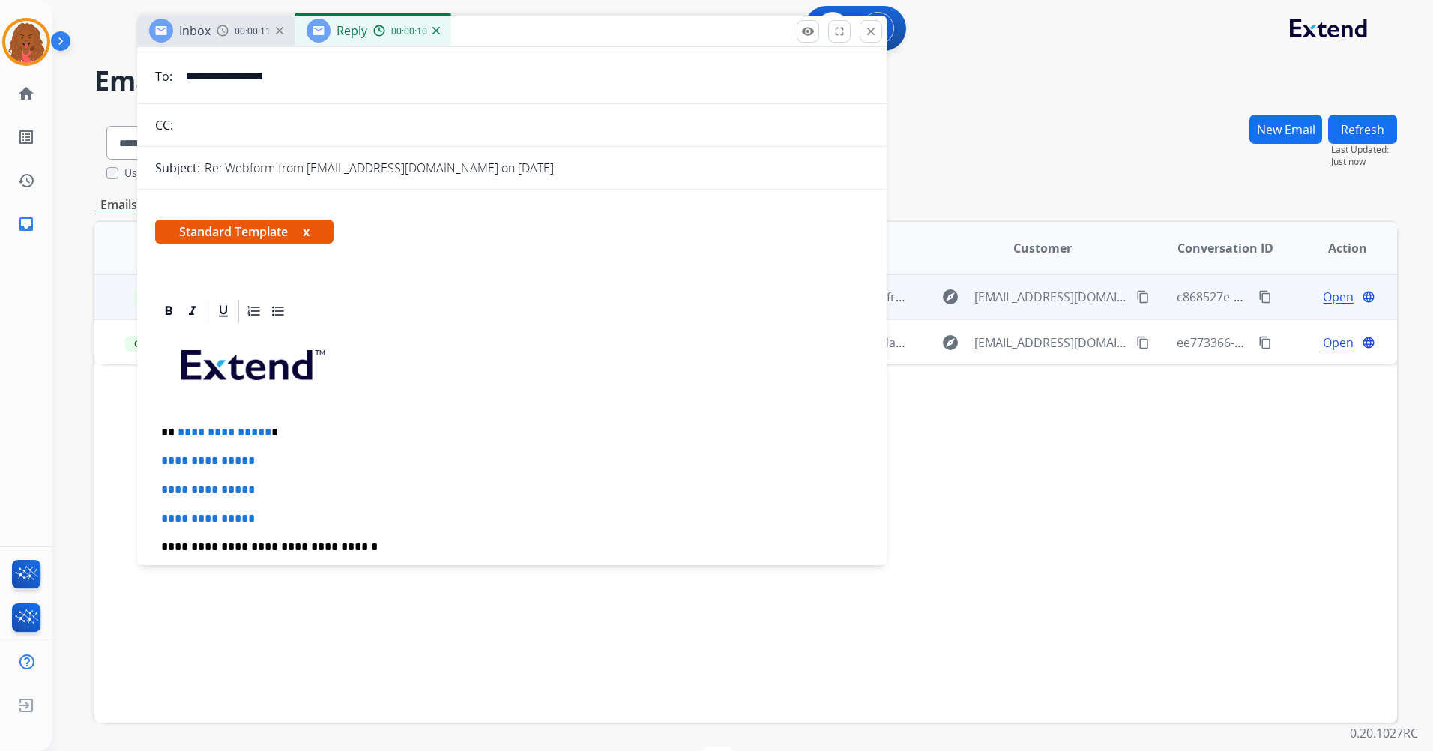
scroll to position [225, 0]
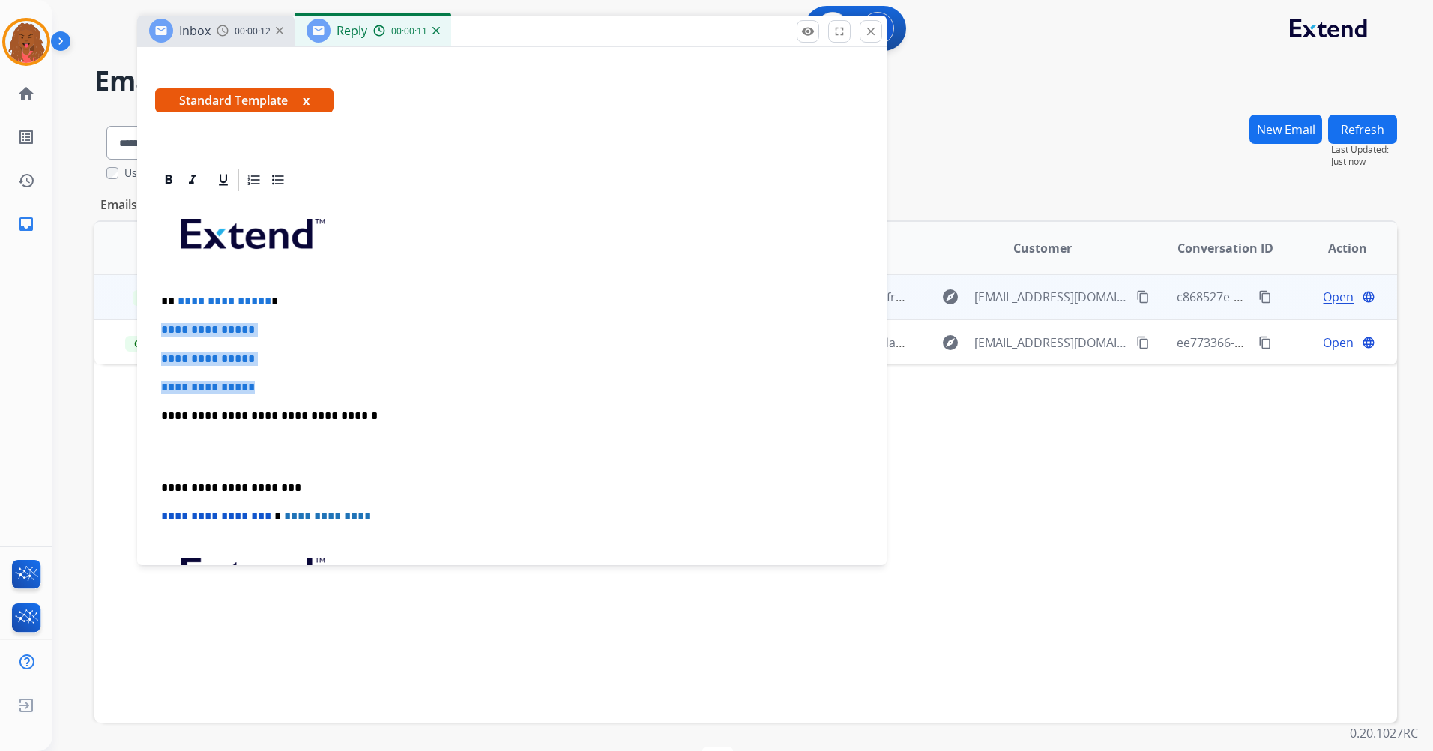
drag, startPoint x: 217, startPoint y: 355, endPoint x: 159, endPoint y: 317, distance: 69.2
click at [159, 318] on div "**********" at bounding box center [511, 451] width 713 height 516
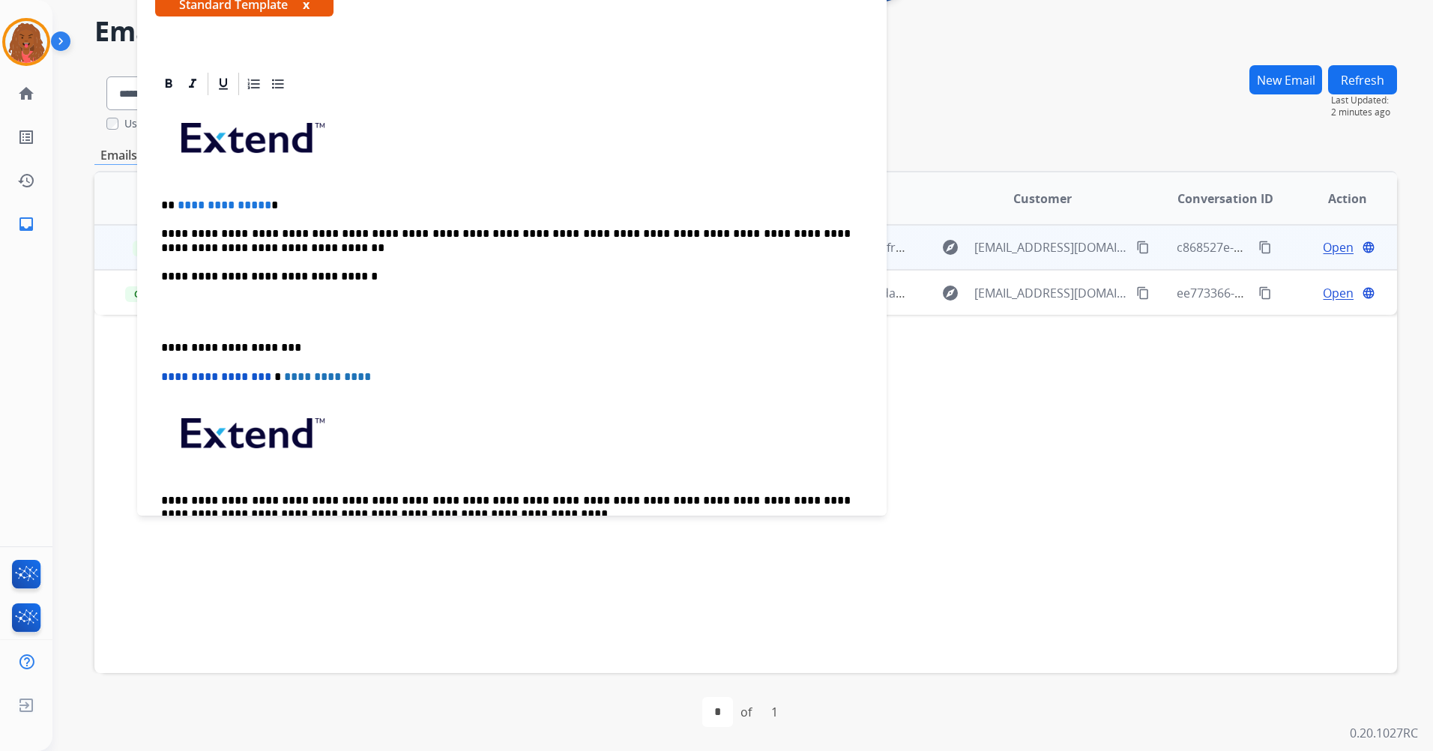
scroll to position [300, 0]
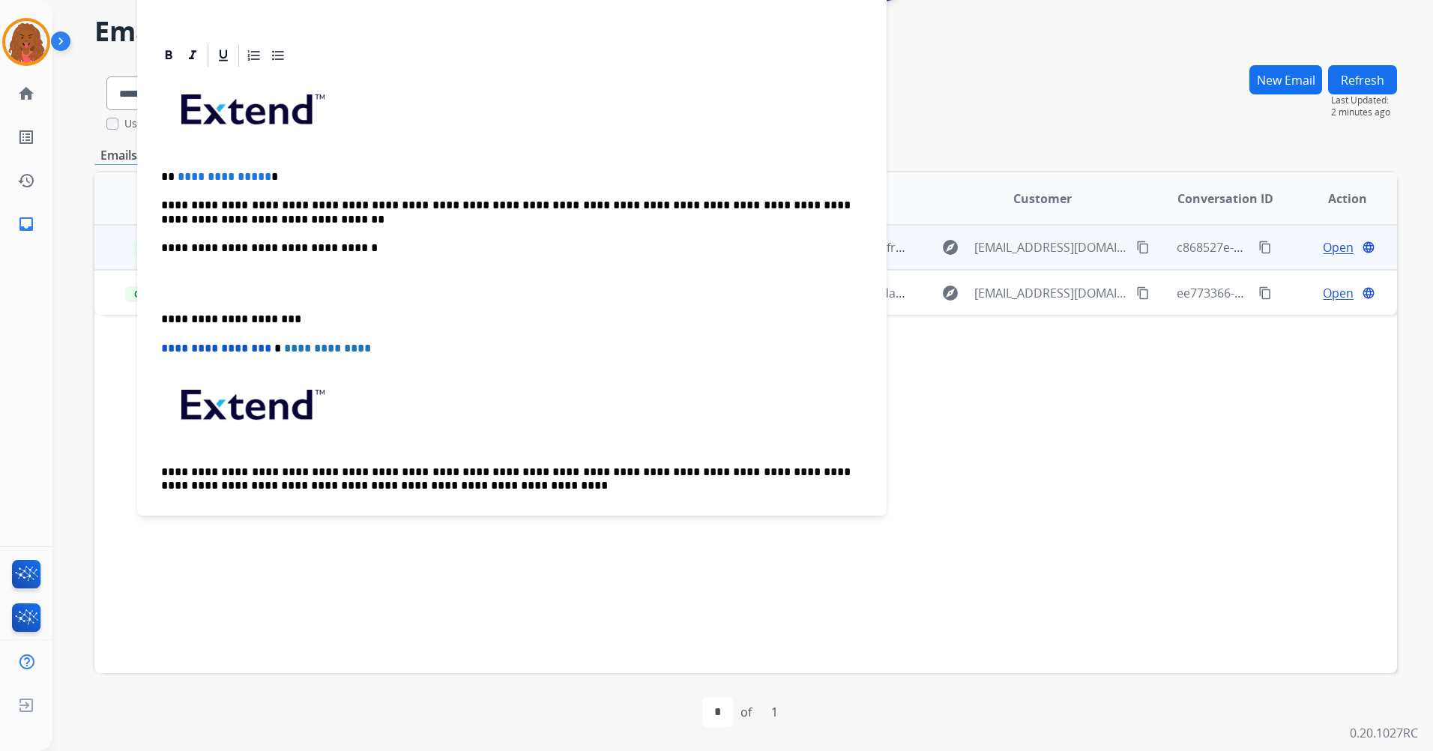
drag, startPoint x: 248, startPoint y: 154, endPoint x: 234, endPoint y: 193, distance: 41.5
click at [248, 160] on div "**********" at bounding box center [511, 305] width 713 height 472
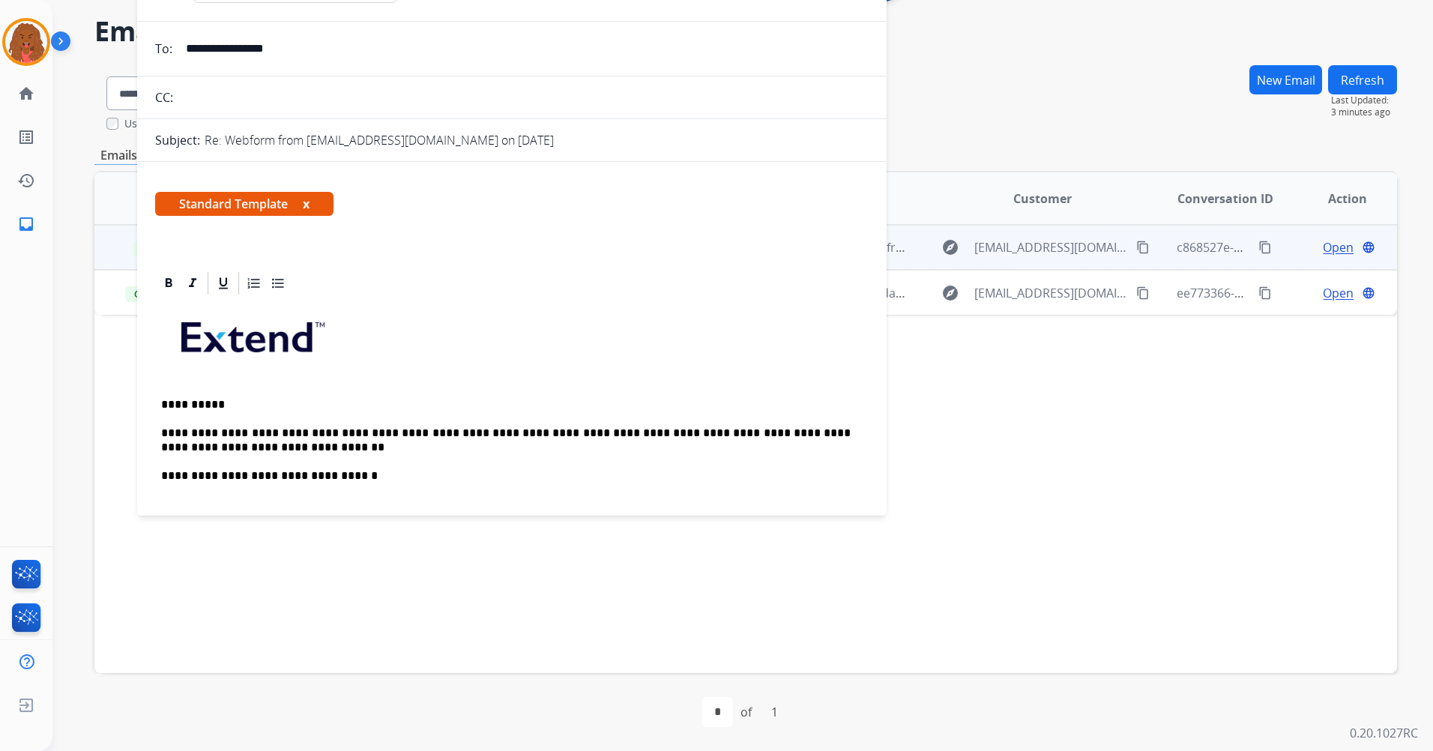
scroll to position [0, 0]
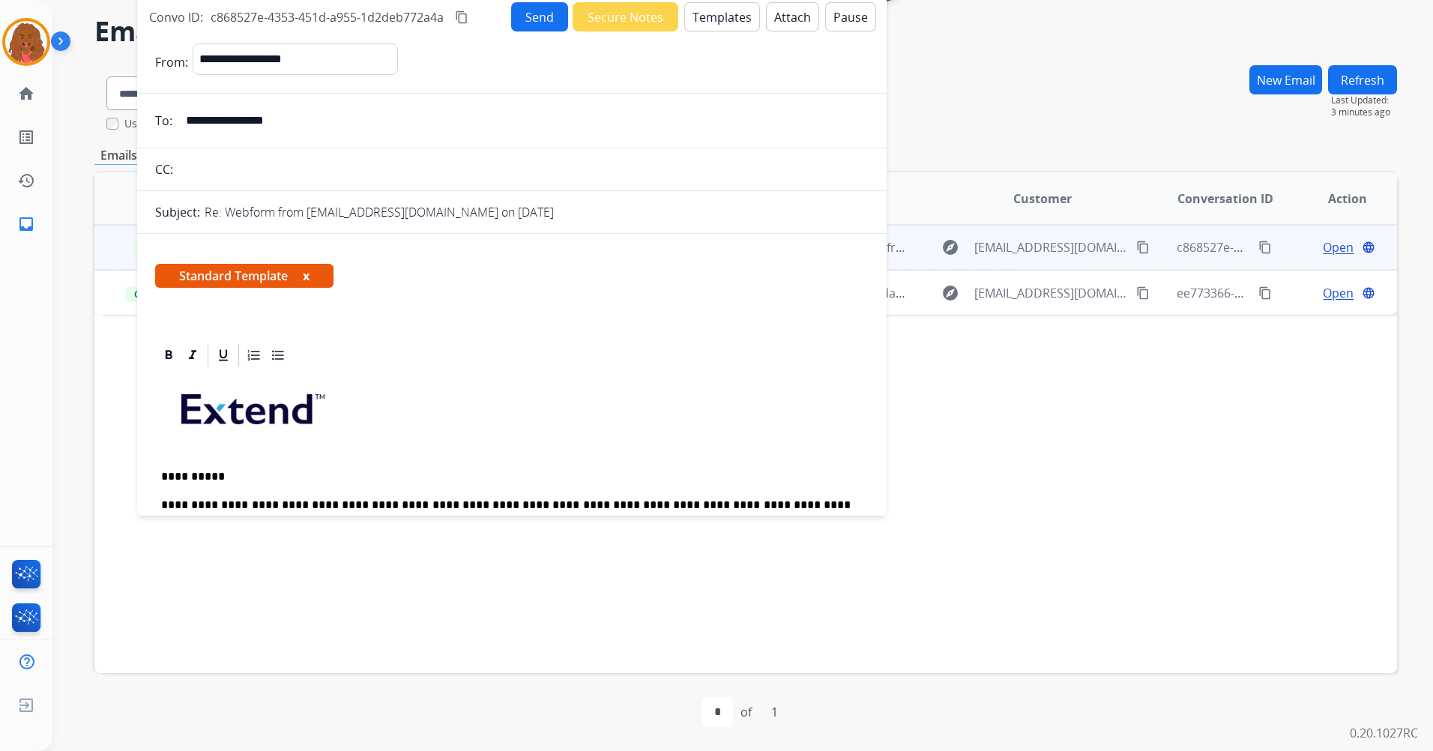
click at [558, 19] on div "Send Secure Notes Templates Attach Pause" at bounding box center [693, 16] width 365 height 29
click at [536, 16] on button "Send" at bounding box center [539, 16] width 57 height 29
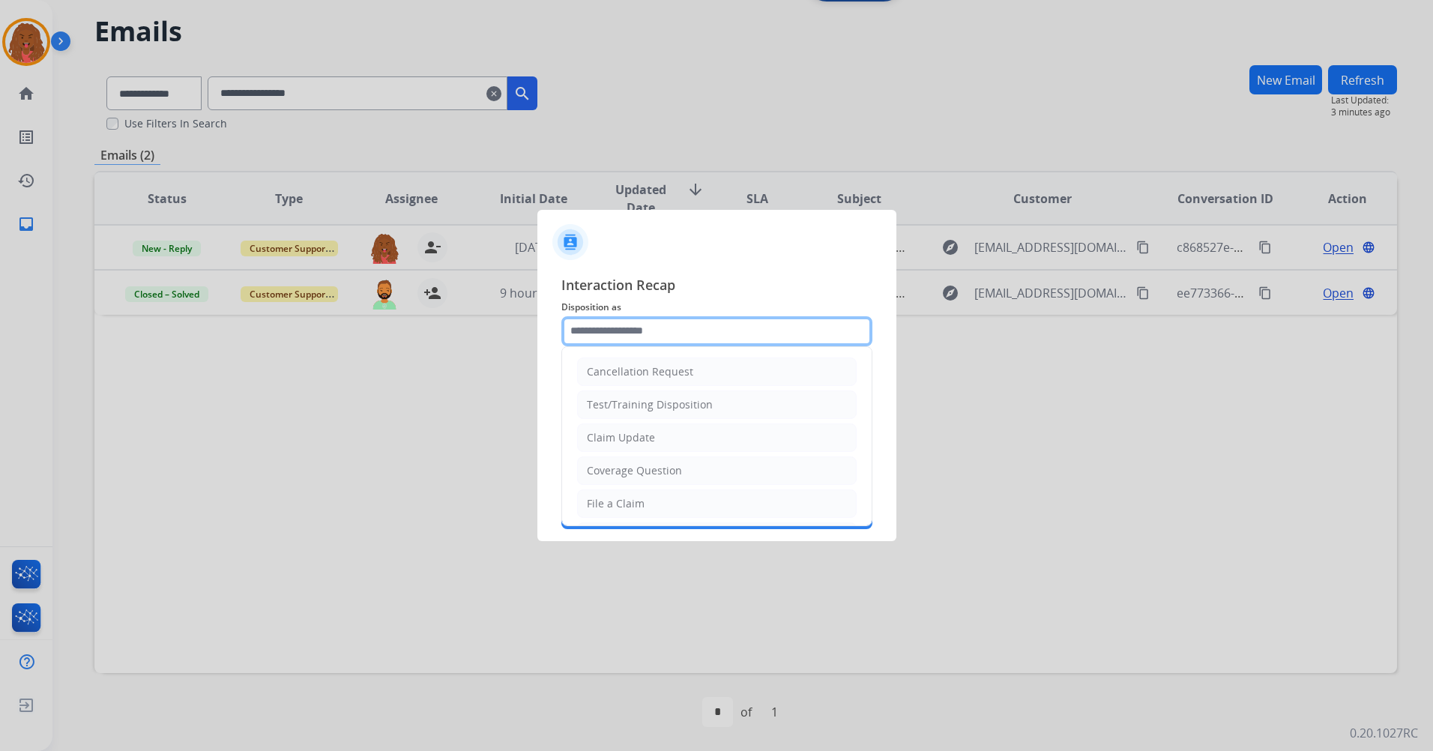
click at [689, 323] on input "text" at bounding box center [716, 331] width 311 height 30
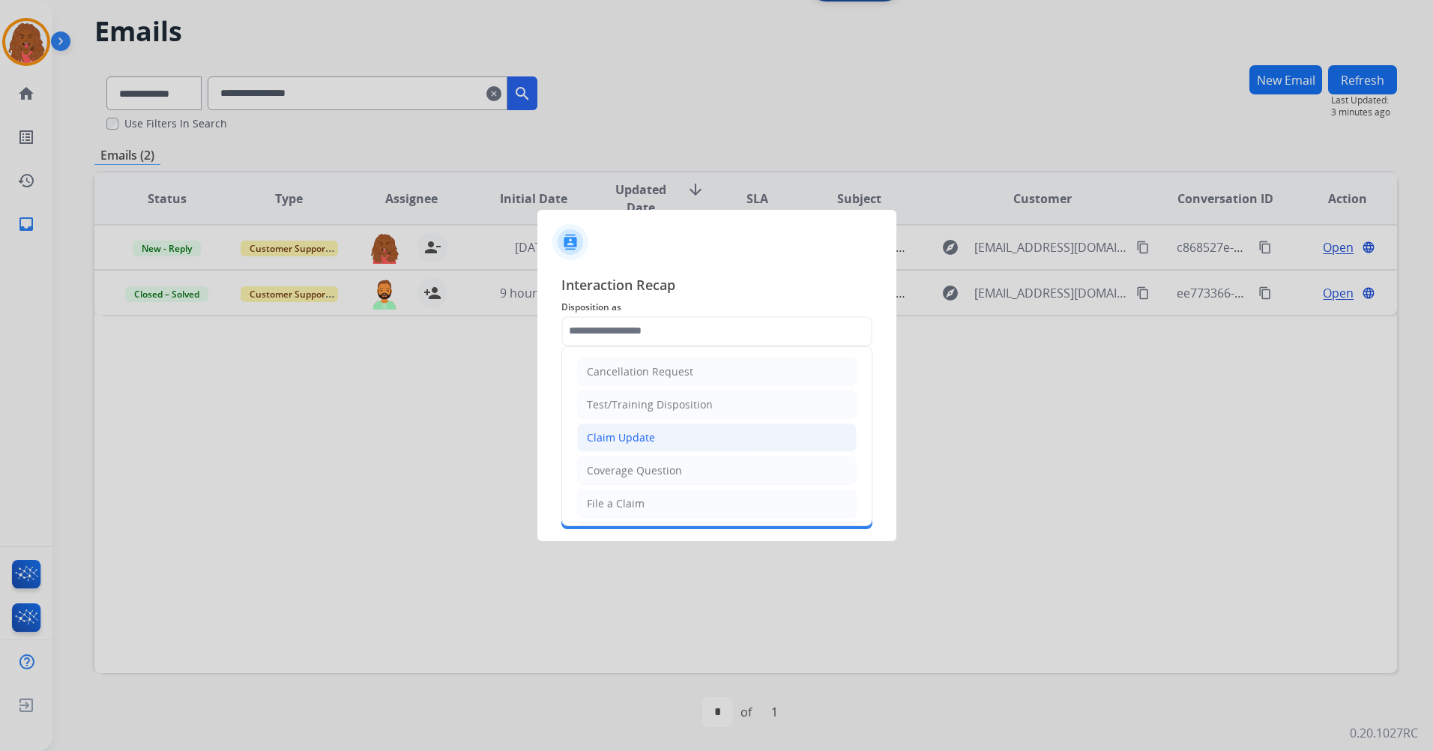
click at [618, 436] on div "Claim Update" at bounding box center [621, 437] width 68 height 15
type input "**********"
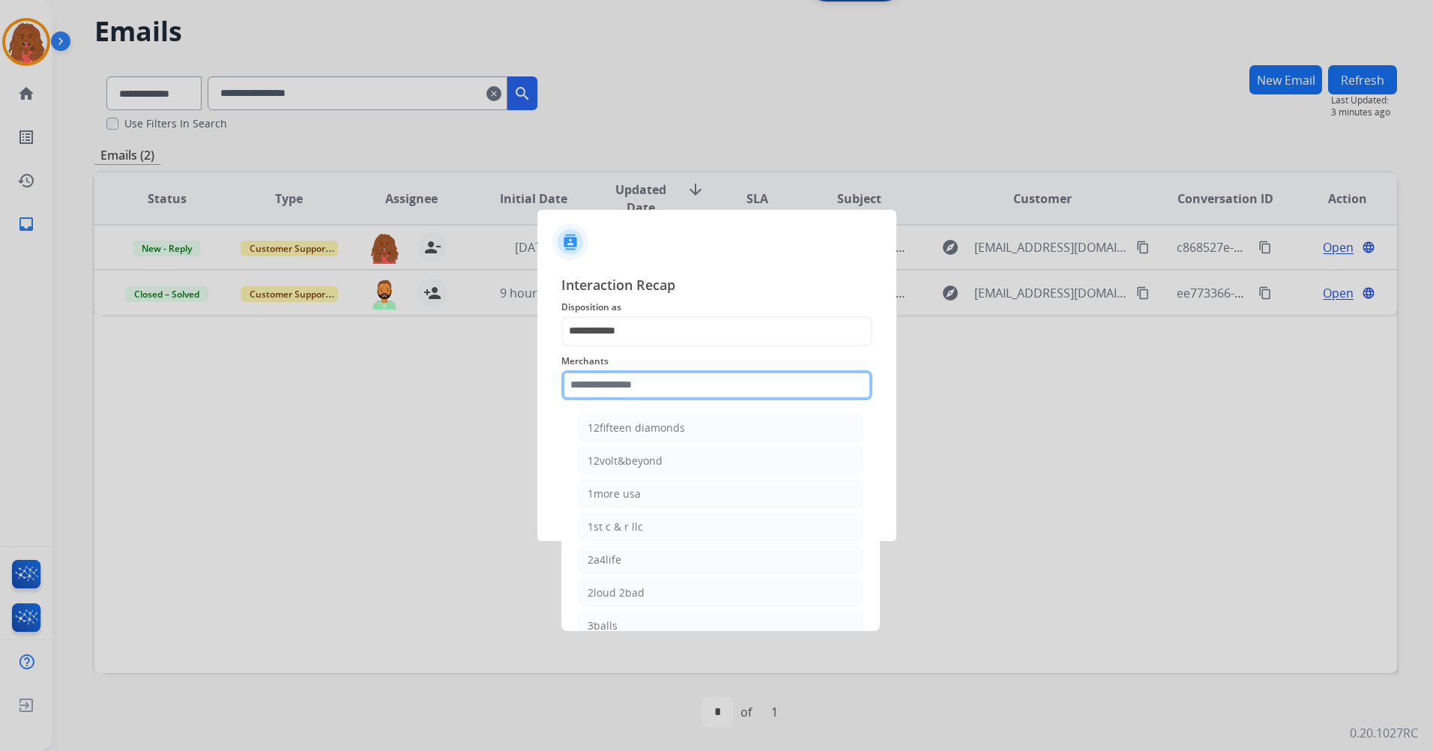
click at [656, 387] on input "text" at bounding box center [716, 385] width 311 height 30
type input "*"
click at [689, 285] on span "Interaction Recap" at bounding box center [716, 286] width 311 height 24
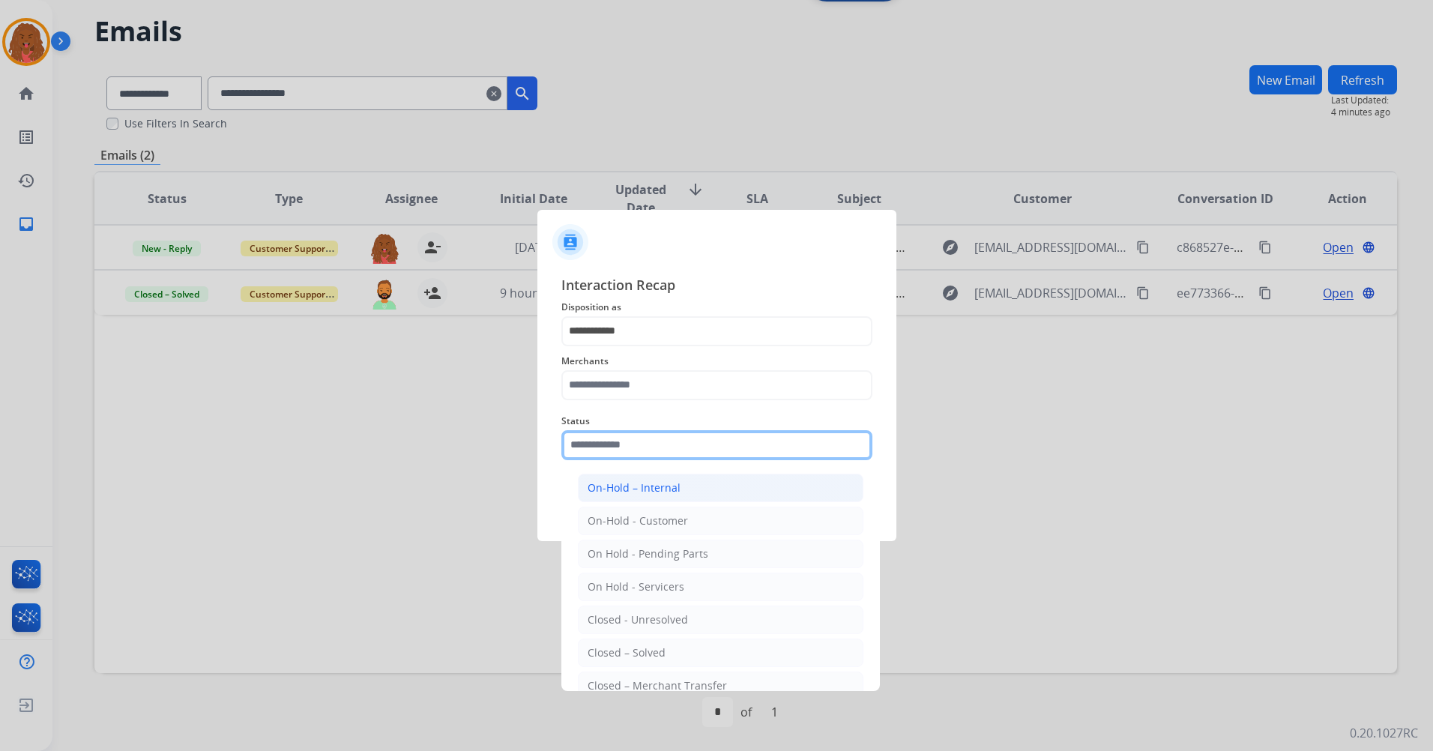
drag, startPoint x: 648, startPoint y: 444, endPoint x: 637, endPoint y: 478, distance: 35.5
click at [647, 445] on input "text" at bounding box center [716, 445] width 311 height 30
click at [615, 650] on div "Closed – Solved" at bounding box center [627, 652] width 78 height 15
type input "**********"
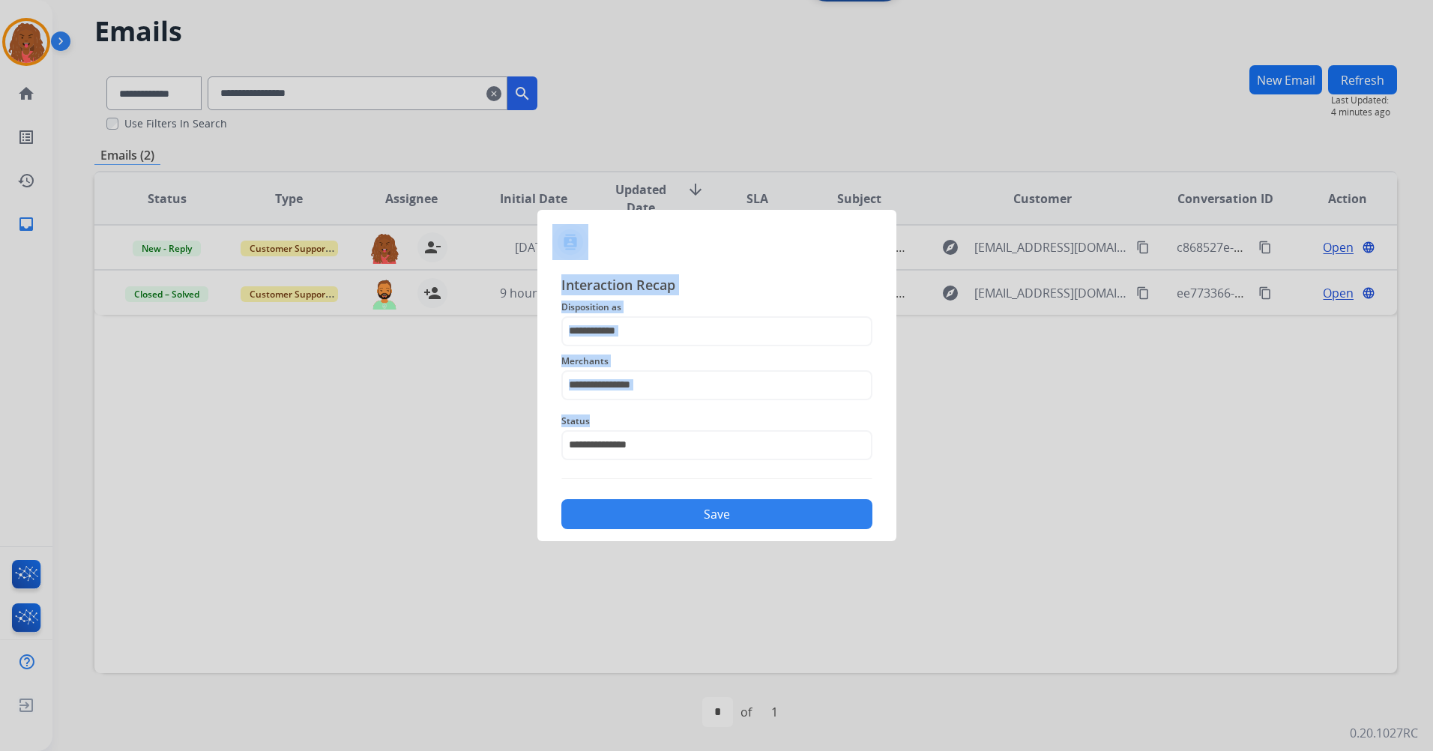
drag, startPoint x: 700, startPoint y: 413, endPoint x: 310, endPoint y: 435, distance: 391.1
click at [0, 435] on app-contact-recap-modal "**********" at bounding box center [0, 375] width 0 height 751
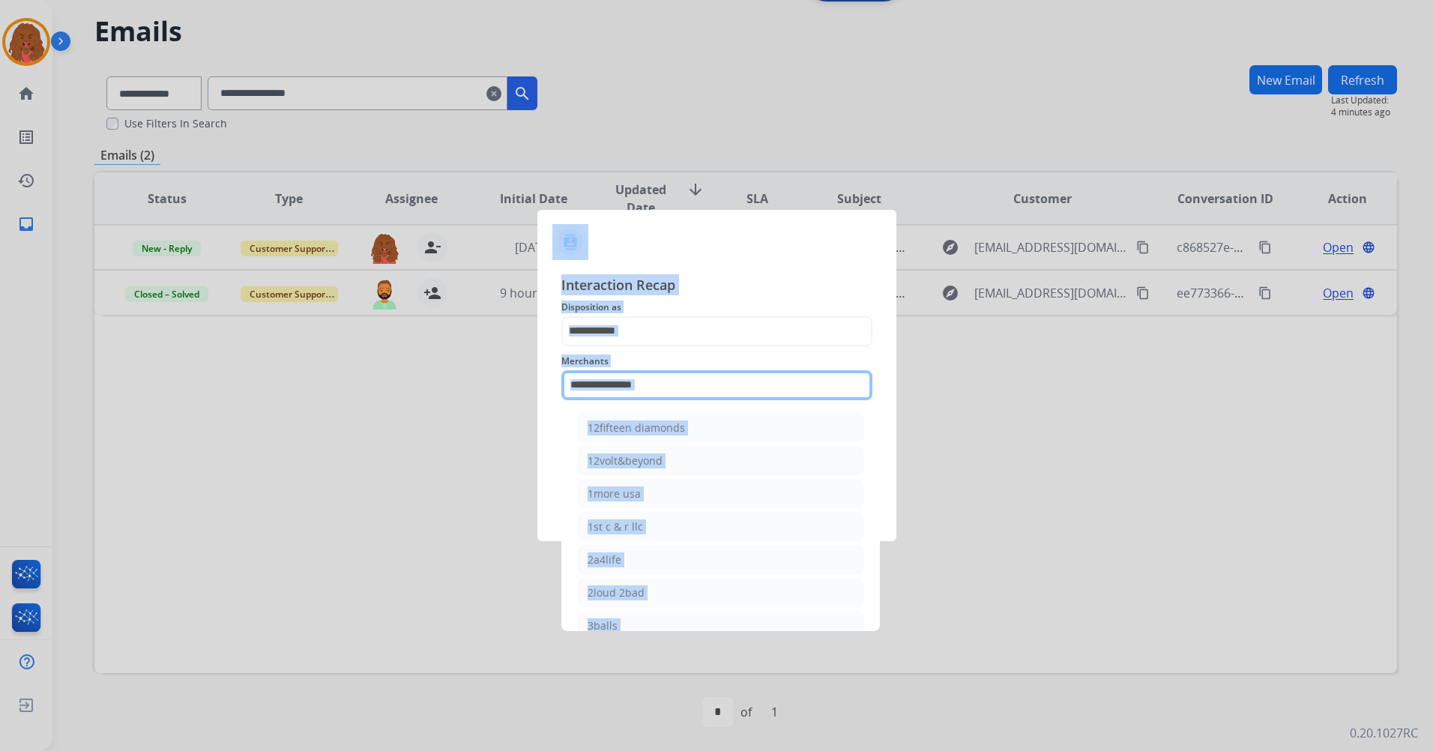
click at [701, 381] on input "text" at bounding box center [716, 385] width 311 height 30
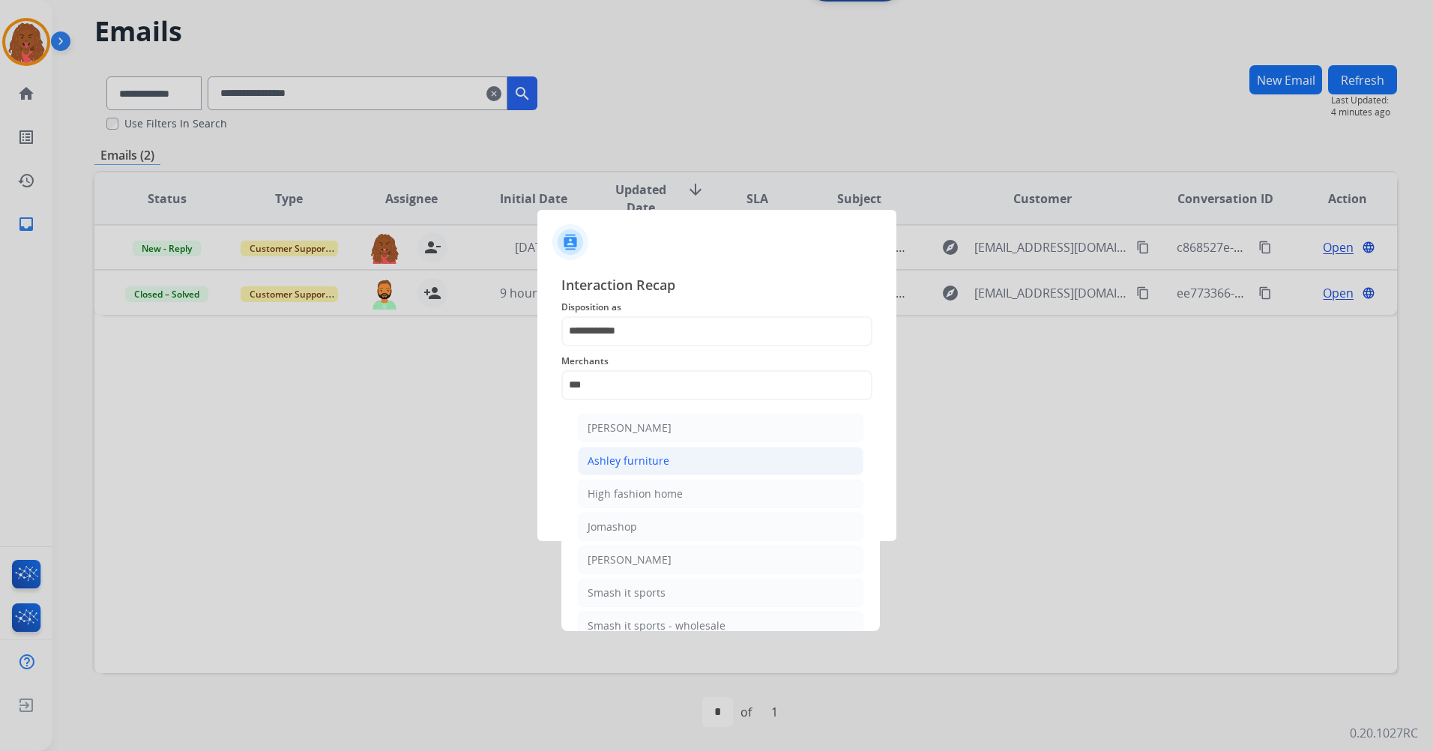
click at [647, 462] on div "Ashley furniture" at bounding box center [629, 460] width 82 height 15
type input "**********"
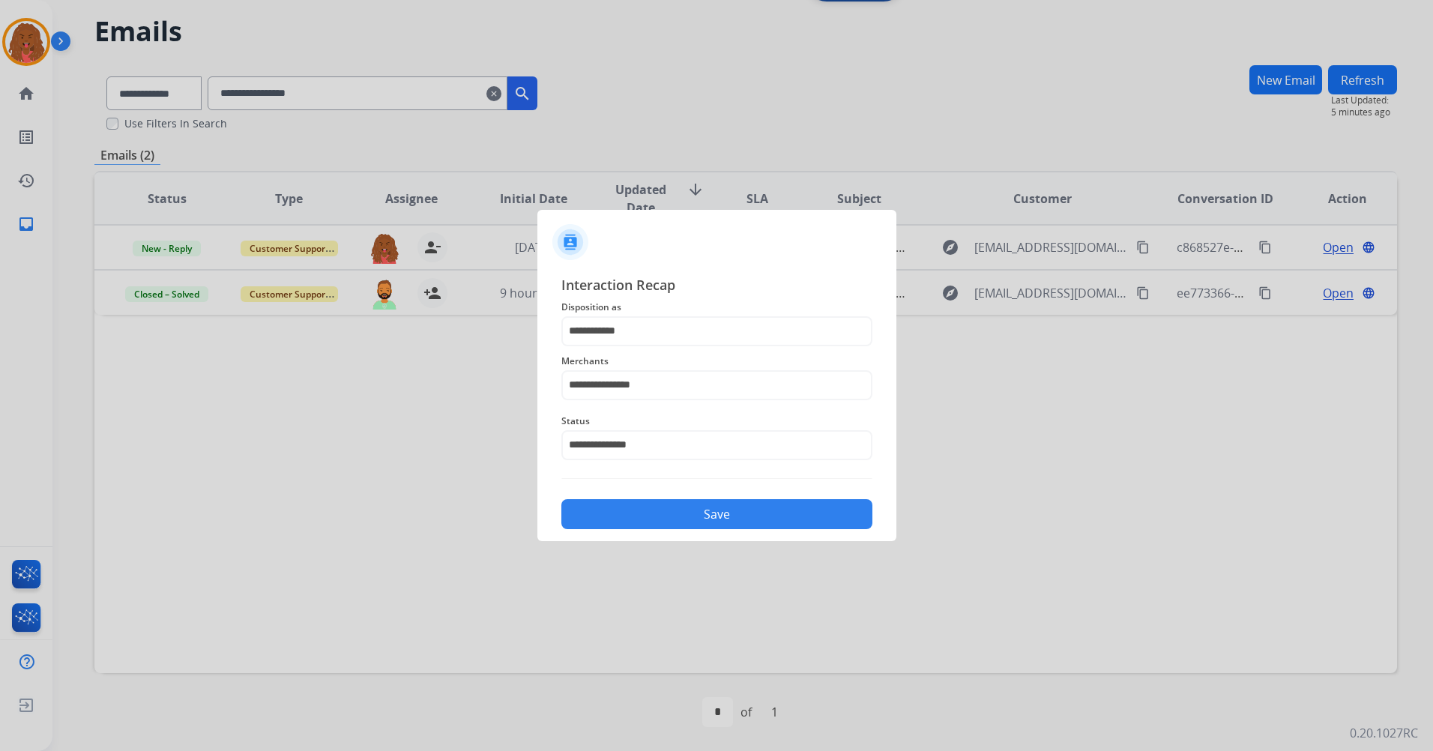
click at [683, 510] on button "Save" at bounding box center [716, 514] width 311 height 30
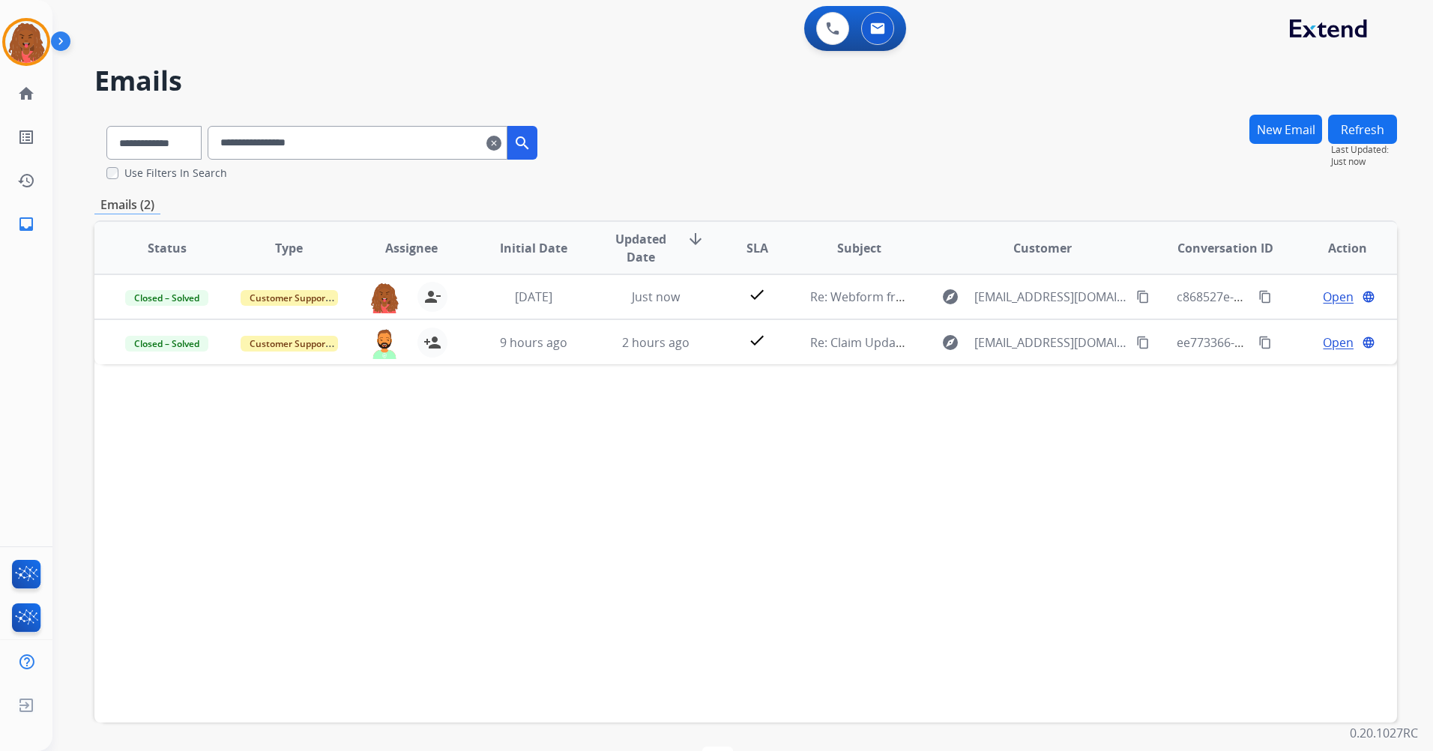
click at [501, 150] on mat-icon "clear" at bounding box center [493, 143] width 15 height 18
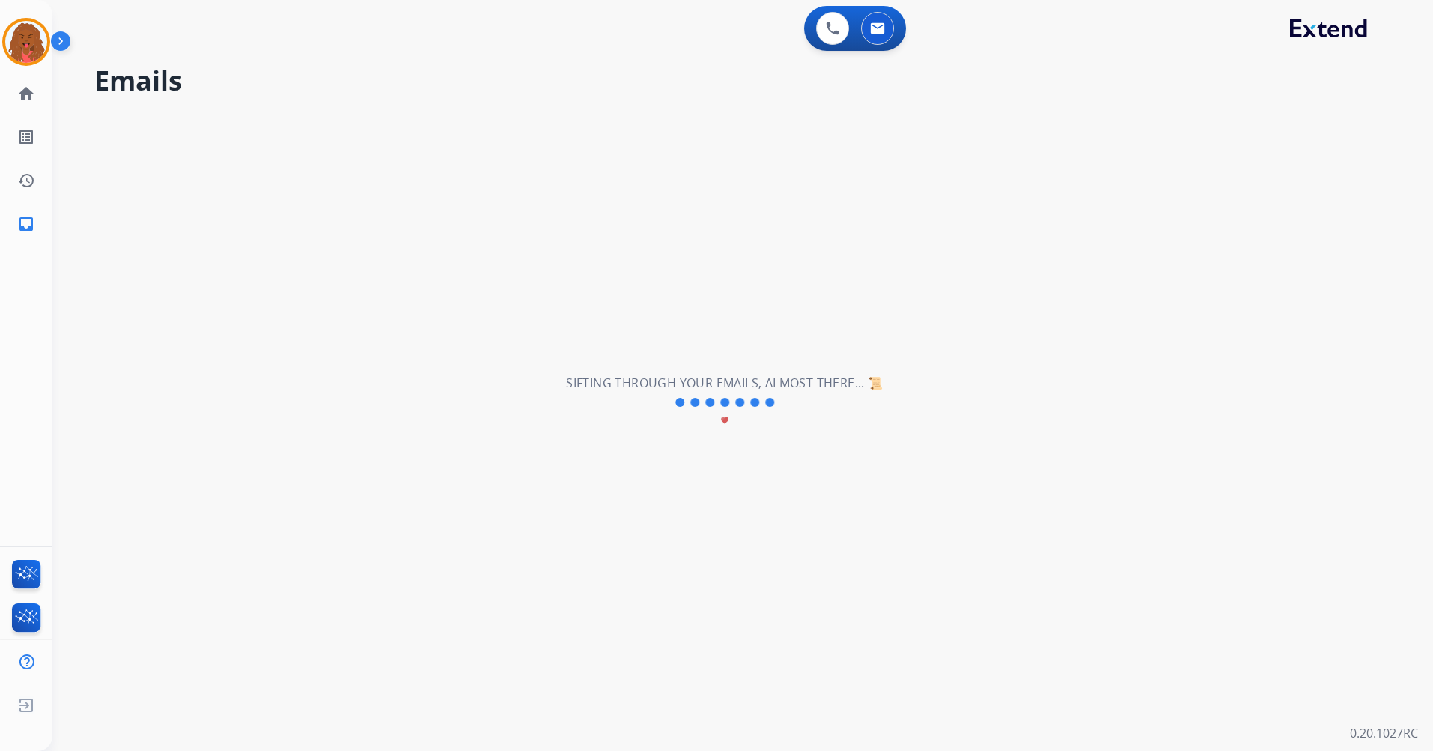
select select "**********"
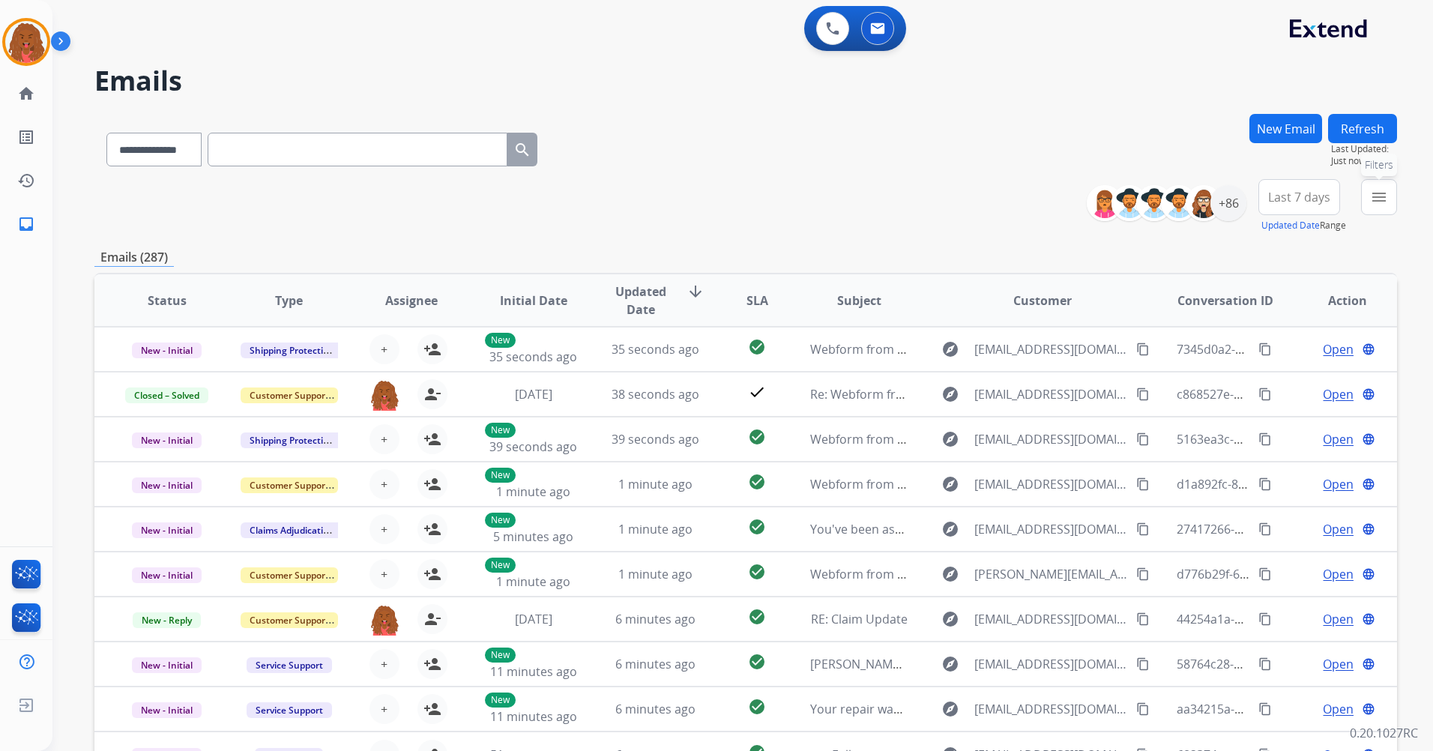
click at [1378, 200] on mat-icon "menu" at bounding box center [1379, 197] width 18 height 18
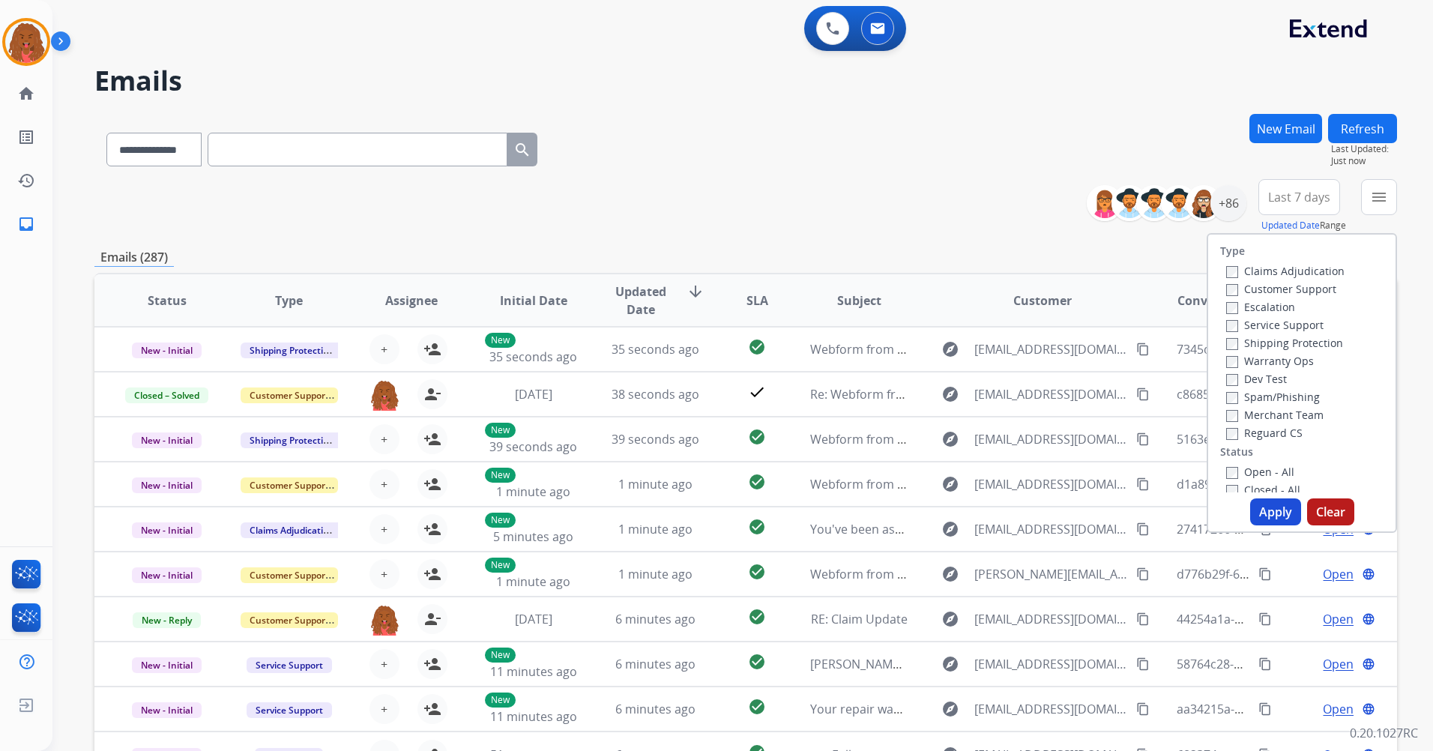
click at [1226, 285] on label "Customer Support" at bounding box center [1281, 289] width 110 height 14
drag, startPoint x: 1260, startPoint y: 513, endPoint x: 1231, endPoint y: 512, distance: 29.3
click at [1258, 512] on button "Apply" at bounding box center [1275, 511] width 51 height 27
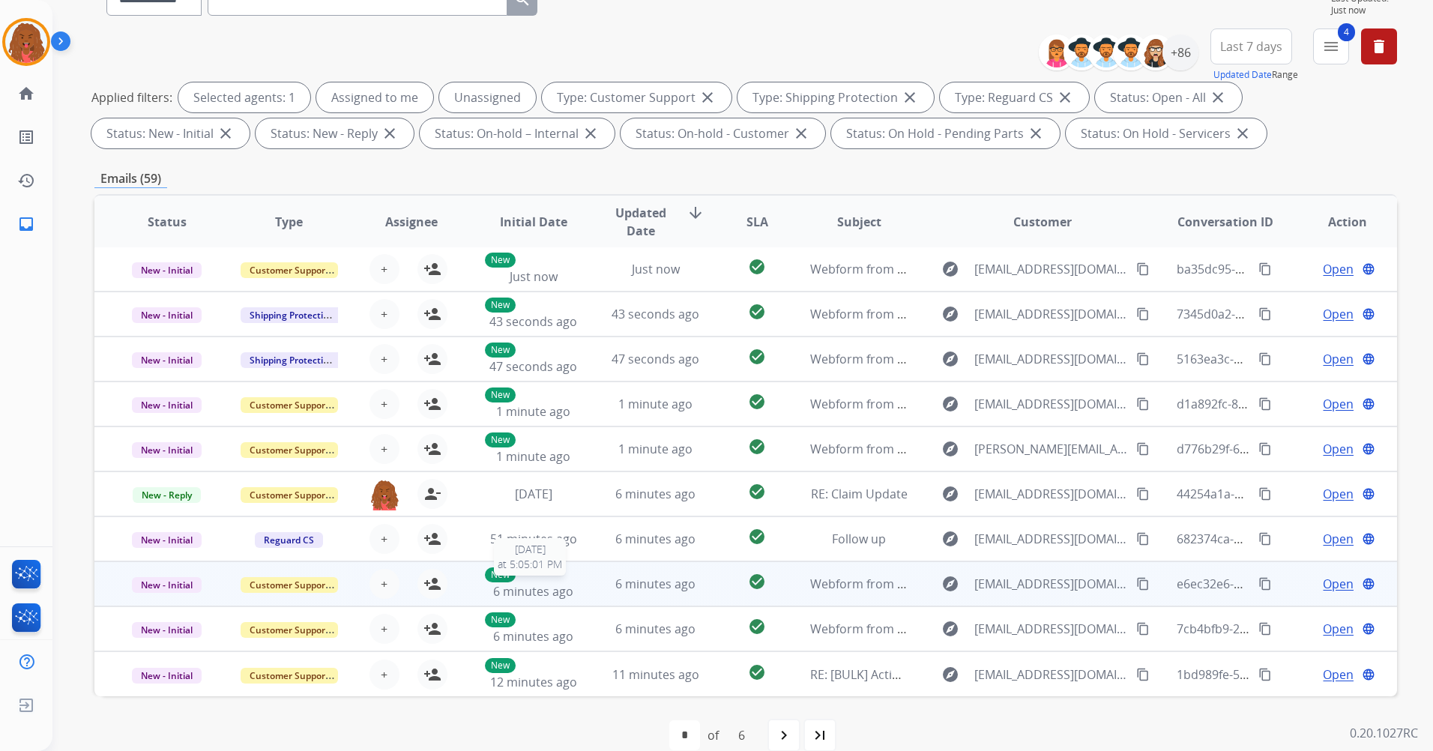
scroll to position [174, 0]
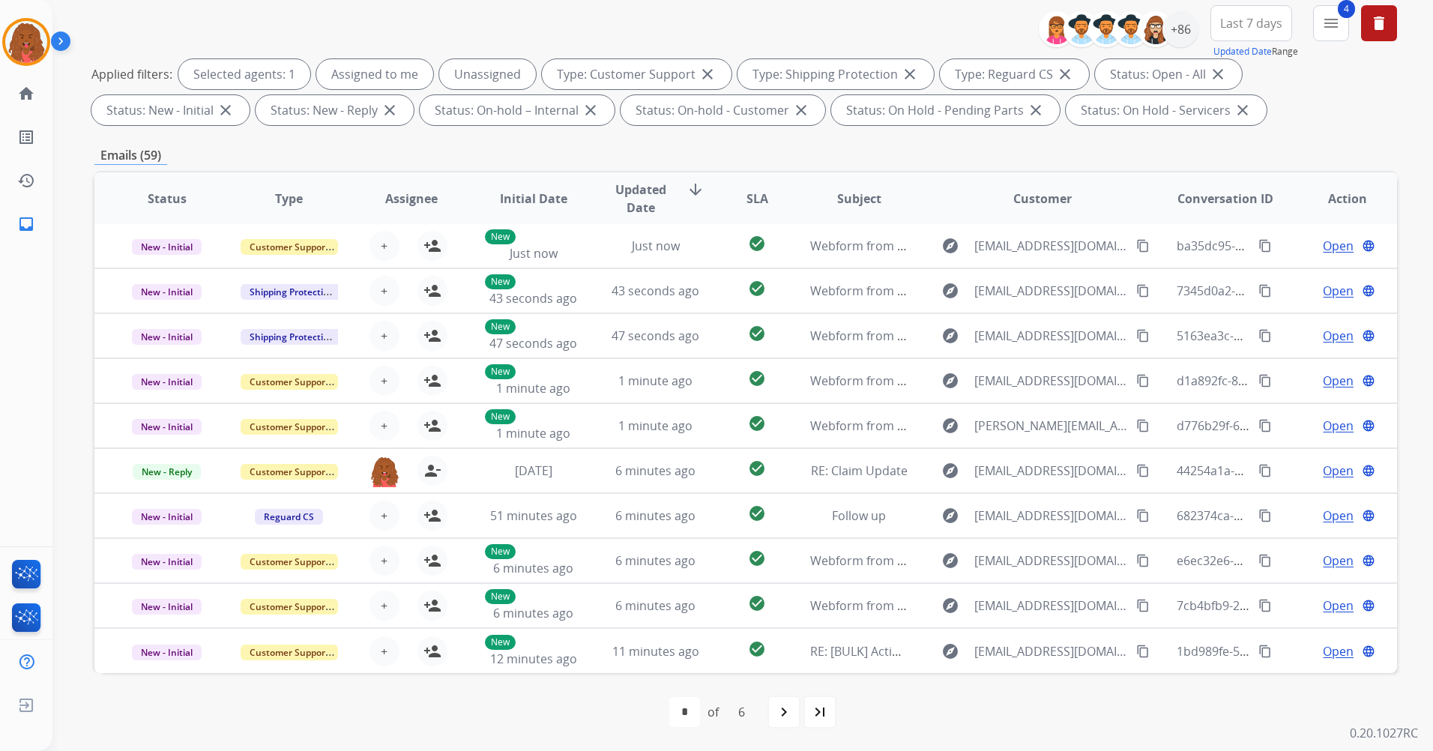
click at [784, 709] on mat-icon "navigate_next" at bounding box center [784, 712] width 18 height 18
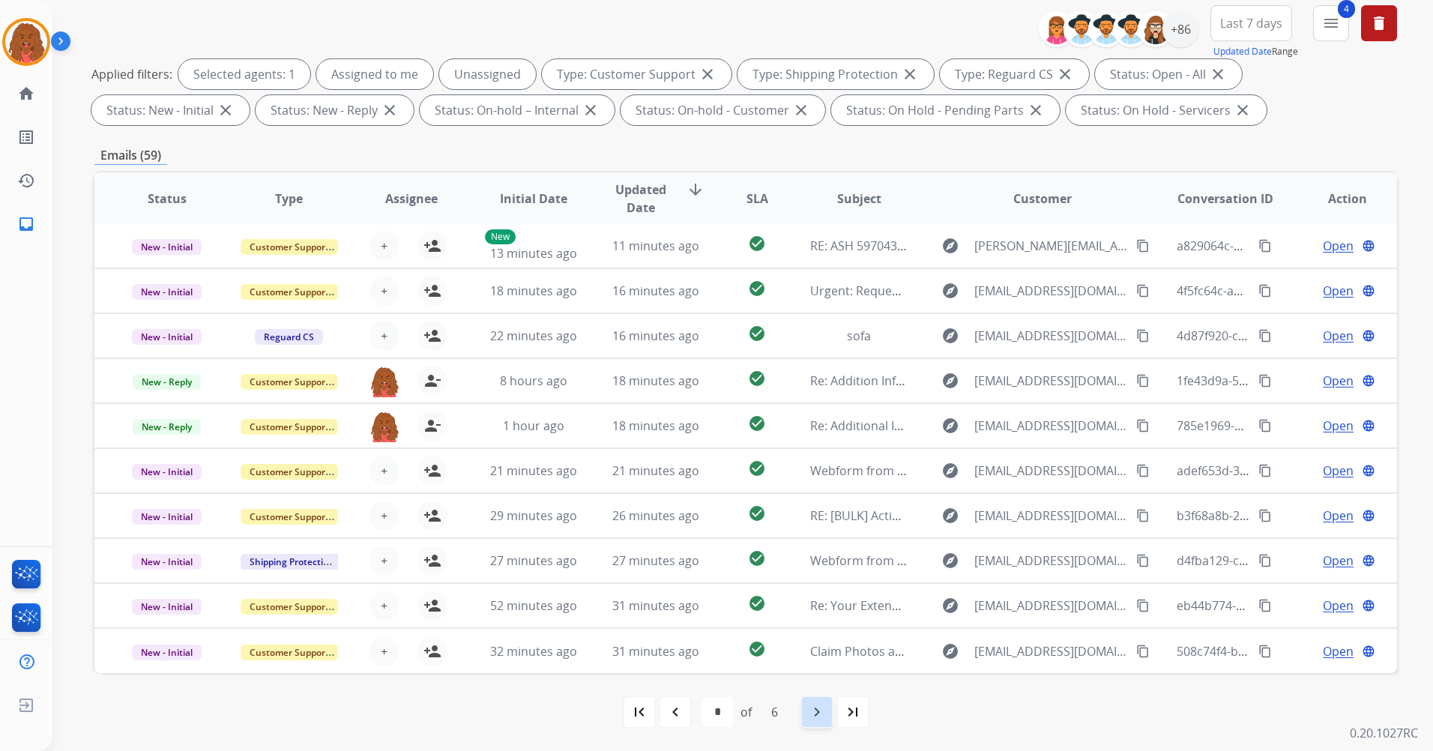
click at [807, 715] on div "navigate_next" at bounding box center [816, 711] width 33 height 33
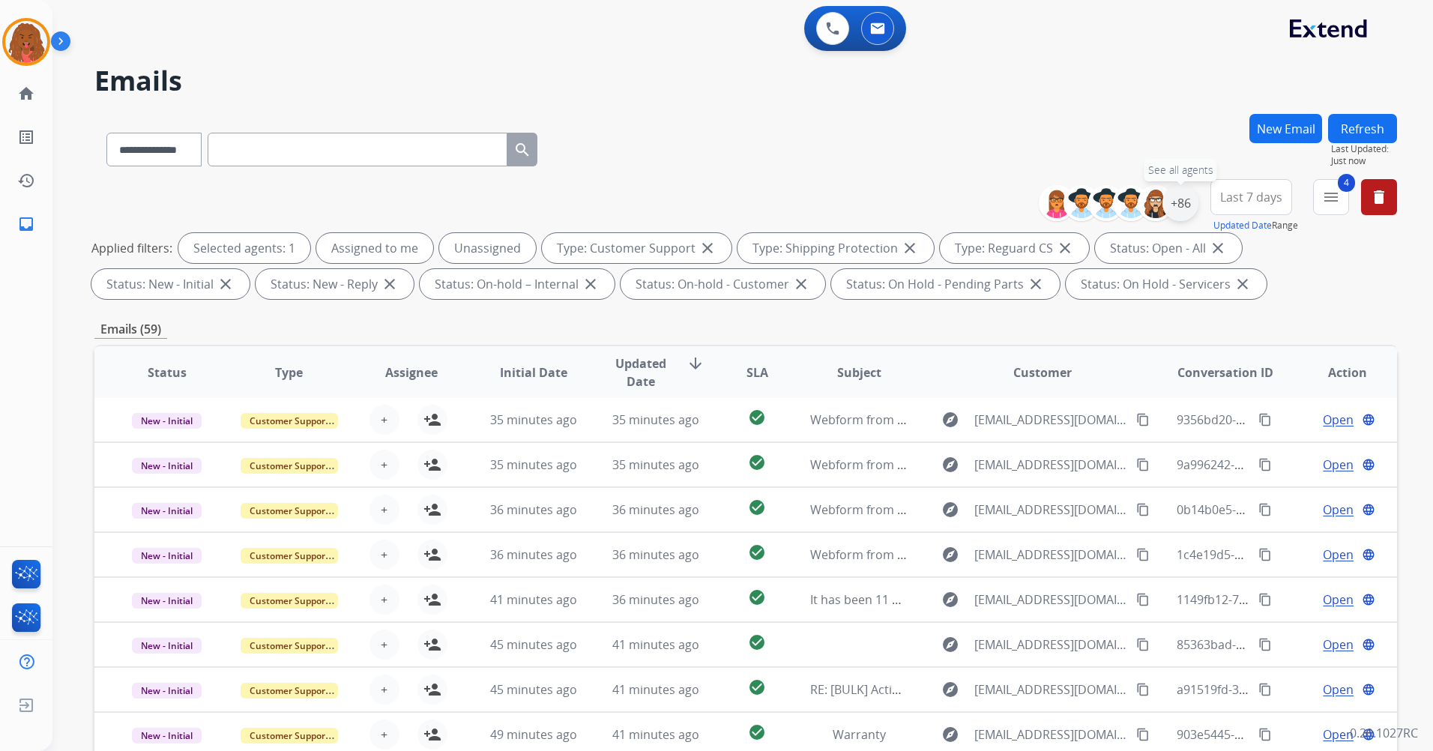
drag, startPoint x: 1189, startPoint y: 213, endPoint x: 1171, endPoint y: 241, distance: 34.1
click at [1189, 213] on div "+86" at bounding box center [1180, 203] width 36 height 36
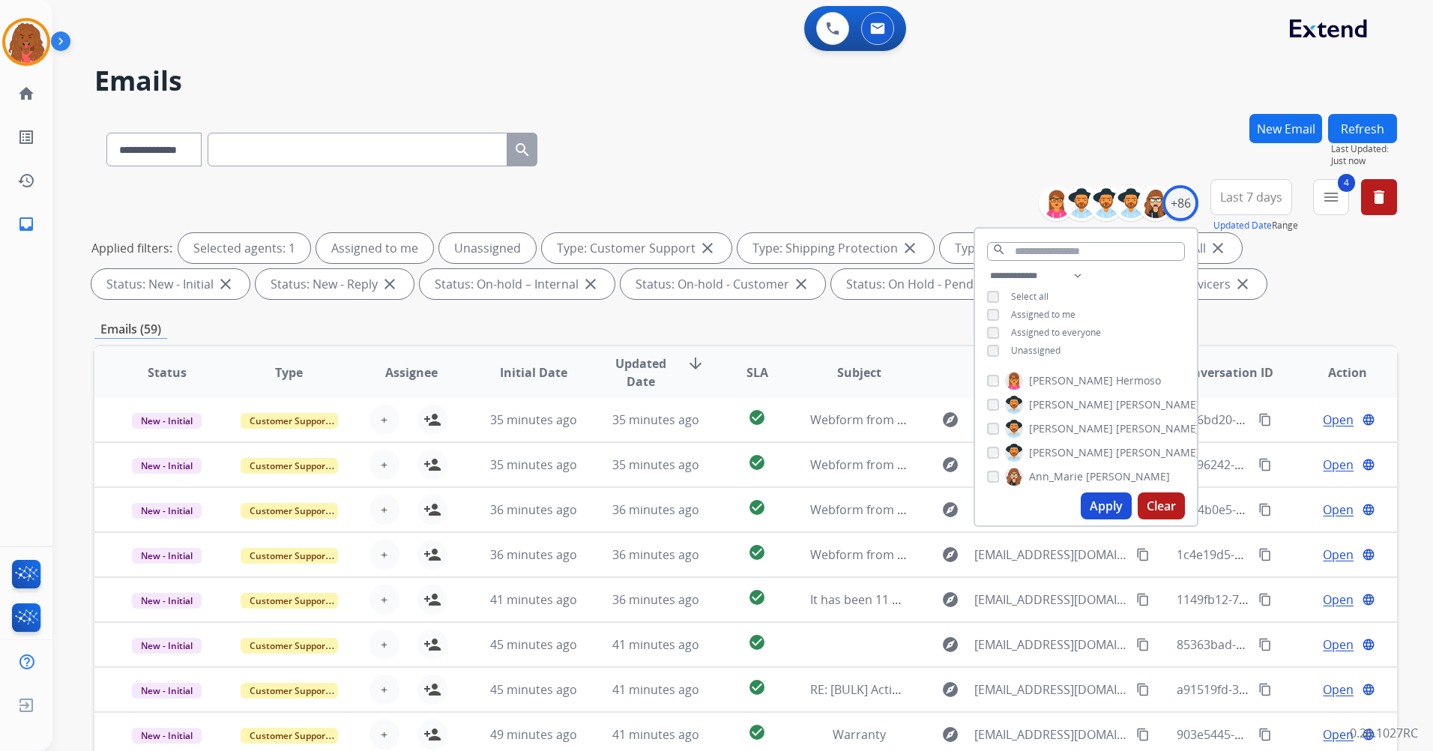
click at [993, 357] on div "**********" at bounding box center [1086, 315] width 222 height 96
click at [1123, 503] on button "Apply" at bounding box center [1106, 505] width 51 height 27
select select "*"
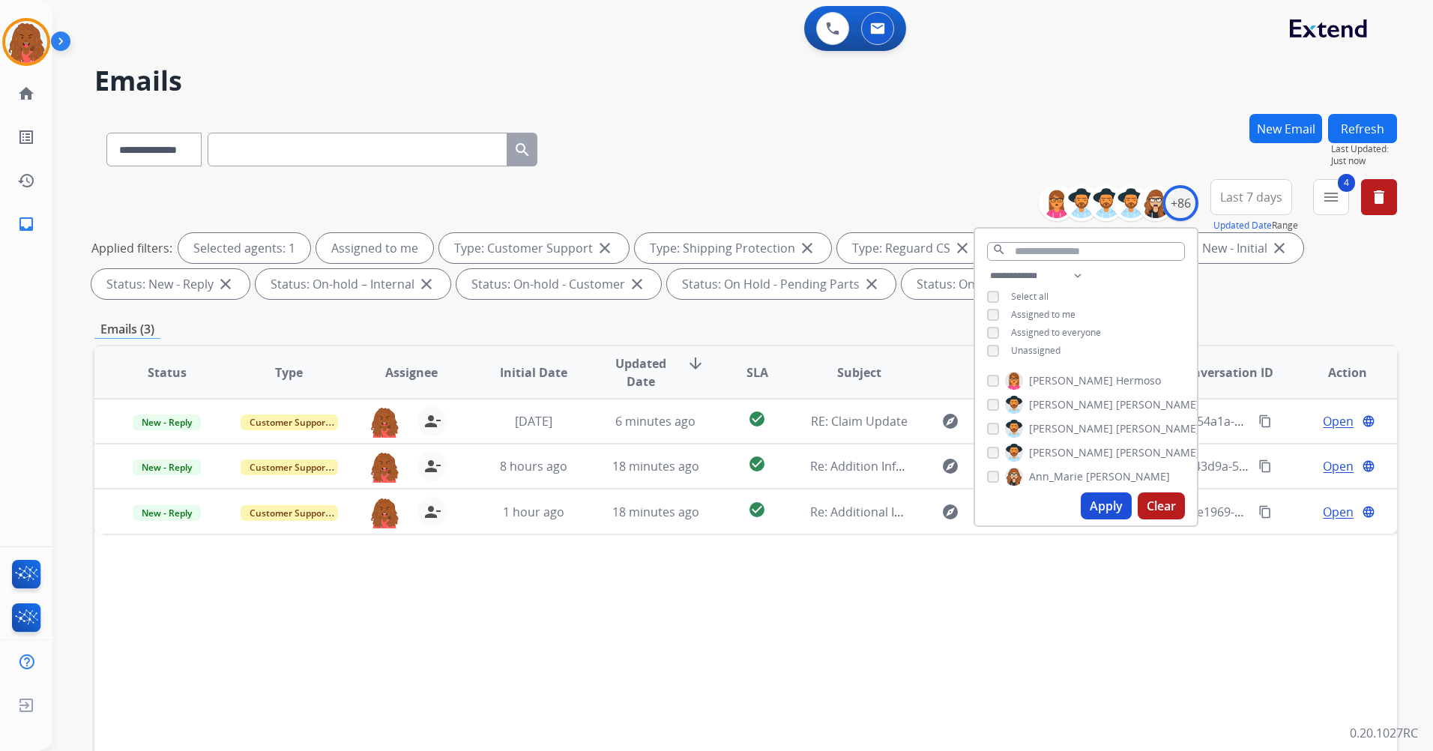
click at [886, 542] on div "Status Type Assignee Initial Date Updated Date arrow_downward SLA Subject Custo…" at bounding box center [745, 596] width 1302 height 502
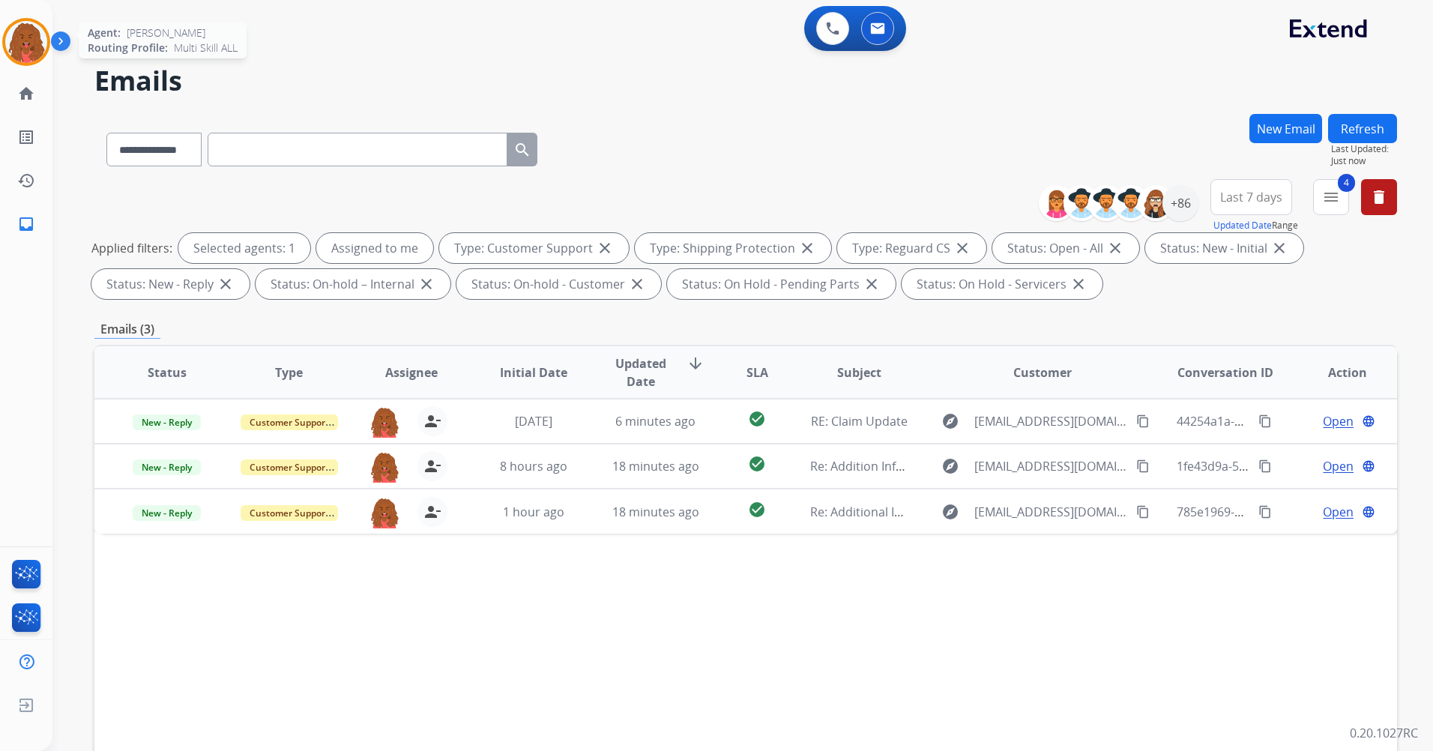
click at [22, 49] on img at bounding box center [26, 42] width 42 height 42
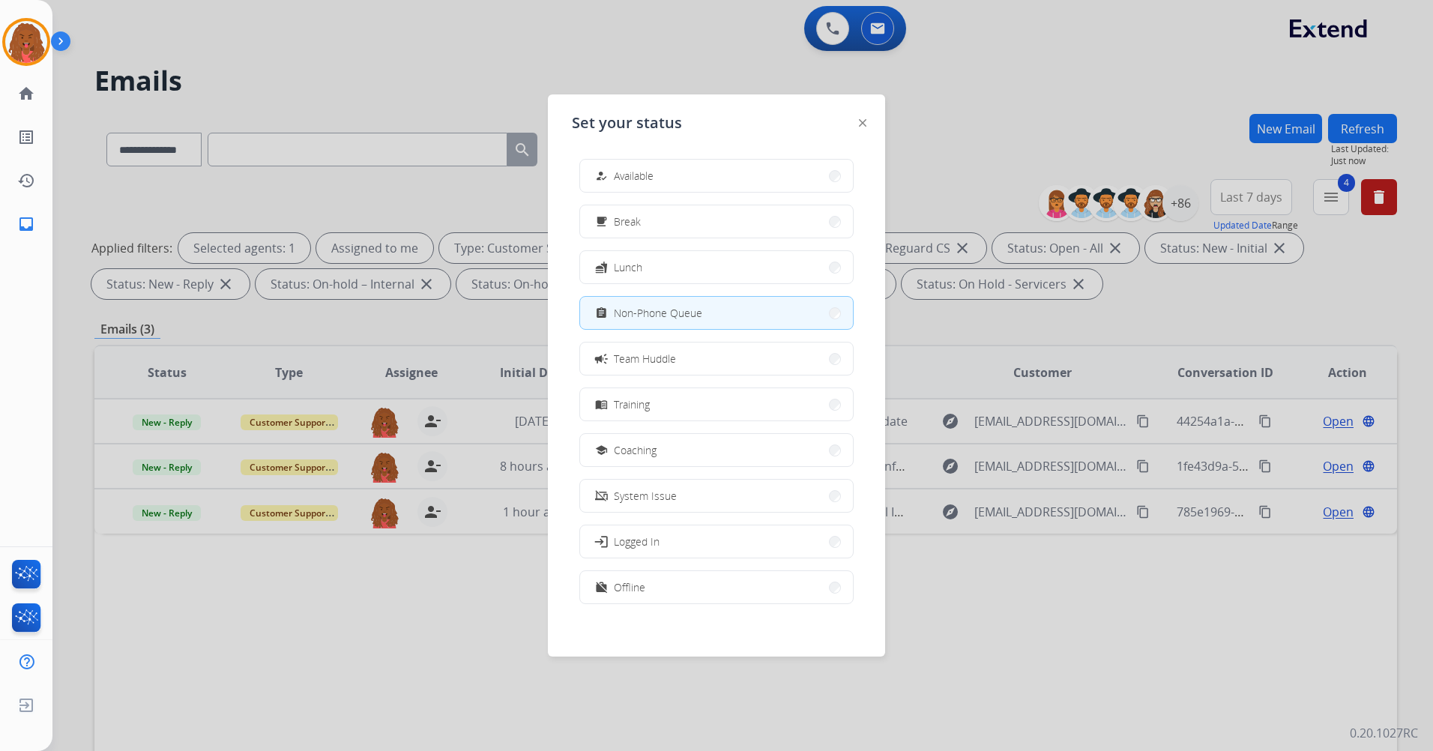
click at [256, 100] on div at bounding box center [716, 375] width 1433 height 751
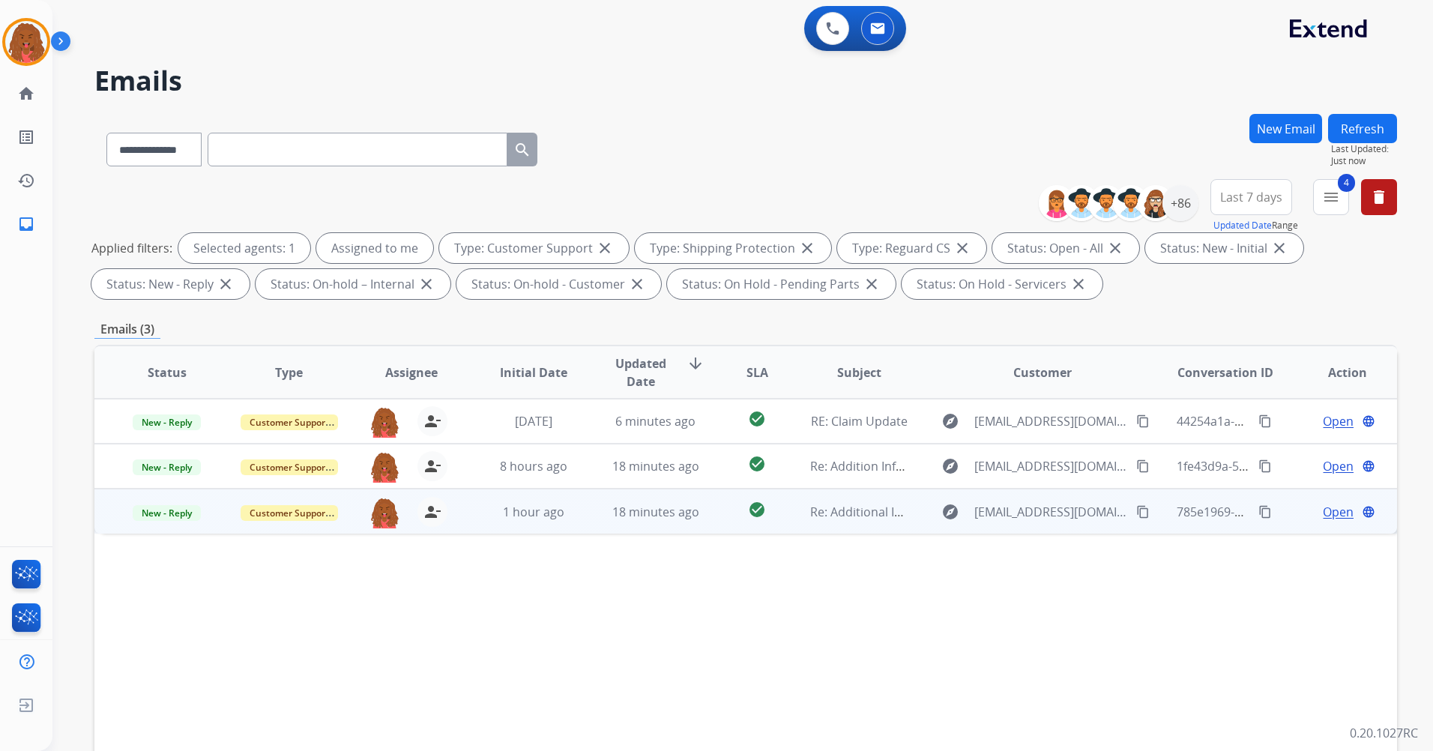
click at [1323, 512] on span "Open" at bounding box center [1338, 512] width 31 height 18
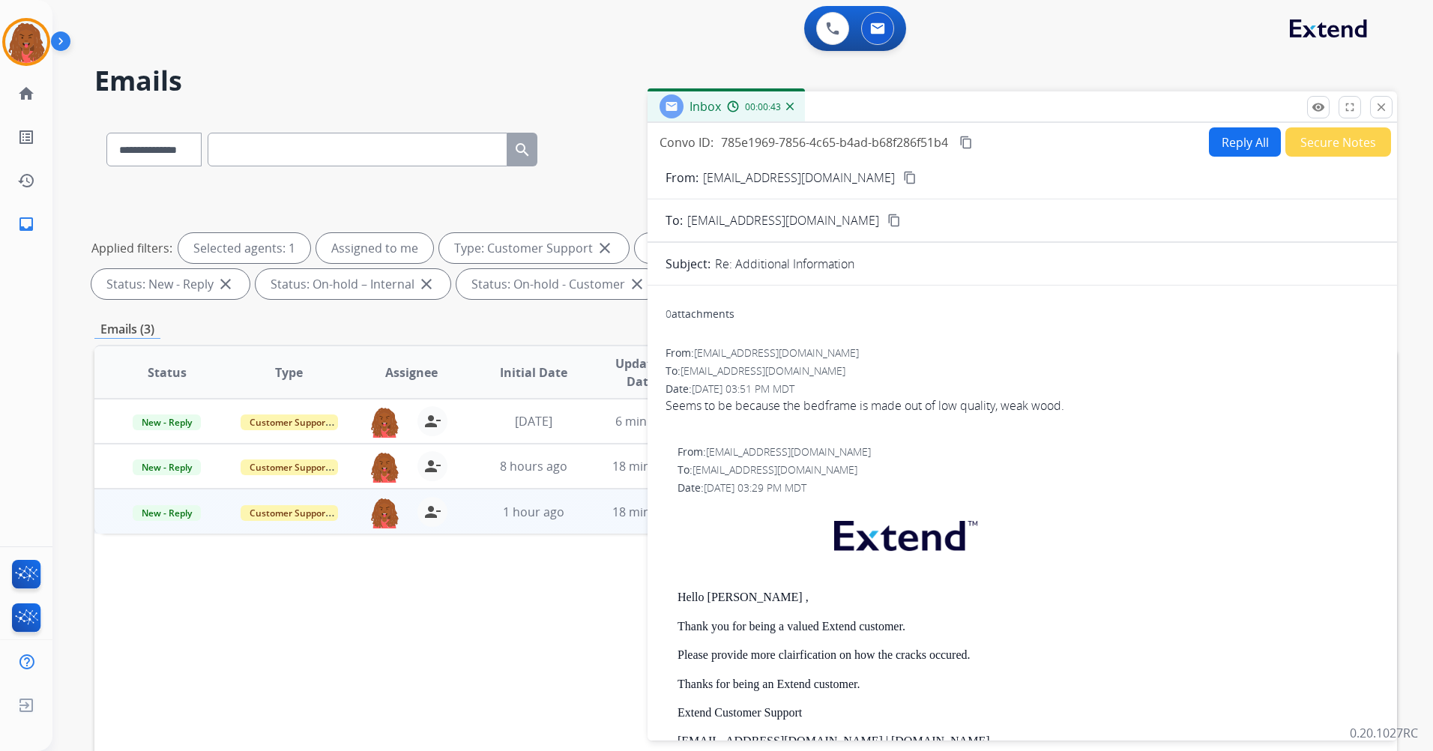
click at [901, 169] on button "content_copy" at bounding box center [910, 178] width 18 height 18
click at [1209, 155] on button "Reply All" at bounding box center [1245, 141] width 72 height 29
select select "**********"
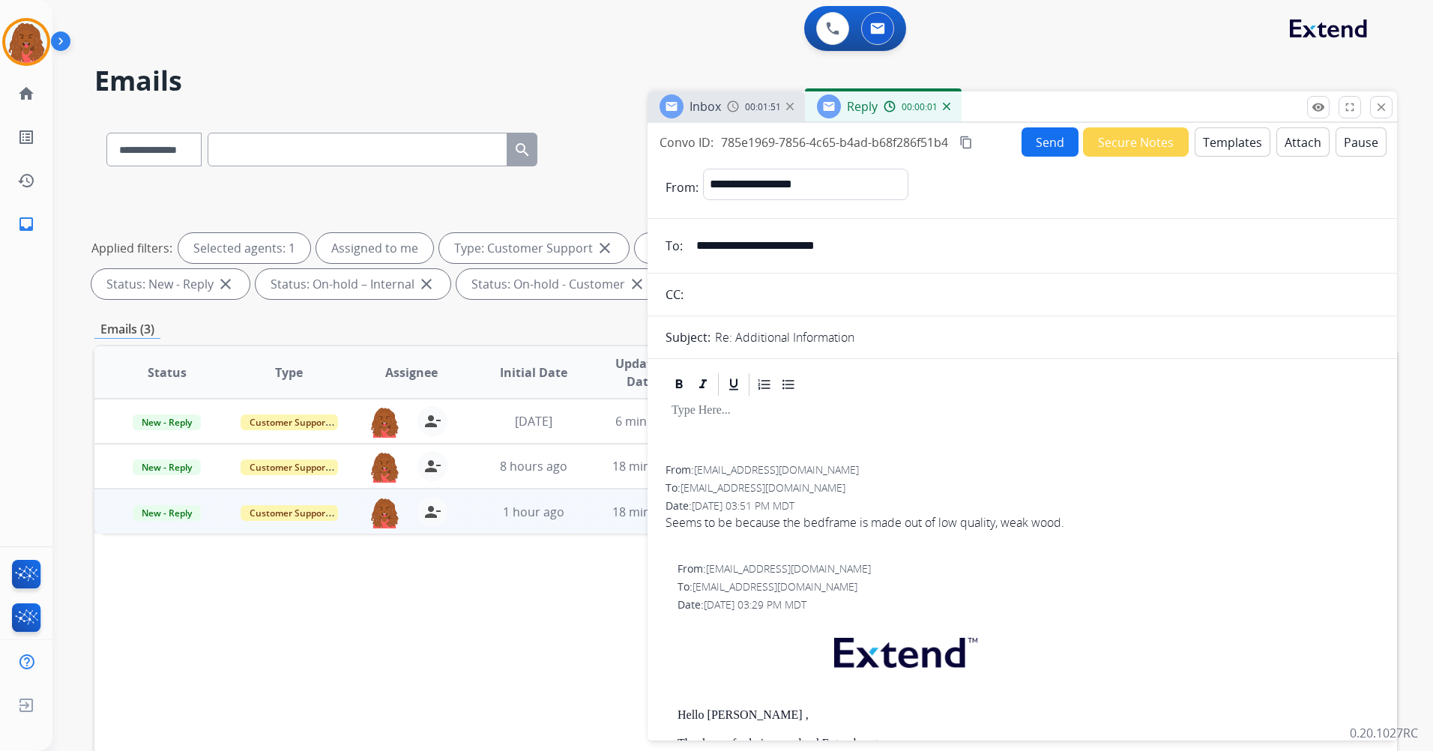
click at [1220, 144] on button "Templates" at bounding box center [1233, 141] width 76 height 29
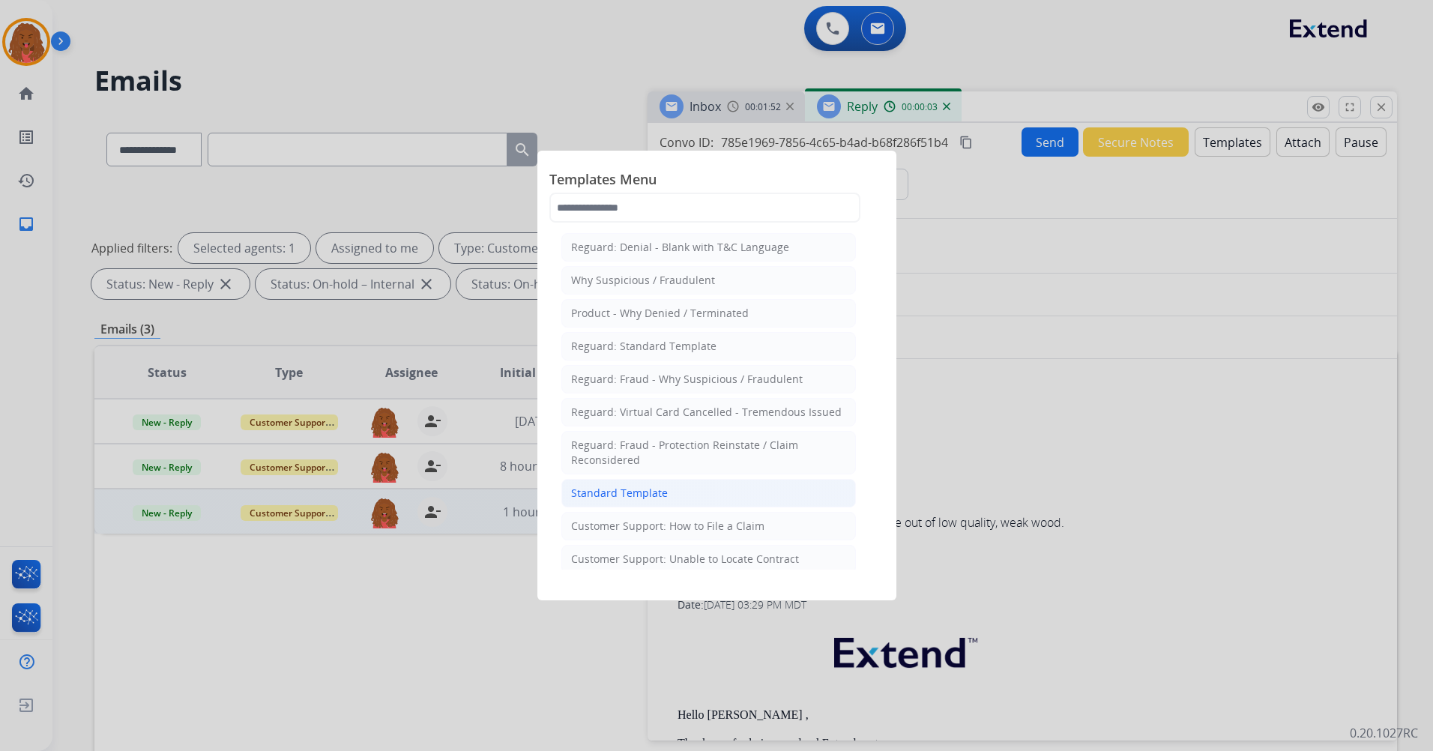
click at [641, 503] on li "Standard Template" at bounding box center [708, 493] width 295 height 28
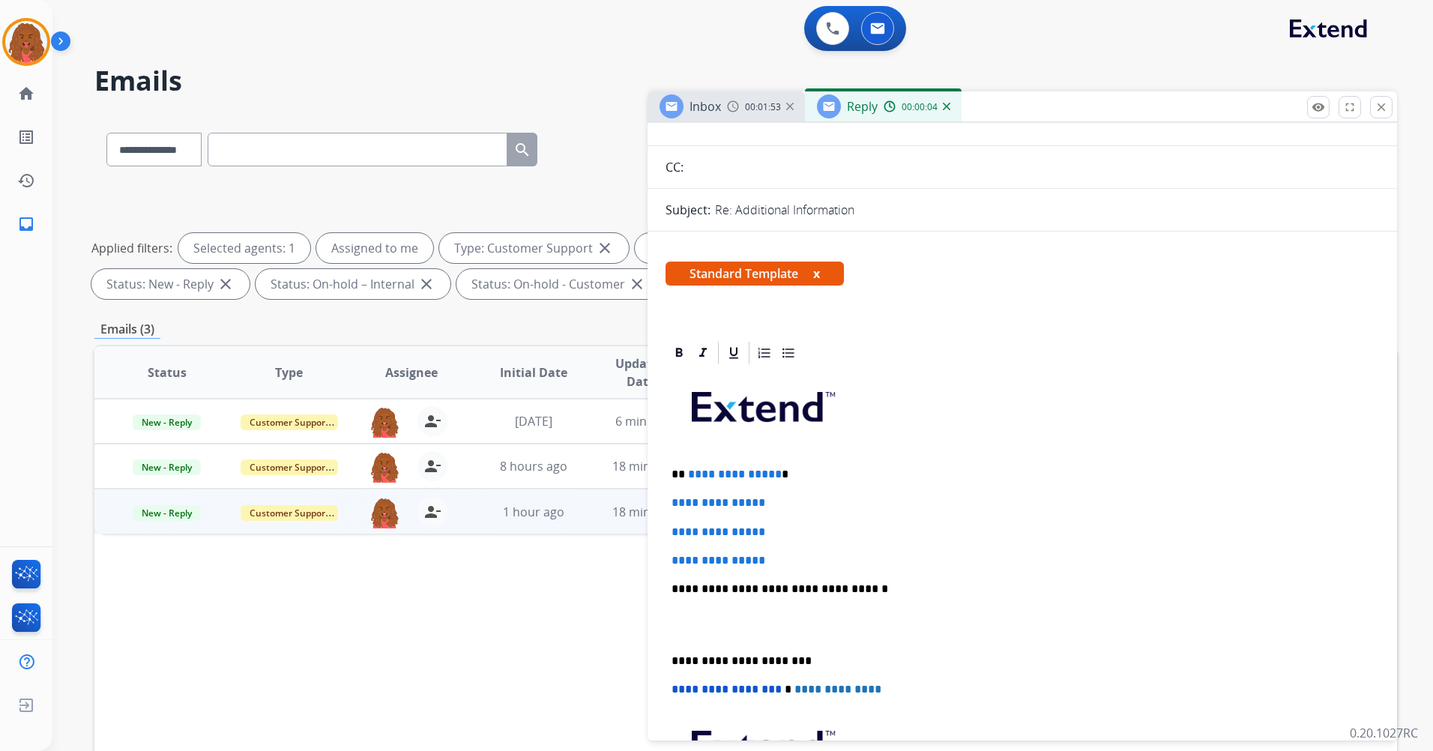
scroll to position [300, 0]
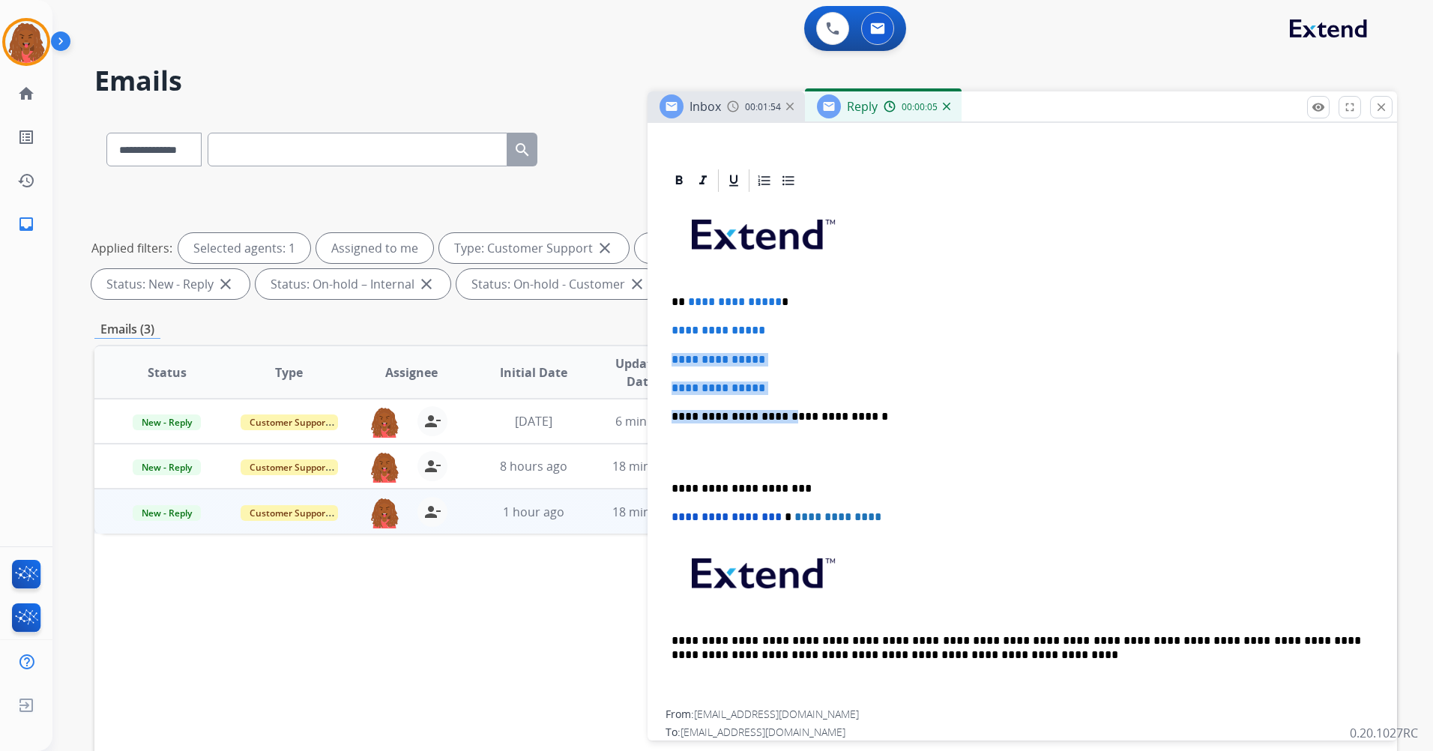
drag, startPoint x: 769, startPoint y: 394, endPoint x: 695, endPoint y: 347, distance: 87.3
click at [670, 339] on div "**********" at bounding box center [1021, 452] width 713 height 516
click at [824, 377] on div "**********" at bounding box center [1021, 452] width 713 height 516
click at [797, 396] on div "**********" at bounding box center [1021, 452] width 713 height 516
drag, startPoint x: 752, startPoint y: 382, endPoint x: 666, endPoint y: 321, distance: 105.2
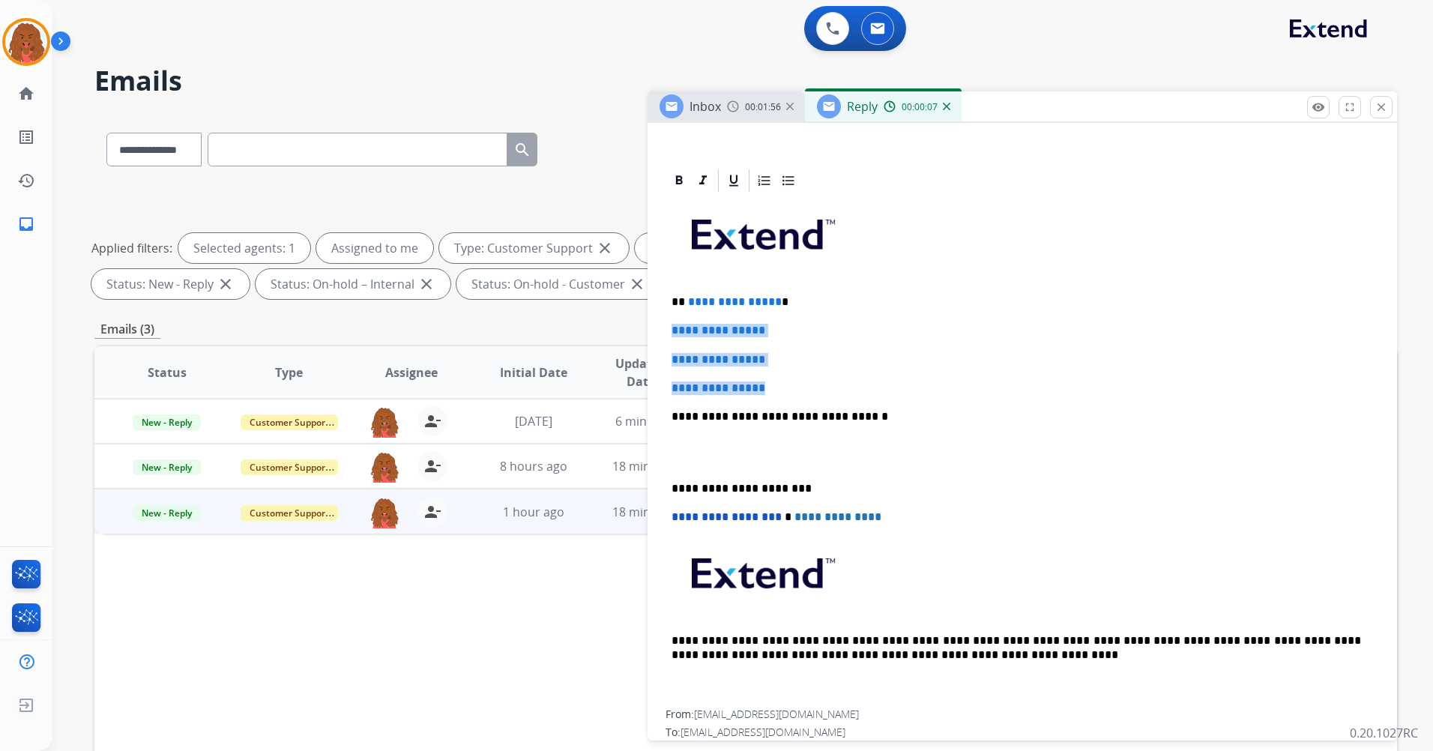
click at [666, 321] on div "**********" at bounding box center [1021, 452] width 713 height 516
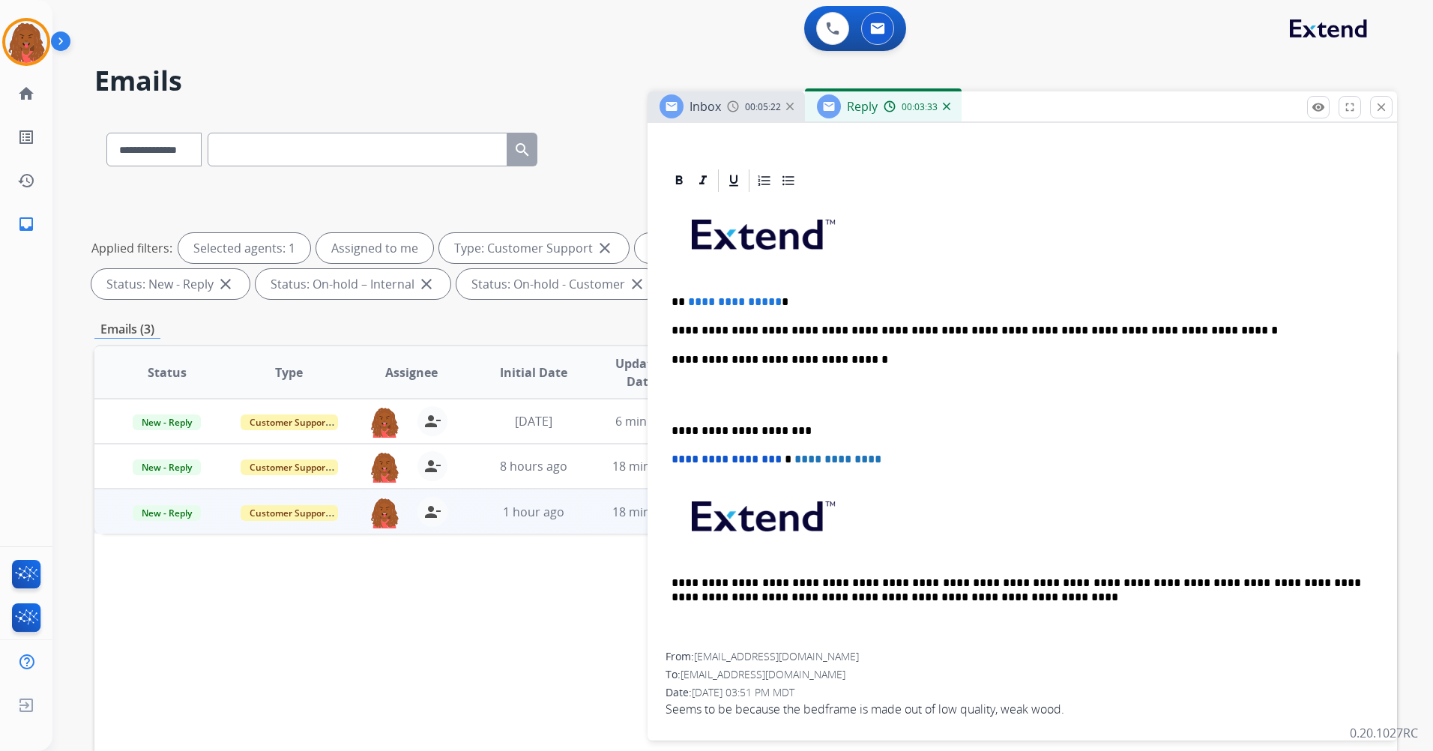
drag, startPoint x: 958, startPoint y: 324, endPoint x: 998, endPoint y: 338, distance: 41.9
click at [960, 327] on p "**********" at bounding box center [1015, 330] width 689 height 13
click at [1244, 321] on div "**********" at bounding box center [1021, 423] width 713 height 458
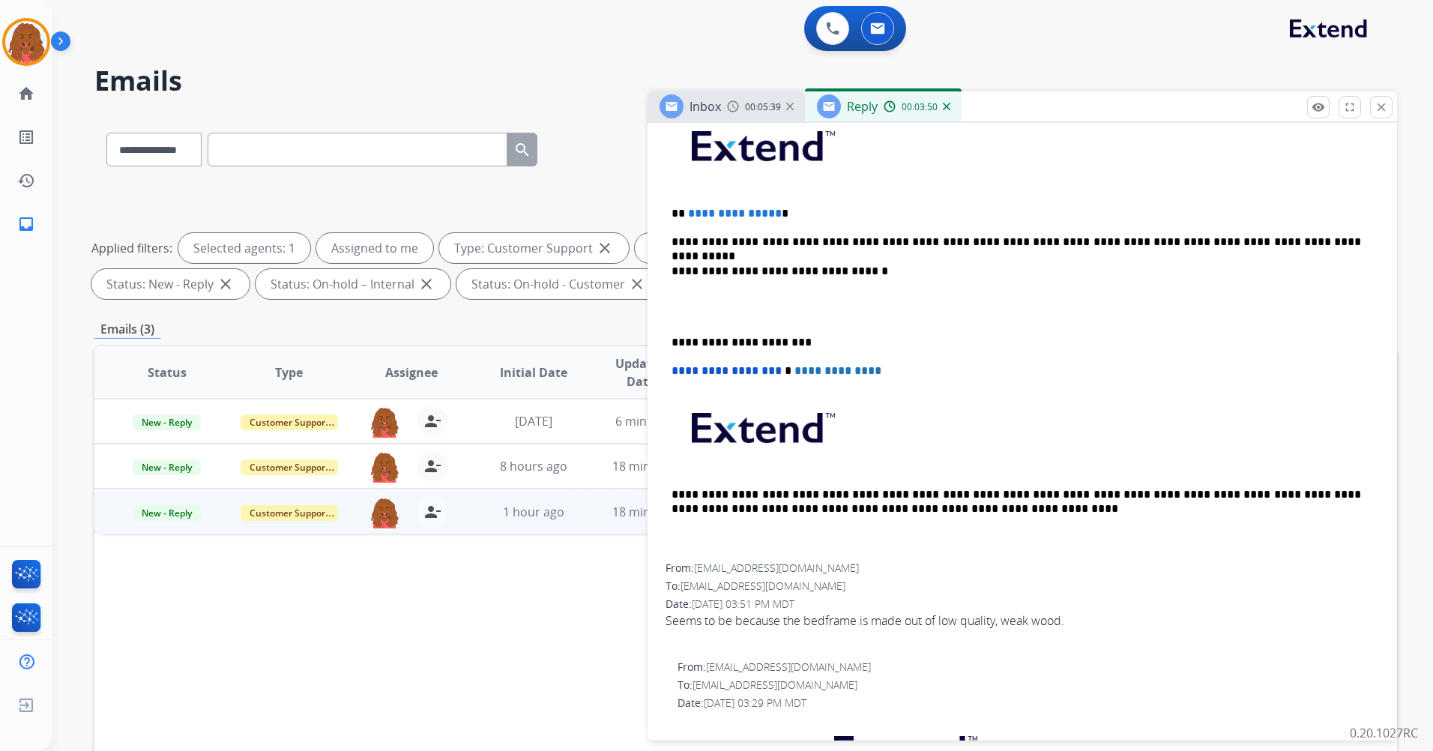
scroll to position [375, 0]
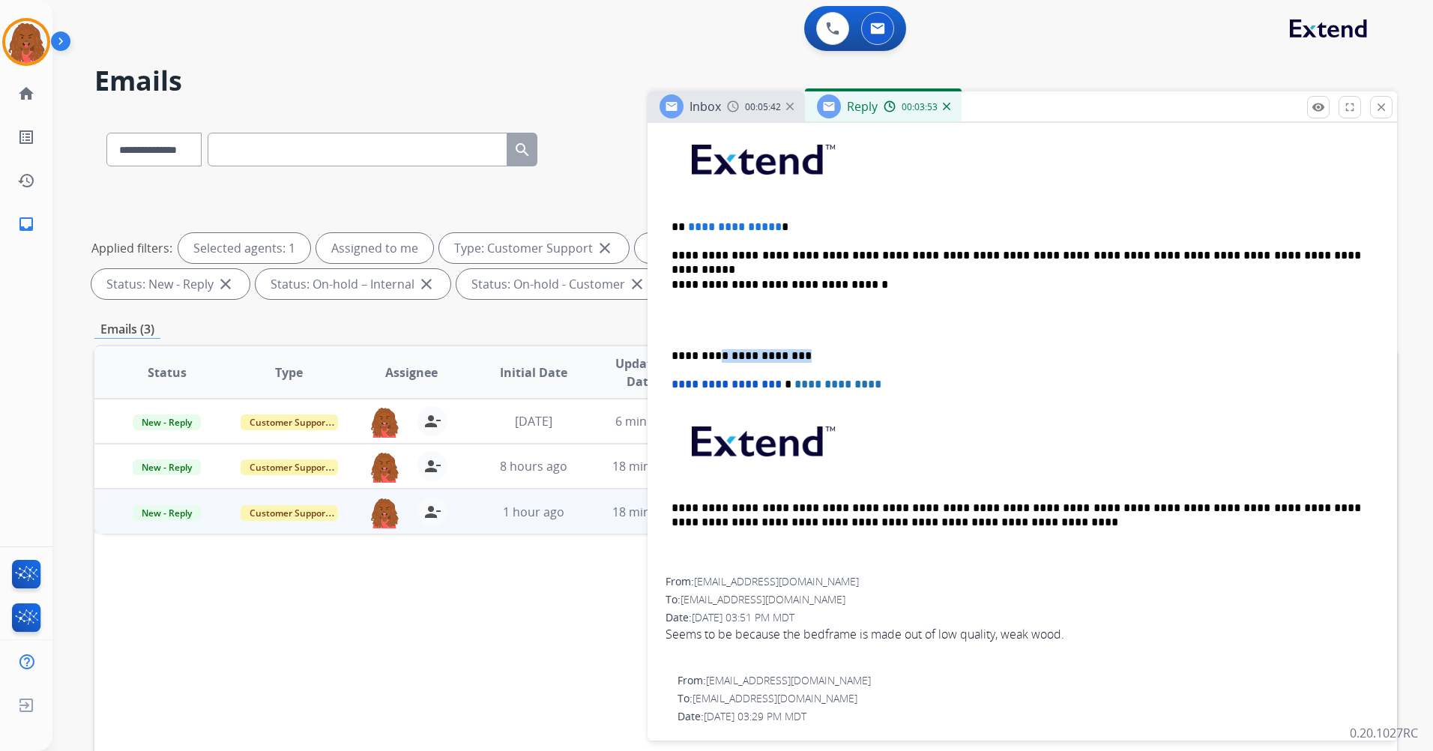
drag, startPoint x: 737, startPoint y: 365, endPoint x: 792, endPoint y: 333, distance: 63.8
click at [797, 350] on p "**********" at bounding box center [1015, 355] width 689 height 13
drag, startPoint x: 770, startPoint y: 228, endPoint x: 710, endPoint y: 223, distance: 60.2
click at [710, 223] on span "**********" at bounding box center [735, 226] width 94 height 11
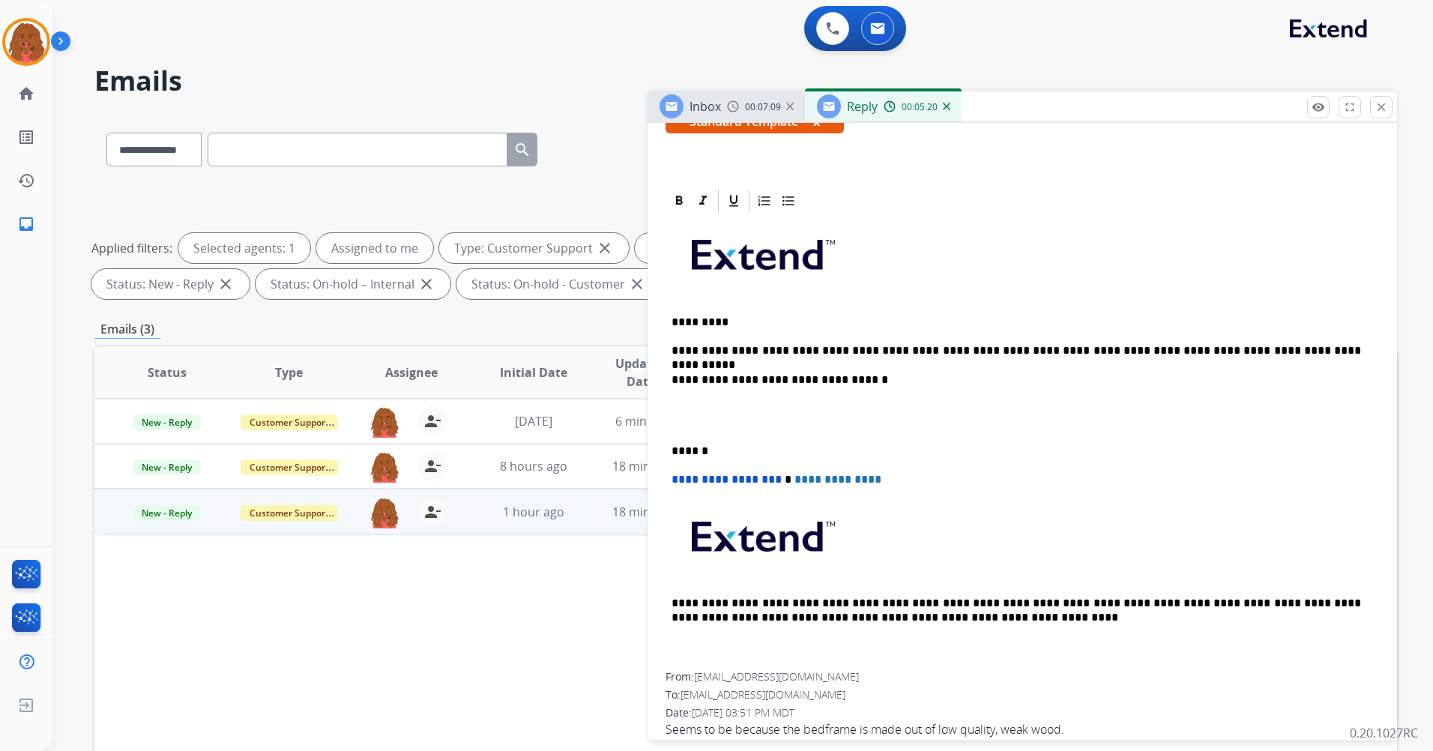
scroll to position [0, 0]
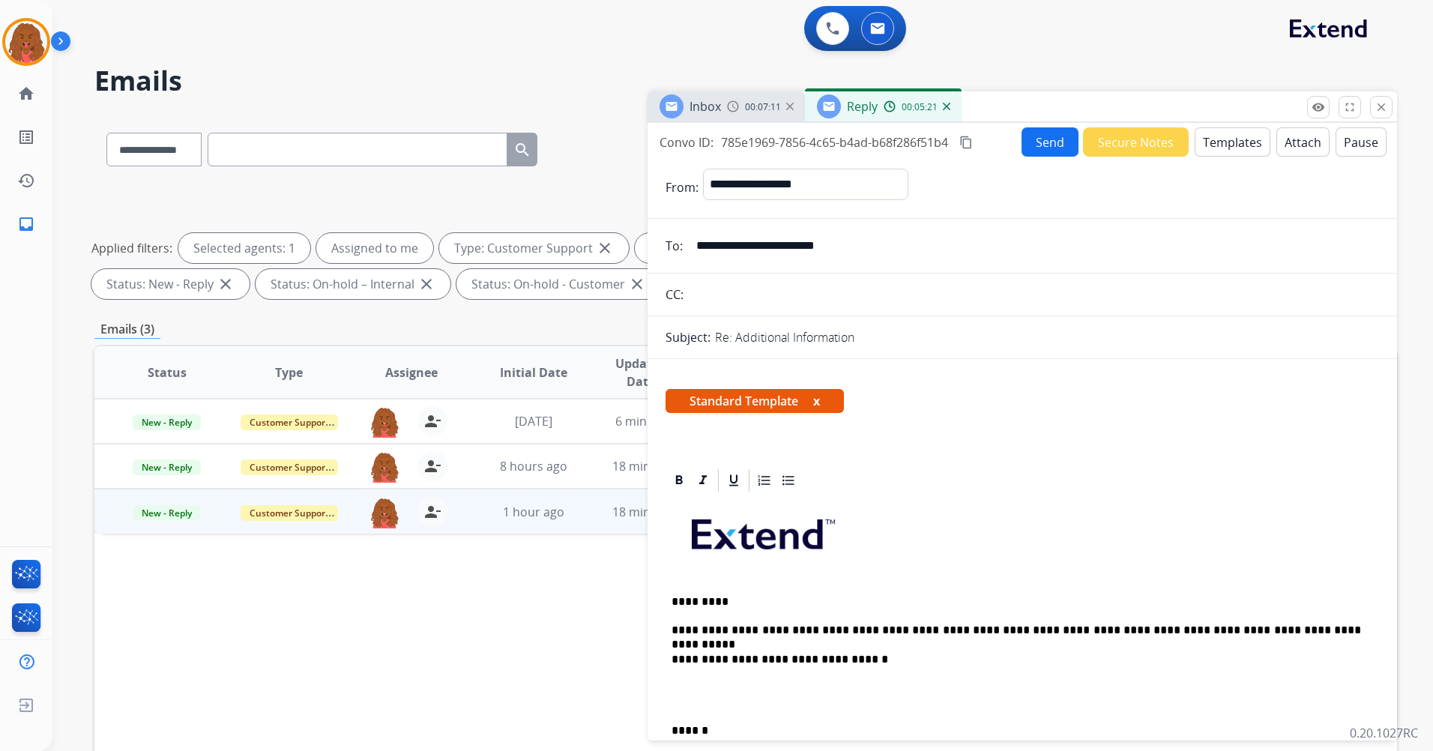
click at [1048, 139] on button "Send" at bounding box center [1049, 141] width 57 height 29
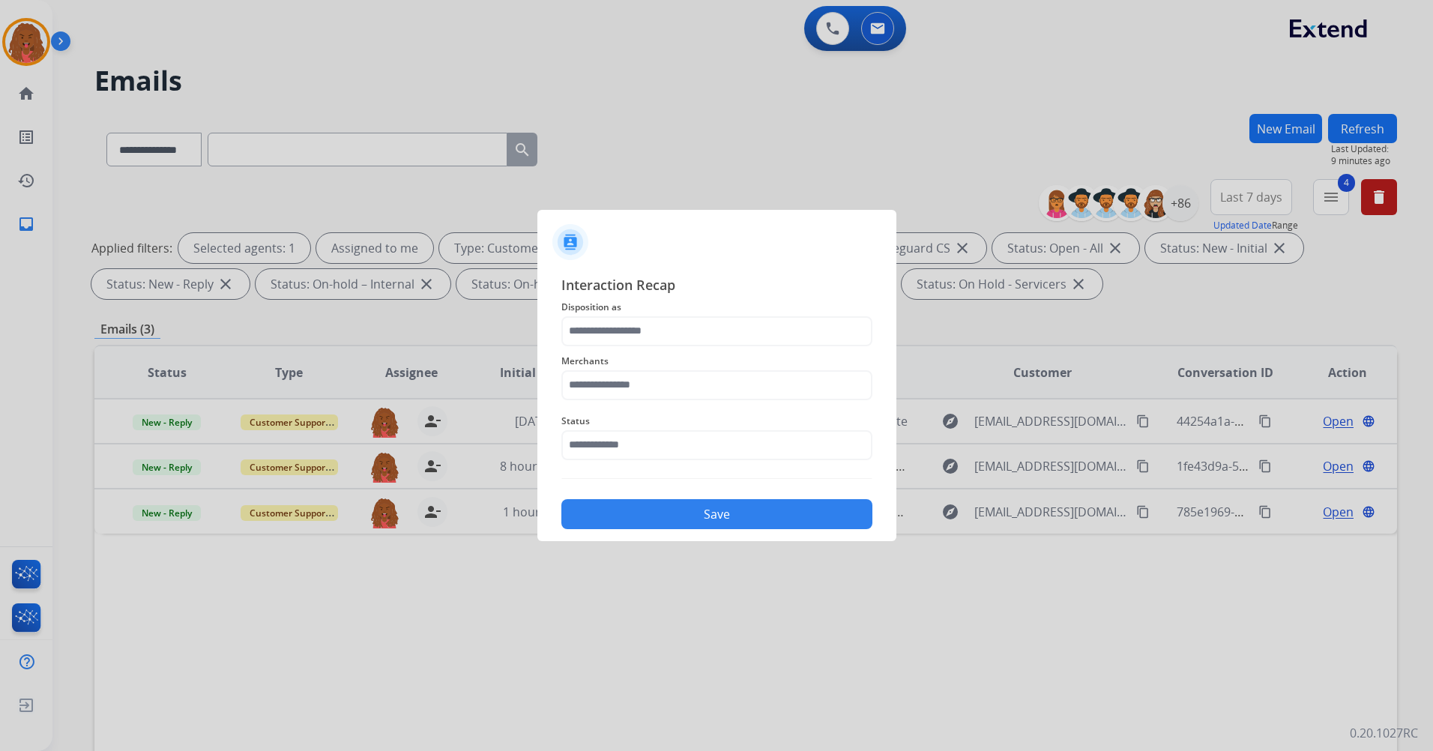
click at [662, 318] on div "Interaction Recap Disposition as Merchants Status Save" at bounding box center [716, 402] width 311 height 256
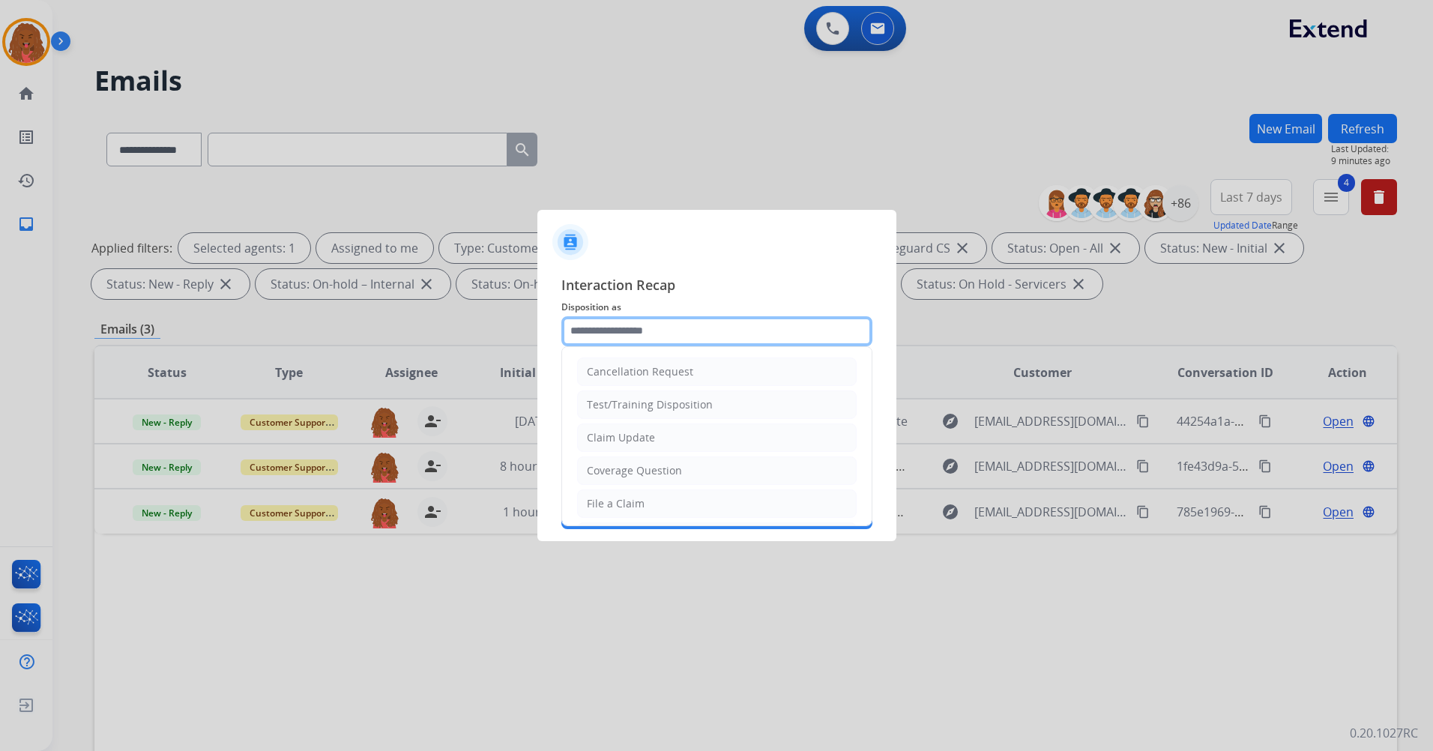
click at [666, 343] on input "text" at bounding box center [716, 331] width 311 height 30
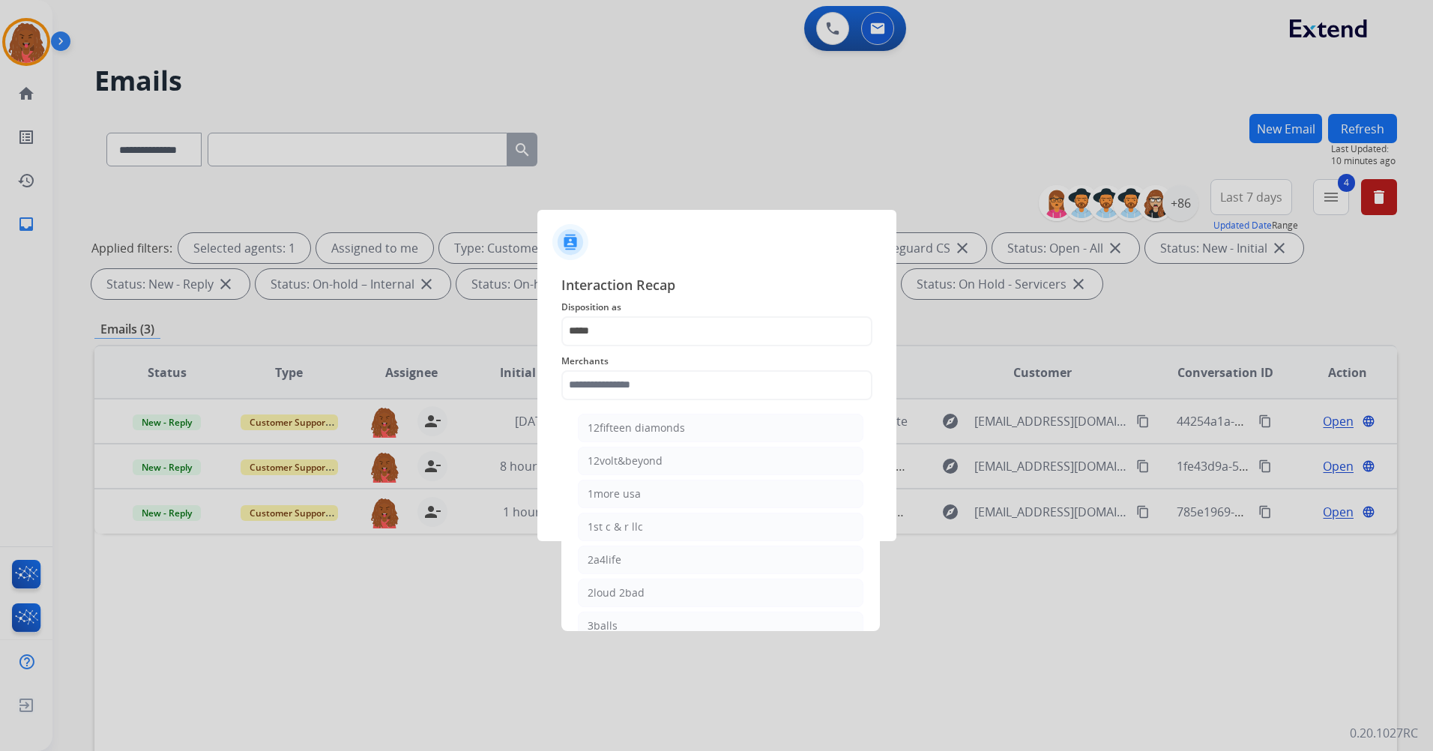
click at [641, 349] on div "Merchants 12fifteen diamonds 12volt&beyond 1more usa 1st c & r llc 2a4life 2lou…" at bounding box center [716, 376] width 311 height 60
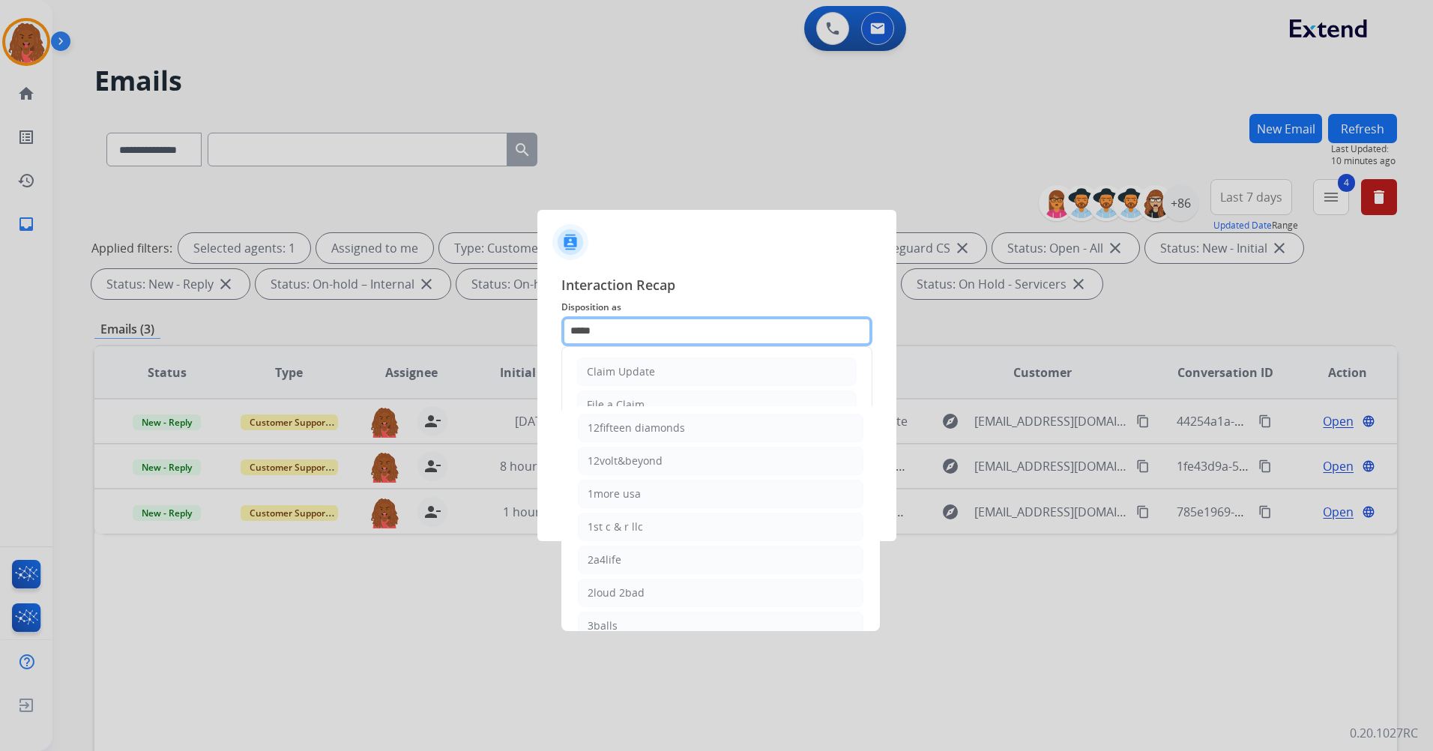
click at [645, 330] on input "*****" at bounding box center [716, 331] width 311 height 30
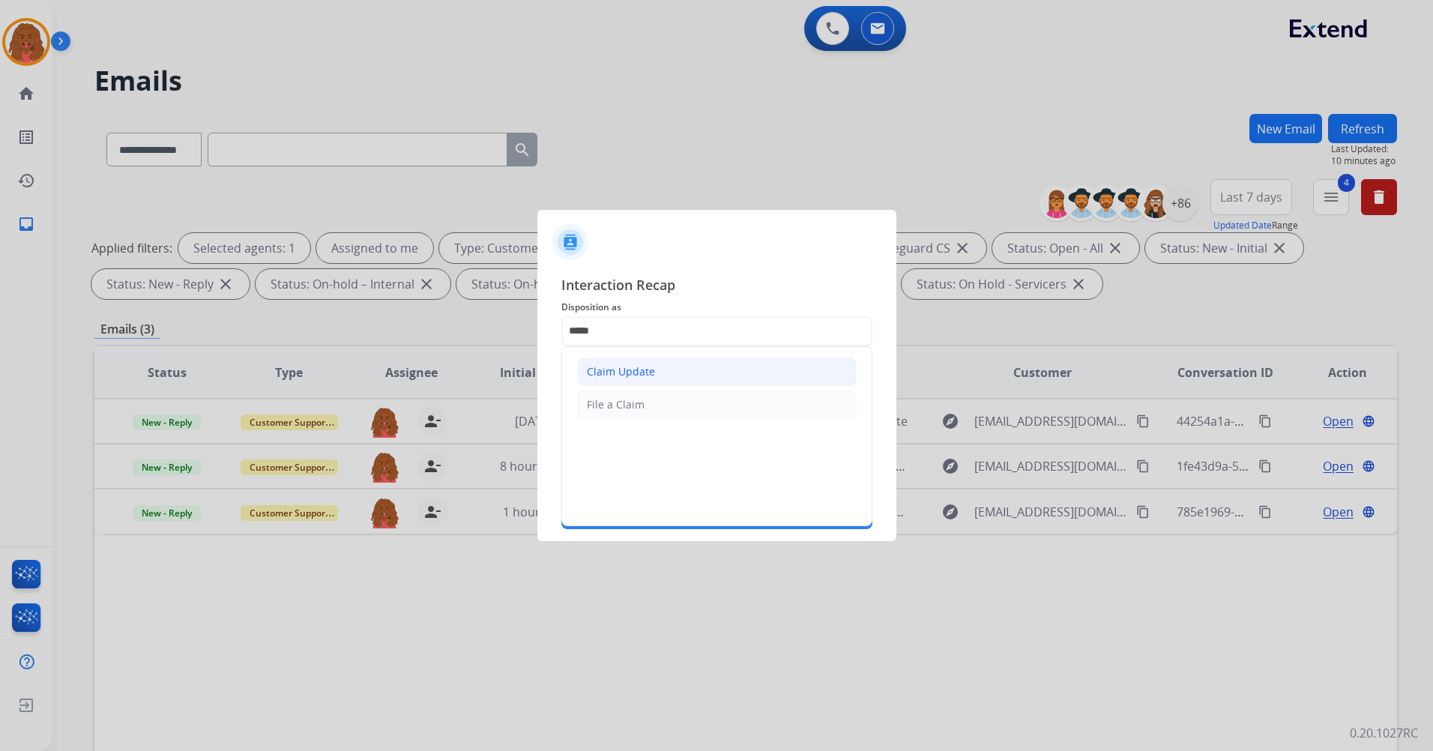
click at [646, 369] on div "Claim Update" at bounding box center [621, 371] width 68 height 15
type input "**********"
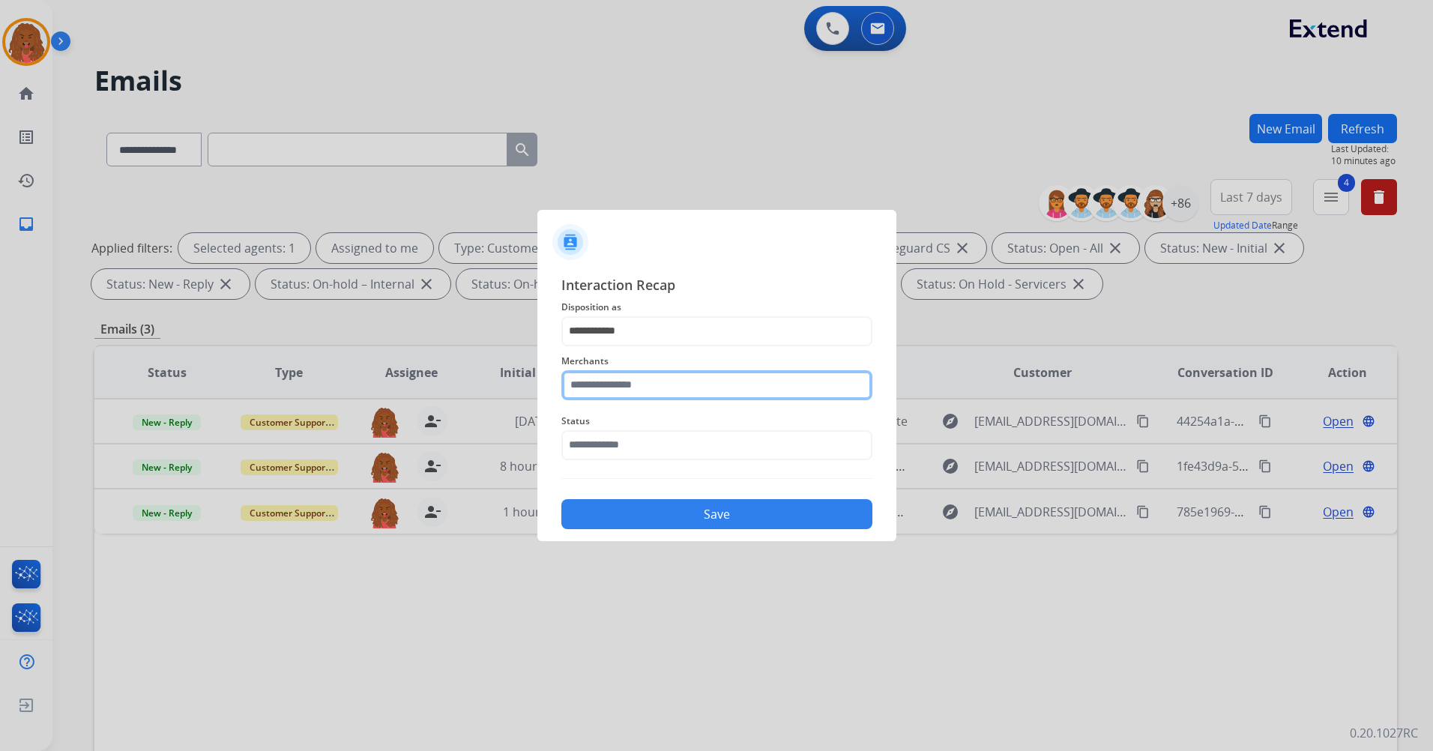
click at [642, 378] on input "text" at bounding box center [716, 385] width 311 height 30
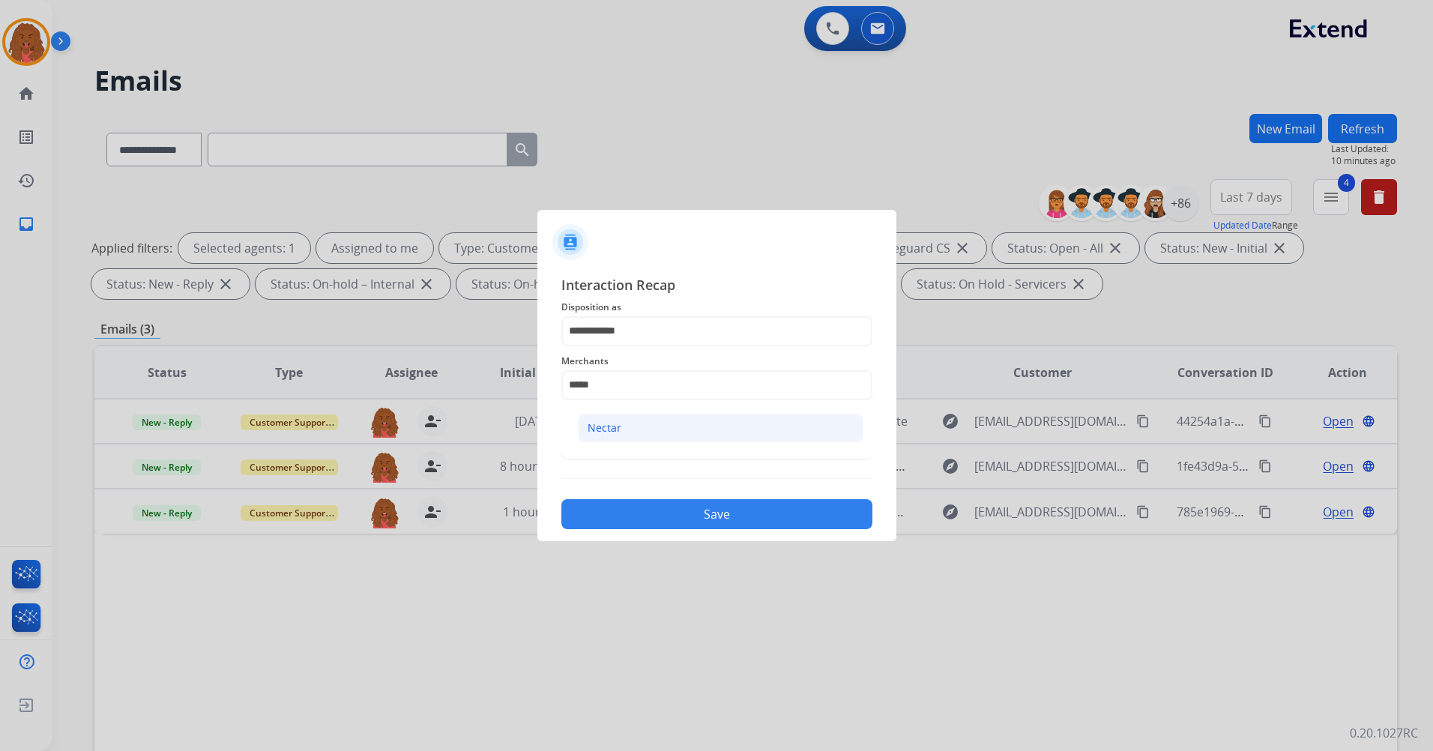
click at [668, 431] on li "Nectar" at bounding box center [721, 428] width 286 height 28
type input "******"
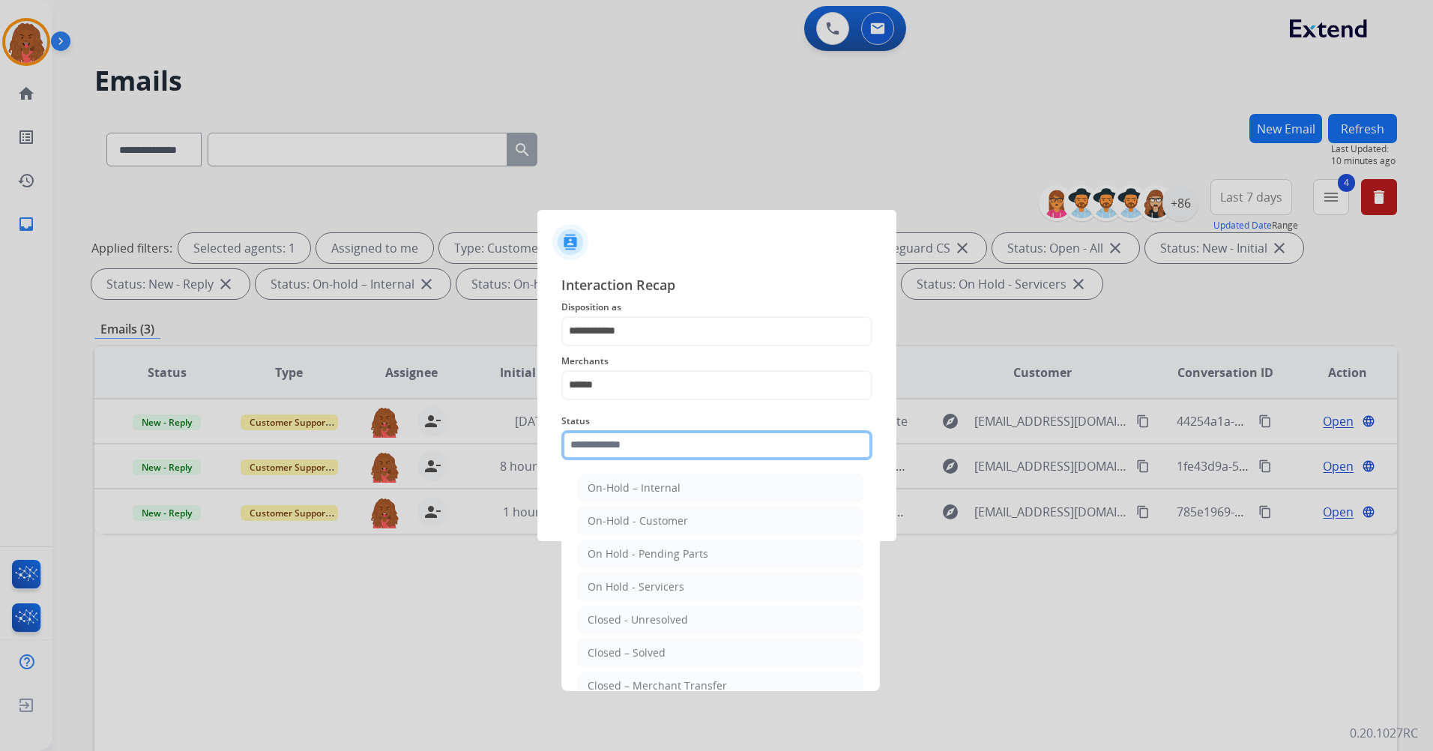
click at [695, 438] on input "text" at bounding box center [716, 445] width 311 height 30
drag, startPoint x: 674, startPoint y: 656, endPoint x: 719, endPoint y: 577, distance: 91.3
click at [675, 656] on li "Closed – Solved" at bounding box center [721, 652] width 286 height 28
type input "**********"
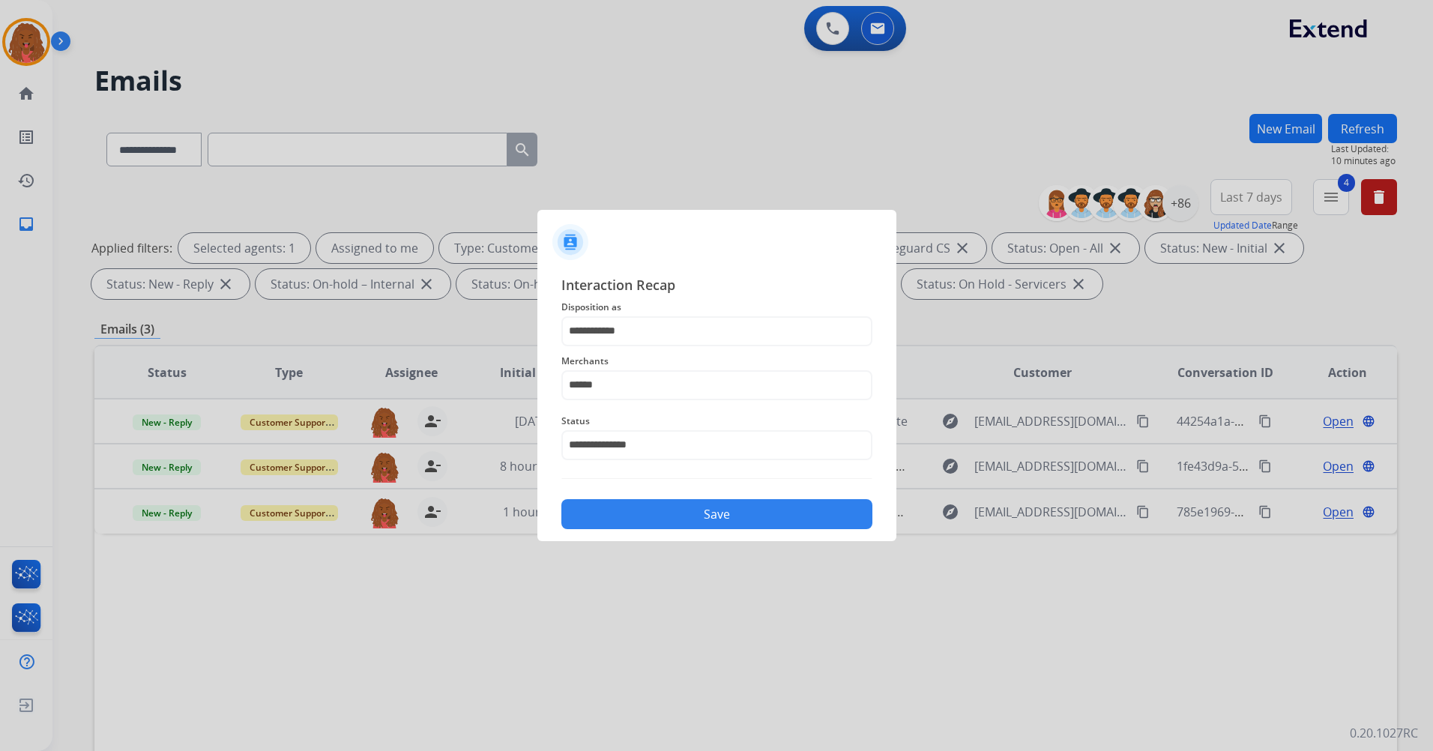
drag, startPoint x: 767, startPoint y: 515, endPoint x: 767, endPoint y: 492, distance: 22.5
click at [768, 510] on button "Save" at bounding box center [716, 514] width 311 height 30
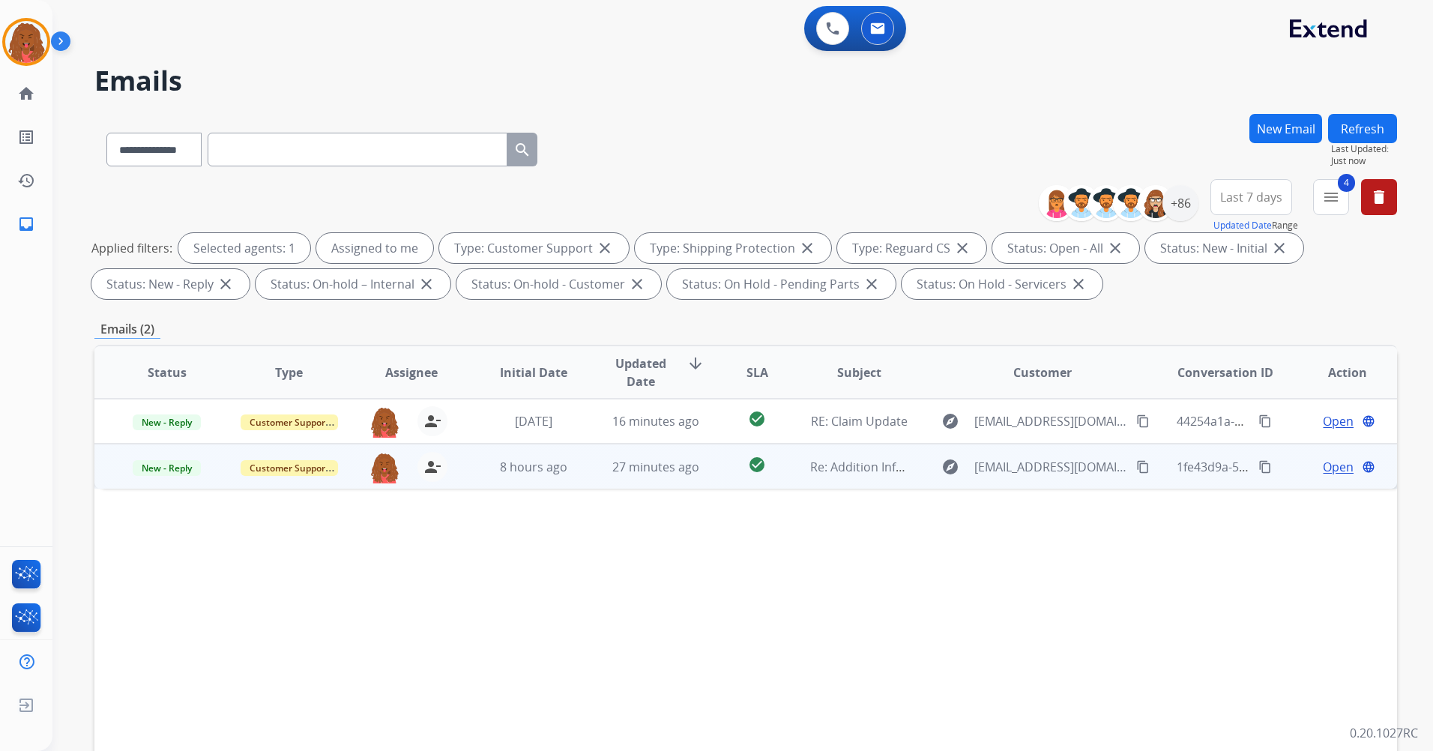
click at [1333, 463] on span "Open" at bounding box center [1338, 467] width 31 height 18
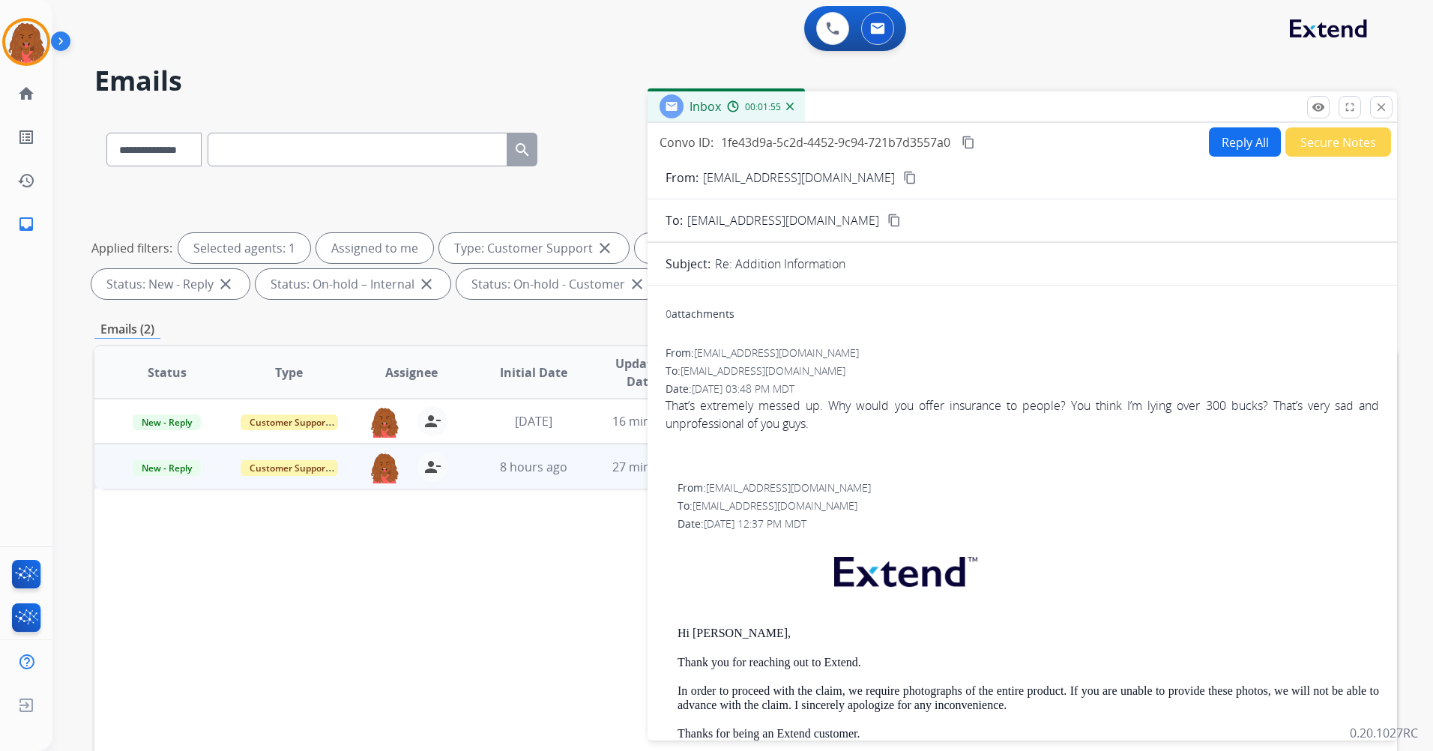
click at [1241, 137] on button "Reply All" at bounding box center [1245, 141] width 72 height 29
select select "**********"
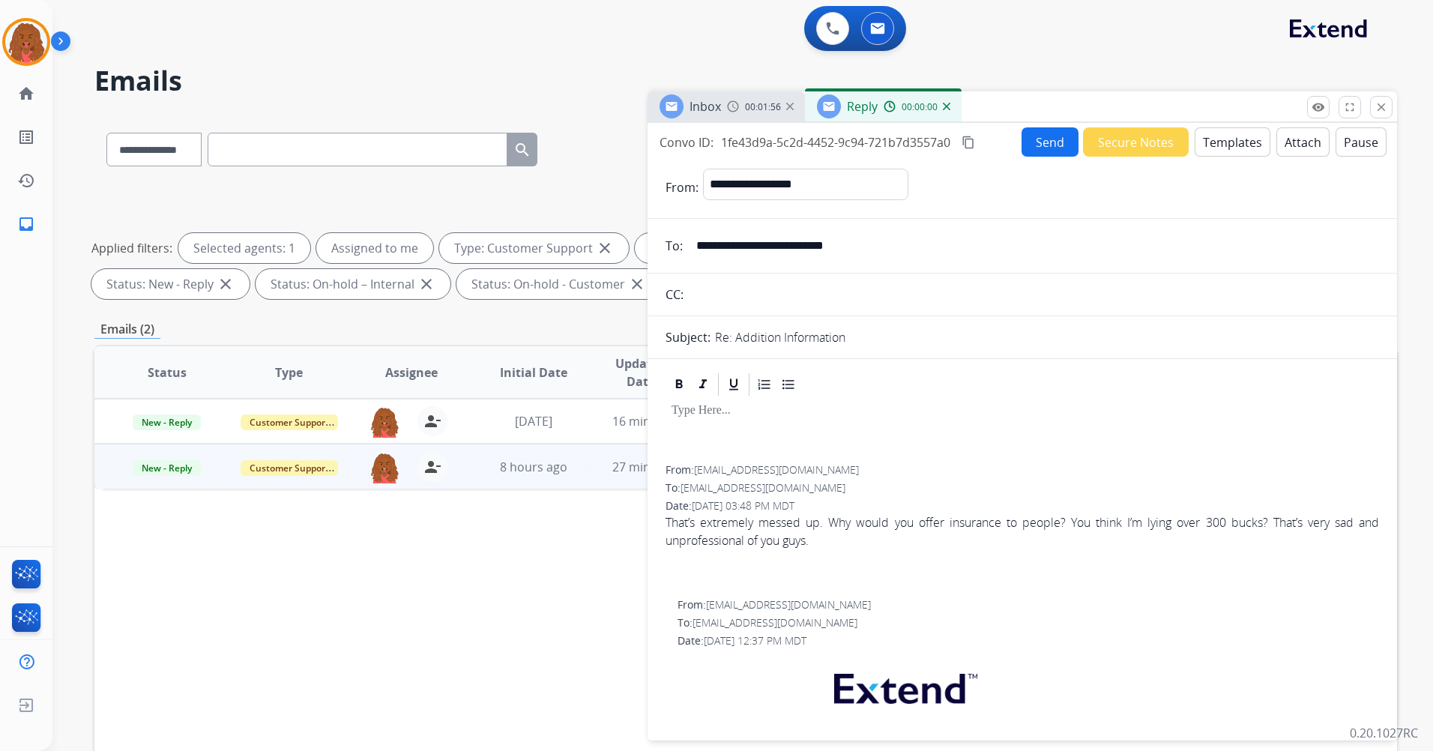
click at [1226, 145] on button "Templates" at bounding box center [1233, 141] width 76 height 29
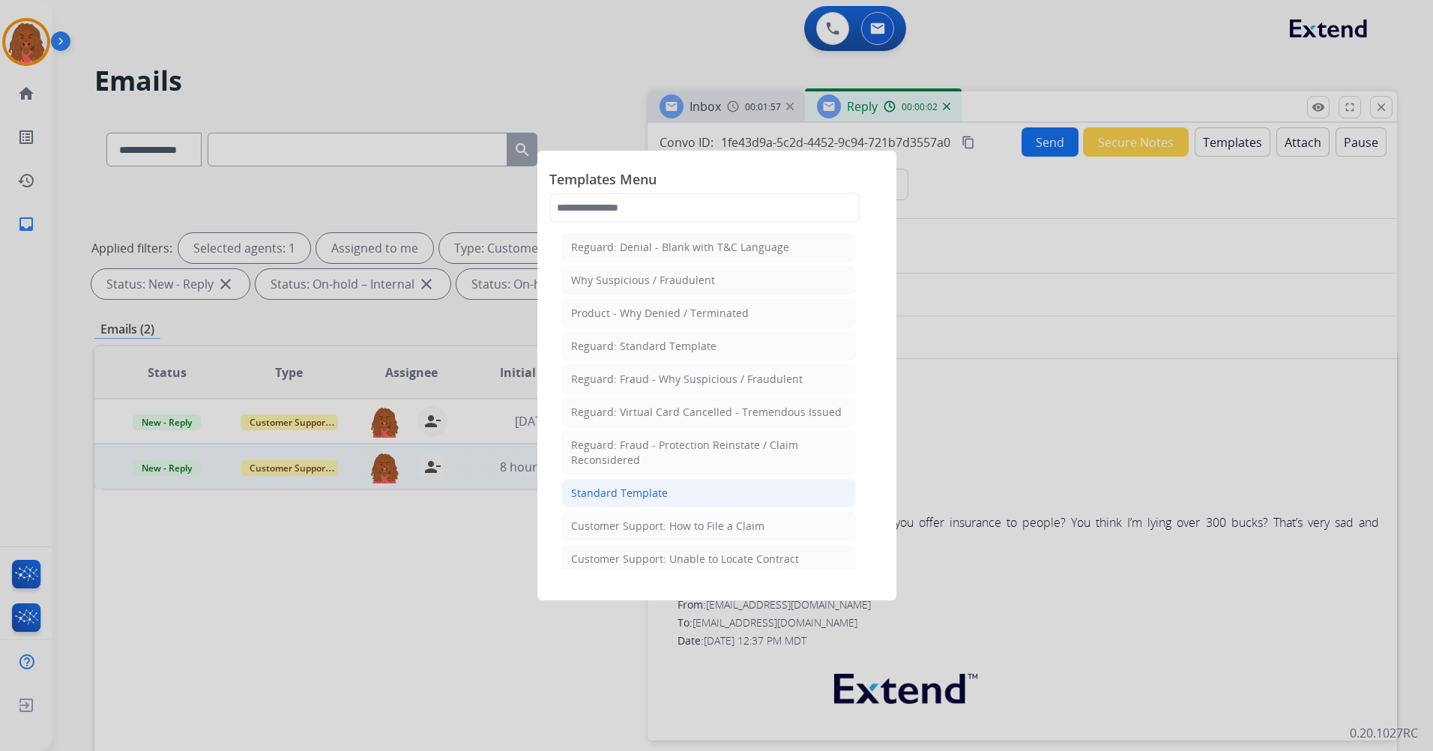
click at [669, 501] on li "Standard Template" at bounding box center [708, 493] width 295 height 28
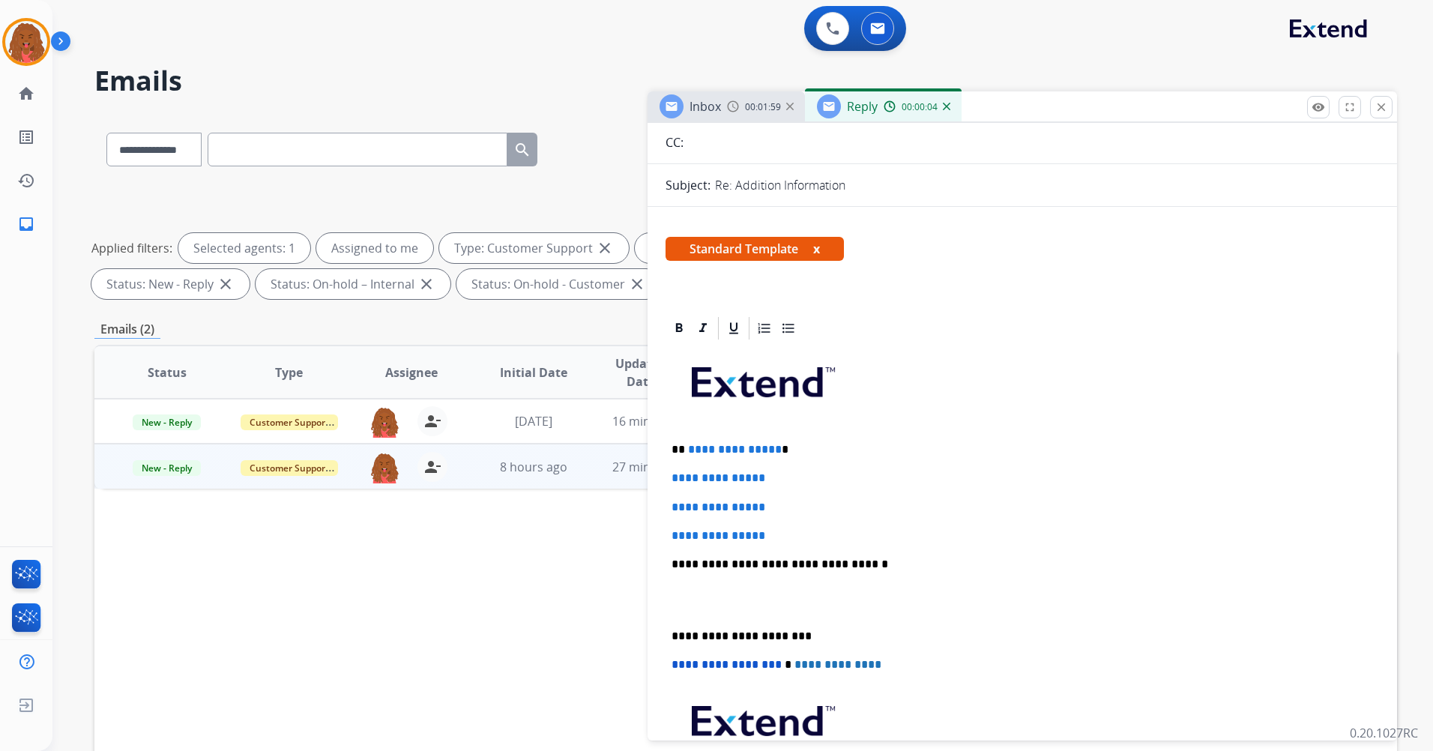
scroll to position [150, 0]
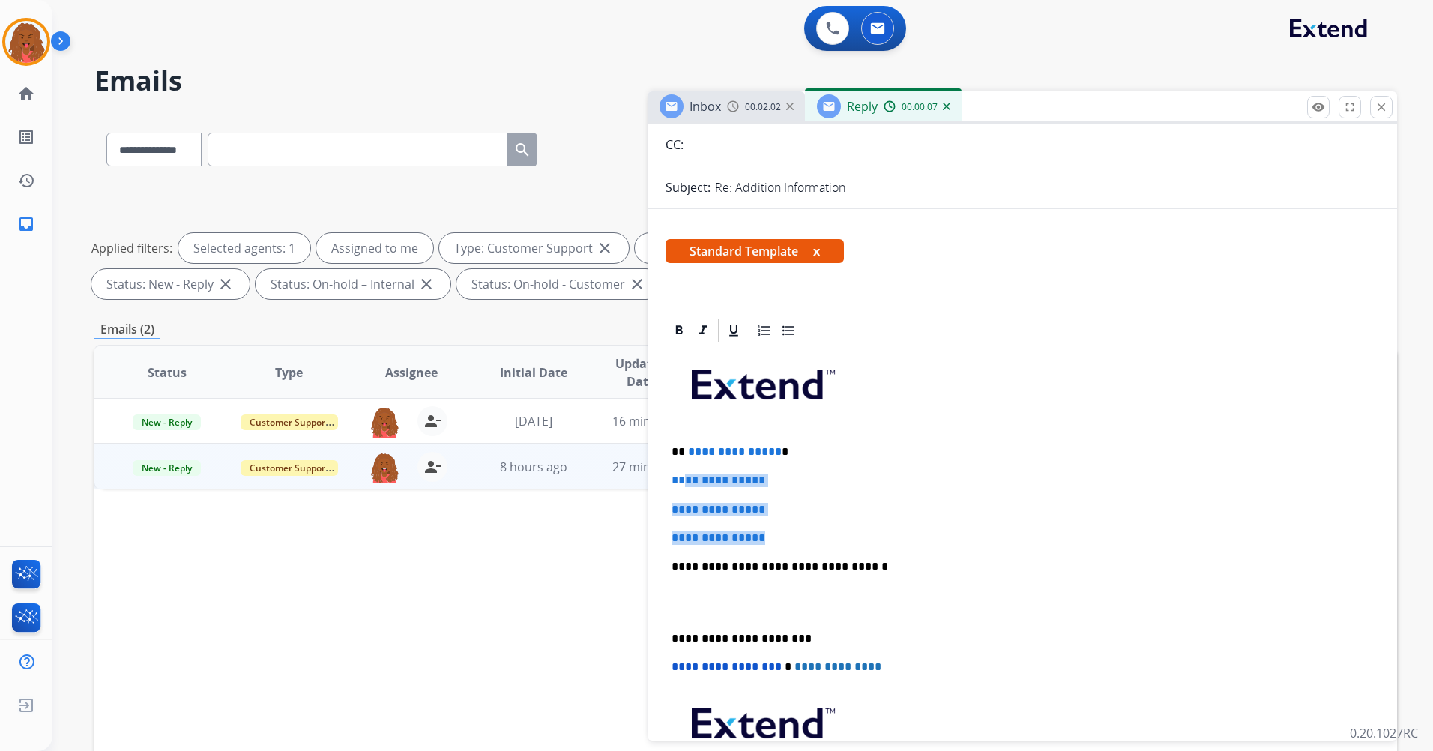
drag, startPoint x: 791, startPoint y: 541, endPoint x: 686, endPoint y: 460, distance: 131.9
click at [686, 460] on div "**********" at bounding box center [1021, 602] width 713 height 516
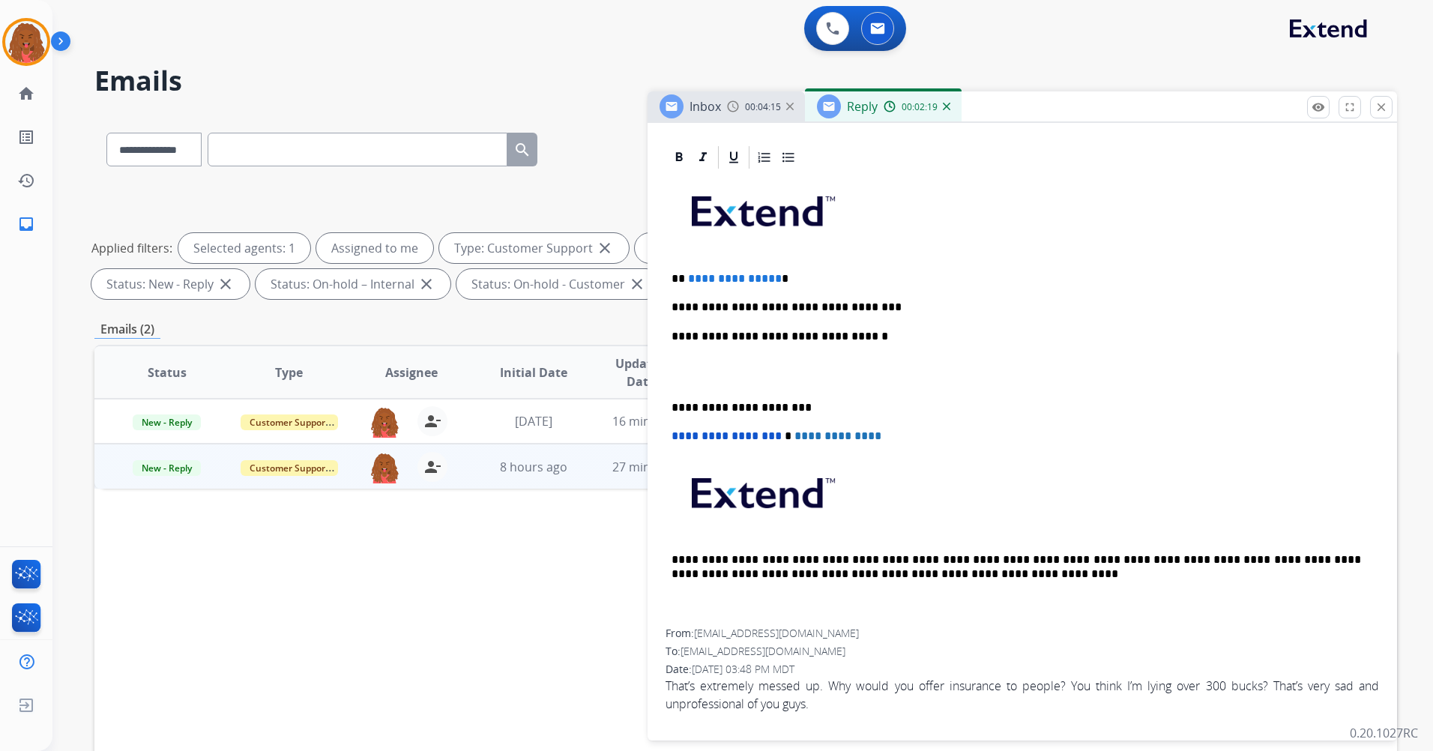
scroll to position [225, 0]
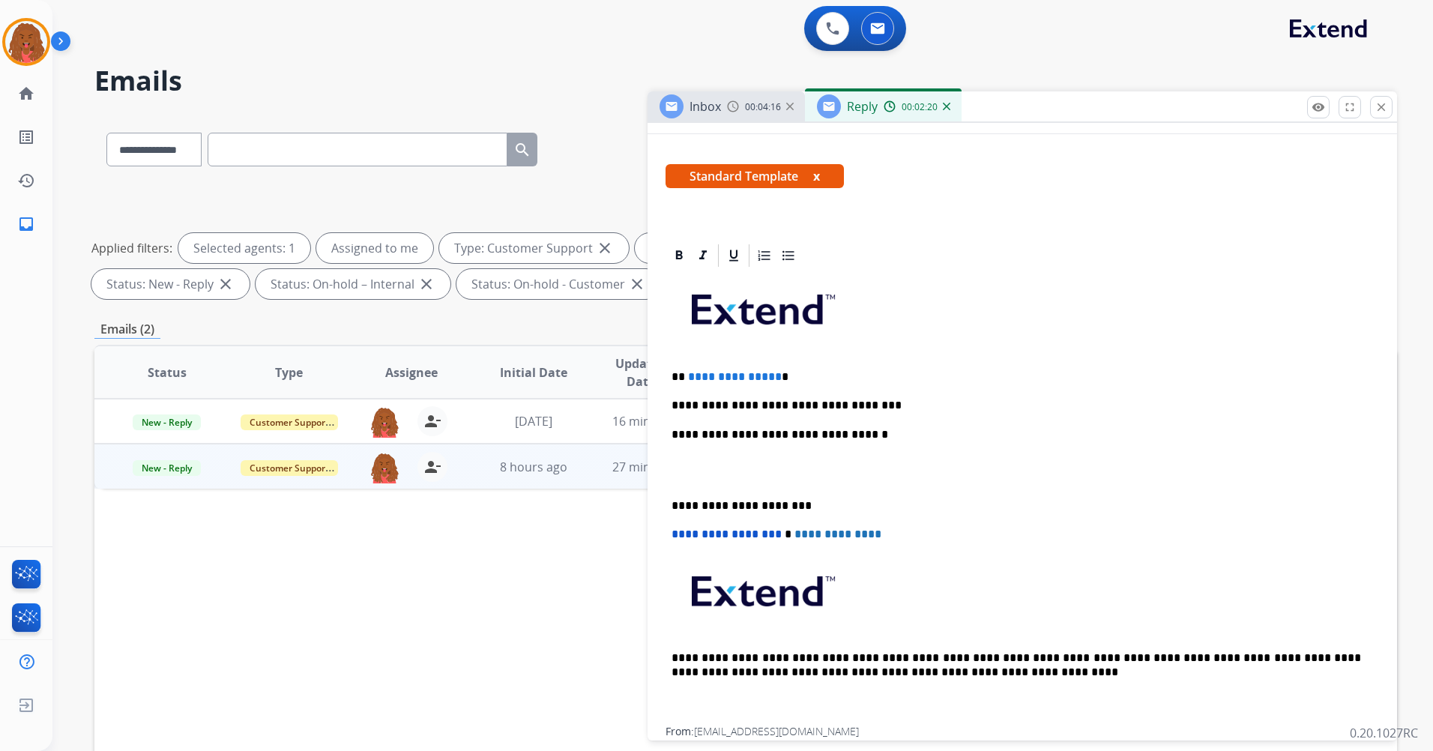
drag, startPoint x: 769, startPoint y: 379, endPoint x: 779, endPoint y: 379, distance: 9.7
click at [770, 379] on span "**********" at bounding box center [735, 376] width 94 height 11
click at [884, 401] on p "**********" at bounding box center [1015, 405] width 689 height 13
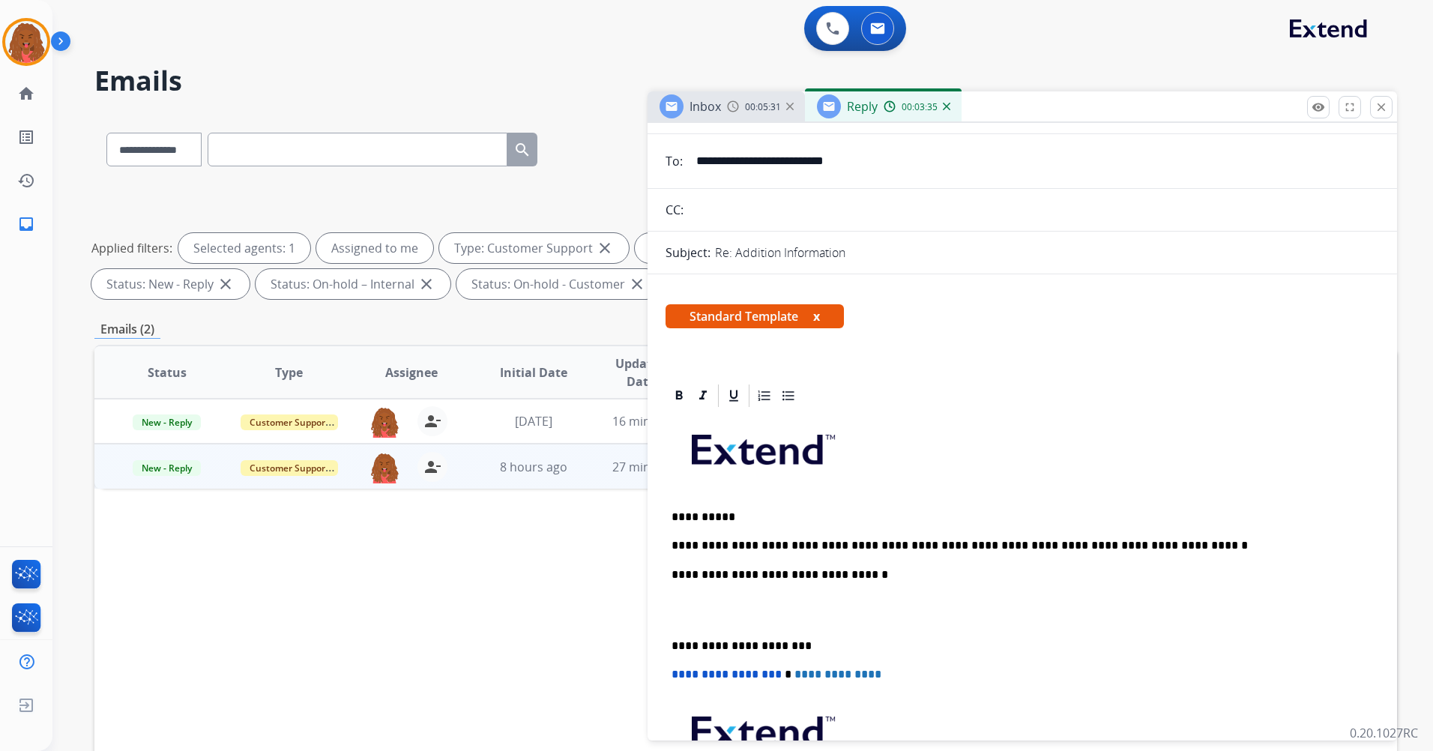
scroll to position [0, 0]
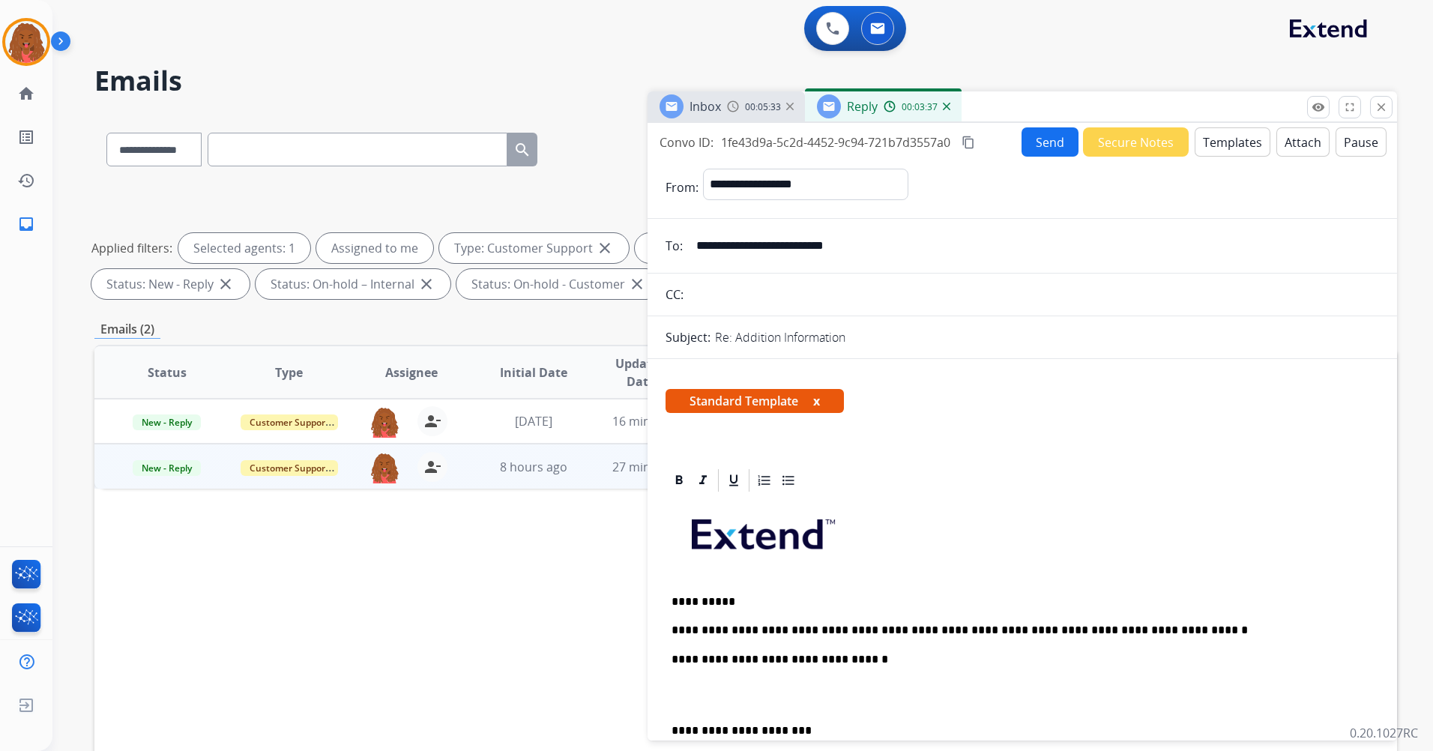
click at [1043, 148] on button "Send" at bounding box center [1049, 141] width 57 height 29
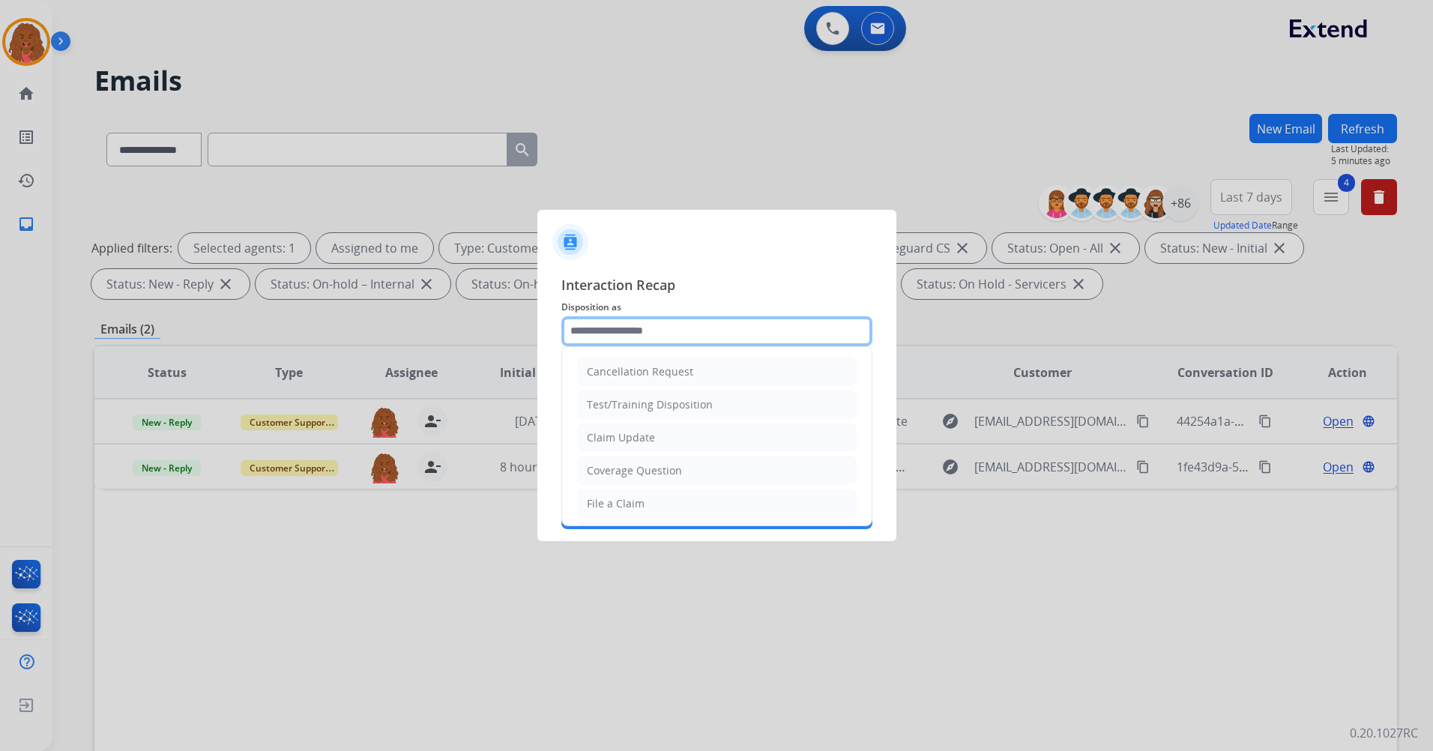
click at [747, 330] on input "text" at bounding box center [716, 331] width 311 height 30
type input "**********"
type input "*****"
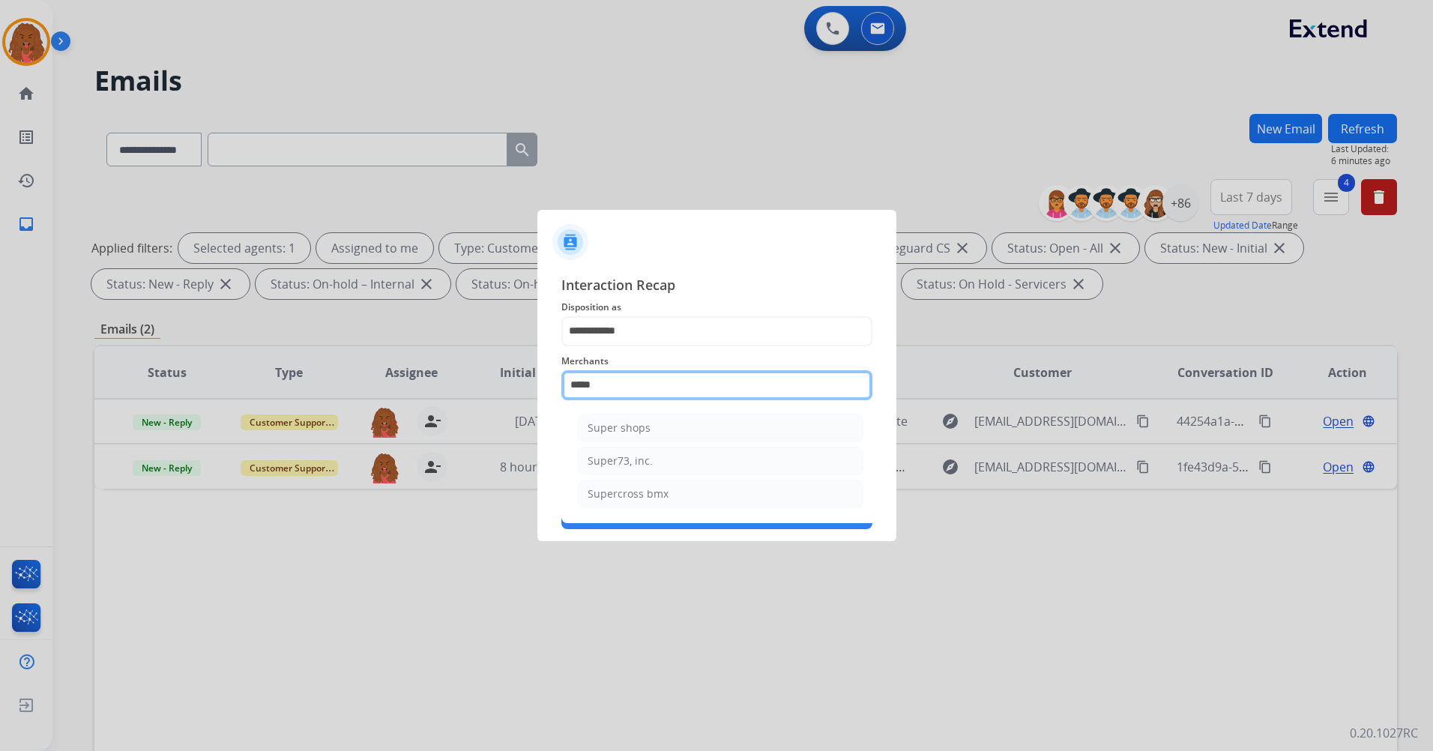
click at [663, 395] on input "*****" at bounding box center [716, 385] width 311 height 30
drag, startPoint x: 627, startPoint y: 392, endPoint x: 299, endPoint y: 375, distance: 327.9
click at [0, 375] on app-contact-recap-modal "**********" at bounding box center [0, 375] width 0 height 751
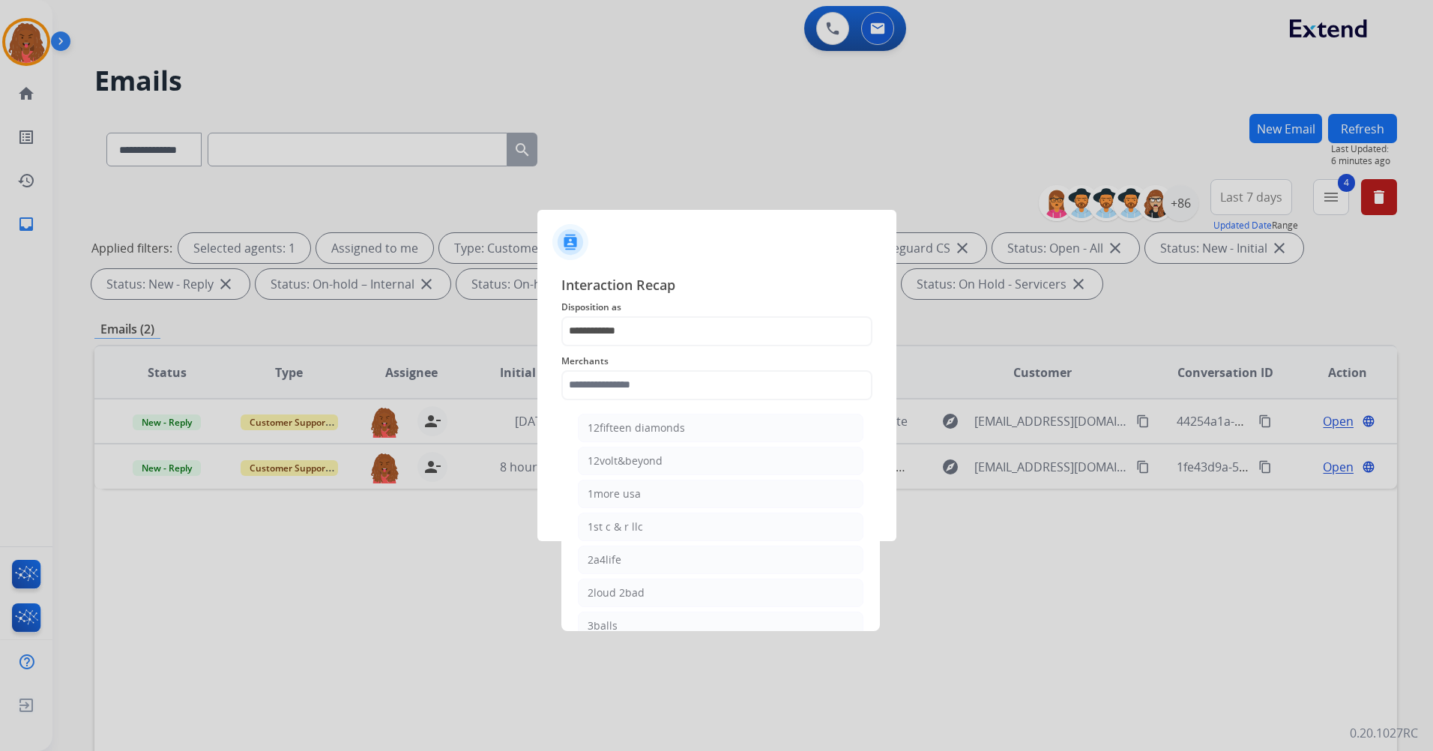
click at [815, 295] on span "Interaction Recap" at bounding box center [716, 286] width 311 height 24
click at [674, 387] on input "text" at bounding box center [716, 385] width 311 height 30
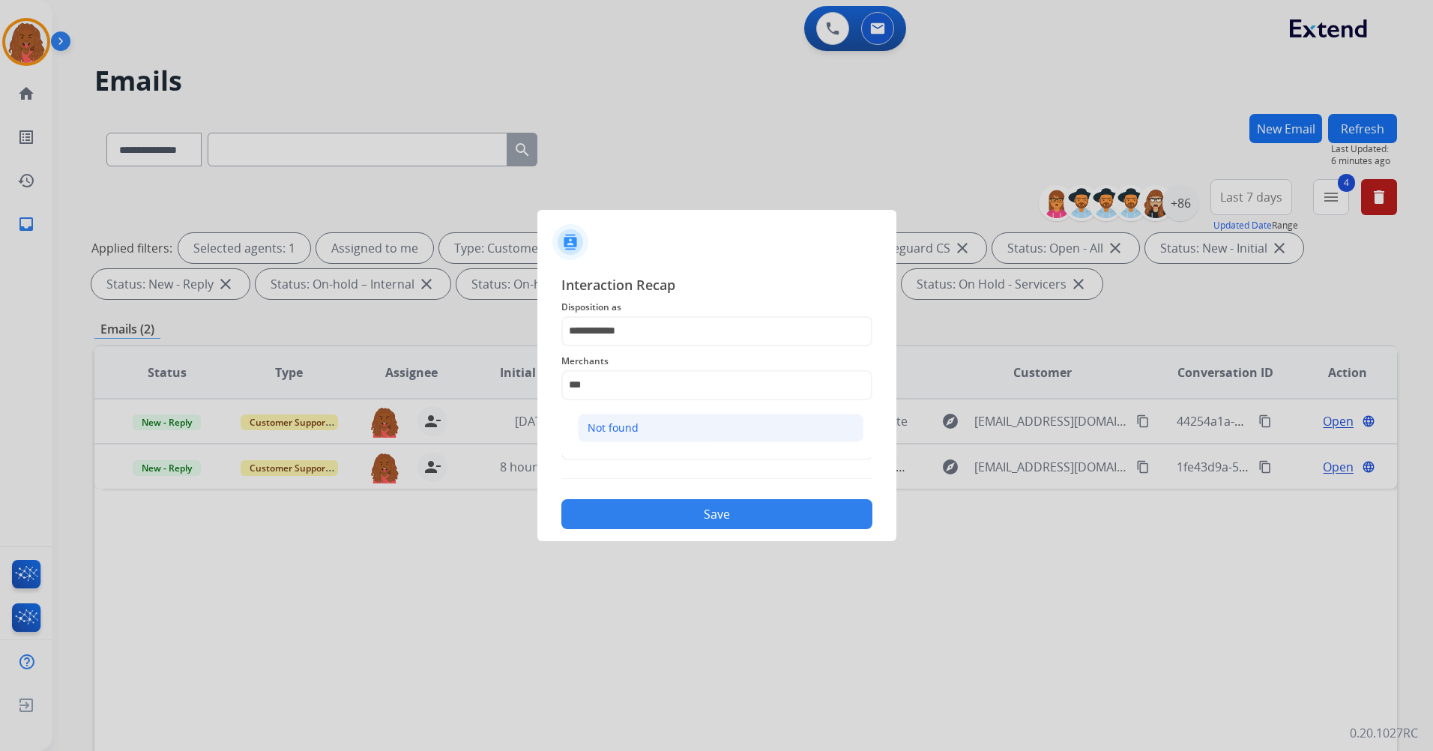
click at [640, 420] on li "Not found" at bounding box center [721, 428] width 286 height 28
type input "*********"
click at [638, 438] on input "text" at bounding box center [716, 445] width 311 height 30
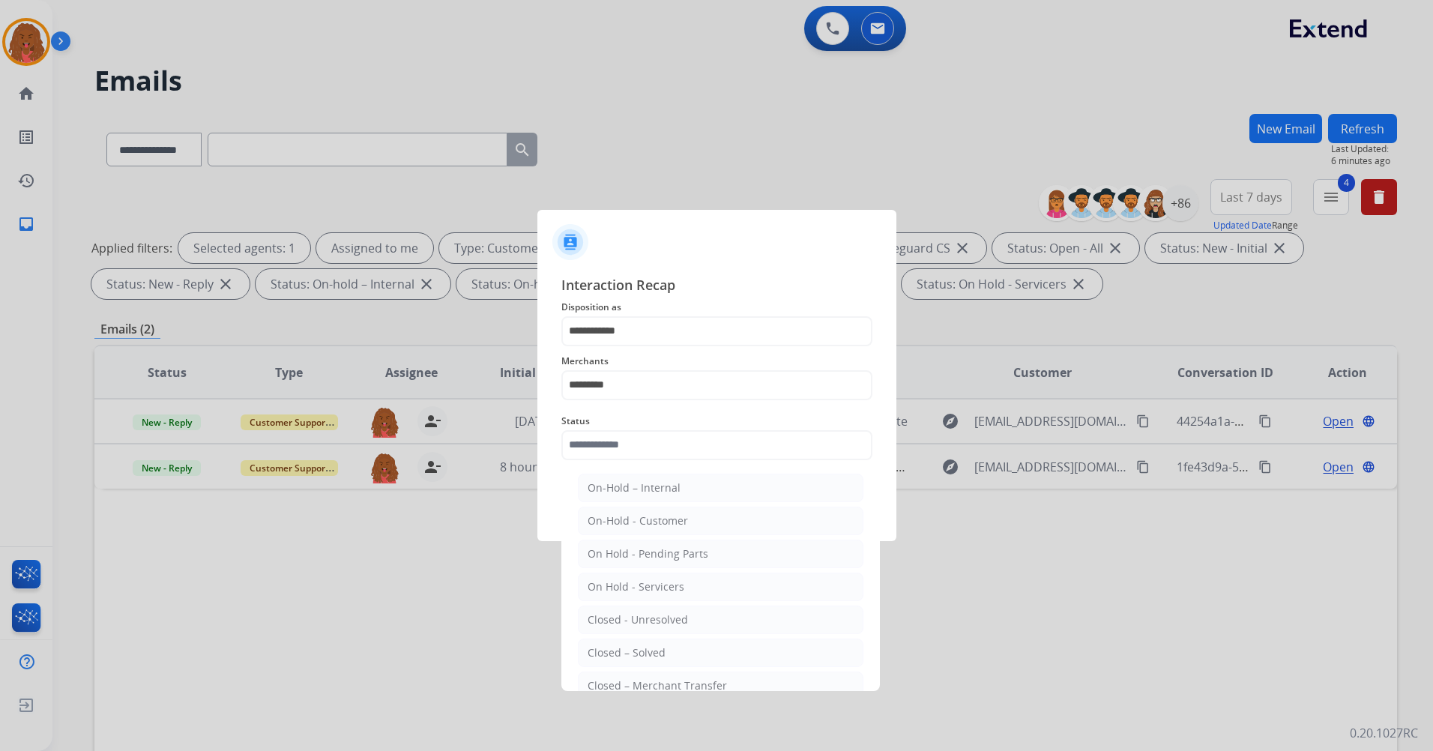
click at [661, 653] on li "Closed – Solved" at bounding box center [721, 652] width 286 height 28
type input "**********"
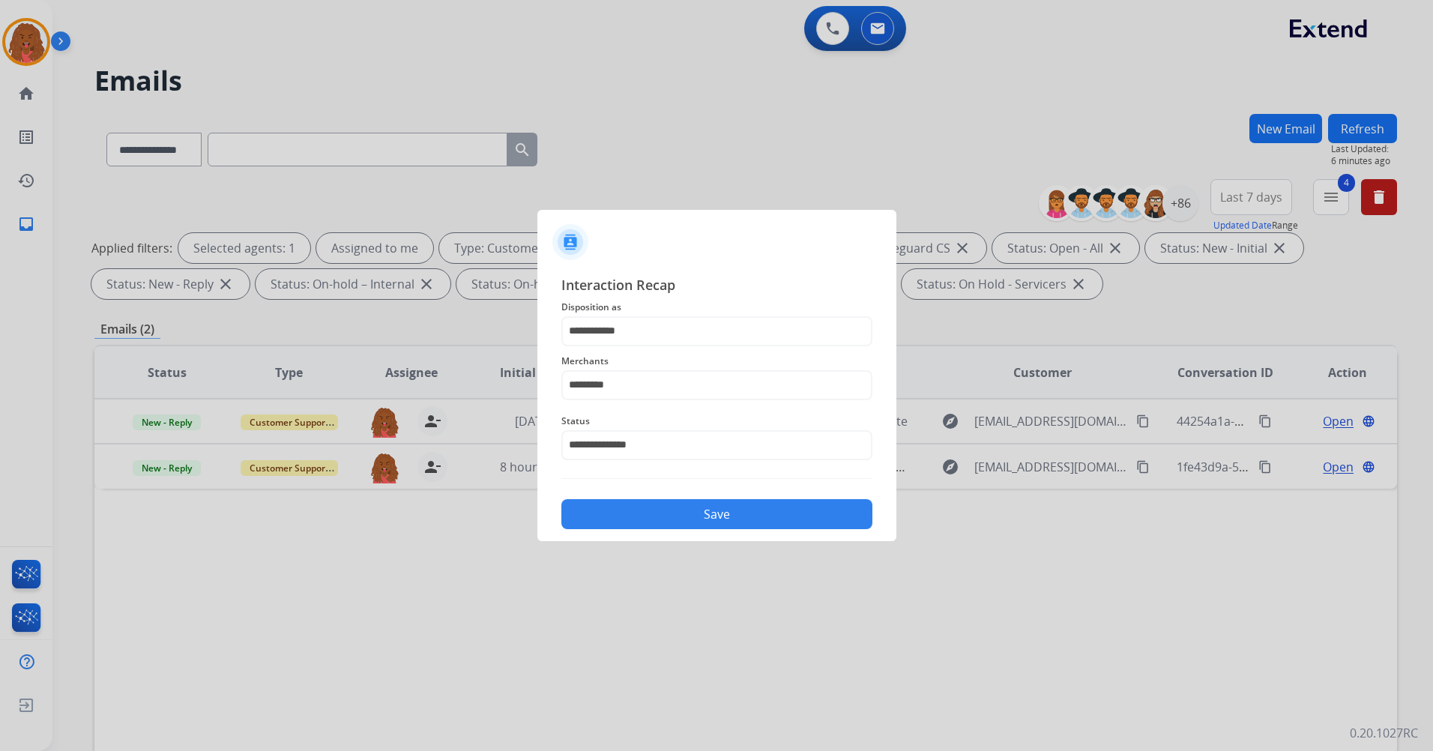
click at [683, 501] on button "Save" at bounding box center [716, 514] width 311 height 30
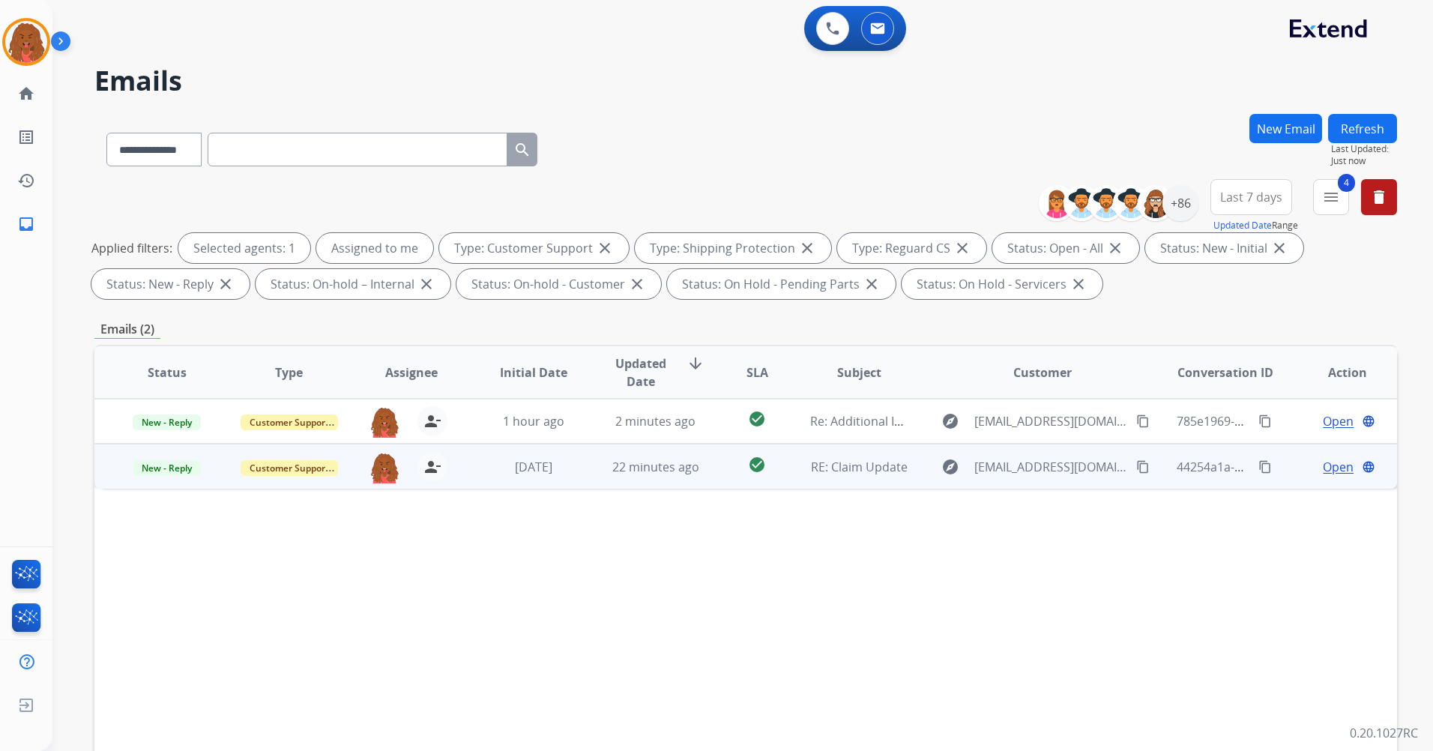
click at [1323, 469] on span "Open" at bounding box center [1338, 467] width 31 height 18
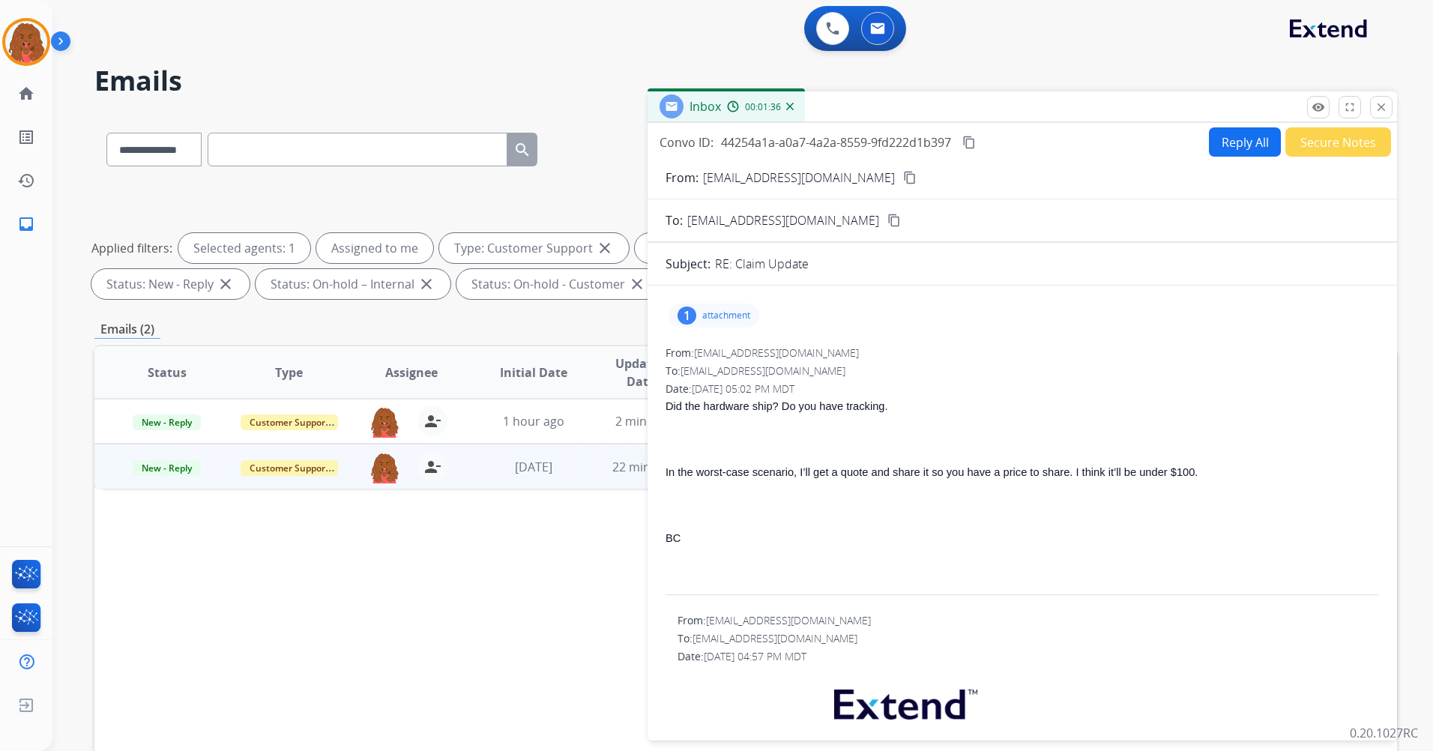
click at [903, 181] on mat-icon "content_copy" at bounding box center [909, 177] width 13 height 13
click at [1381, 104] on mat-icon "close" at bounding box center [1380, 106] width 13 height 13
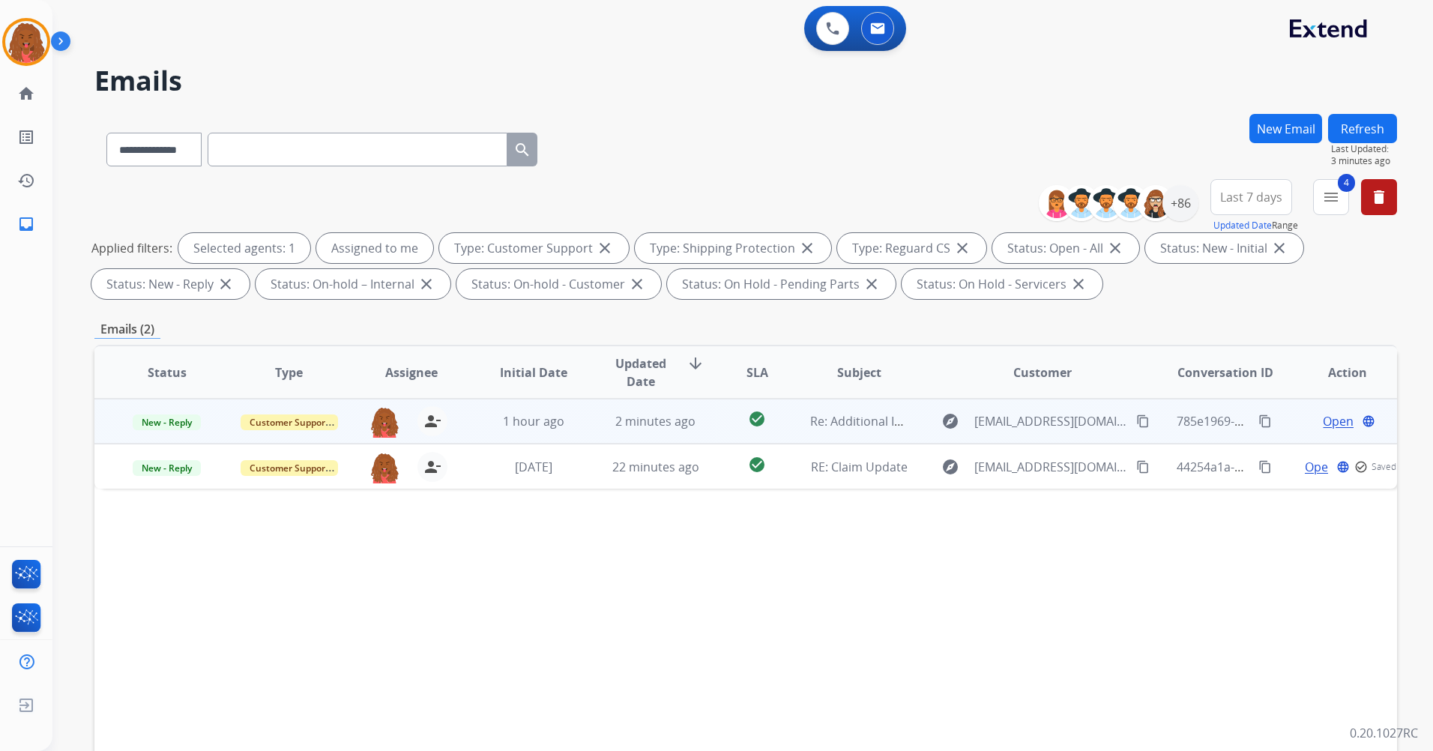
click at [1323, 415] on span "Open" at bounding box center [1338, 421] width 31 height 18
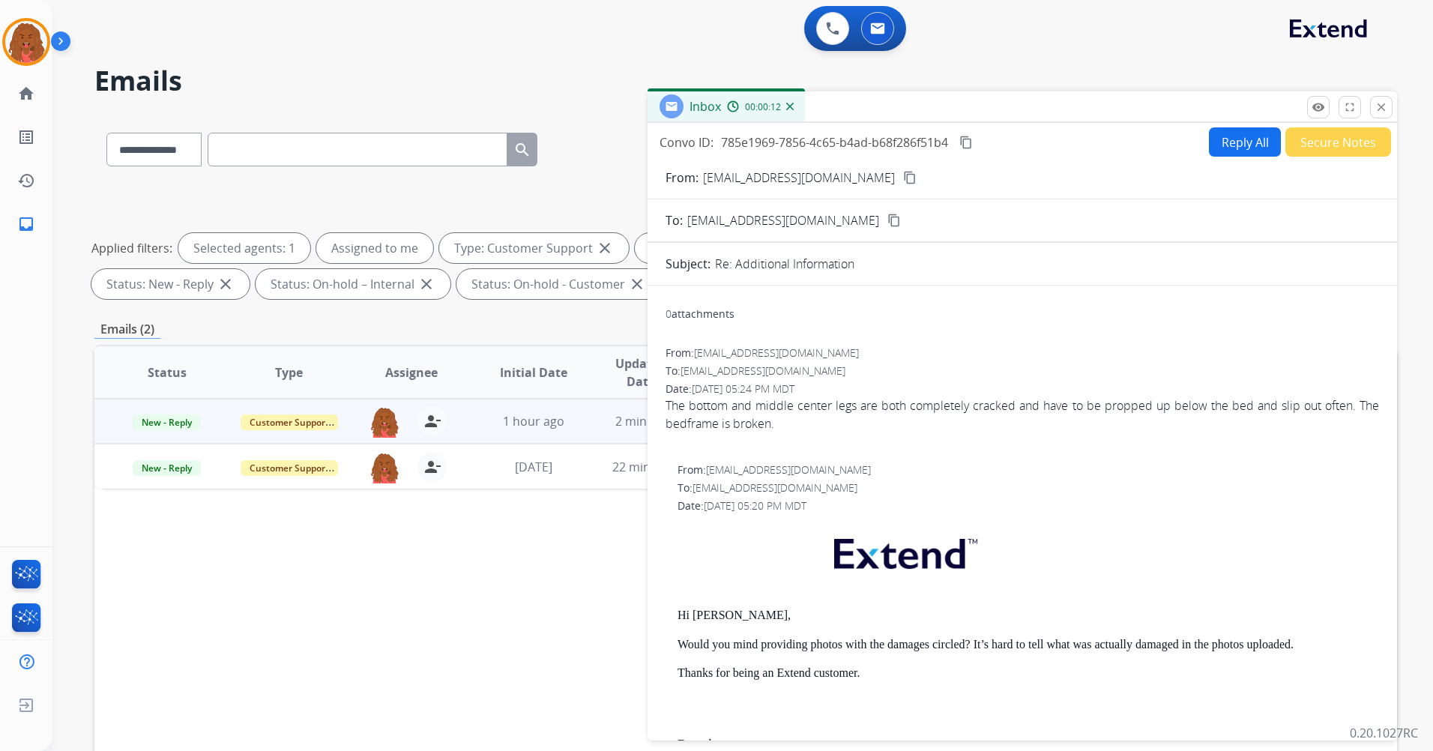
click at [1238, 142] on button "Reply All" at bounding box center [1245, 141] width 72 height 29
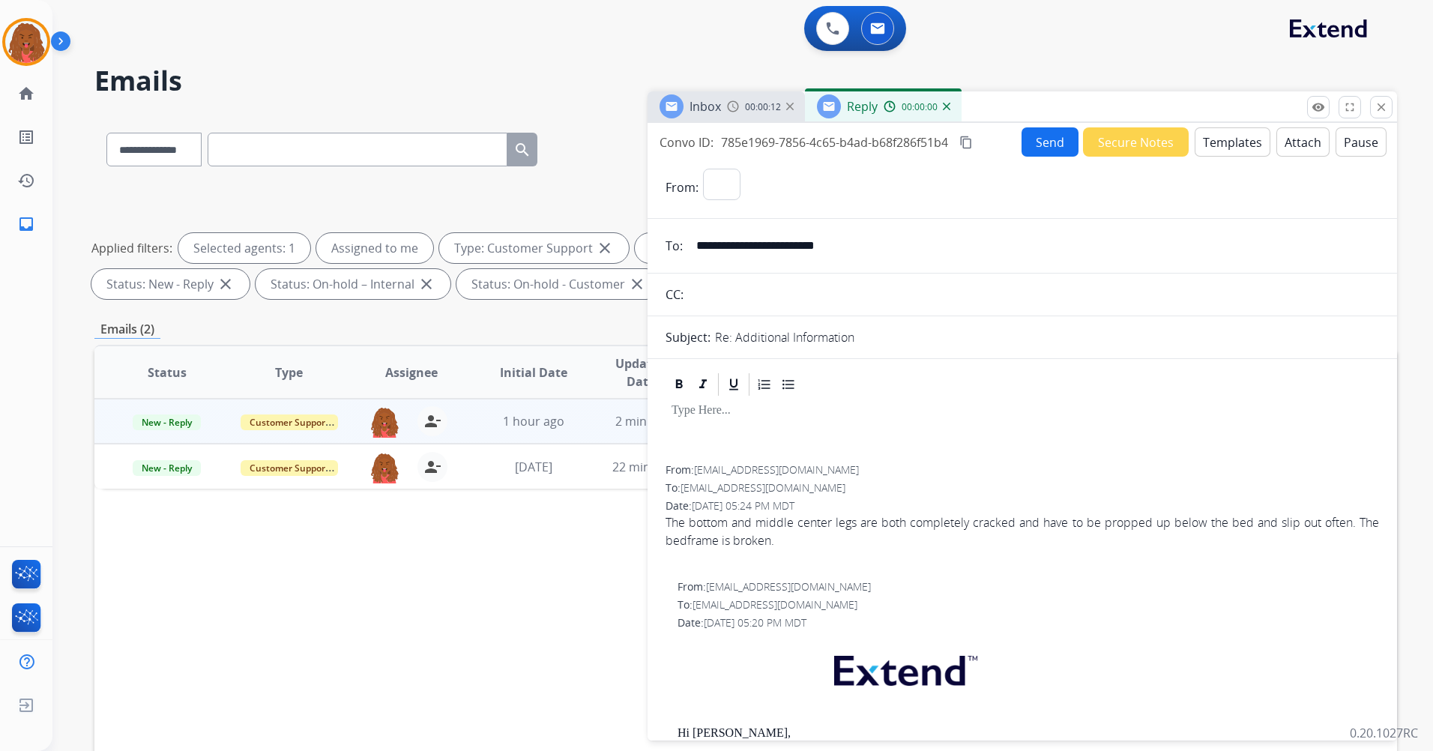
select select "**********"
click at [1227, 152] on button "Templates" at bounding box center [1233, 141] width 76 height 29
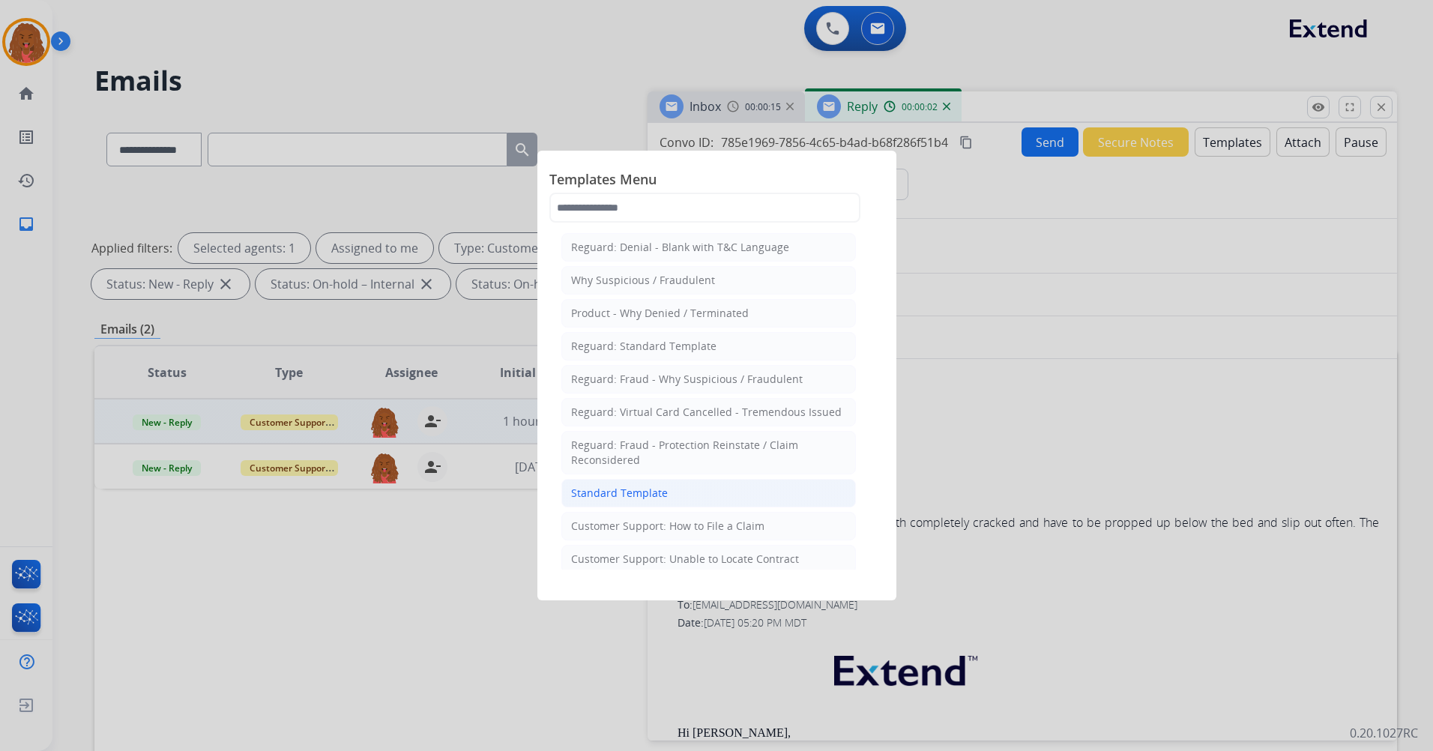
click at [641, 495] on div "Standard Template" at bounding box center [619, 493] width 97 height 15
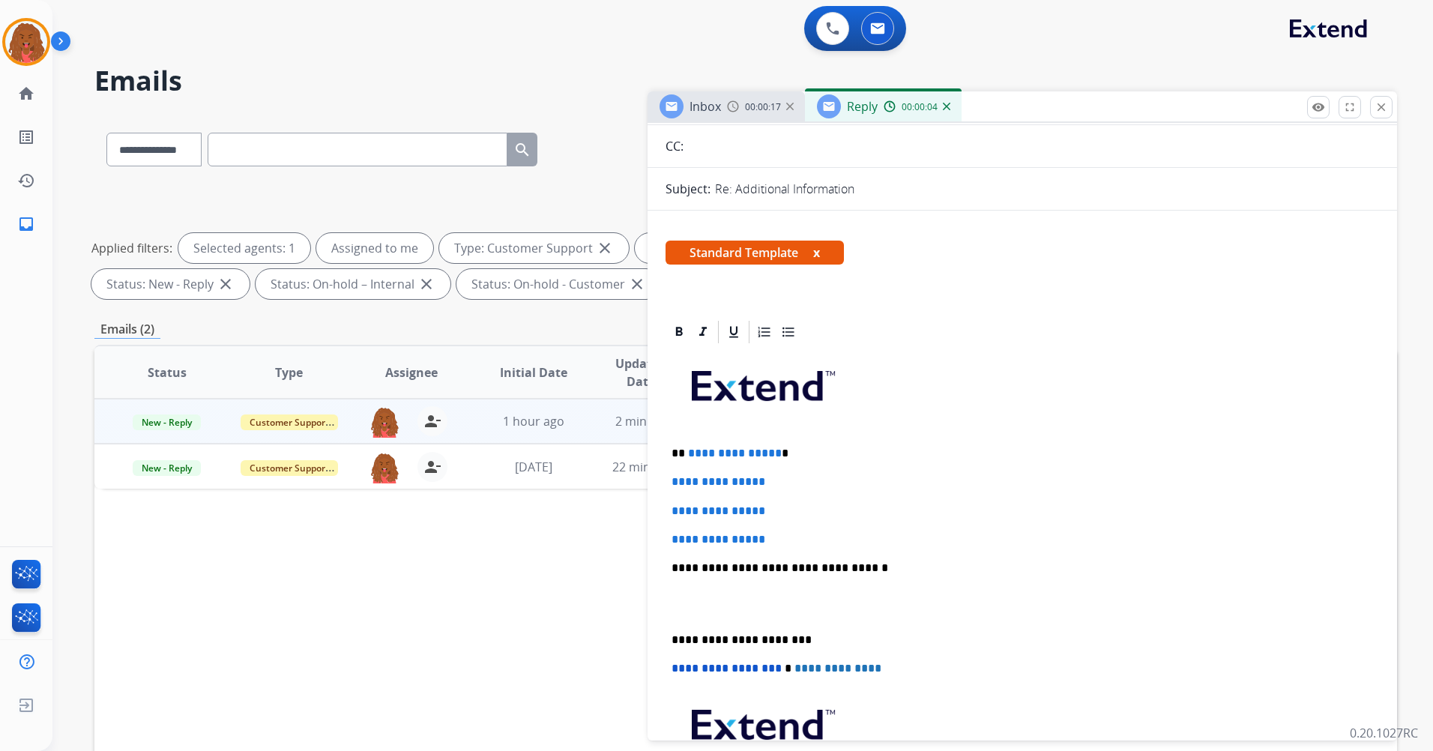
scroll to position [150, 0]
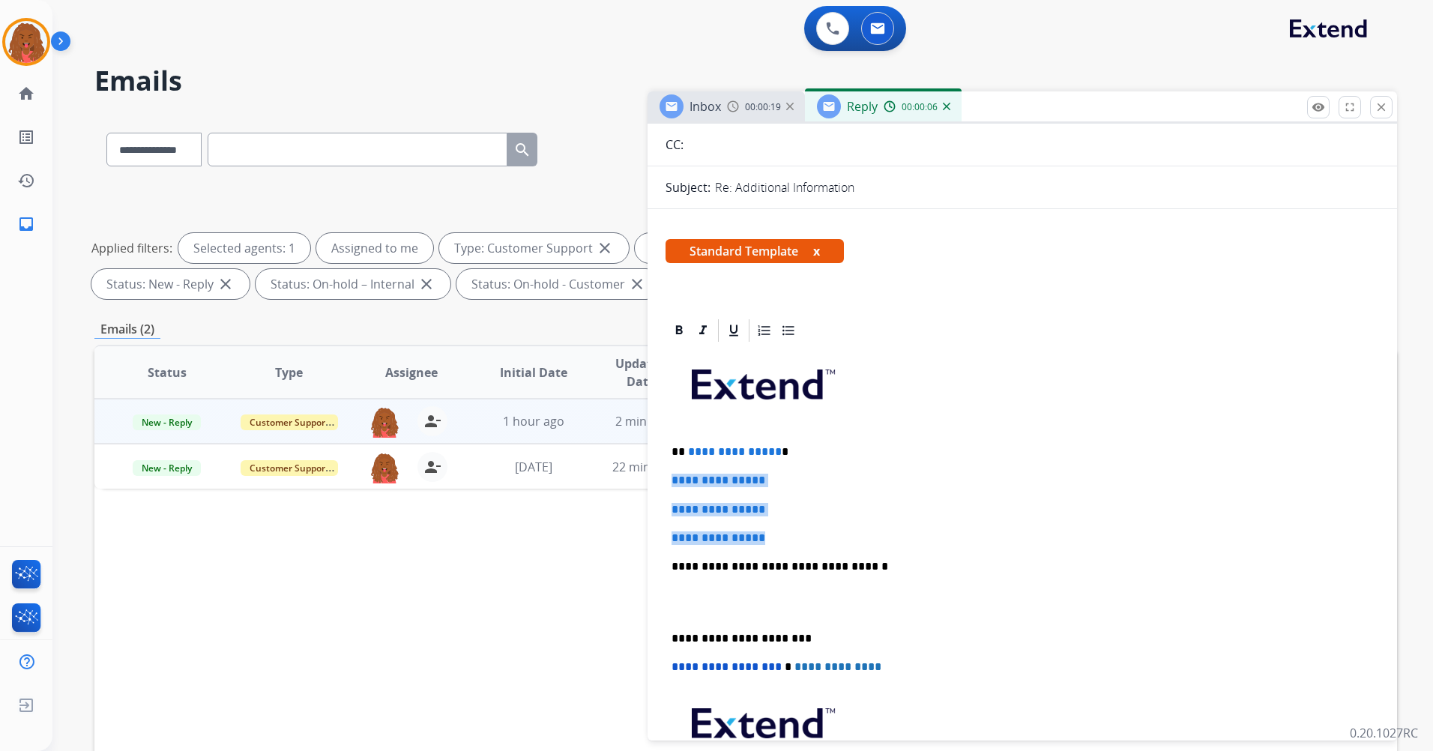
drag, startPoint x: 791, startPoint y: 525, endPoint x: 662, endPoint y: 466, distance: 141.8
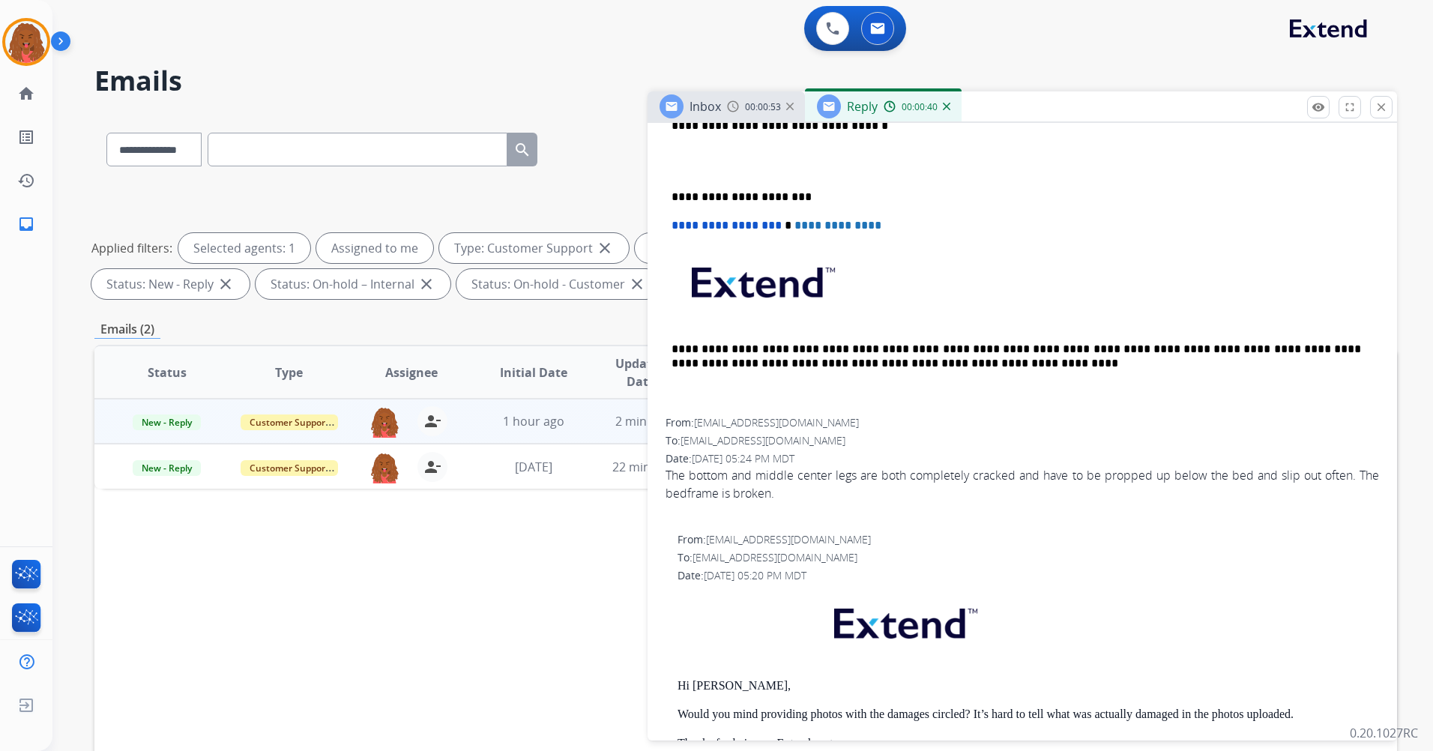
scroll to position [300, 0]
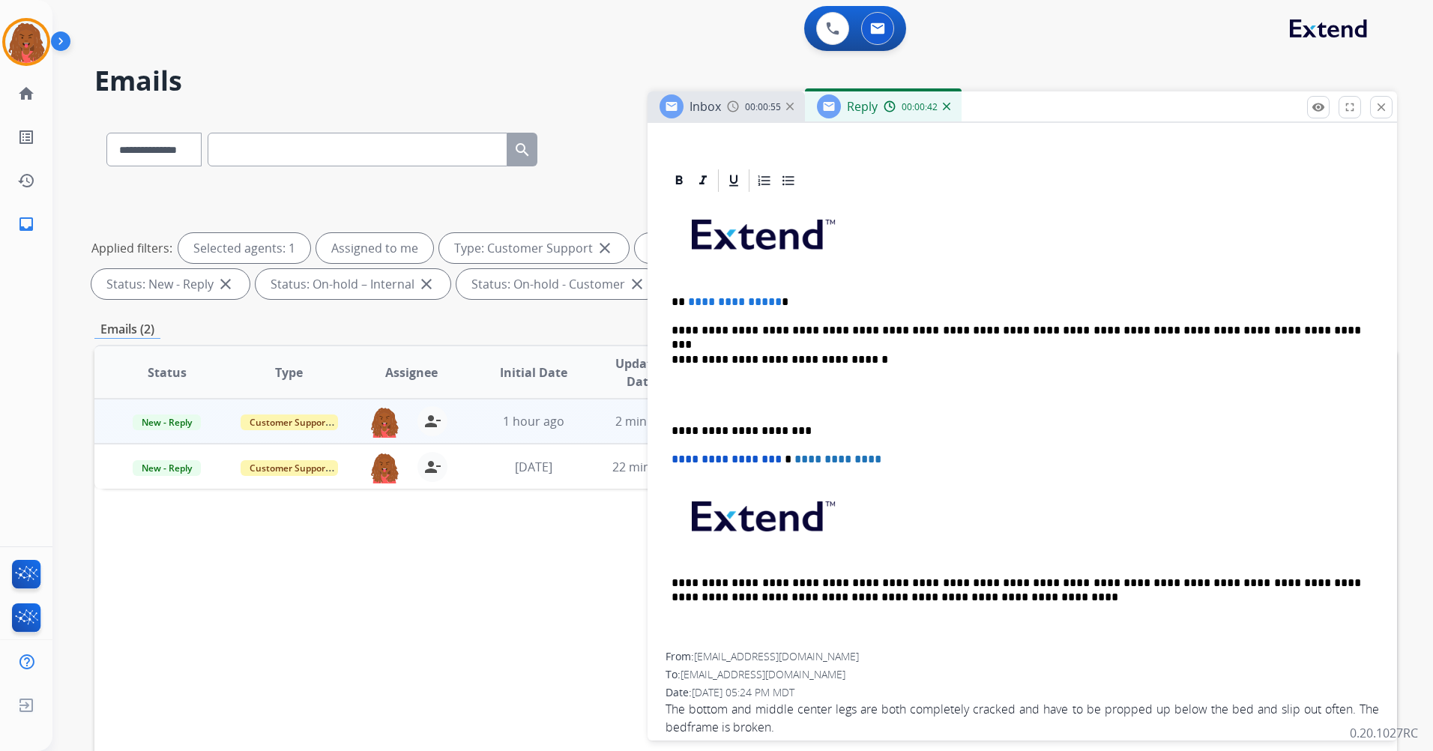
drag, startPoint x: 773, startPoint y: 300, endPoint x: 814, endPoint y: 344, distance: 60.4
click at [774, 308] on p "**********" at bounding box center [1015, 301] width 689 height 13
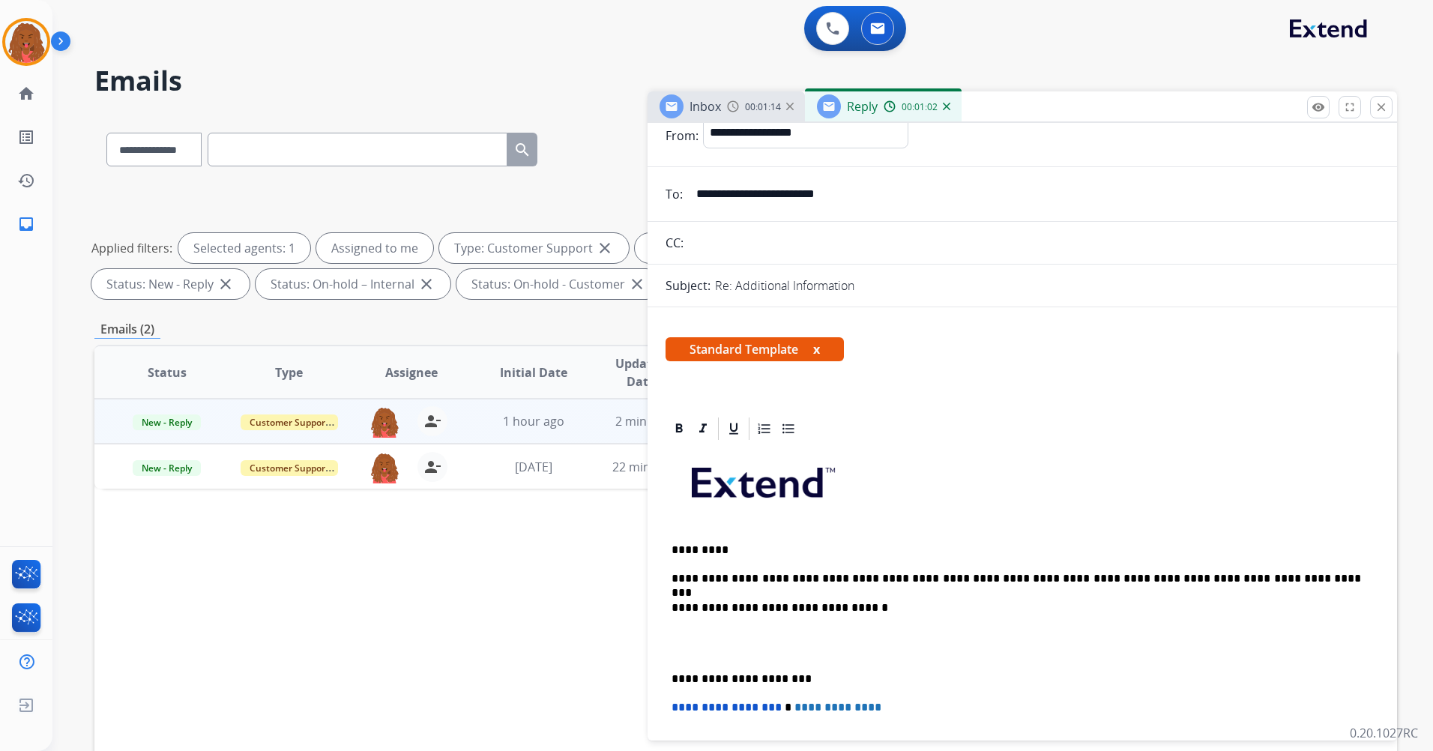
scroll to position [0, 0]
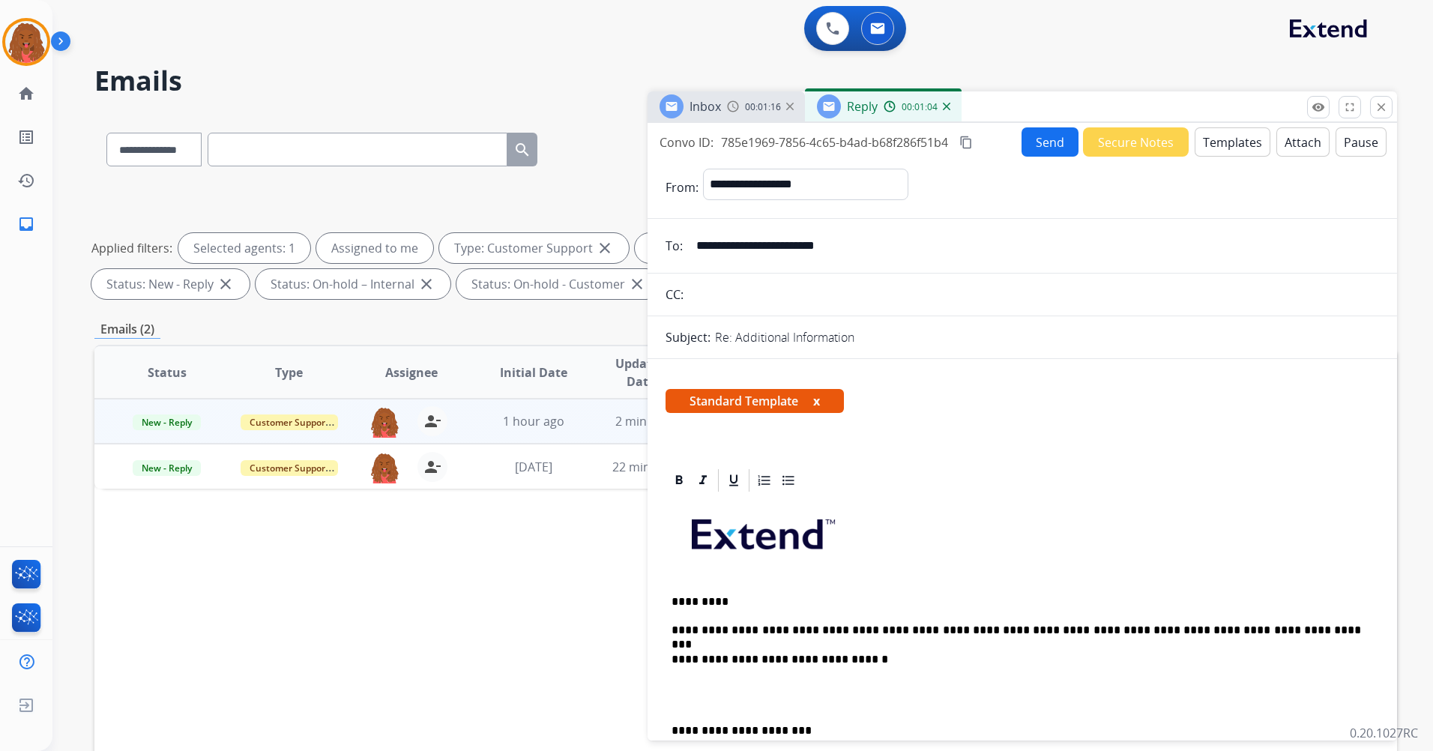
click at [1045, 146] on button "Send" at bounding box center [1049, 141] width 57 height 29
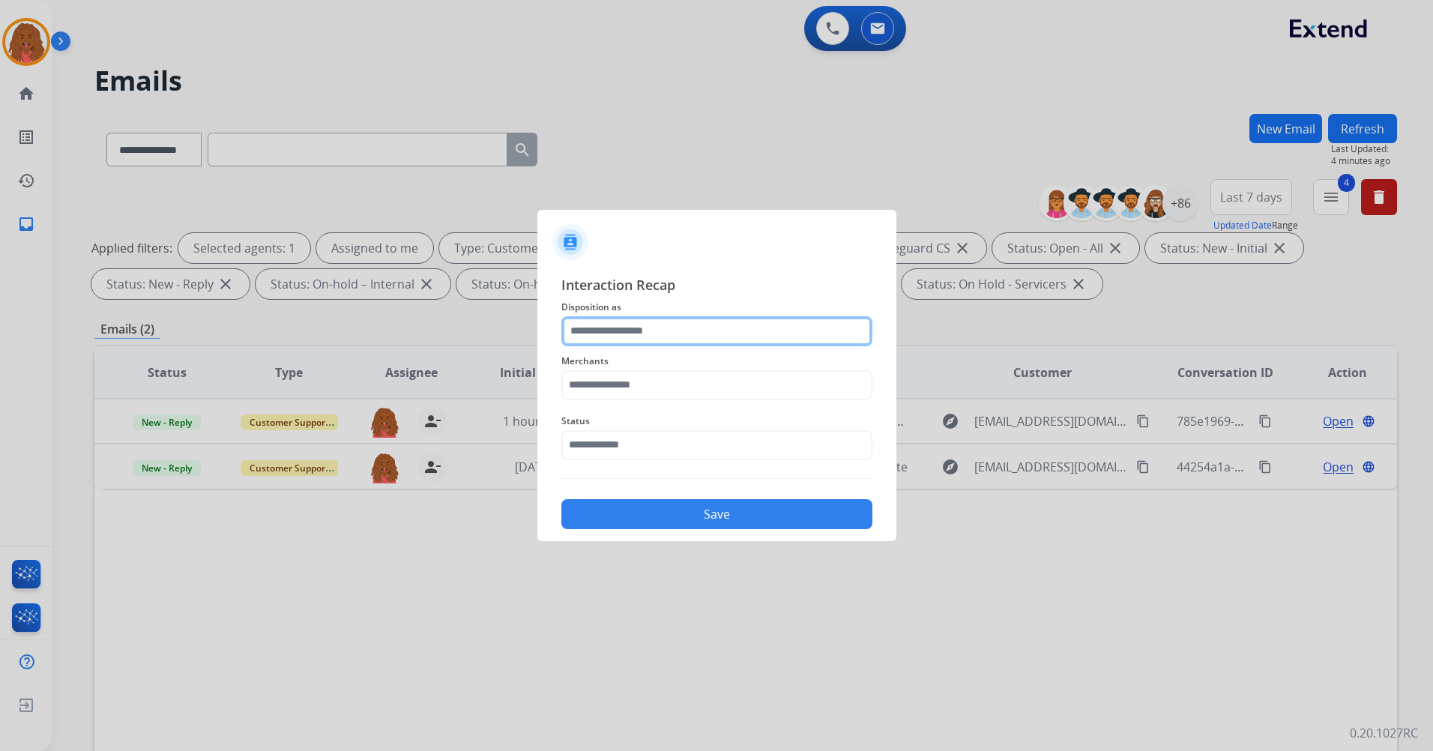
click at [687, 333] on input "text" at bounding box center [716, 331] width 311 height 30
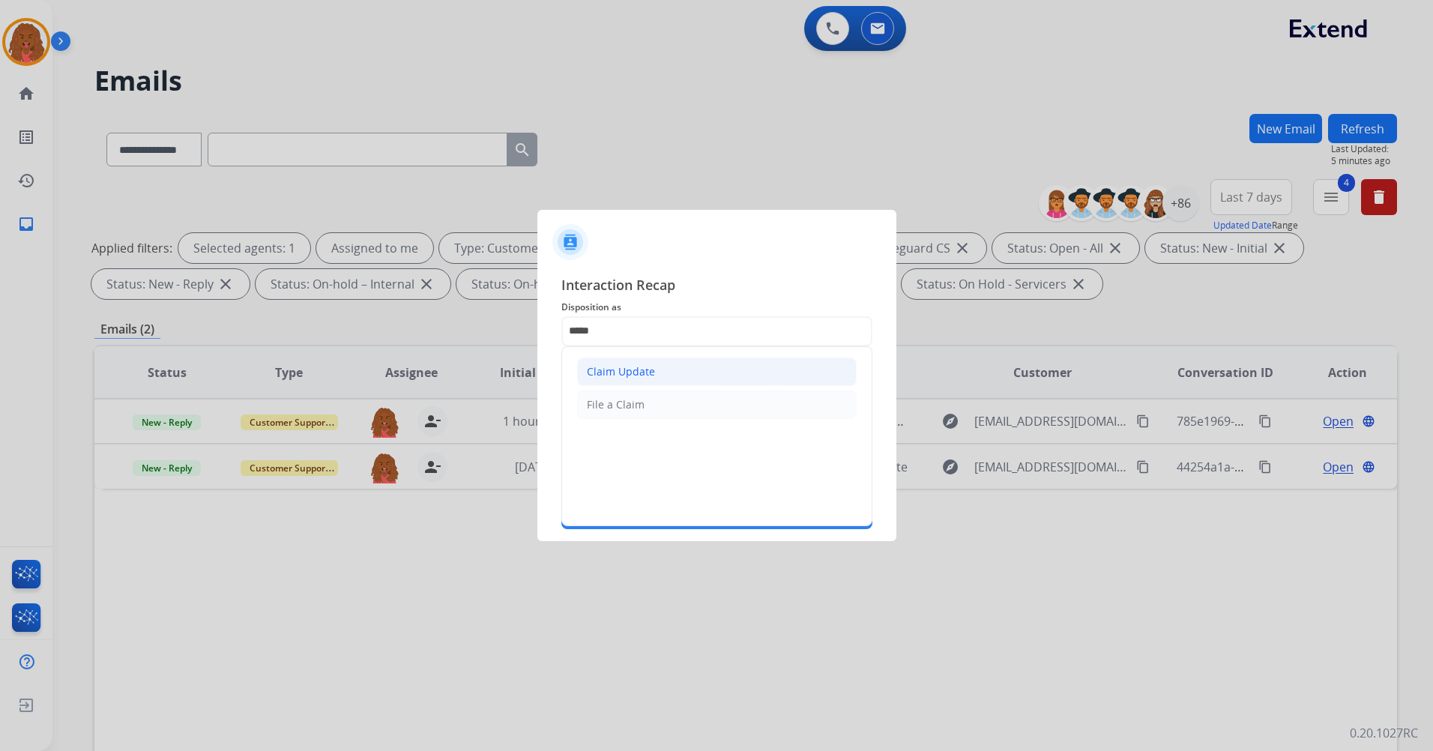
click at [707, 375] on li "Claim Update" at bounding box center [717, 371] width 280 height 28
type input "**********"
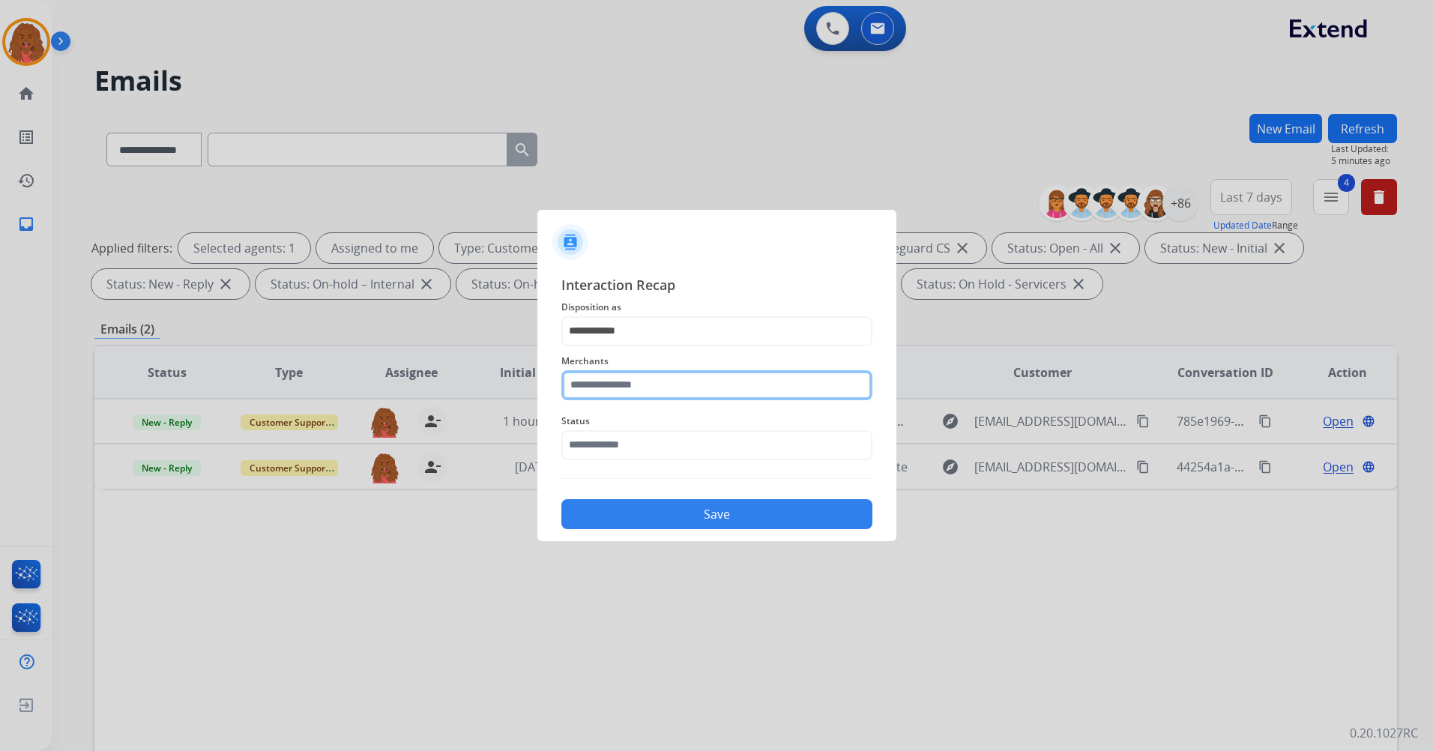
click at [652, 388] on input "text" at bounding box center [716, 385] width 311 height 30
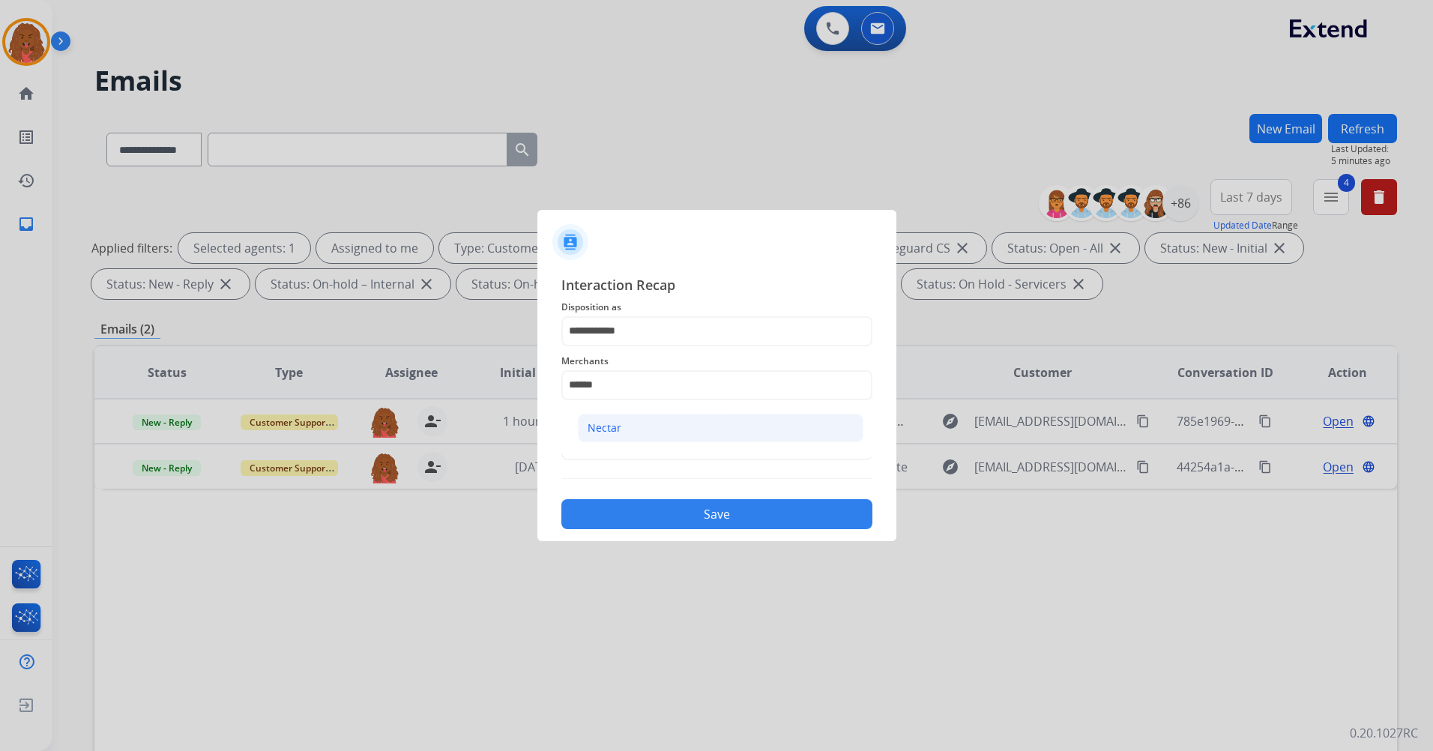
click at [686, 433] on li "Nectar" at bounding box center [721, 428] width 286 height 28
type input "******"
drag, startPoint x: 692, startPoint y: 450, endPoint x: 707, endPoint y: 455, distance: 16.4
click at [692, 452] on input "text" at bounding box center [716, 445] width 311 height 30
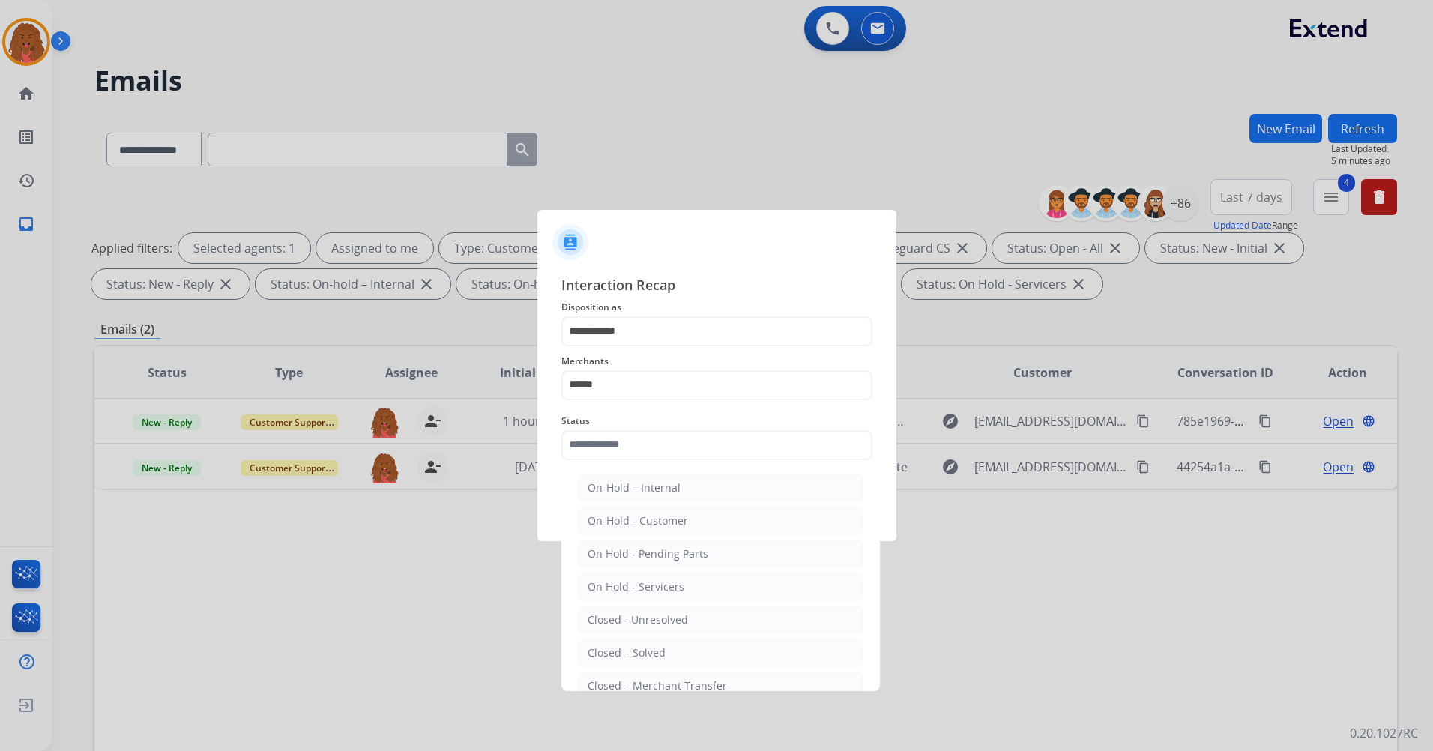
drag, startPoint x: 743, startPoint y: 657, endPoint x: 739, endPoint y: 638, distance: 20.0
click at [743, 652] on li "Closed – Solved" at bounding box center [721, 652] width 286 height 28
type input "**********"
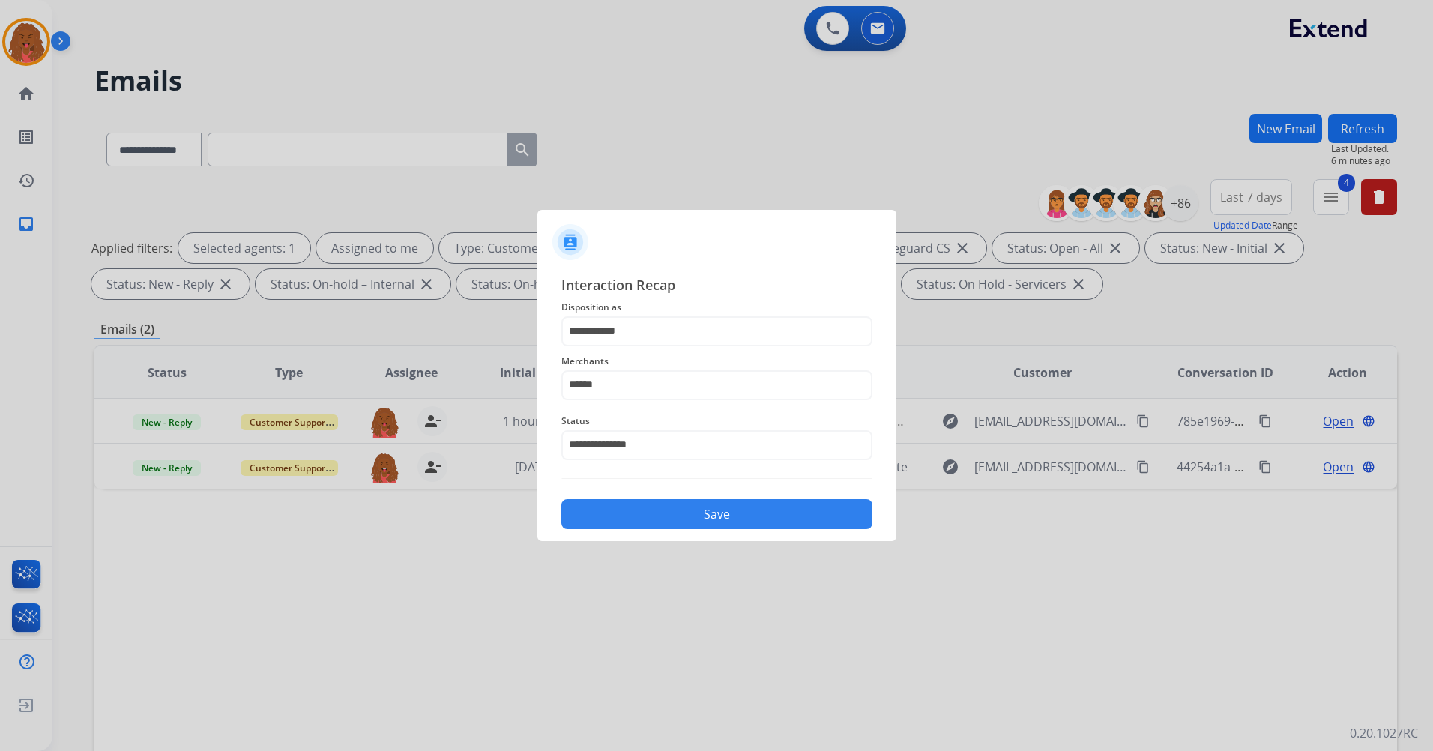
click at [722, 477] on div "**********" at bounding box center [716, 402] width 311 height 256
click at [724, 507] on button "Save" at bounding box center [716, 514] width 311 height 30
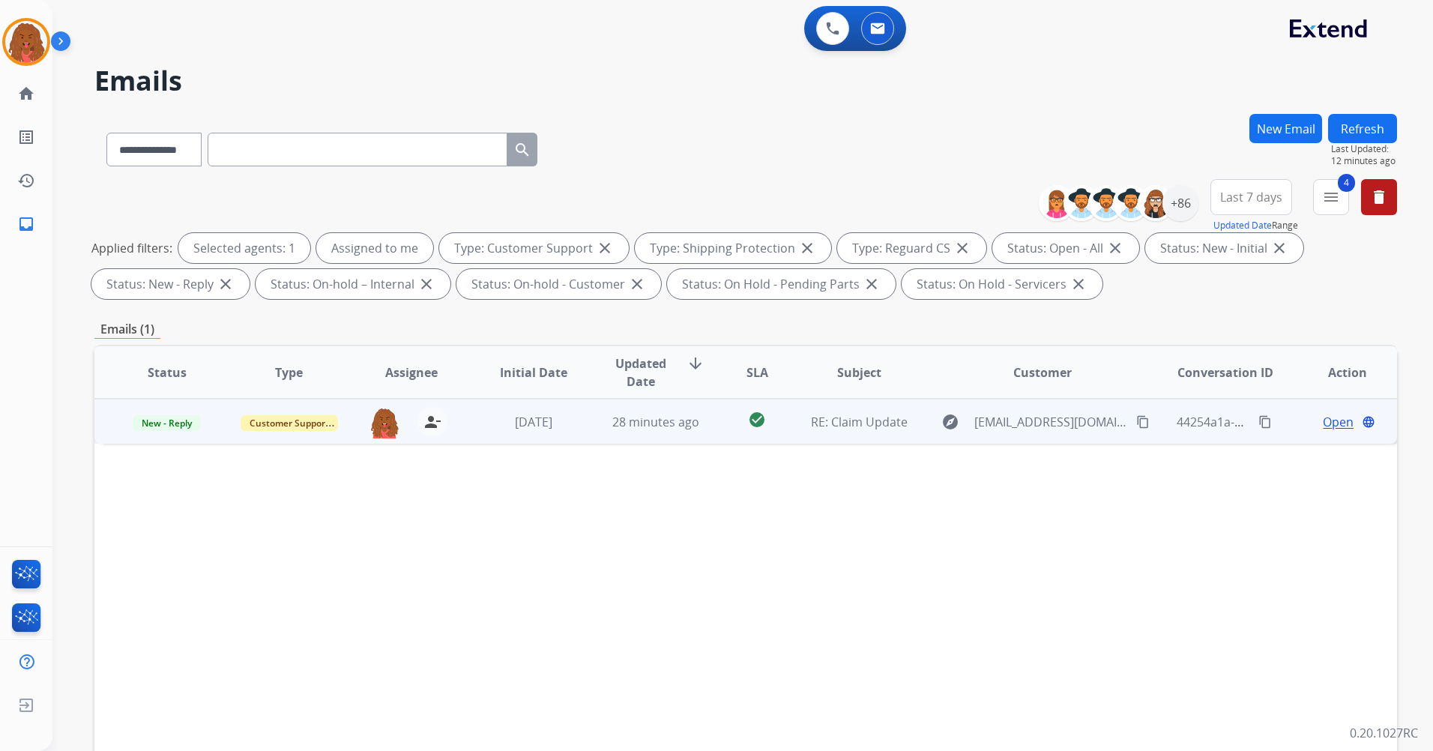
click at [1332, 426] on span "Open" at bounding box center [1338, 422] width 31 height 18
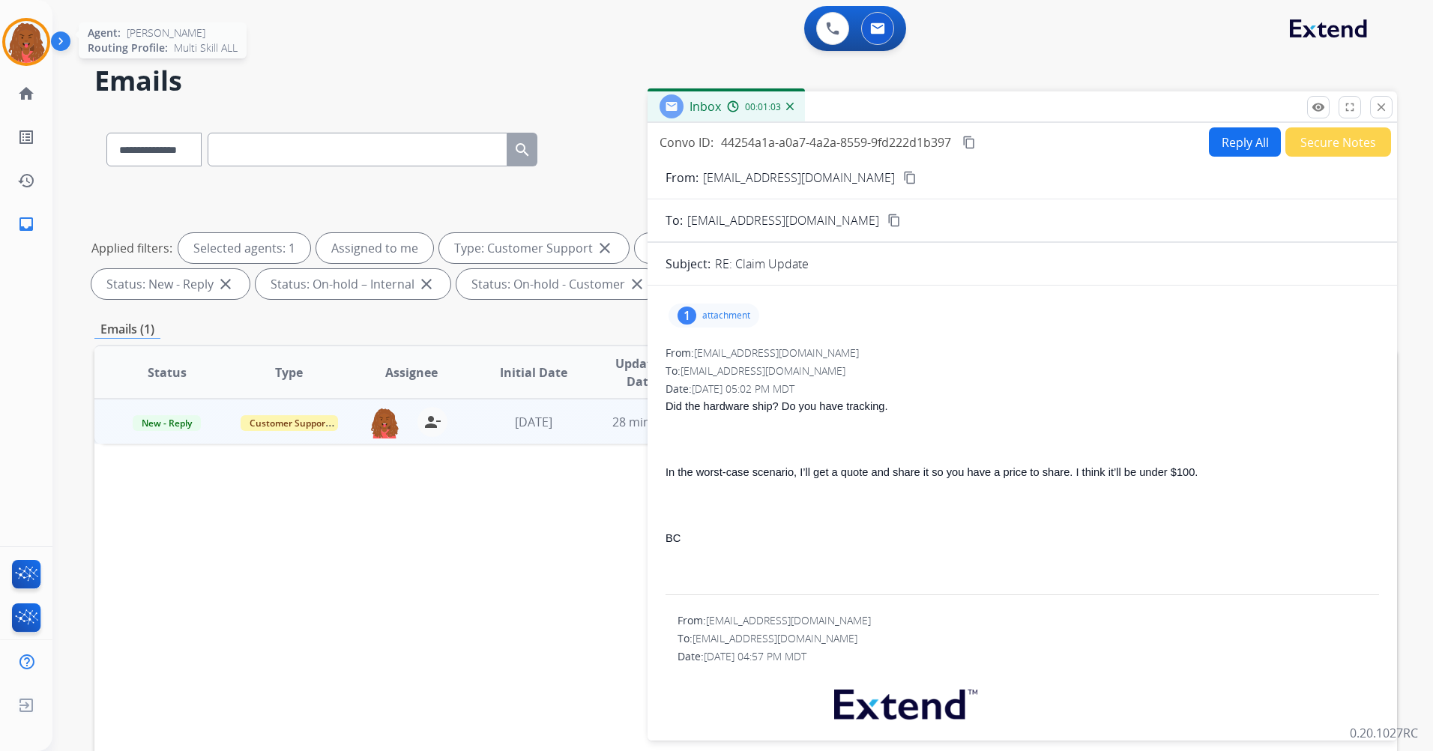
click at [26, 42] on img at bounding box center [26, 42] width 42 height 42
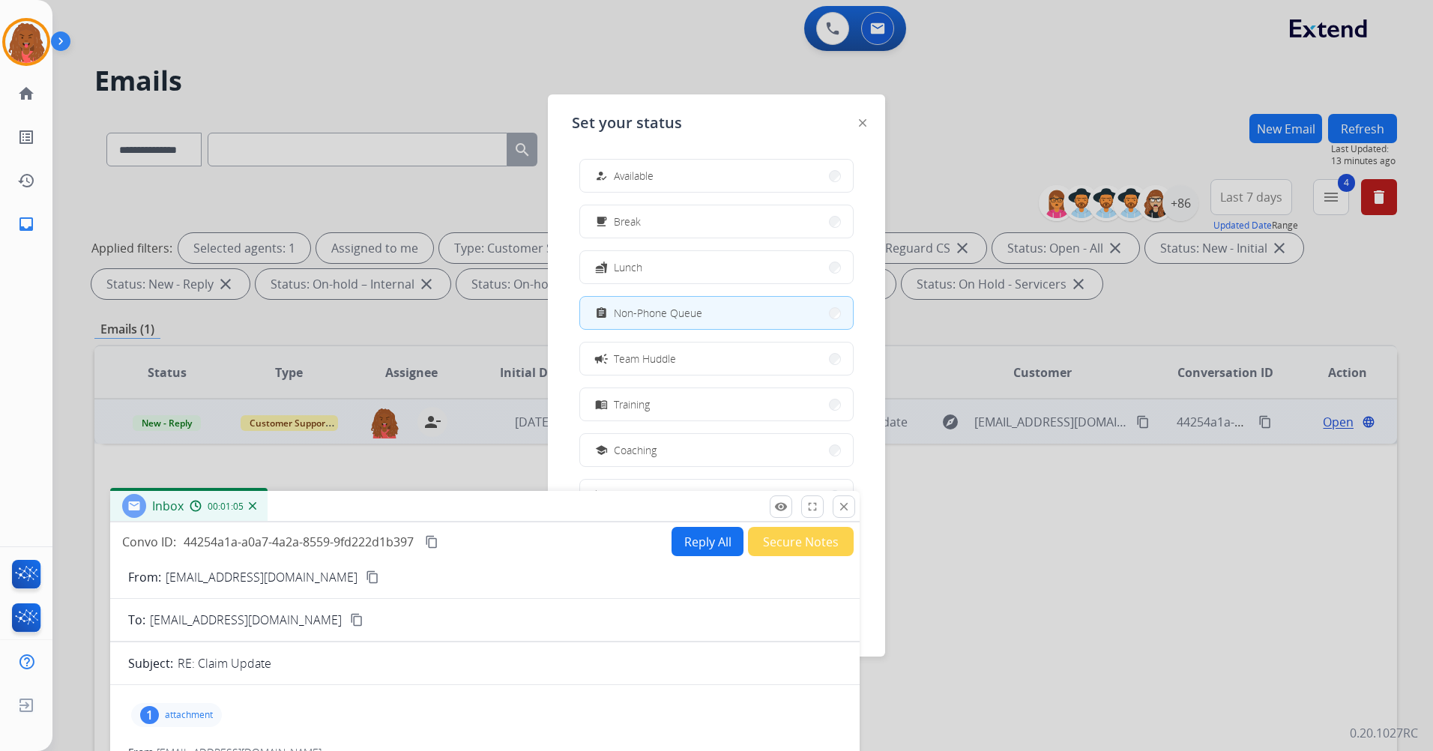
drag, startPoint x: 990, startPoint y: 108, endPoint x: 456, endPoint y: 504, distance: 664.9
click at [454, 505] on div "Inbox 00:01:05" at bounding box center [484, 506] width 749 height 31
click at [695, 165] on button "how_to_reg Available" at bounding box center [716, 176] width 273 height 32
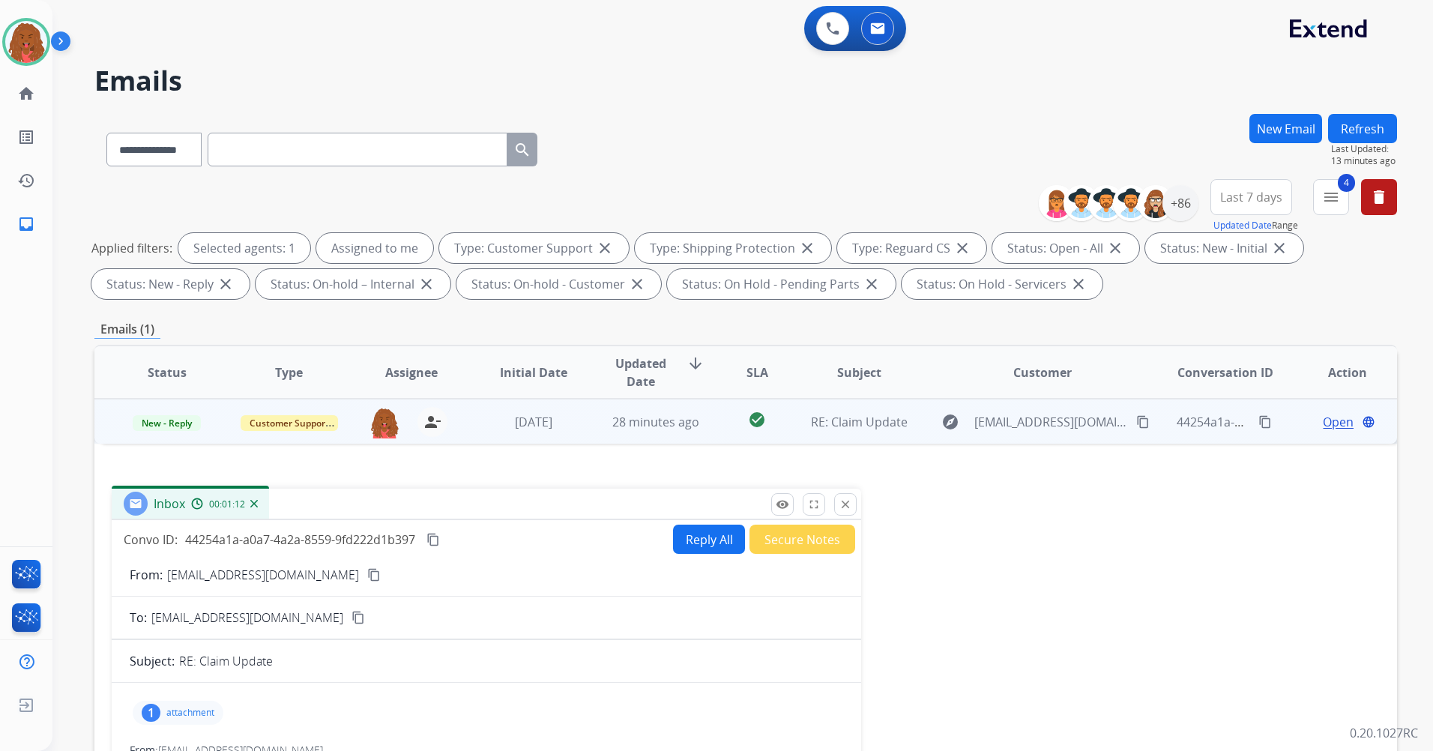
click at [483, 500] on div "Inbox 00:01:12" at bounding box center [486, 504] width 749 height 31
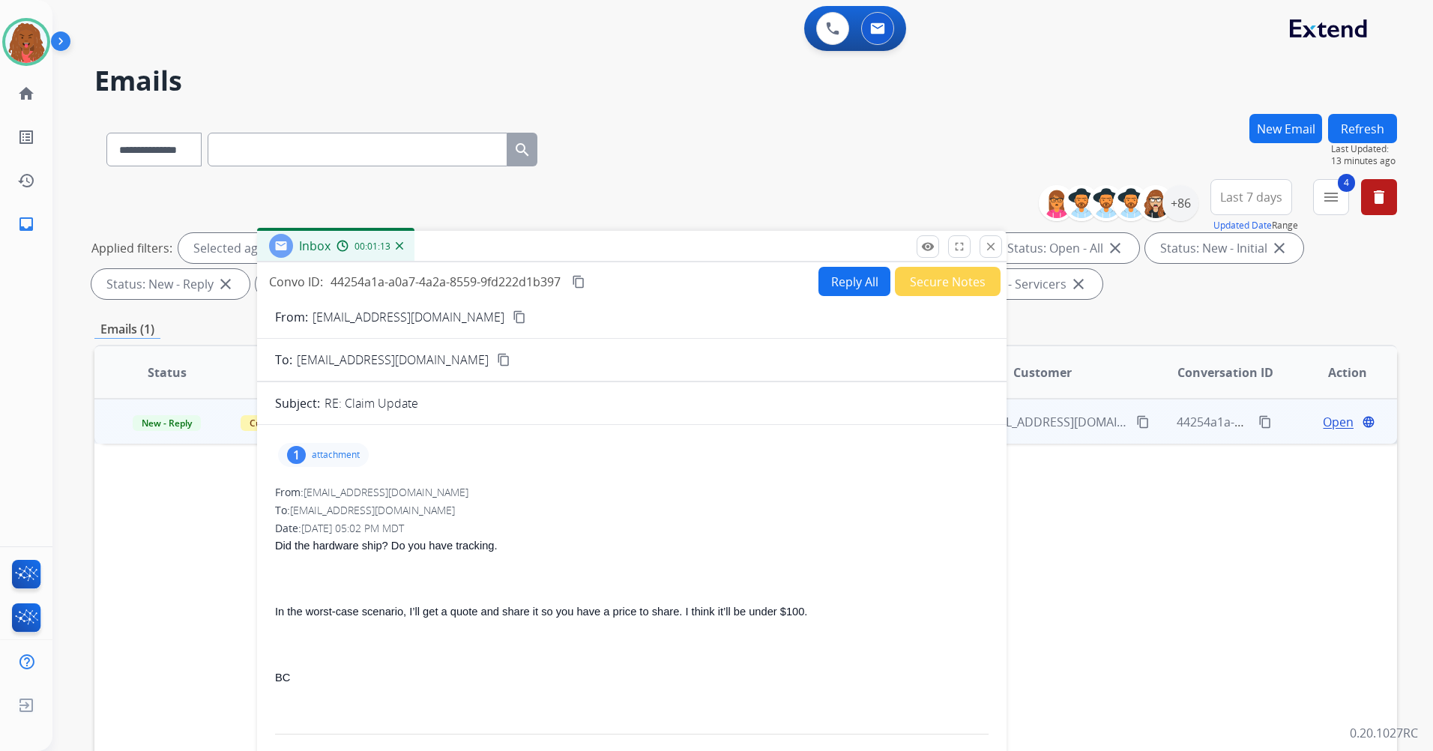
drag, startPoint x: 486, startPoint y: 508, endPoint x: 666, endPoint y: 118, distance: 429.2
click at [666, 231] on div "Inbox 00:01:13" at bounding box center [631, 246] width 749 height 31
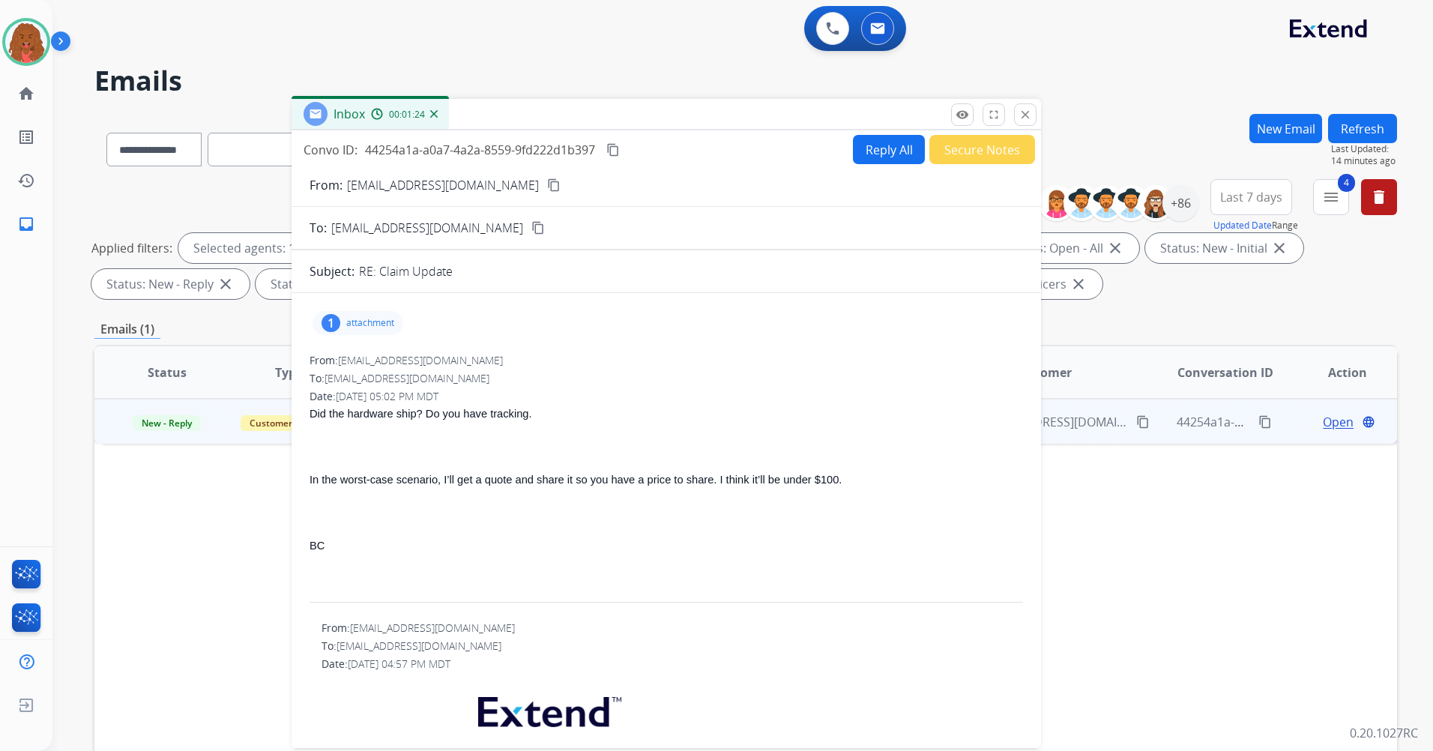
click at [547, 180] on mat-icon "content_copy" at bounding box center [553, 184] width 13 height 13
click at [547, 186] on mat-icon "content_copy" at bounding box center [553, 184] width 13 height 13
click at [886, 151] on button "Reply All" at bounding box center [889, 149] width 72 height 29
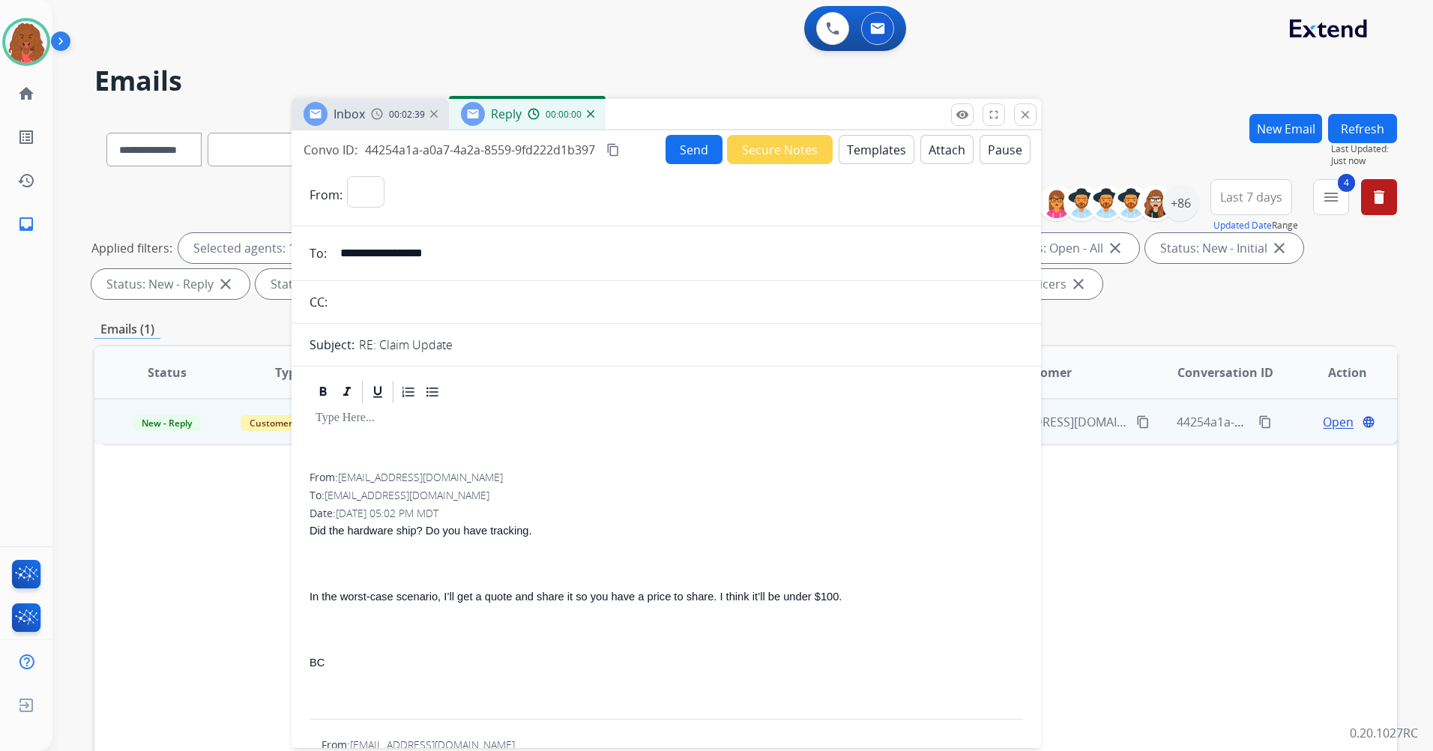
select select "**********"
click at [892, 151] on button "Templates" at bounding box center [877, 149] width 76 height 29
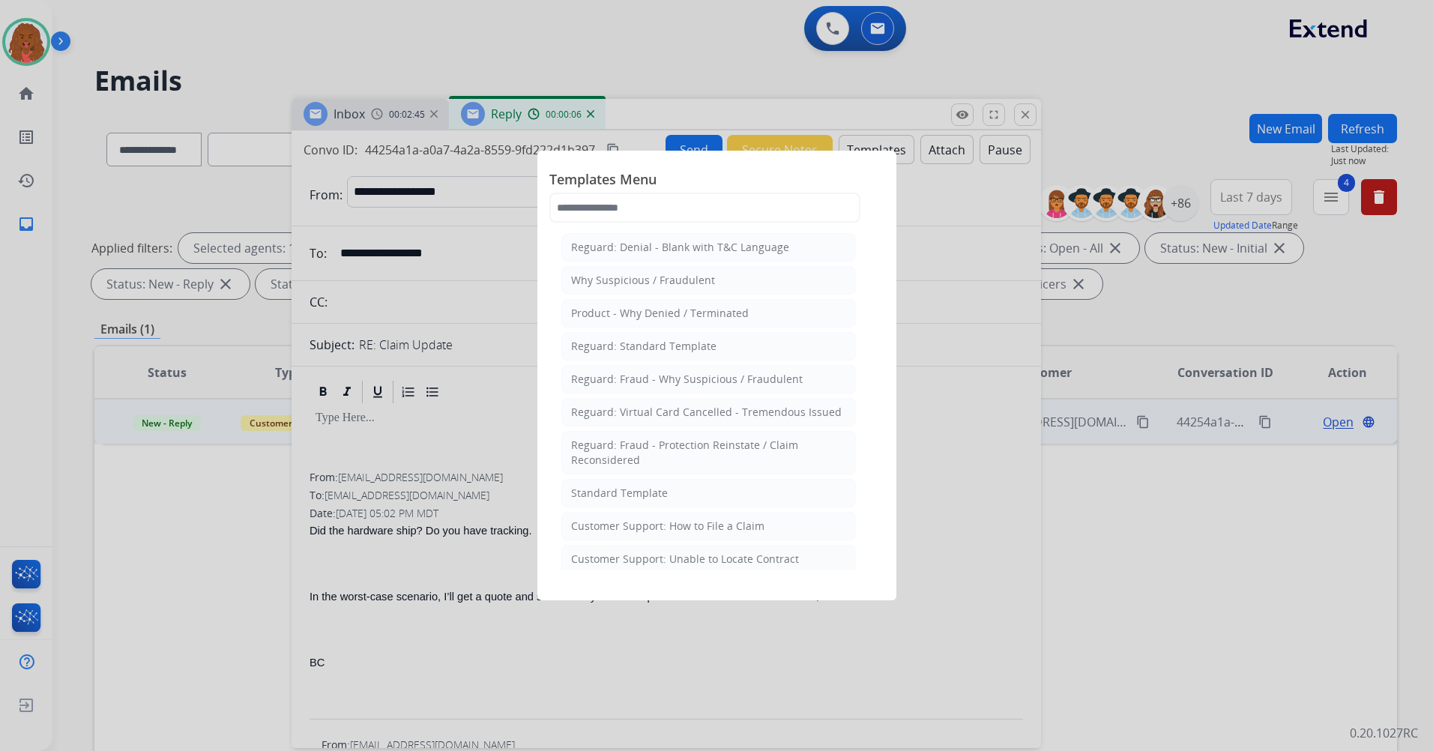
click at [601, 490] on div "Standard Template" at bounding box center [619, 493] width 97 height 15
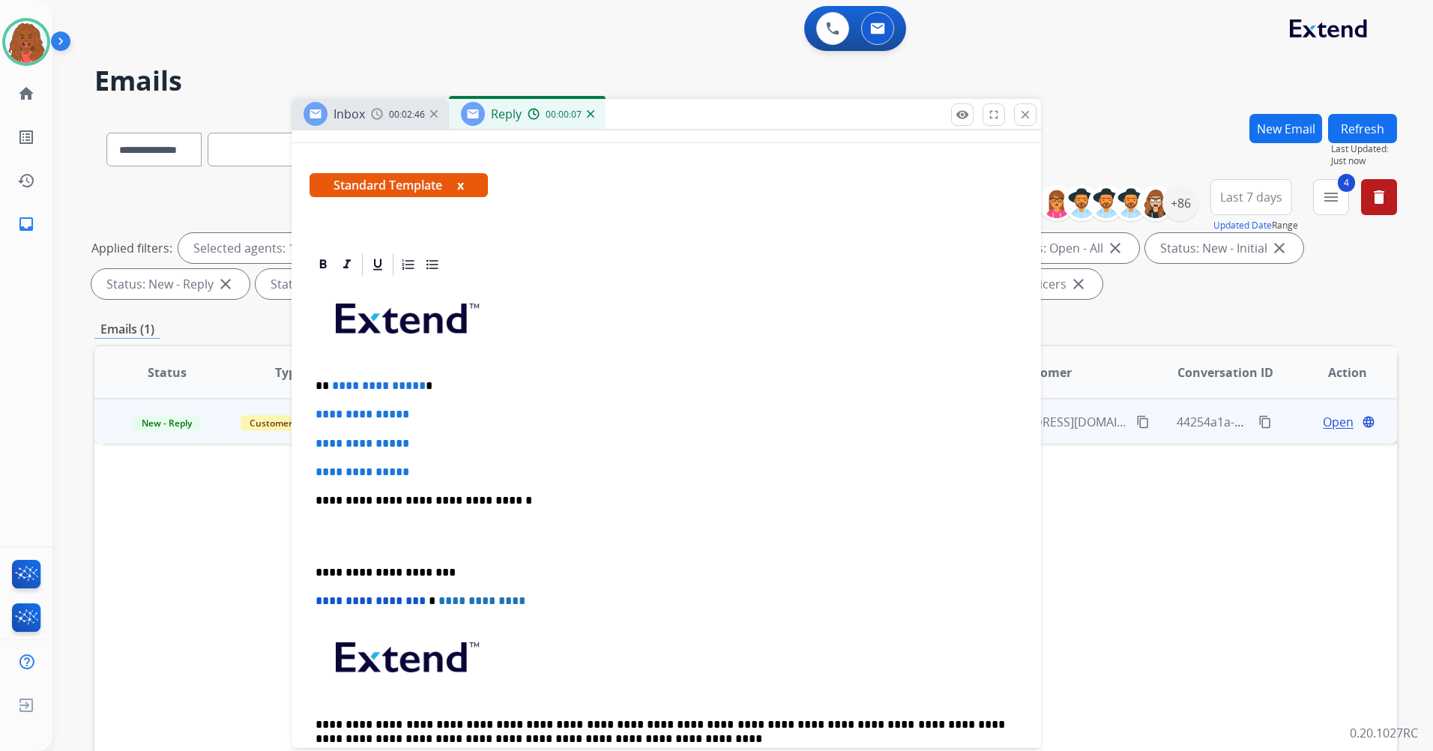
scroll to position [225, 0]
drag, startPoint x: 437, startPoint y: 461, endPoint x: 379, endPoint y: 425, distance: 68.0
click at [378, 428] on div "**********" at bounding box center [666, 535] width 713 height 516
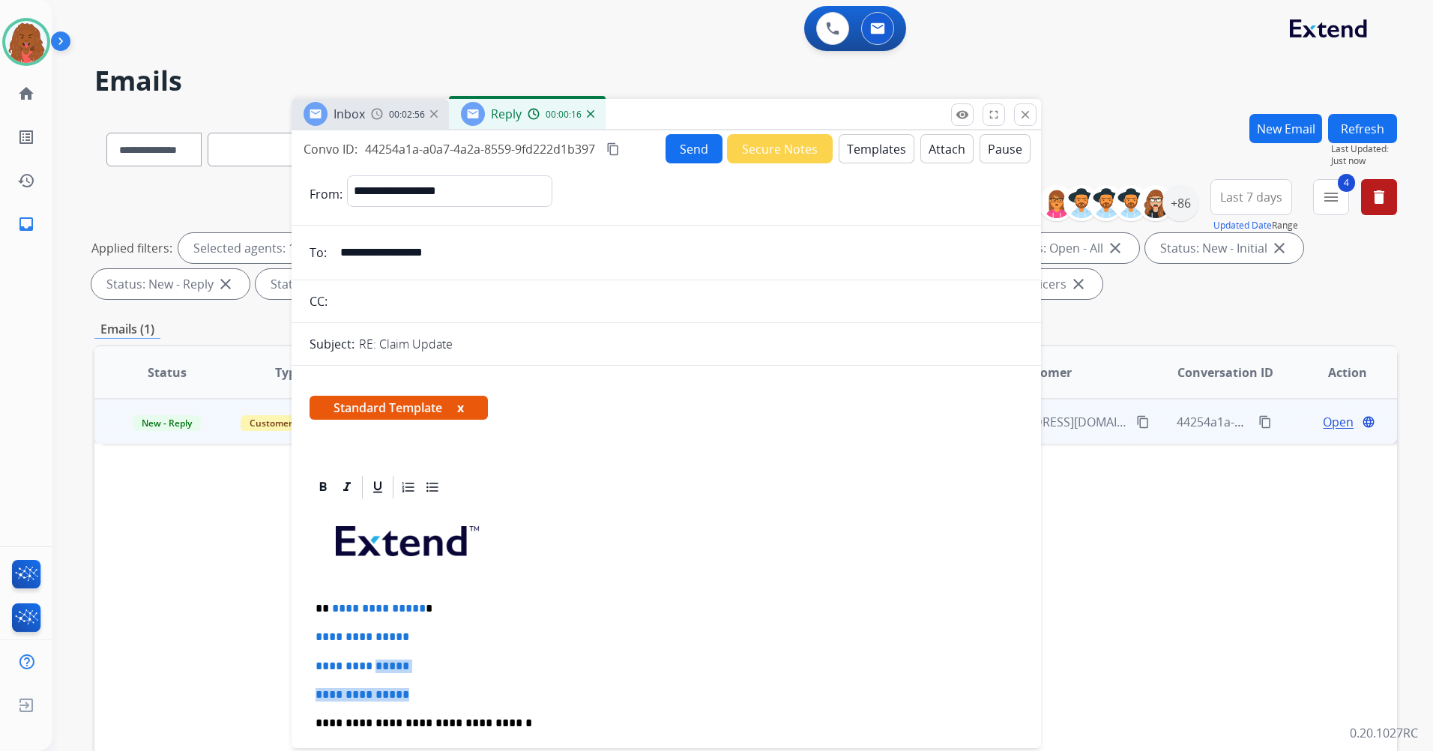
scroll to position [0, 0]
drag, startPoint x: 478, startPoint y: 256, endPoint x: 253, endPoint y: 274, distance: 225.6
click at [253, 274] on div "**********" at bounding box center [745, 519] width 1302 height 811
drag, startPoint x: 363, startPoint y: 250, endPoint x: 375, endPoint y: 253, distance: 12.4
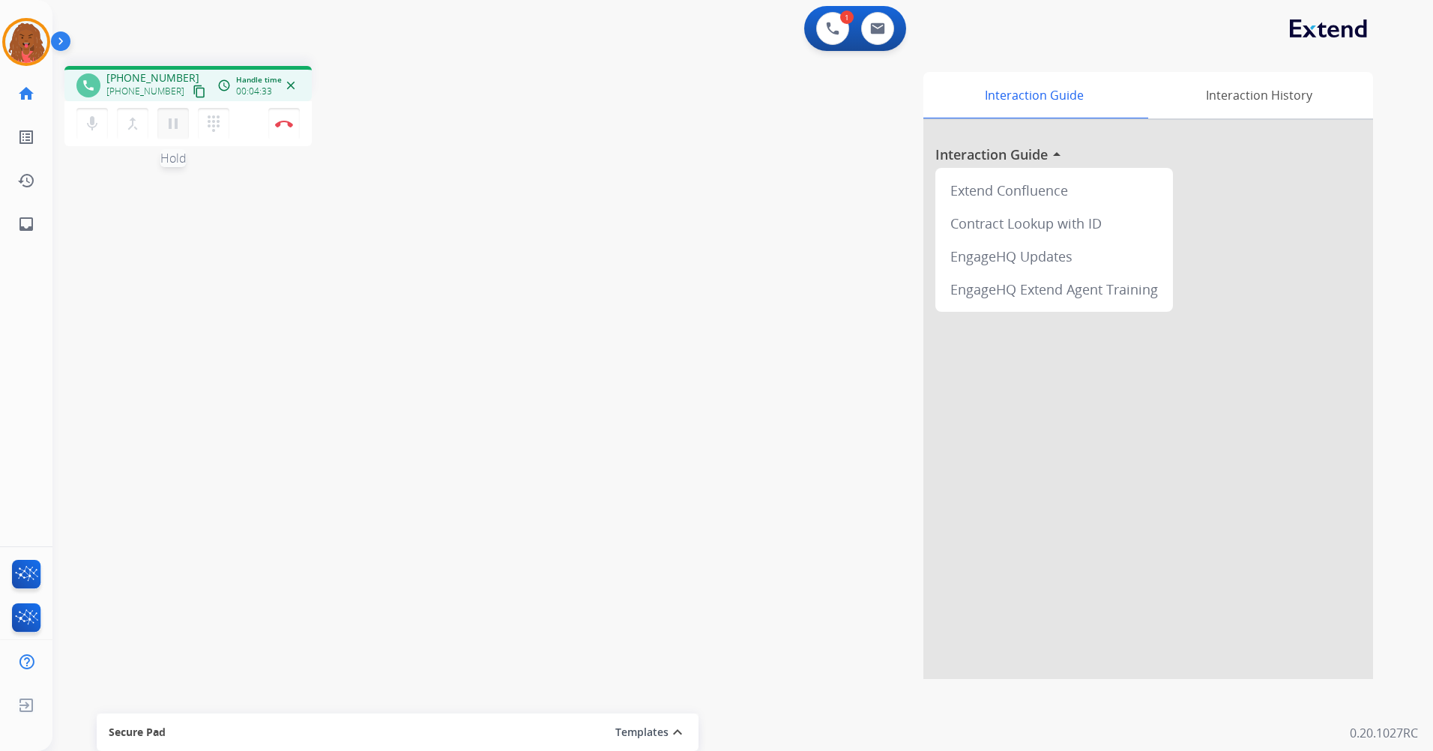
click at [185, 118] on button "pause Hold" at bounding box center [172, 123] width 31 height 31
click at [174, 129] on mat-icon "play_arrow" at bounding box center [173, 124] width 18 height 18
click at [278, 119] on button "Disconnect" at bounding box center [283, 123] width 31 height 31
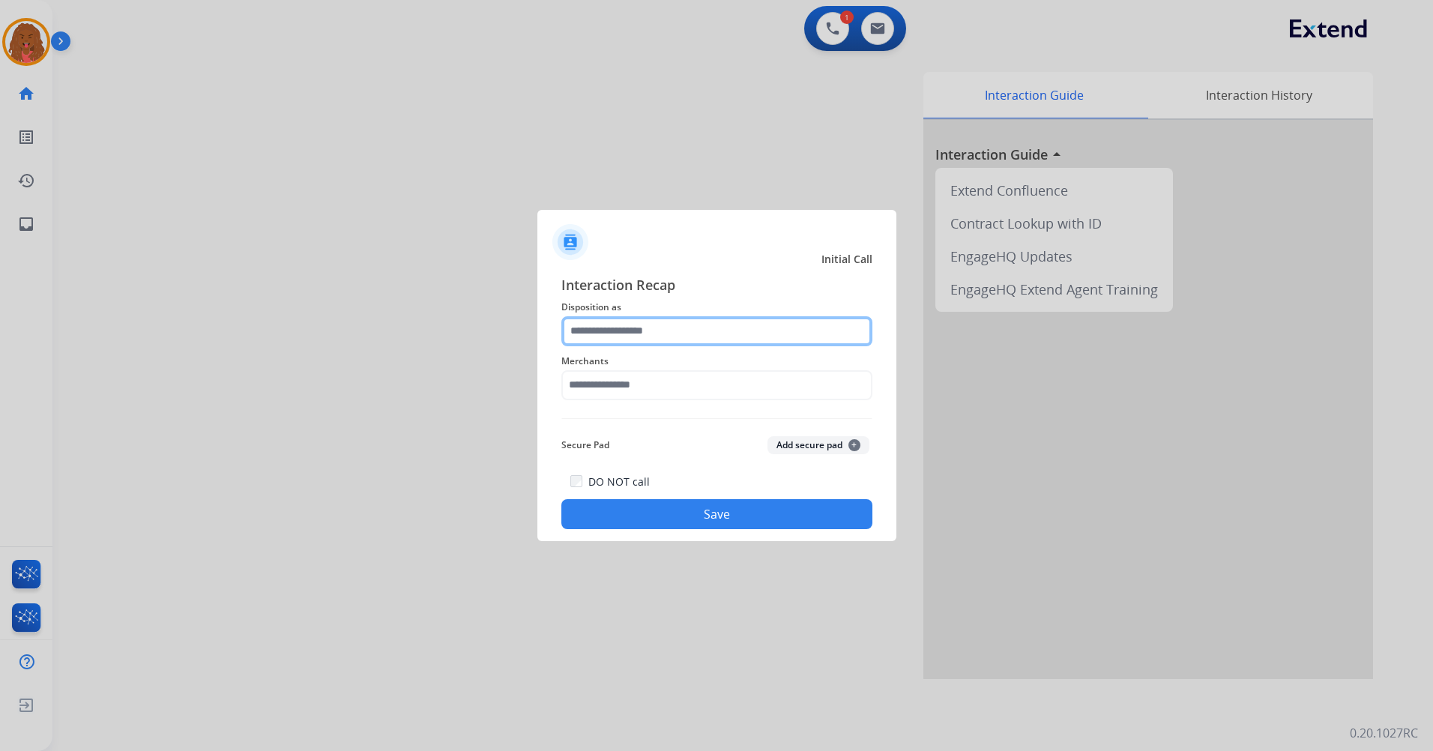
click at [717, 323] on input "text" at bounding box center [716, 331] width 311 height 30
click at [638, 328] on input "text" at bounding box center [716, 331] width 311 height 30
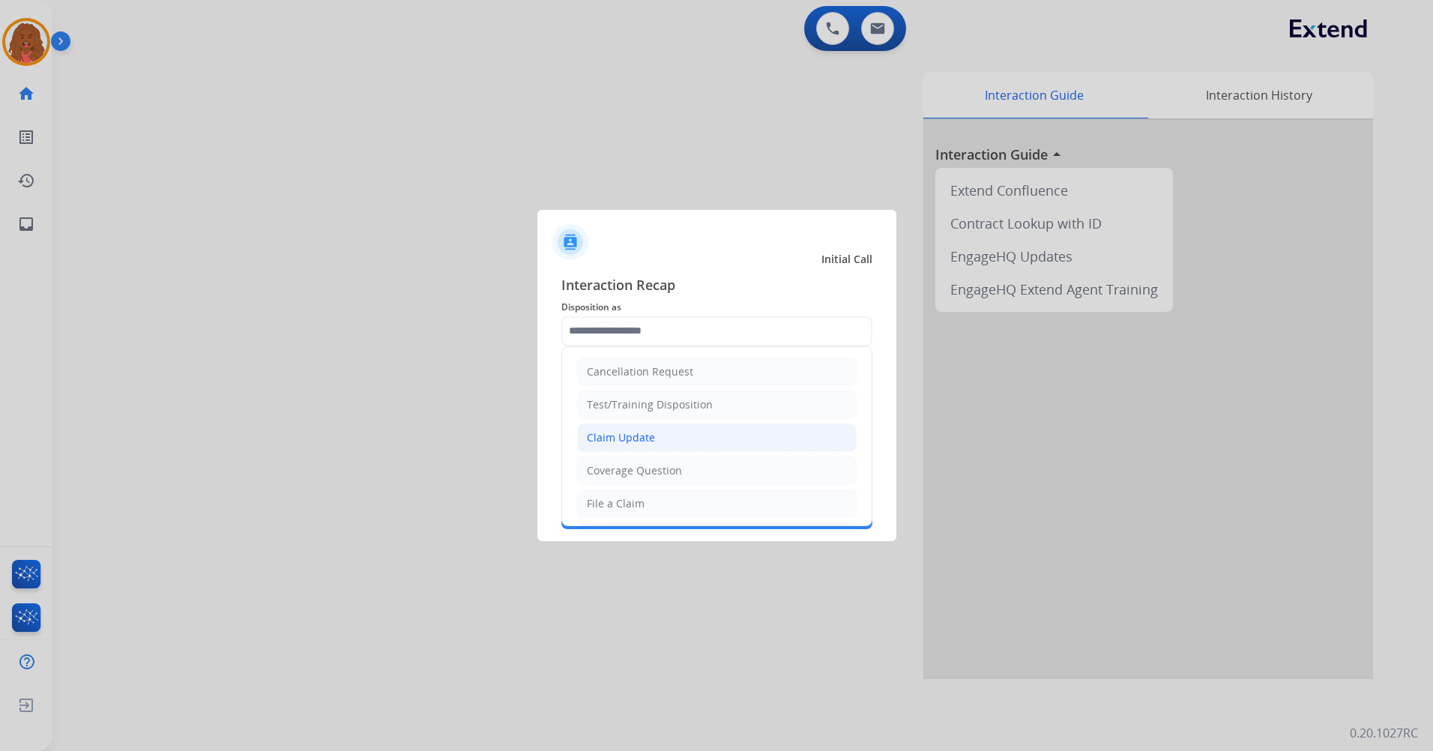
click at [656, 444] on li "Claim Update" at bounding box center [717, 437] width 280 height 28
type input "**********"
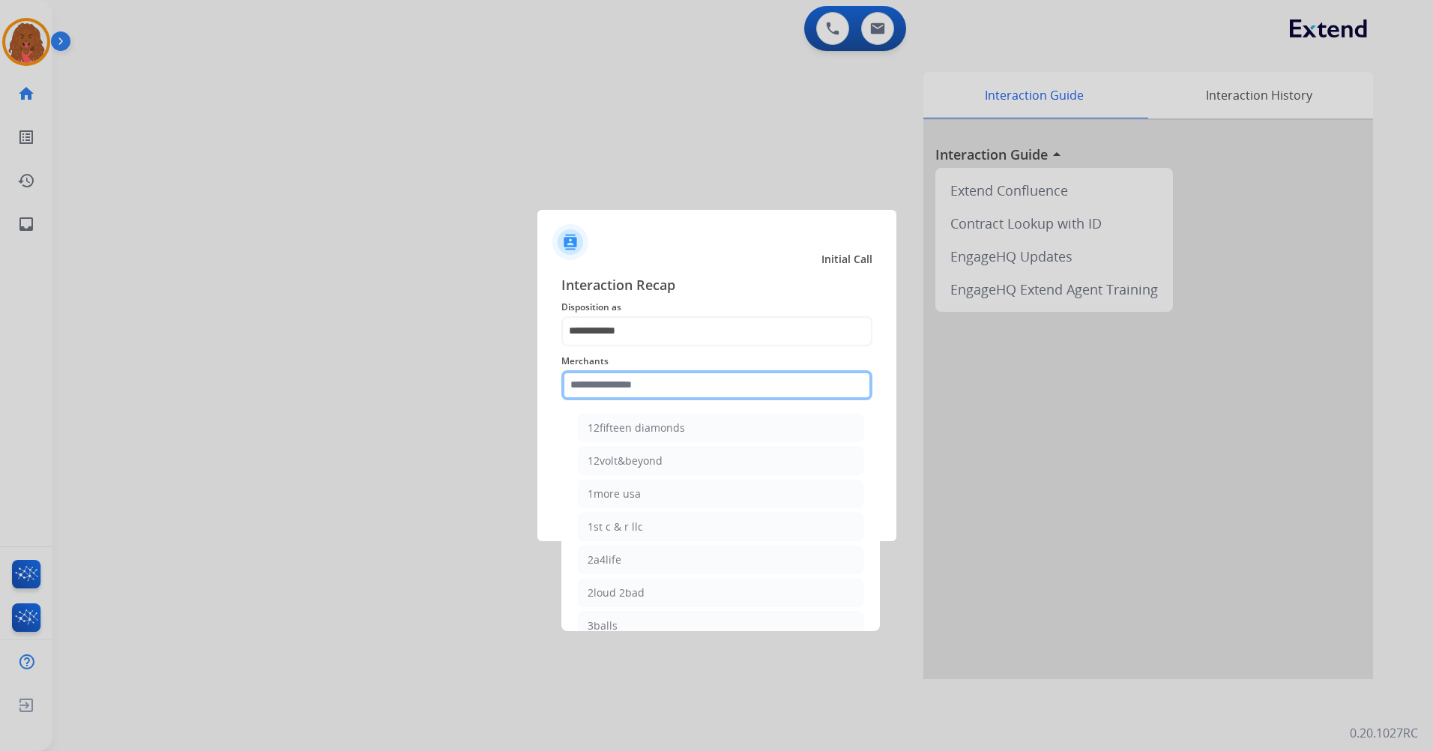
click at [644, 388] on input "text" at bounding box center [716, 385] width 311 height 30
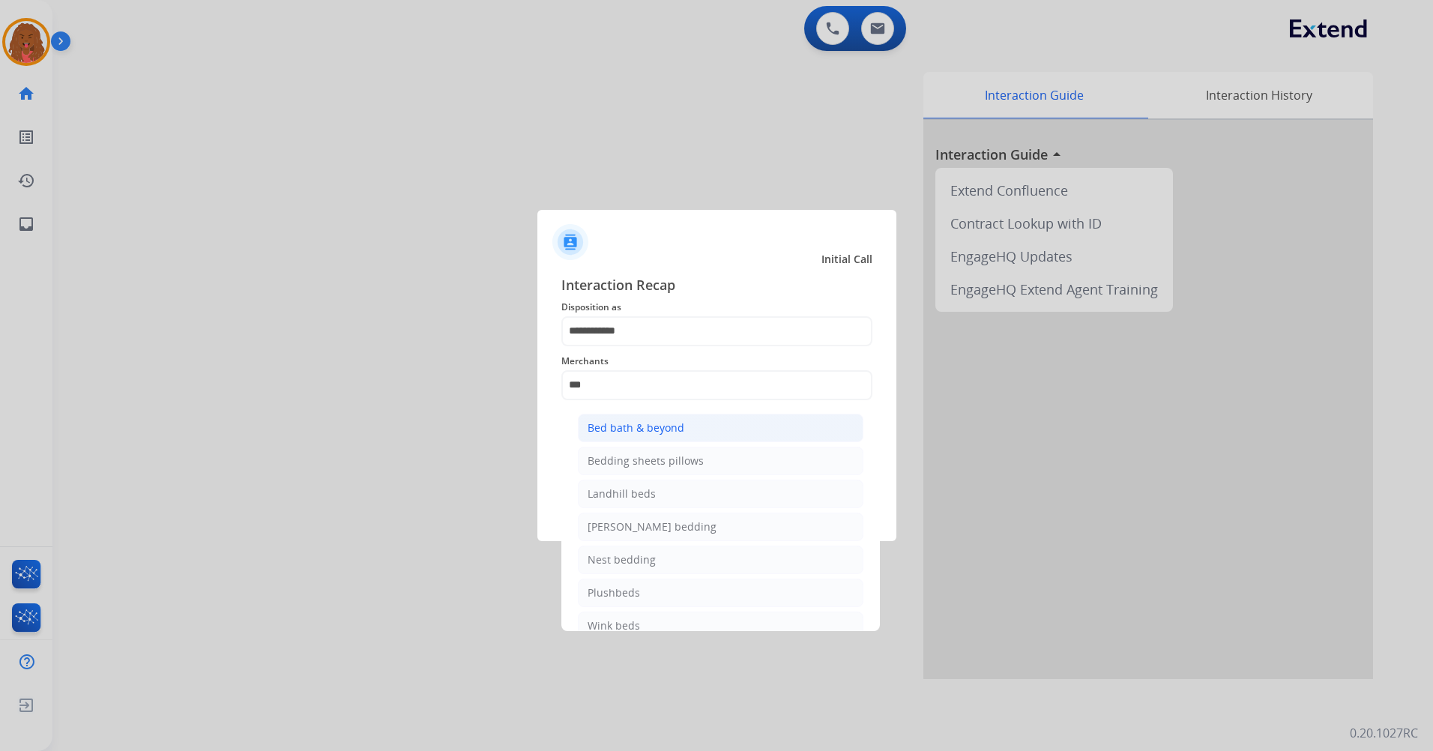
click at [681, 432] on div "Bed bath & beyond" at bounding box center [636, 427] width 97 height 15
type input "**********"
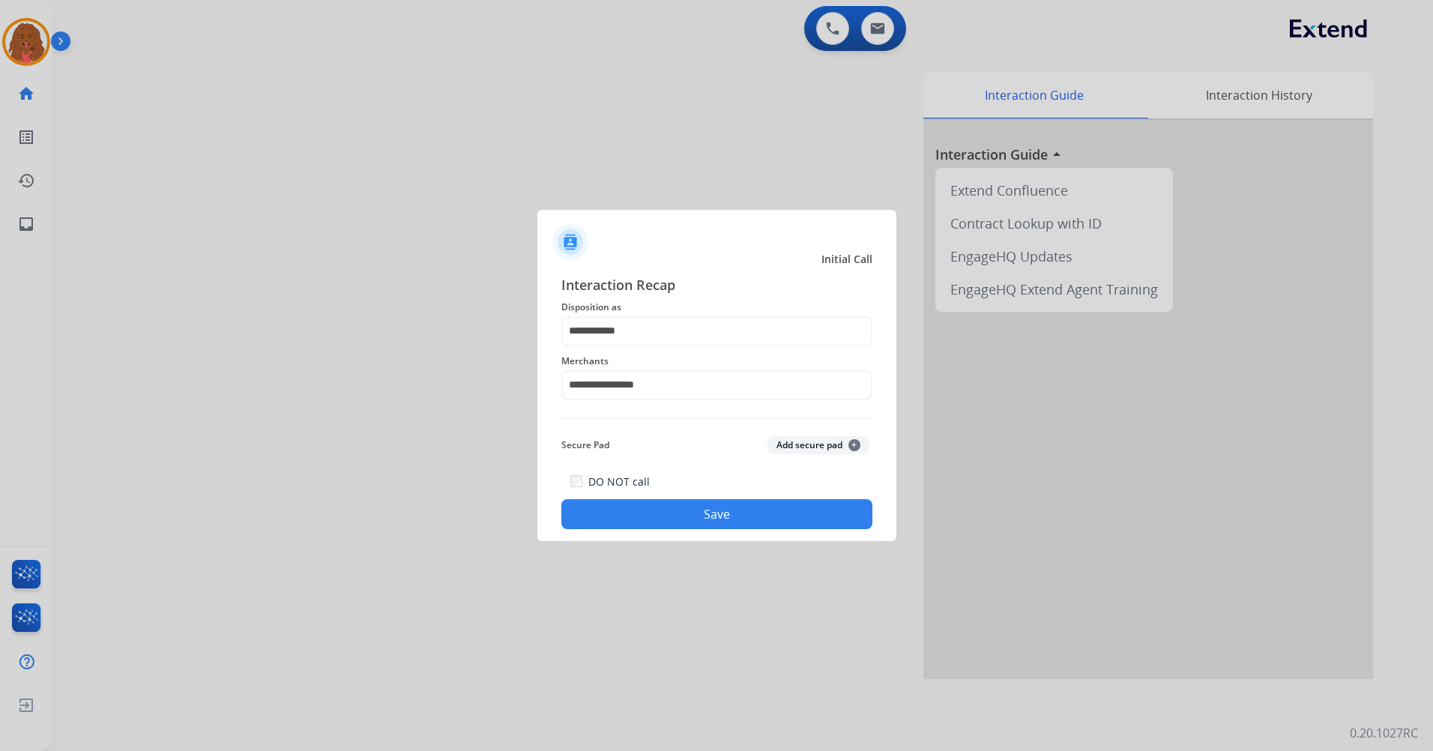
click at [752, 513] on button "Save" at bounding box center [716, 514] width 311 height 30
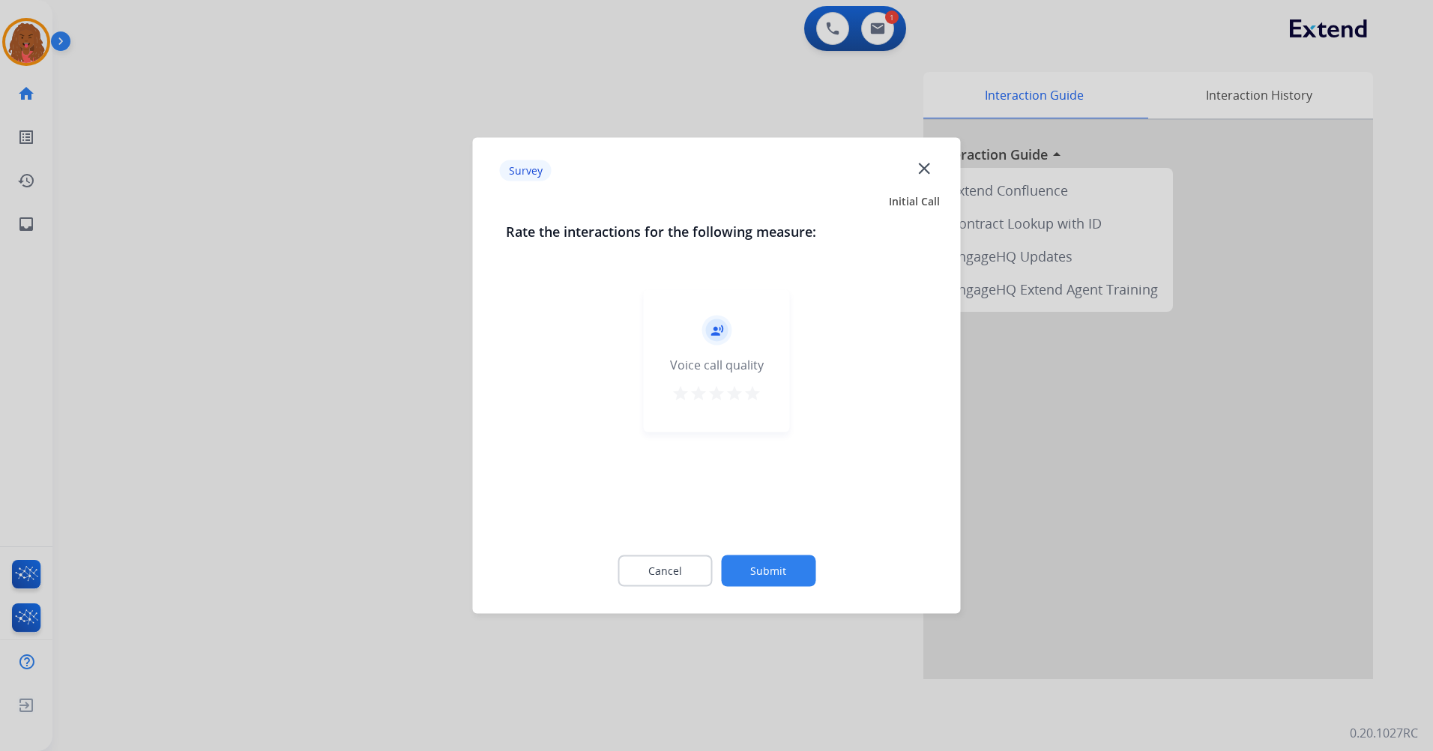
click at [767, 577] on button "Submit" at bounding box center [768, 570] width 94 height 31
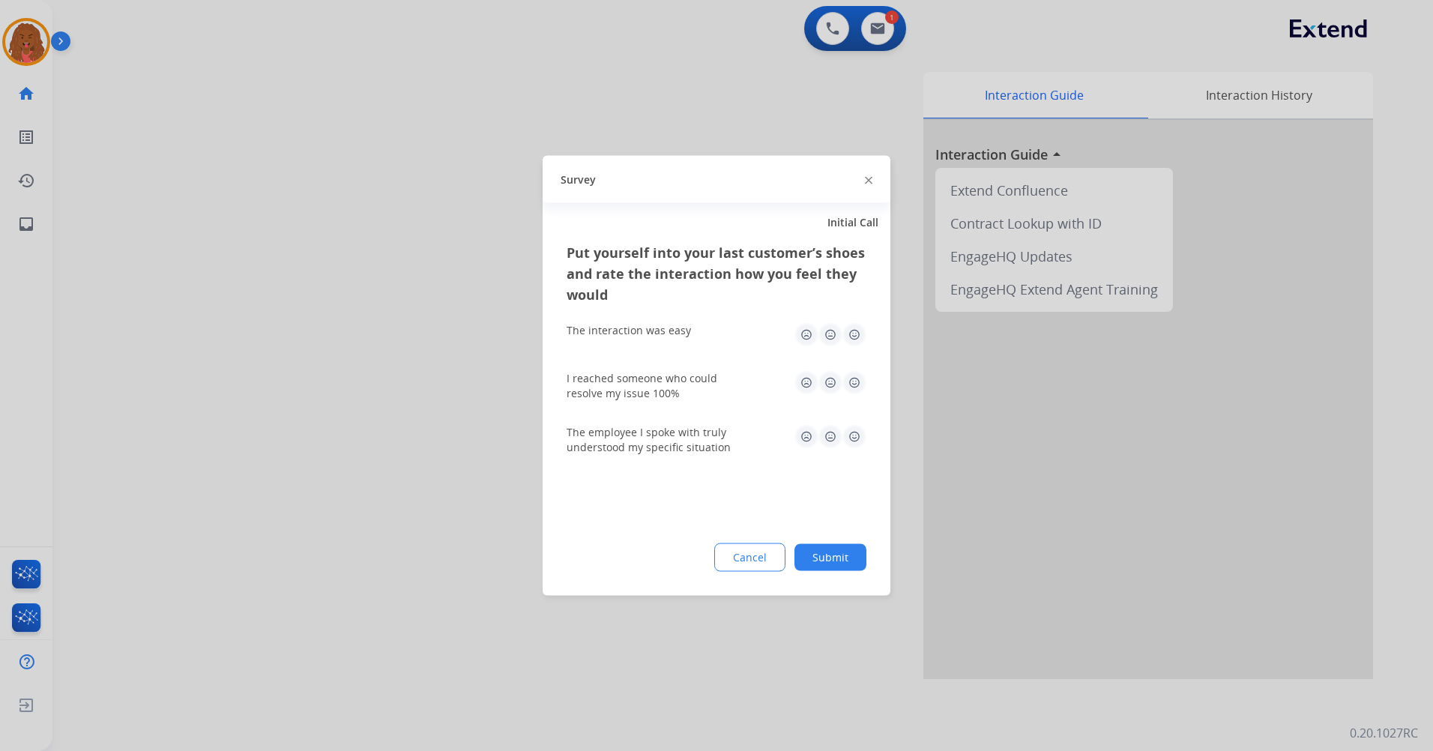
click at [830, 559] on button "Submit" at bounding box center [830, 557] width 72 height 27
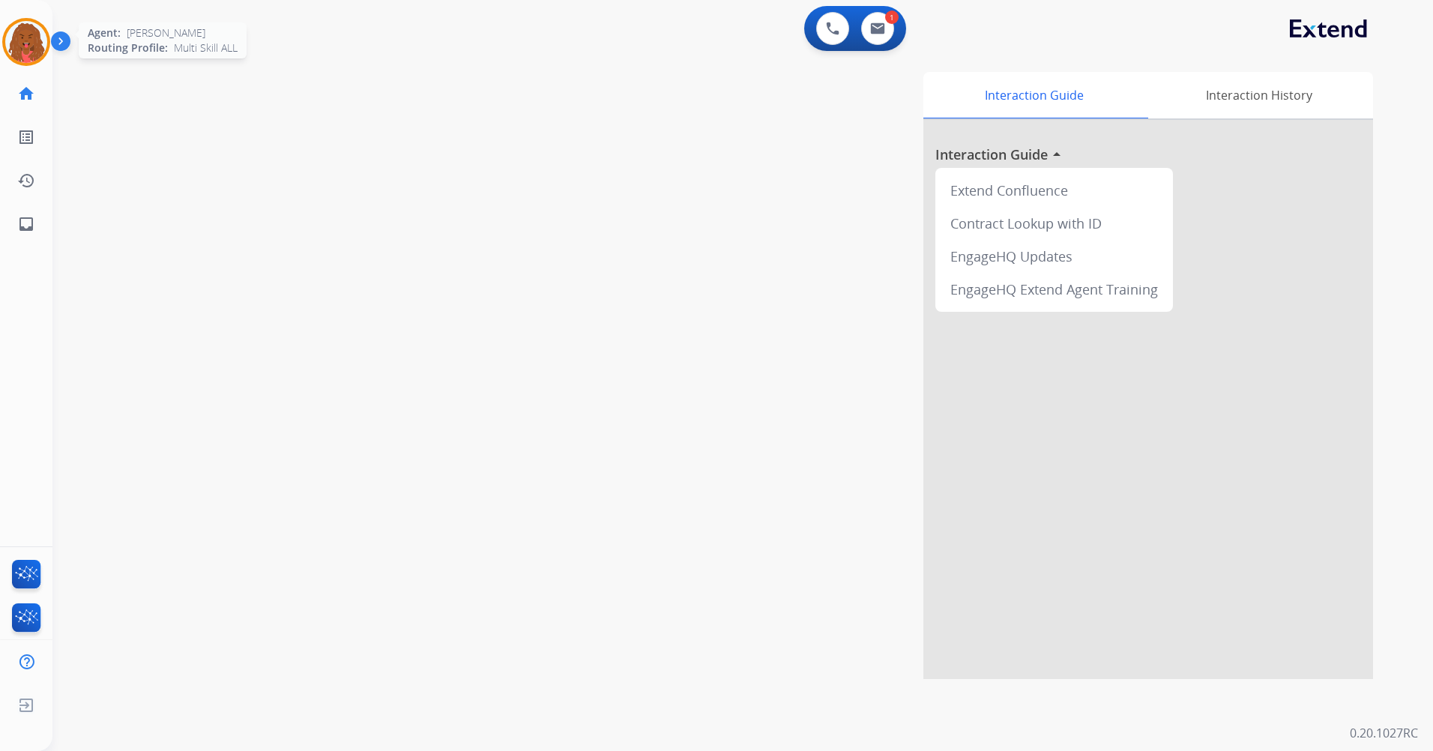
click at [16, 35] on img at bounding box center [26, 42] width 42 height 42
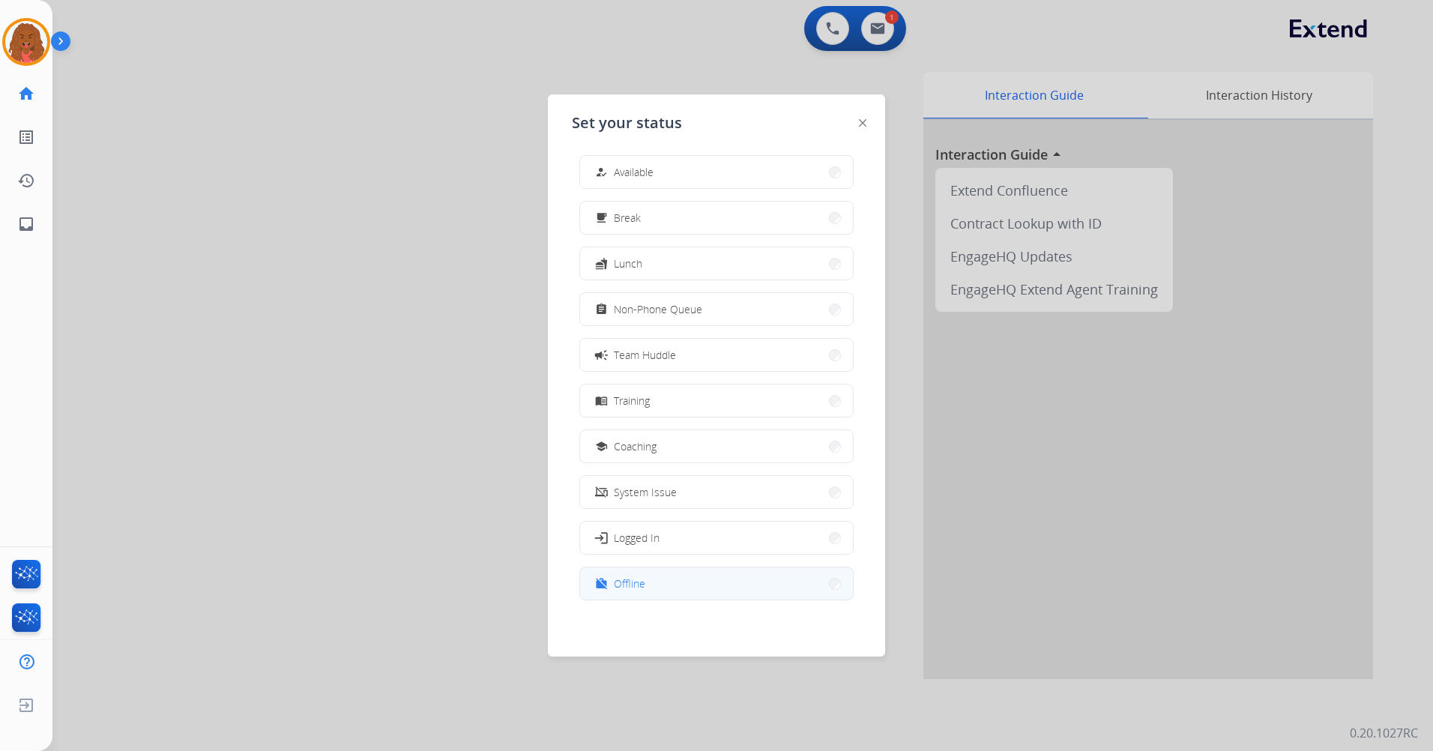
scroll to position [4, 0]
click at [672, 592] on button "work_off Offline" at bounding box center [716, 583] width 273 height 32
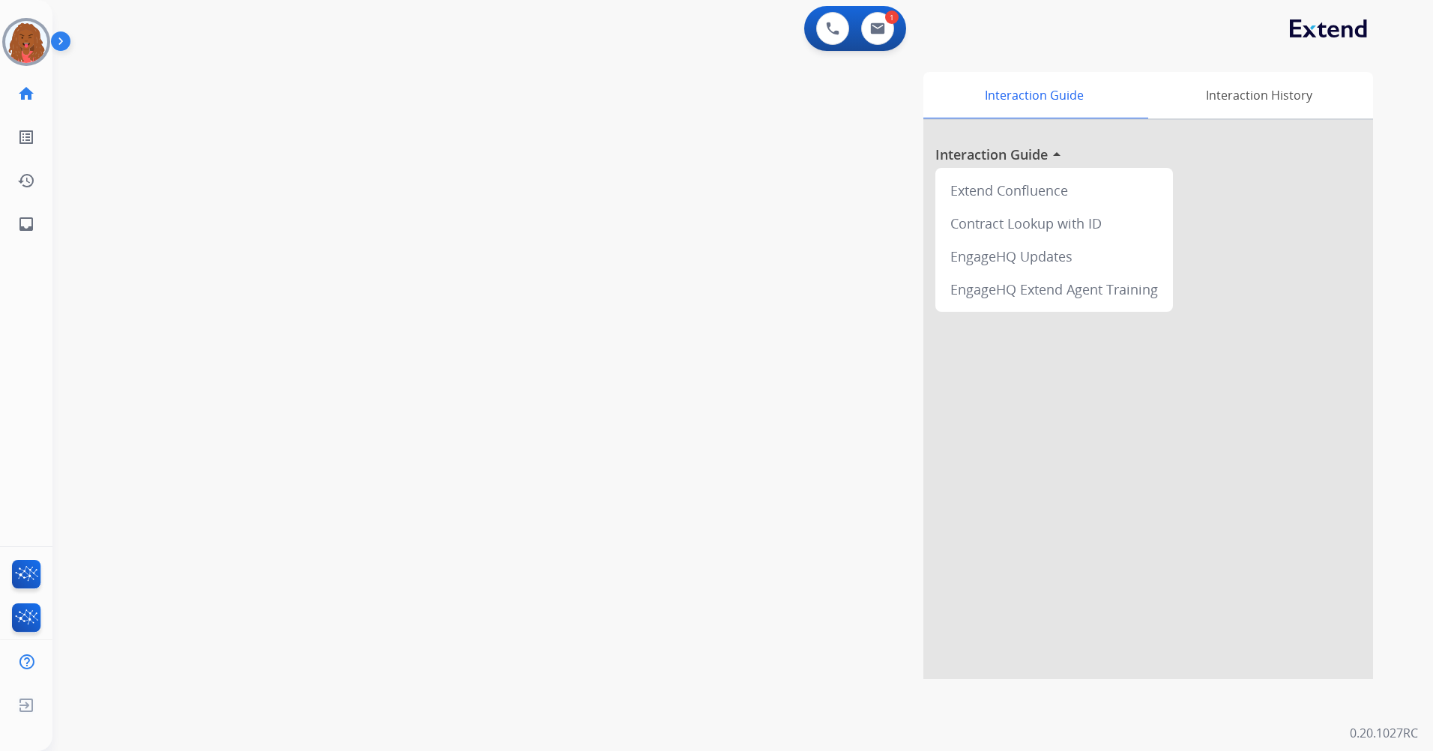
drag, startPoint x: 38, startPoint y: 43, endPoint x: 67, endPoint y: 58, distance: 33.2
click at [40, 43] on img at bounding box center [26, 42] width 42 height 42
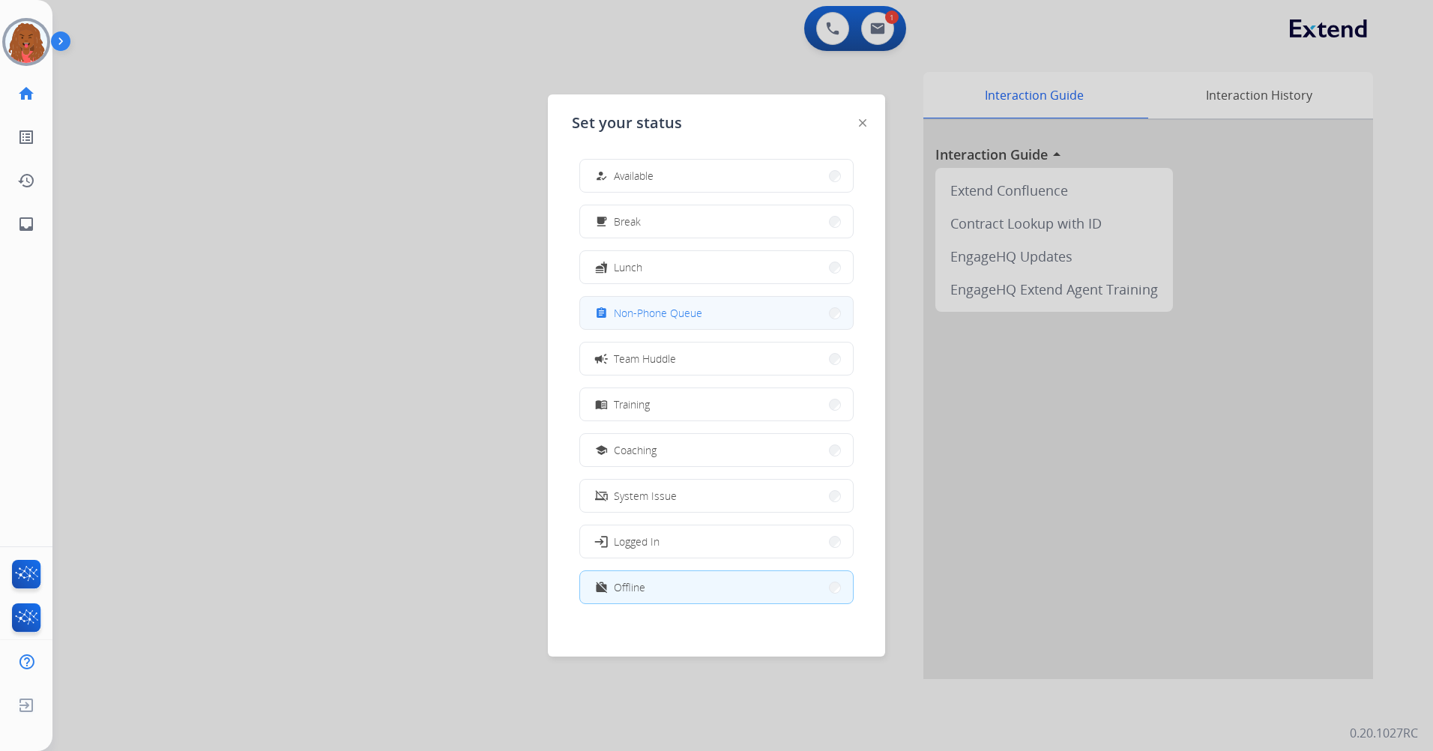
click at [684, 306] on div "assignment Non-Phone Queue" at bounding box center [647, 313] width 110 height 18
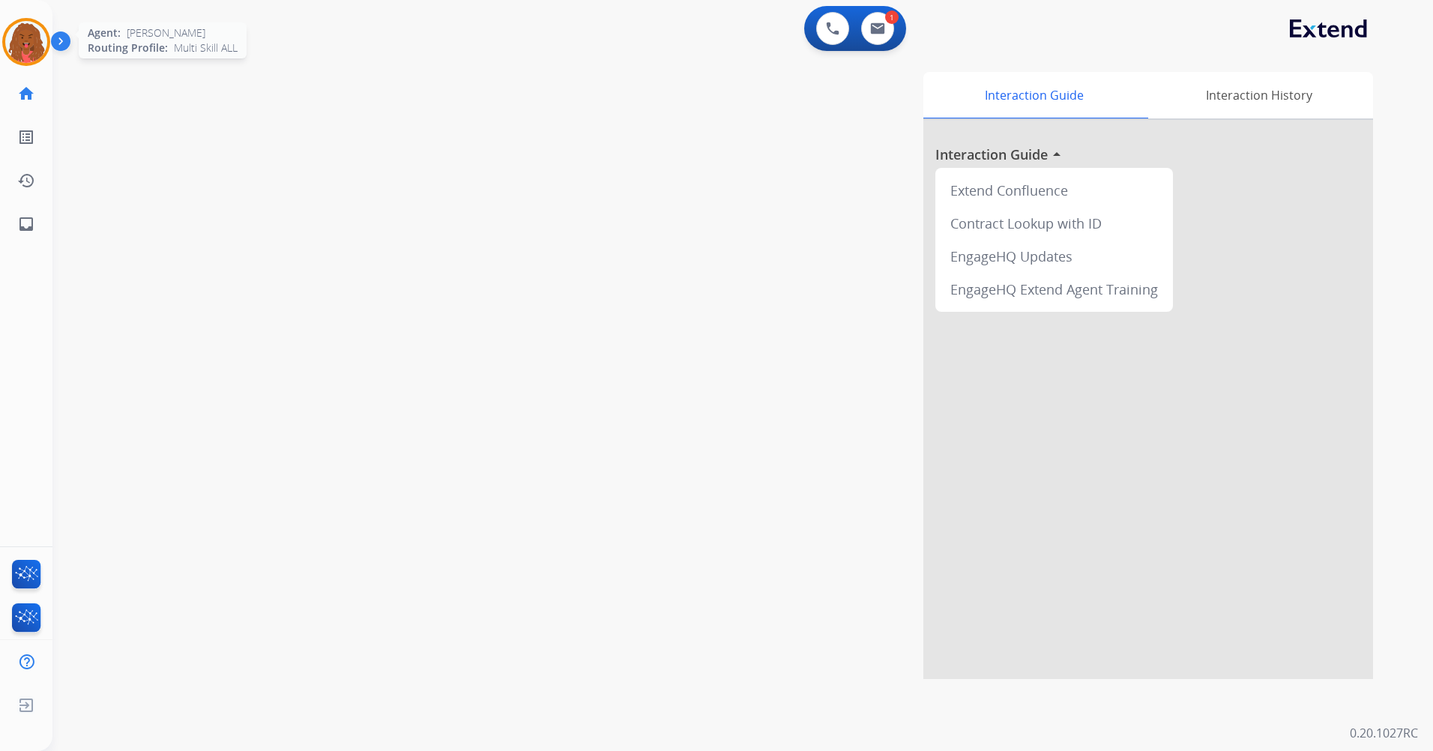
click at [23, 36] on img at bounding box center [26, 42] width 42 height 42
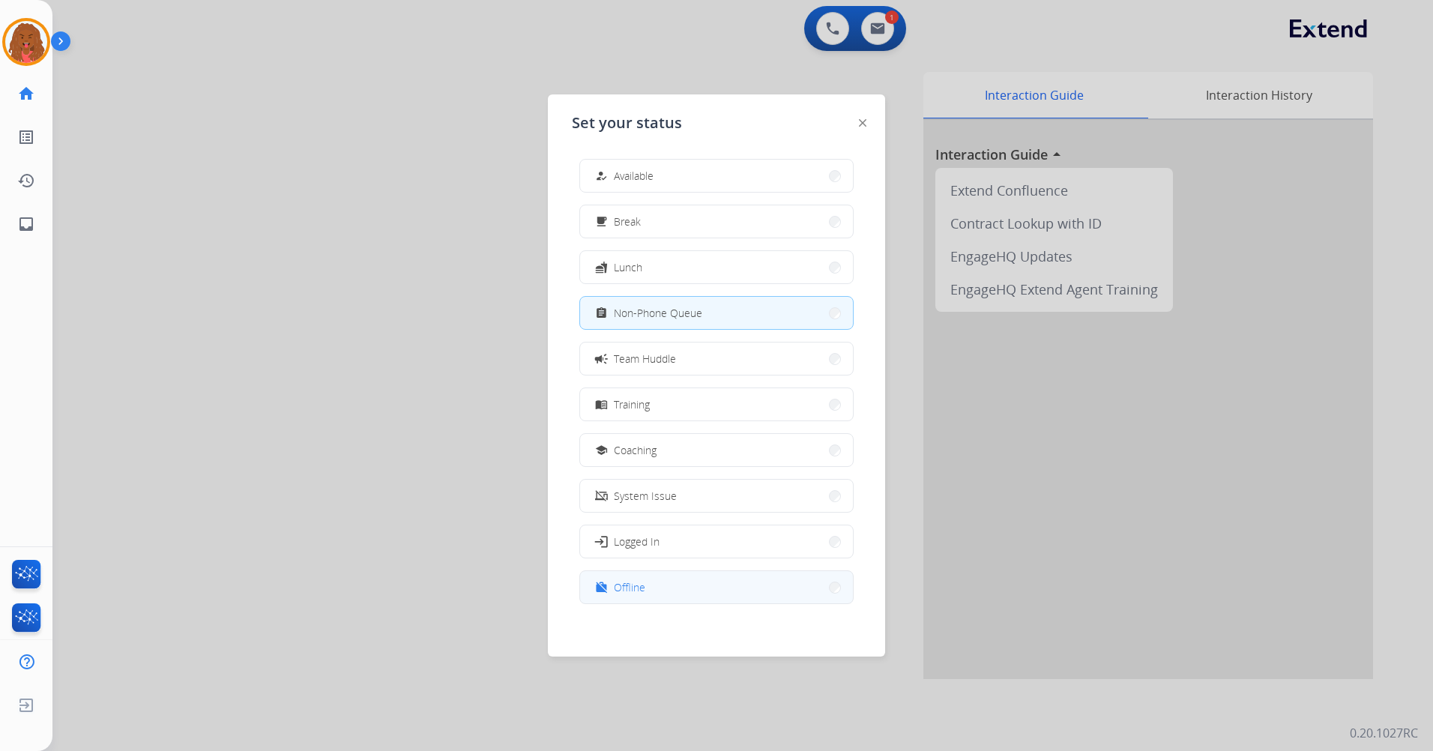
click at [624, 597] on button "work_off Offline" at bounding box center [716, 587] width 273 height 32
